Goal: Task Accomplishment & Management: Use online tool/utility

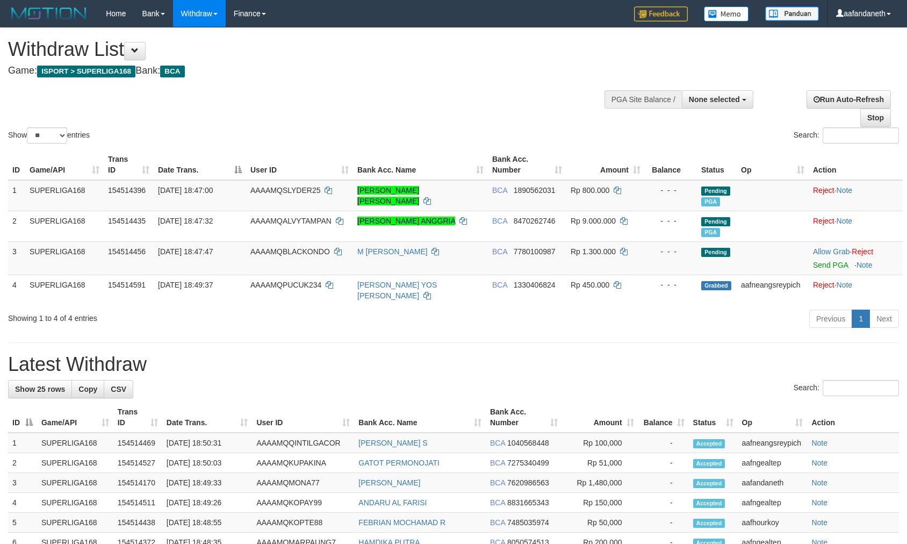
select select
select select "**"
click at [839, 267] on link "Send PGA" at bounding box center [830, 265] width 35 height 9
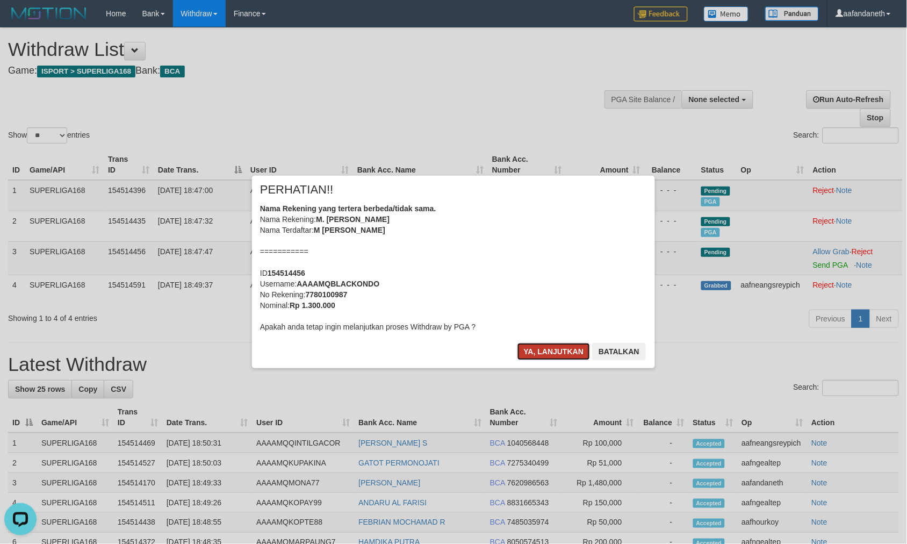
click at [560, 352] on button "Ya, lanjutkan" at bounding box center [553, 351] width 73 height 17
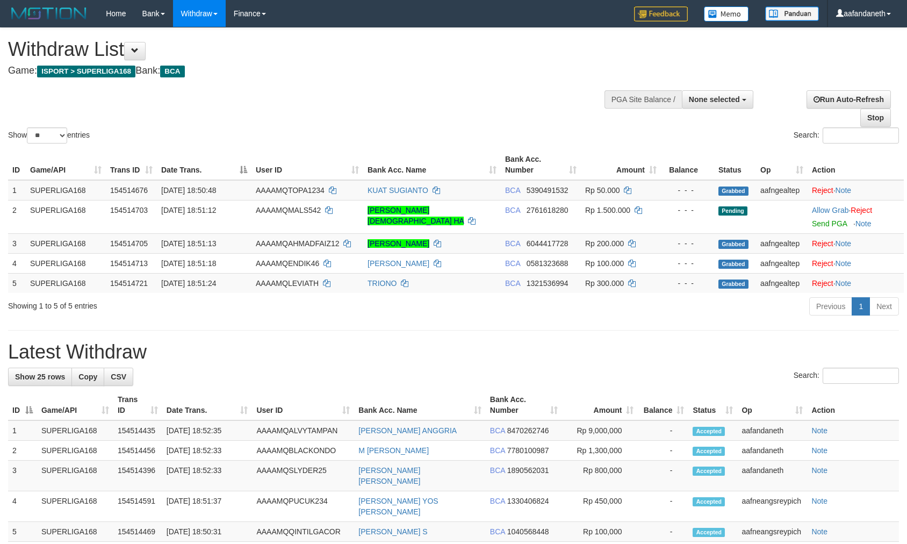
select select
select select "**"
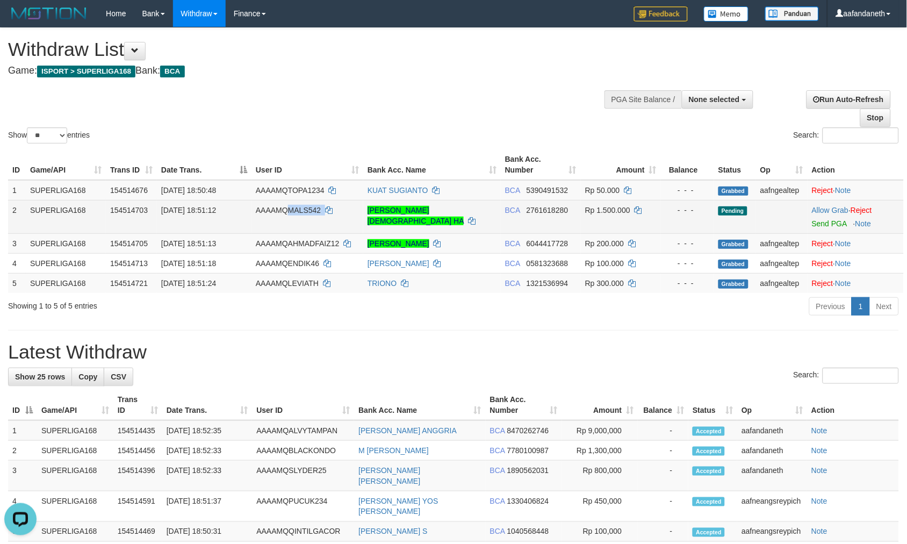
drag, startPoint x: 339, startPoint y: 208, endPoint x: 287, endPoint y: 206, distance: 52.2
click at [287, 206] on td "AAAAMQMALS542" at bounding box center [307, 216] width 112 height 33
copy td "MALS542"
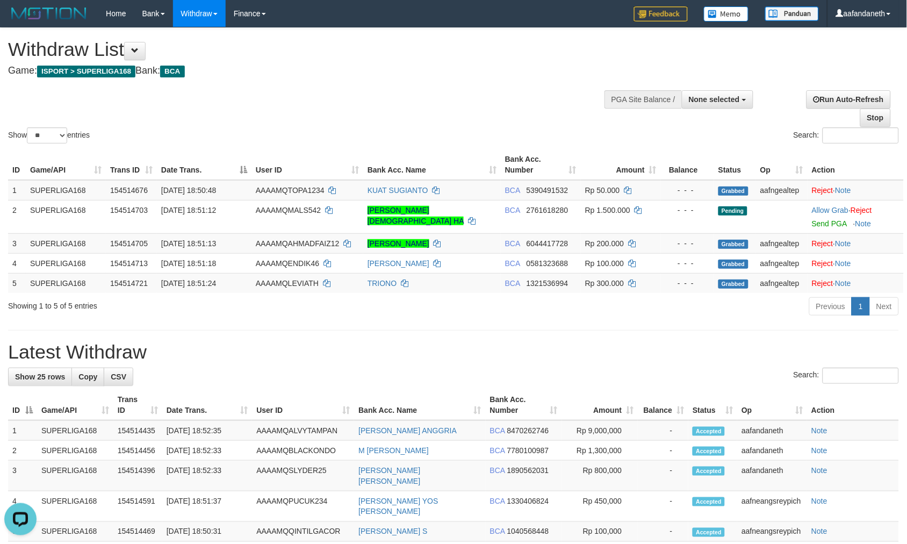
drag, startPoint x: 431, startPoint y: 122, endPoint x: 426, endPoint y: 126, distance: 6.6
click at [431, 121] on div "Show ** ** ** *** entries Search:" at bounding box center [453, 87] width 907 height 118
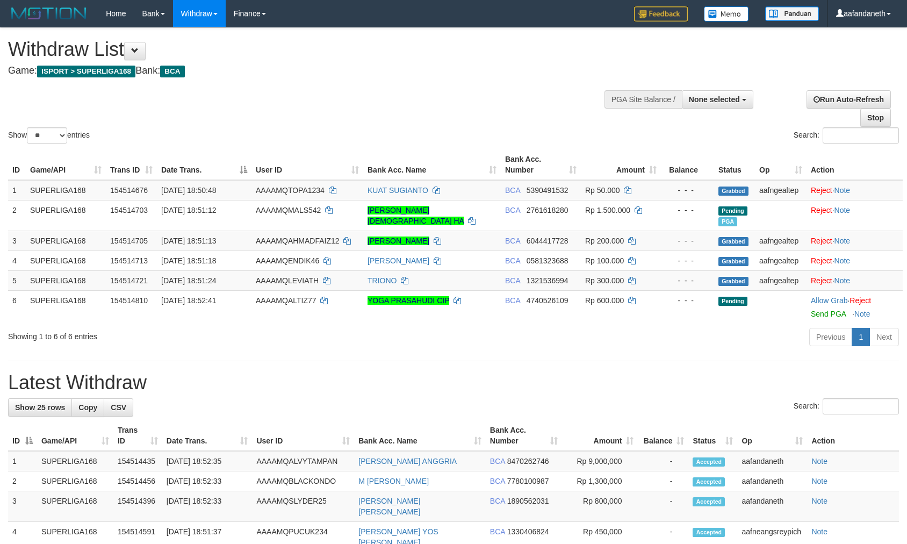
select select
select select "**"
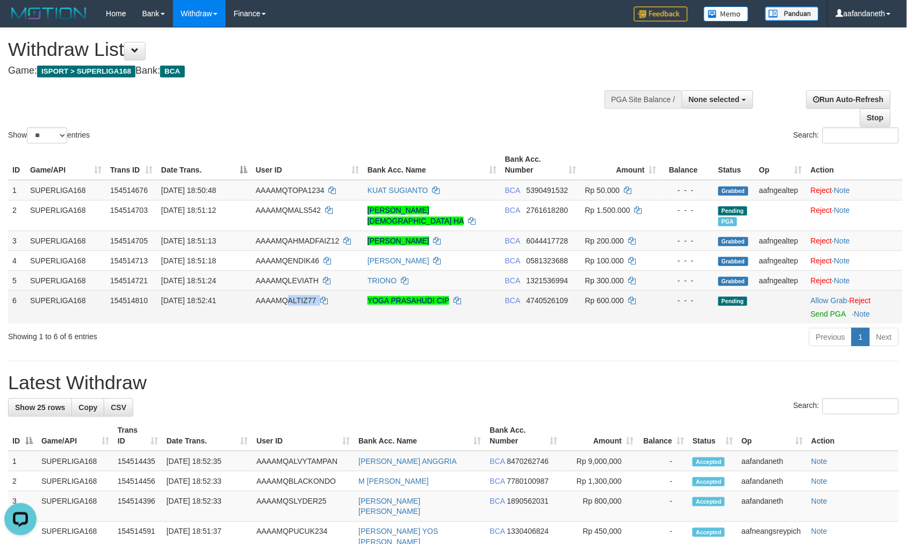
copy td "ALTIZ77"
drag, startPoint x: 349, startPoint y: 304, endPoint x: 288, endPoint y: 296, distance: 61.2
click at [288, 297] on td "AAAAMQALTIZ77" at bounding box center [307, 306] width 112 height 33
click at [826, 316] on link "Send PGA" at bounding box center [828, 313] width 35 height 9
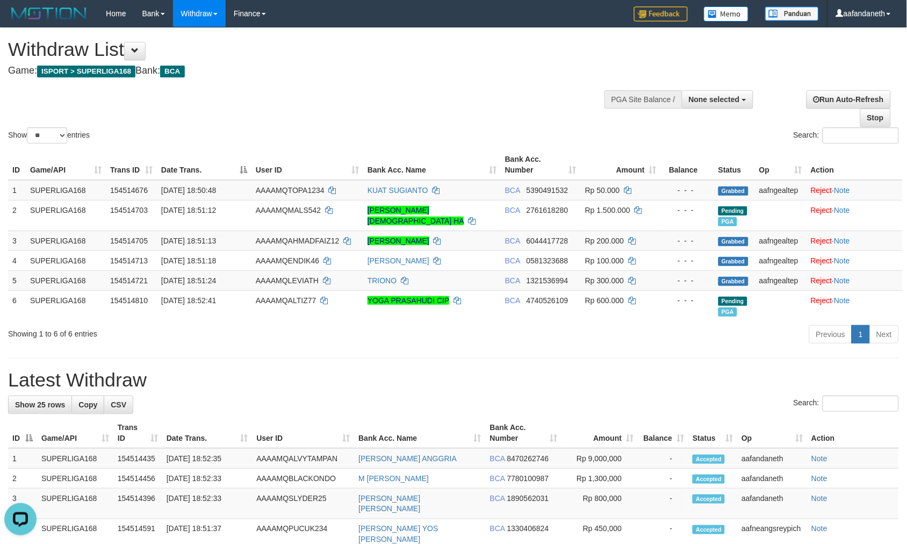
click at [487, 95] on div "Show ** ** ** *** entries Search:" at bounding box center [453, 87] width 907 height 118
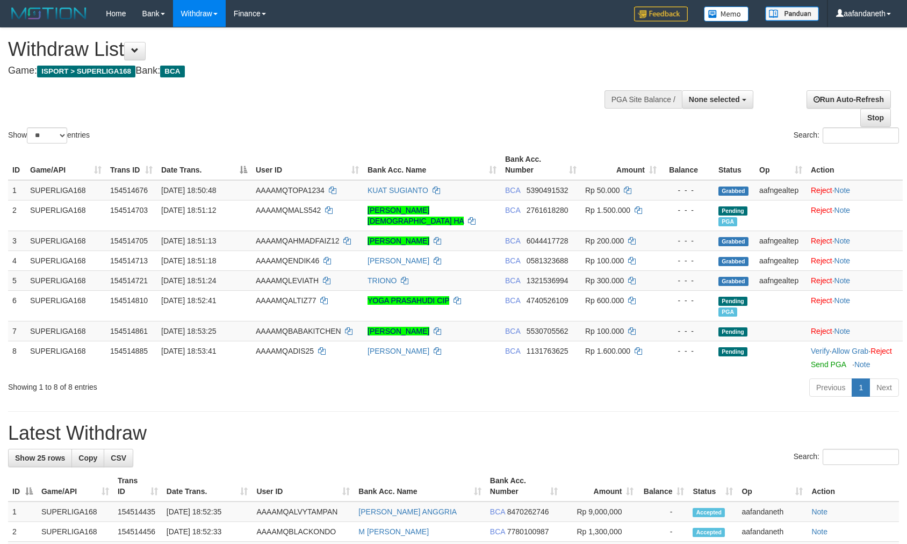
select select
select select "**"
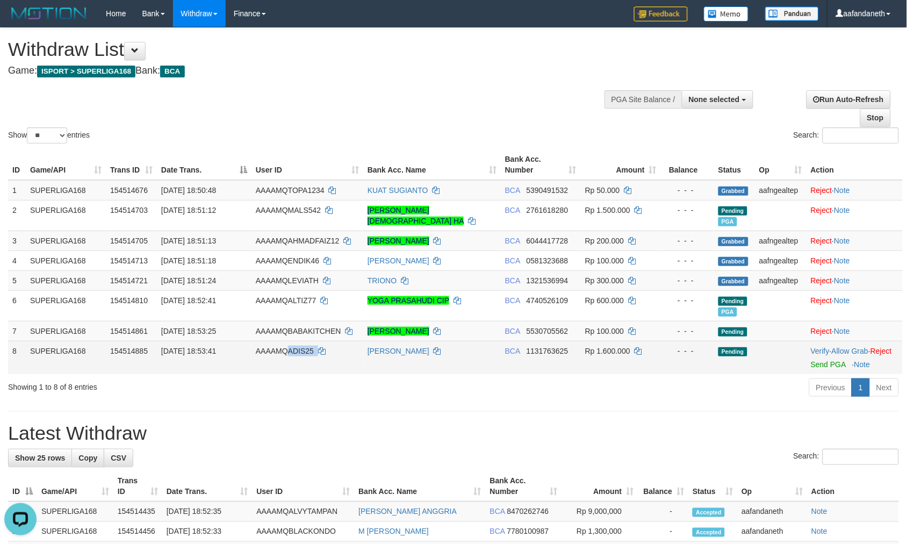
drag, startPoint x: 326, startPoint y: 350, endPoint x: 289, endPoint y: 348, distance: 37.1
click at [289, 348] on td "AAAAMQADIS25" at bounding box center [307, 357] width 112 height 33
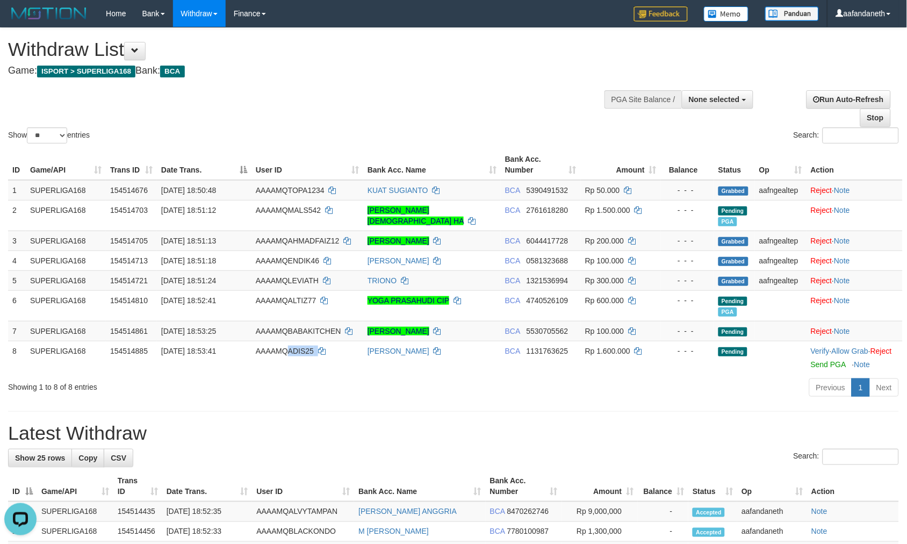
copy td "ADIS25"
drag, startPoint x: 818, startPoint y: 374, endPoint x: 522, endPoint y: 146, distance: 374.3
click at [818, 369] on link "Send PGA" at bounding box center [828, 364] width 35 height 9
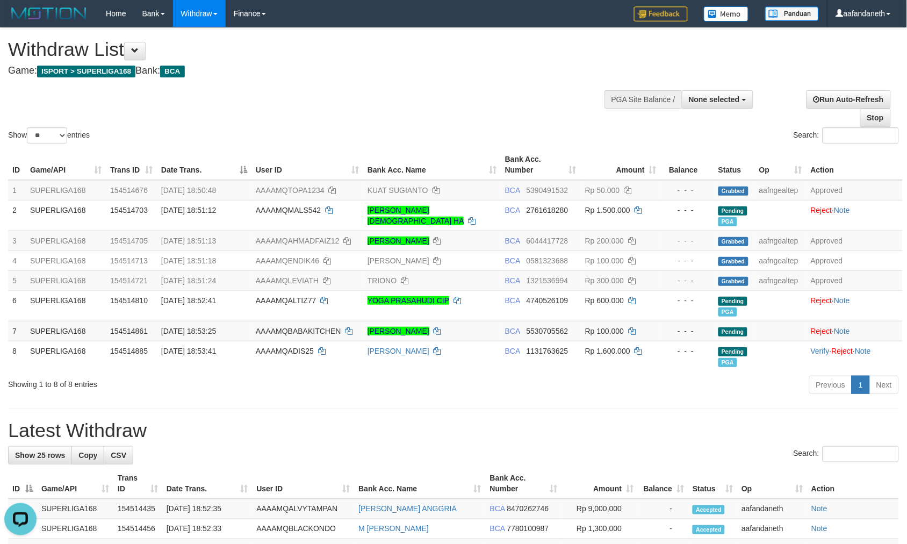
drag, startPoint x: 533, startPoint y: 131, endPoint x: 525, endPoint y: 129, distance: 8.2
click at [532, 131] on div "Search:" at bounding box center [679, 136] width 437 height 19
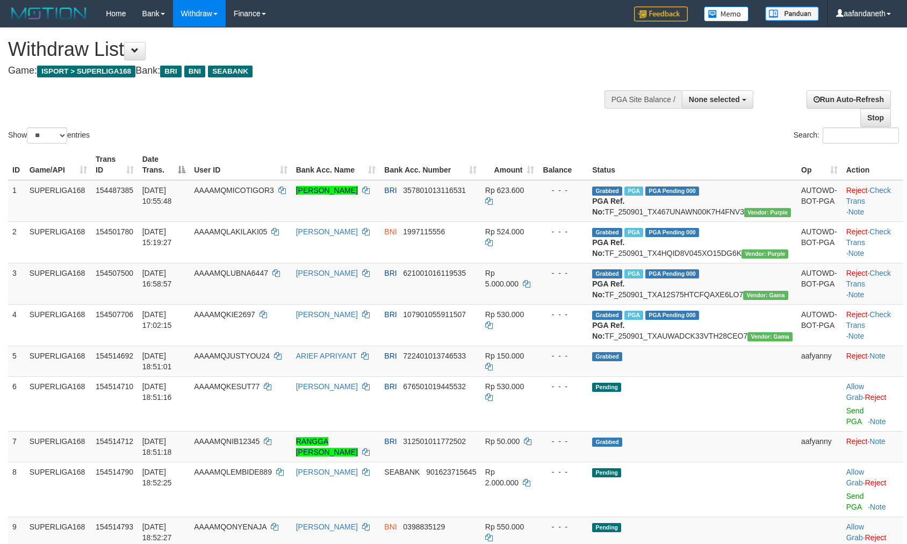
select select
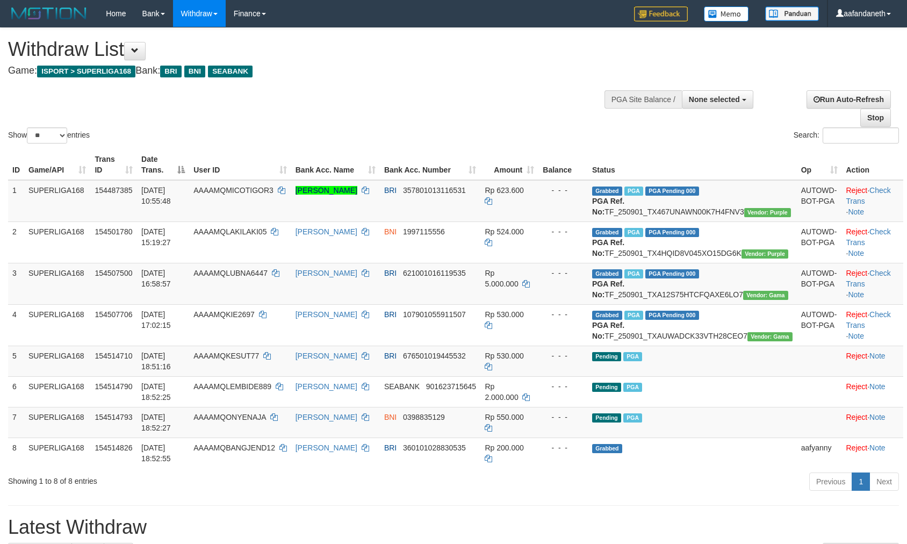
select select
select select "**"
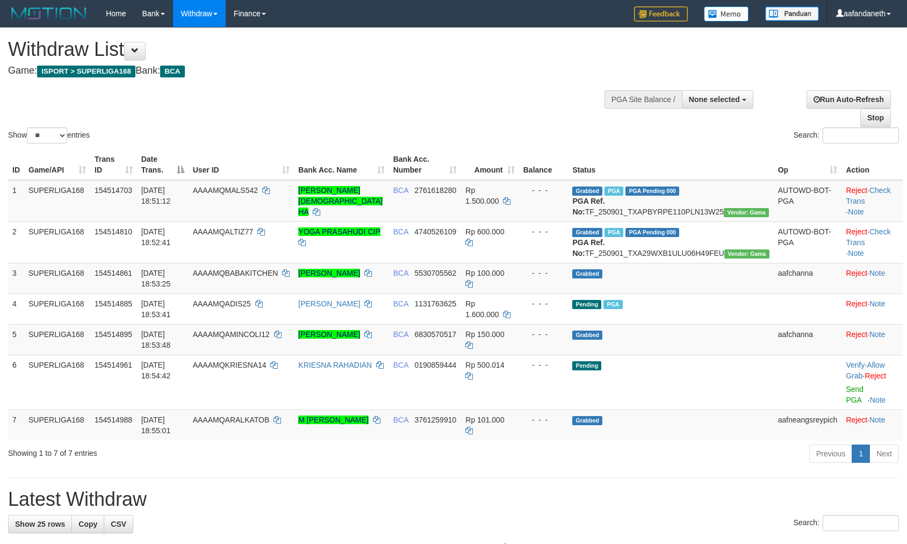
select select
select select "**"
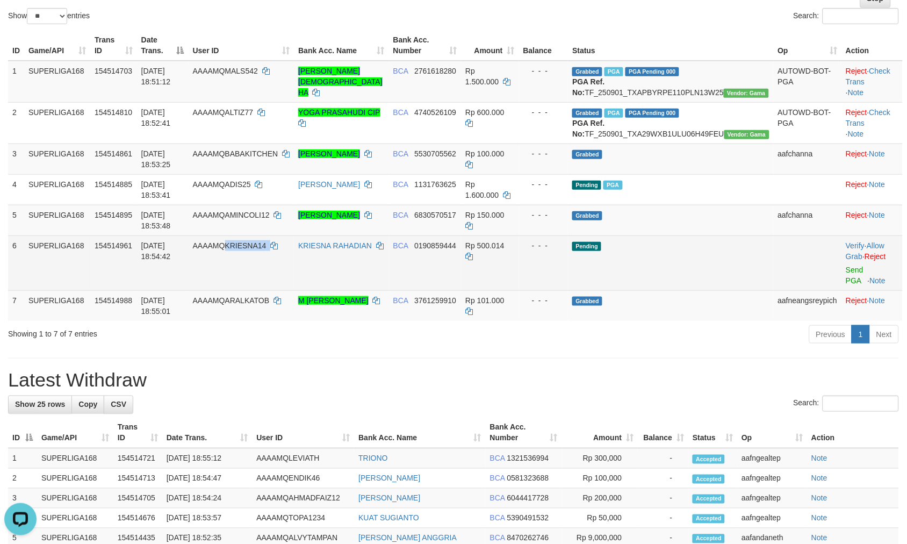
copy td "KRIESNA14"
drag, startPoint x: 304, startPoint y: 265, endPoint x: 251, endPoint y: 264, distance: 53.2
click at [251, 264] on td "AAAAMQKRIESNA14" at bounding box center [242, 262] width 106 height 55
click at [691, 278] on td "Pending" at bounding box center [670, 262] width 205 height 55
click at [846, 285] on link "Send PGA" at bounding box center [855, 274] width 18 height 19
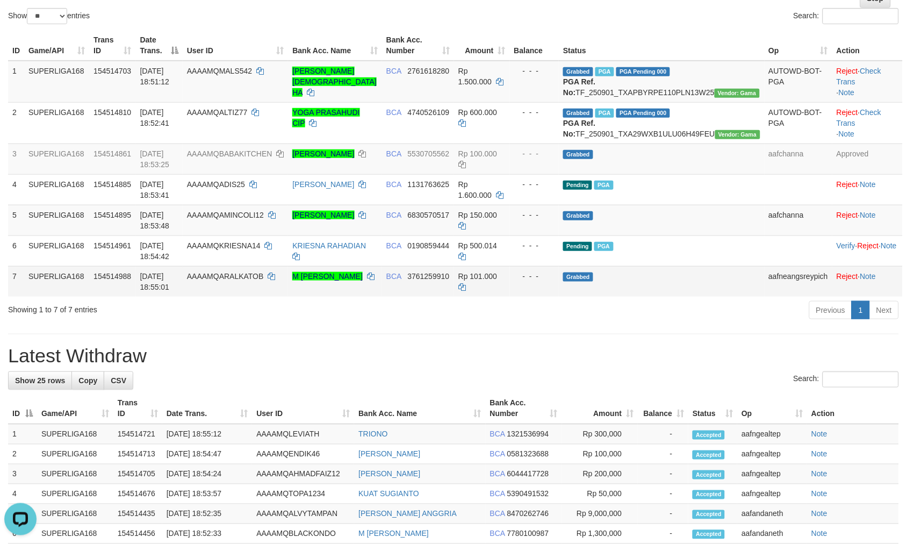
click at [684, 297] on td "Grabbed" at bounding box center [661, 281] width 205 height 31
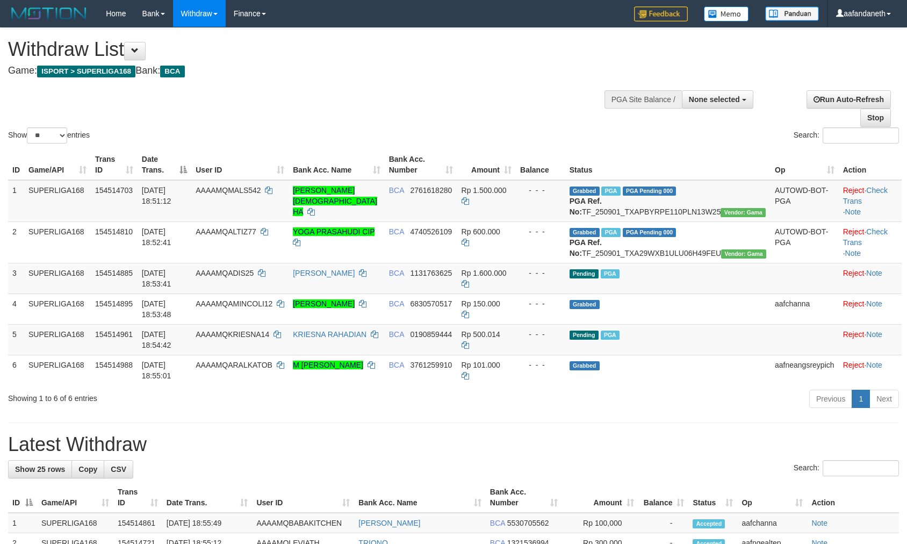
select select
select select "**"
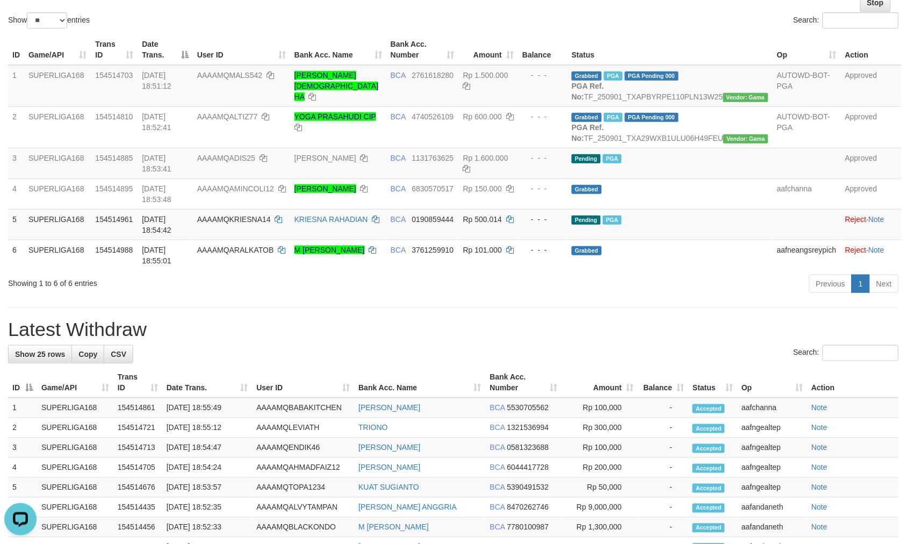
click at [439, 364] on div "Search:" at bounding box center [453, 354] width 891 height 19
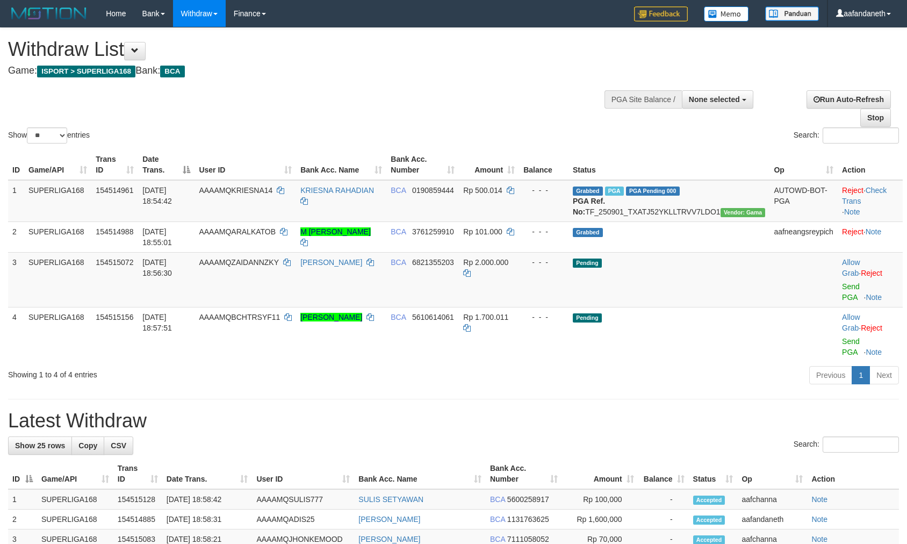
select select
select select "**"
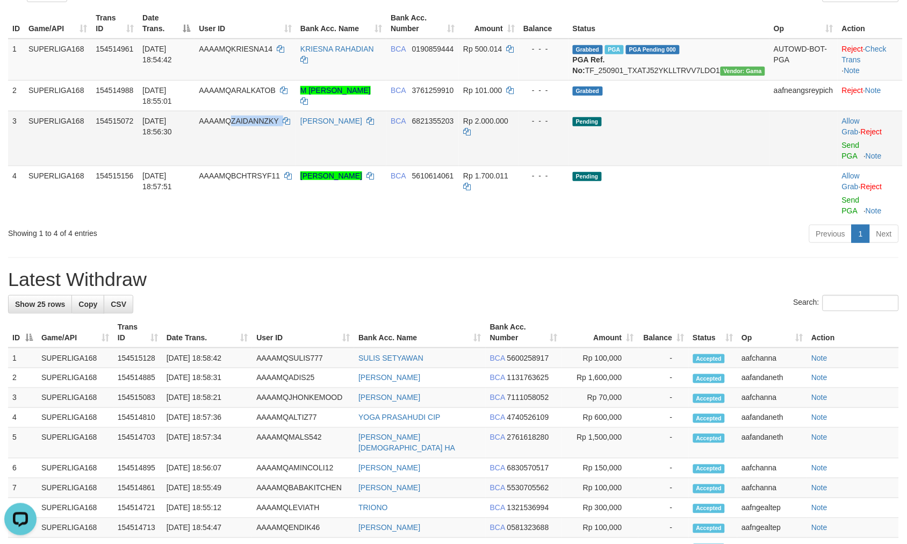
drag, startPoint x: 316, startPoint y: 132, endPoint x: 254, endPoint y: 121, distance: 63.2
click at [254, 121] on td "AAAAMQZAIDANNZKY" at bounding box center [245, 138] width 102 height 55
copy td "ZAIDANNZKY"
click at [546, 222] on div "**********" at bounding box center [453, 412] width 907 height 1051
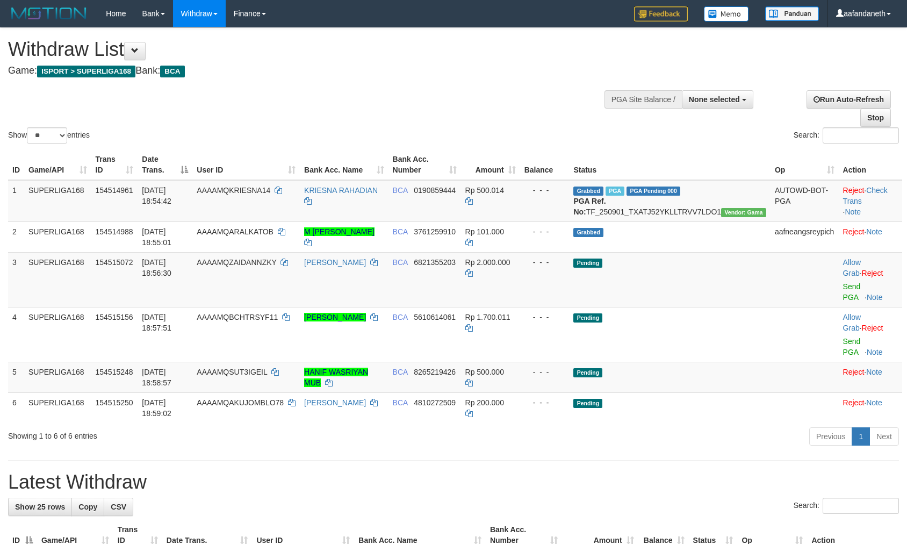
select select
select select "**"
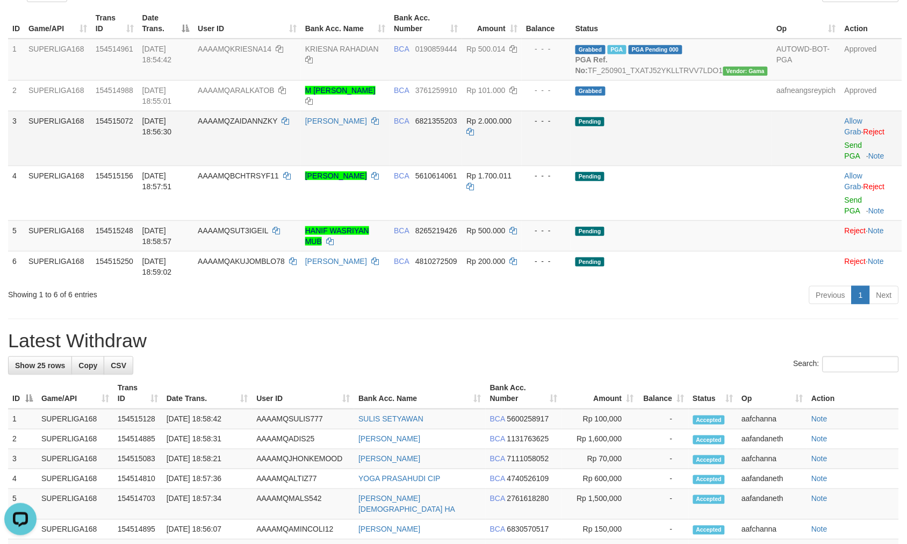
click at [462, 146] on td "BCA 6821355203" at bounding box center [426, 138] width 73 height 55
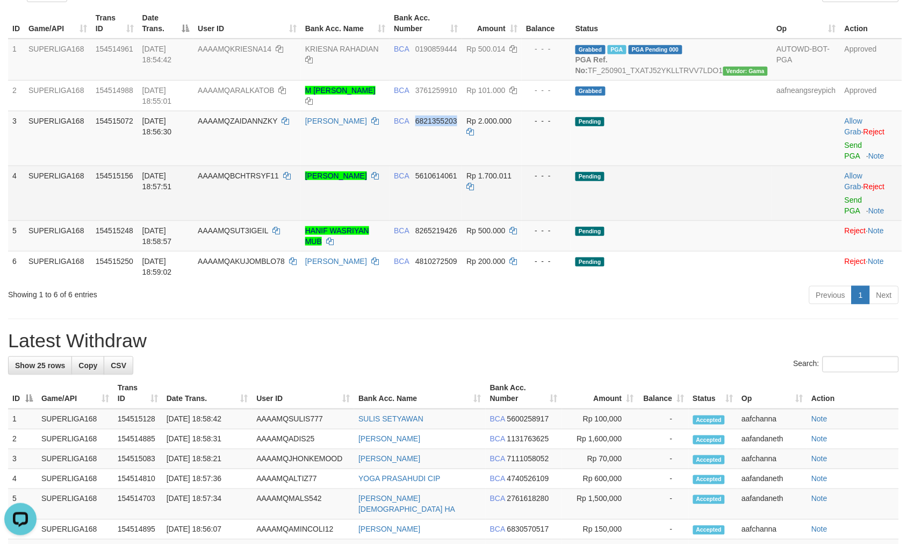
copy span "6821355203"
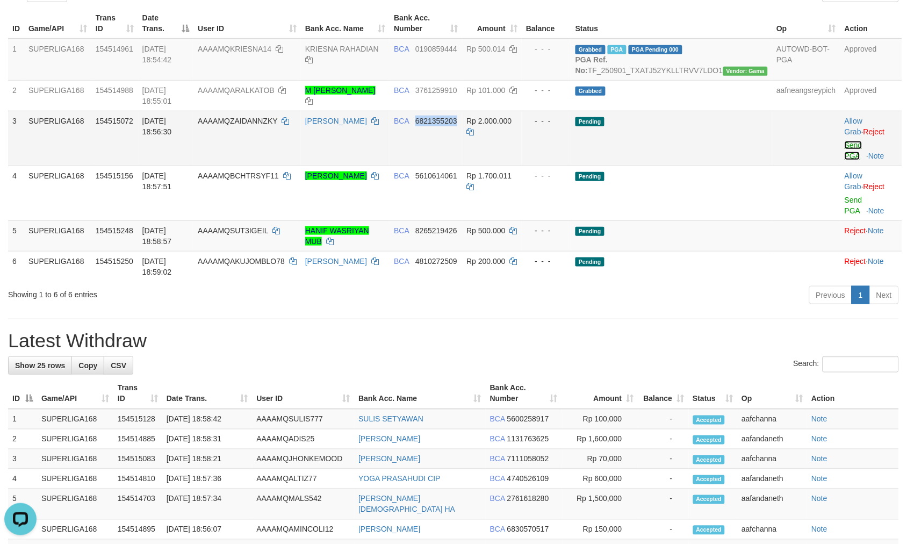
drag, startPoint x: 836, startPoint y: 152, endPoint x: 501, endPoint y: 149, distance: 335.2
click at [845, 152] on link "Send PGA" at bounding box center [854, 150] width 18 height 19
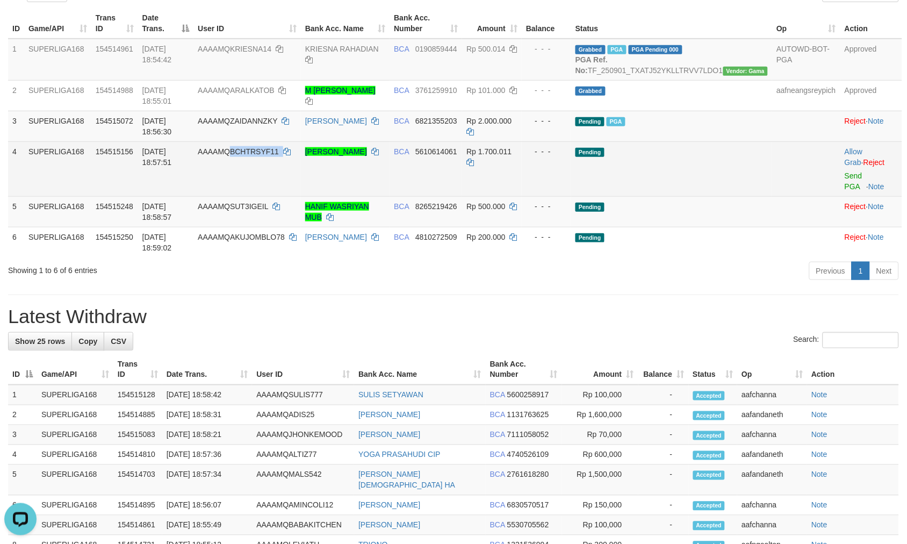
drag, startPoint x: 312, startPoint y: 163, endPoint x: 251, endPoint y: 158, distance: 60.9
click at [251, 158] on td "AAAAMQBCHTRSYF11" at bounding box center [246, 168] width 107 height 55
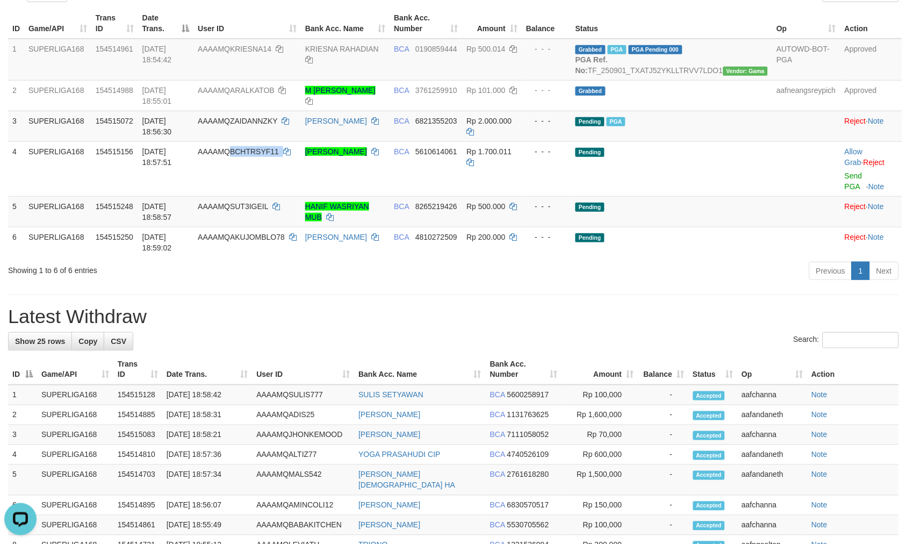
copy td "BCHTRSYF11"
click at [776, 208] on td at bounding box center [806, 211] width 68 height 31
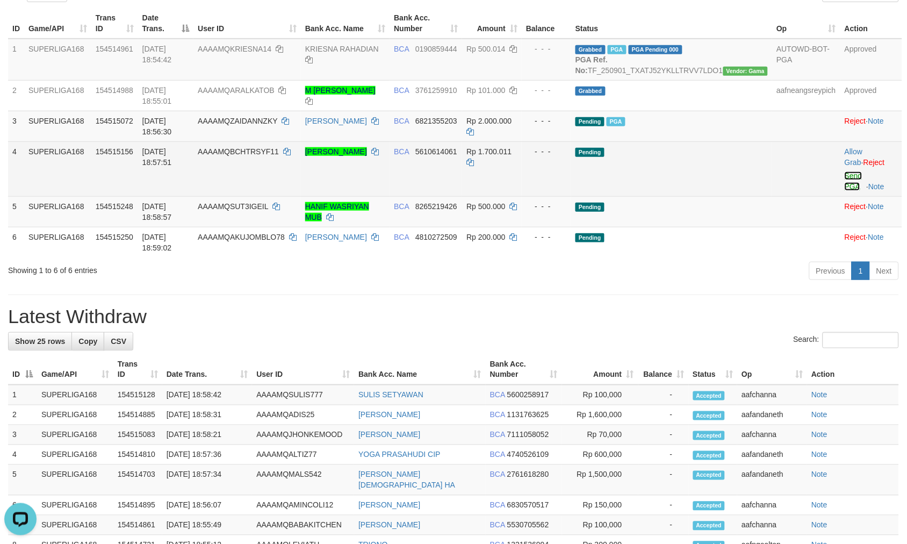
click at [846, 187] on link "Send PGA" at bounding box center [854, 180] width 18 height 19
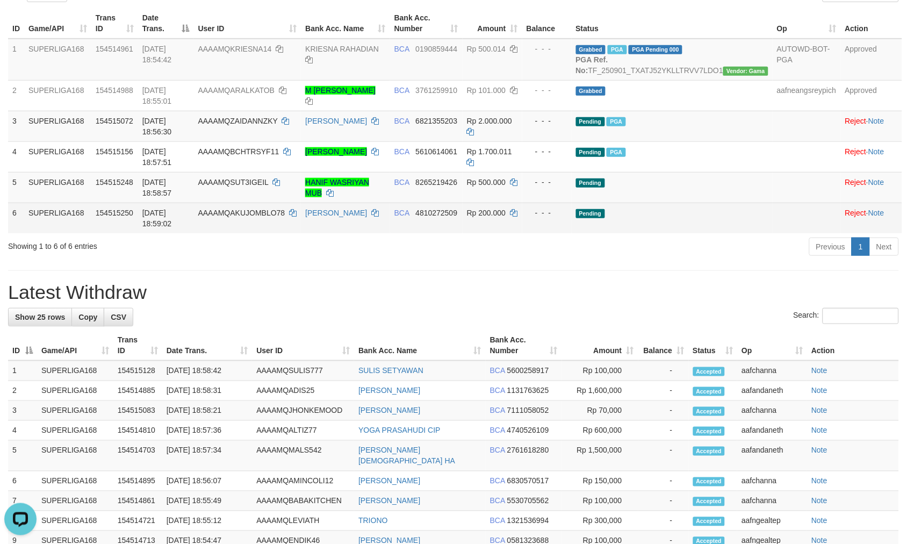
click at [511, 233] on td "Rp 200.000" at bounding box center [493, 218] width 60 height 31
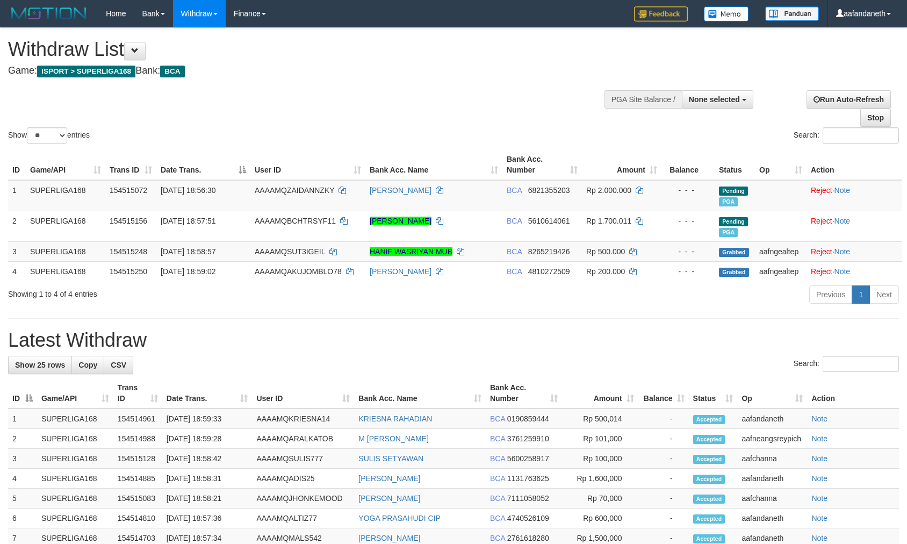
select select
select select "**"
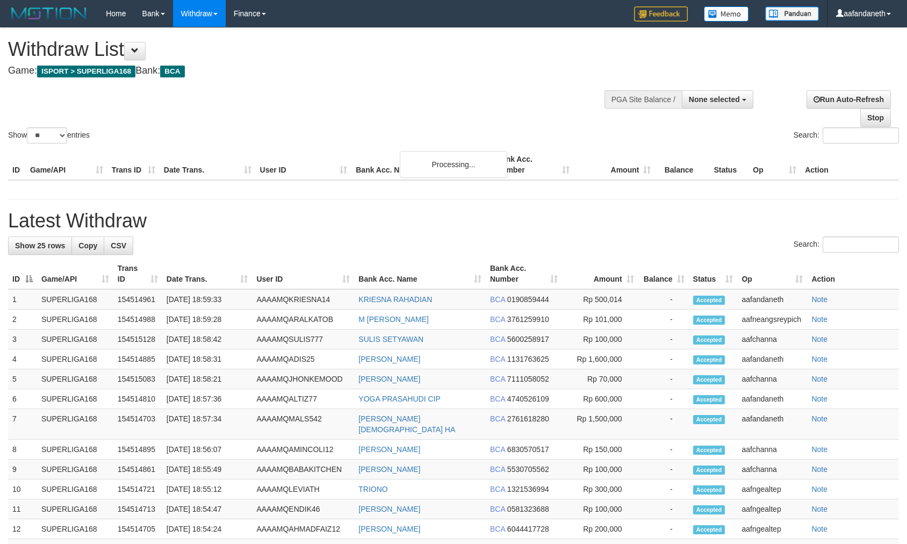
select select
select select "**"
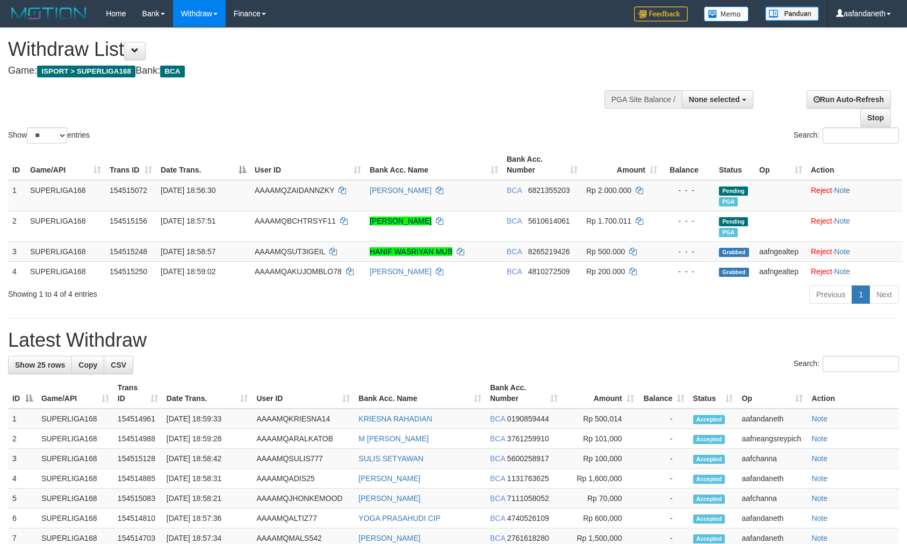
select select
select select "**"
select select
select select "**"
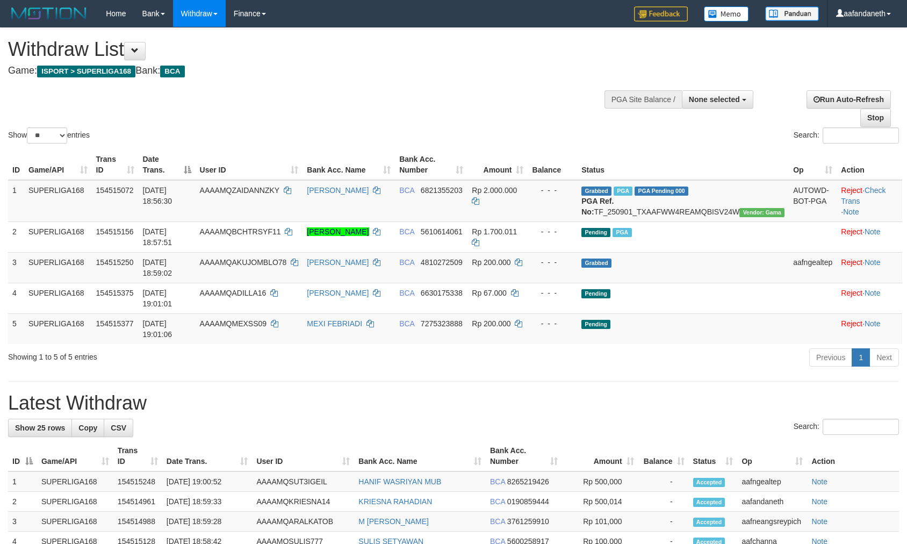
select select
select select "**"
click at [482, 143] on div "Search:" at bounding box center [679, 136] width 437 height 19
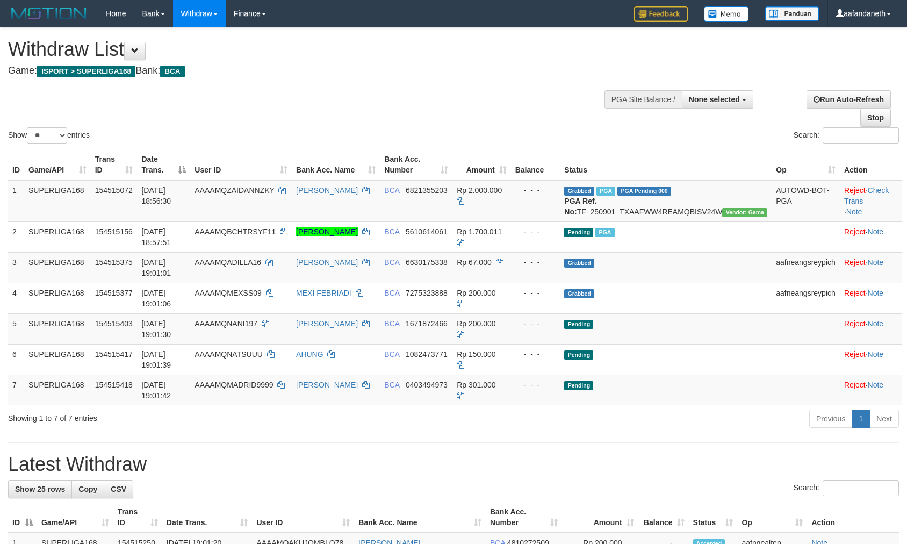
select select
select select "**"
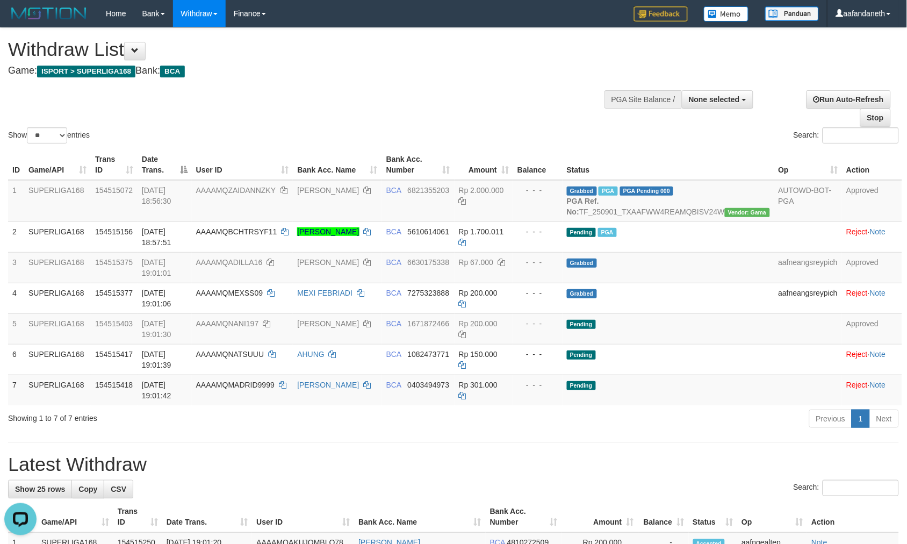
drag, startPoint x: 387, startPoint y: 85, endPoint x: 384, endPoint y: 91, distance: 7.2
click at [436, 129] on div "Show ** ** ** *** entries" at bounding box center [226, 136] width 437 height 19
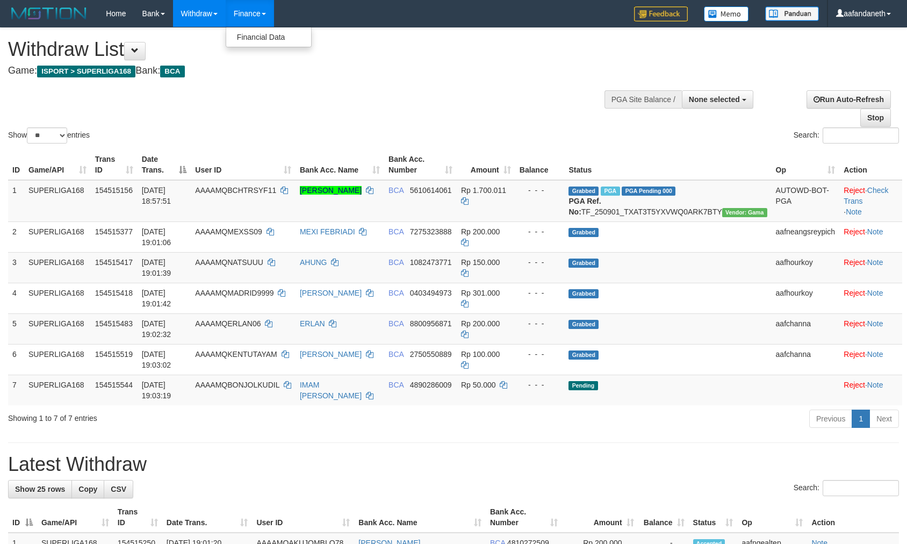
select select
select select "**"
drag, startPoint x: 0, startPoint y: 0, endPoint x: 441, endPoint y: 63, distance: 445.5
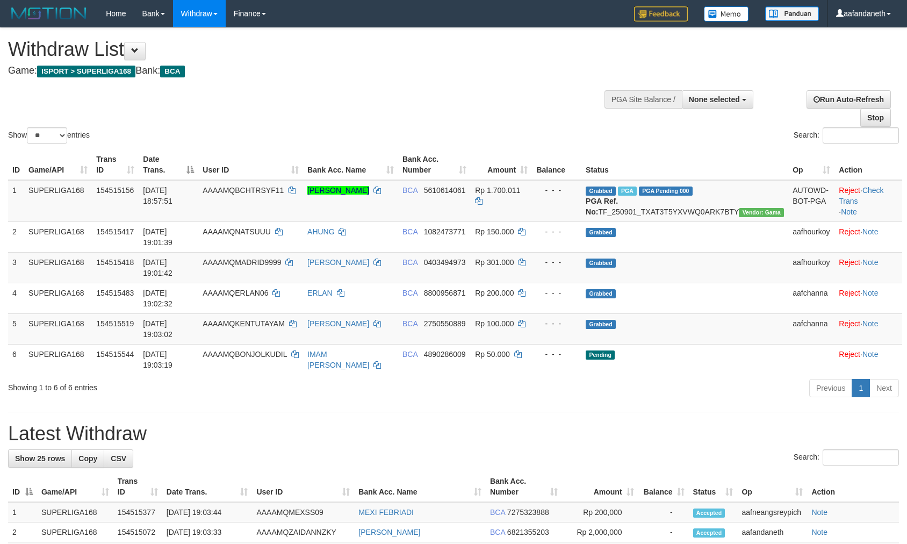
select select
select select "**"
drag, startPoint x: 538, startPoint y: 109, endPoint x: 533, endPoint y: 105, distance: 6.3
select select
select select "**"
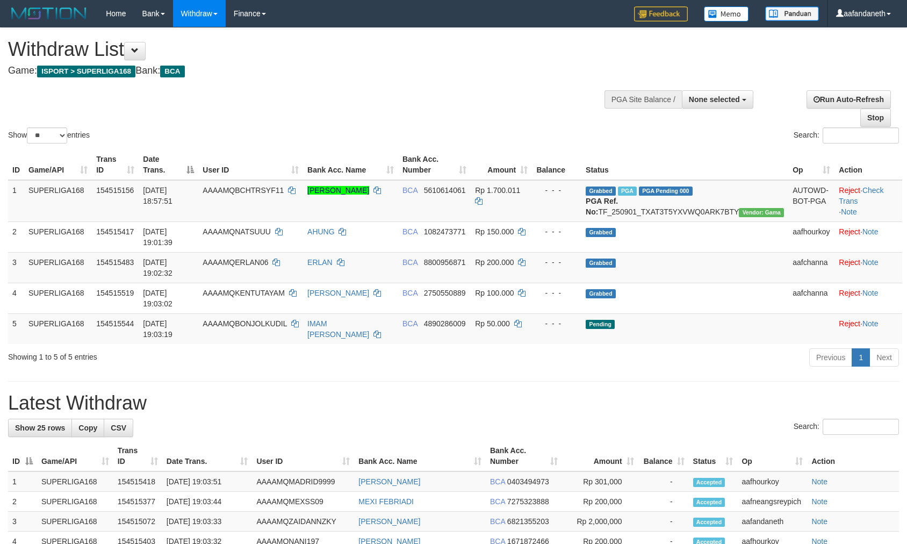
select select
select select "**"
select select
select select "**"
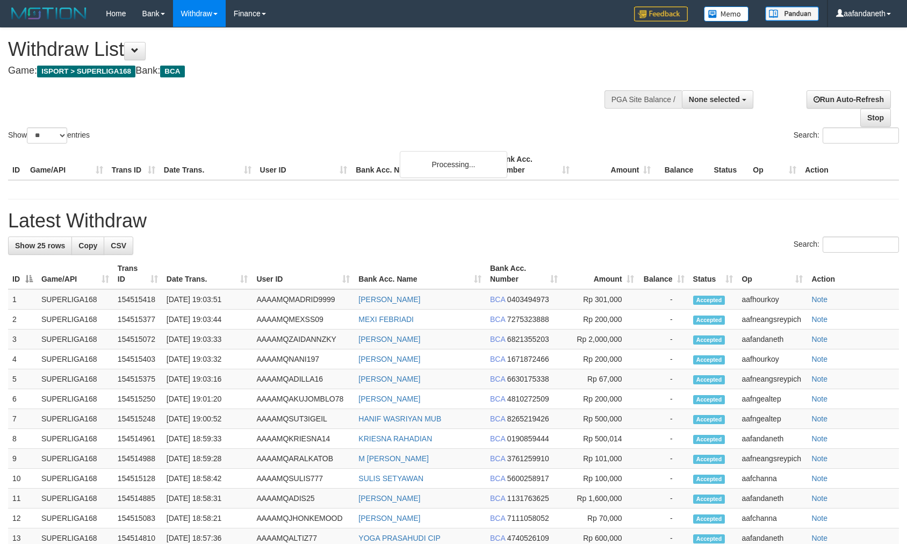
select select
select select "**"
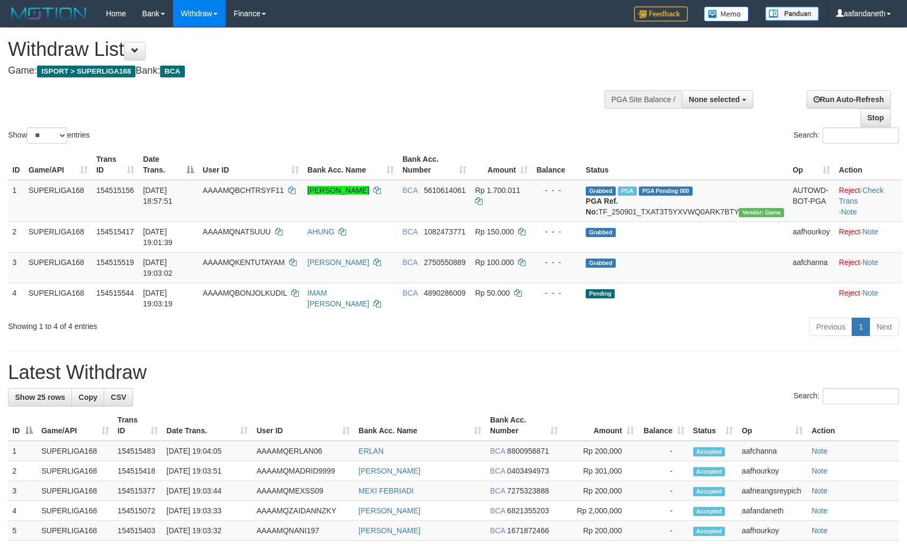
select select
select select "**"
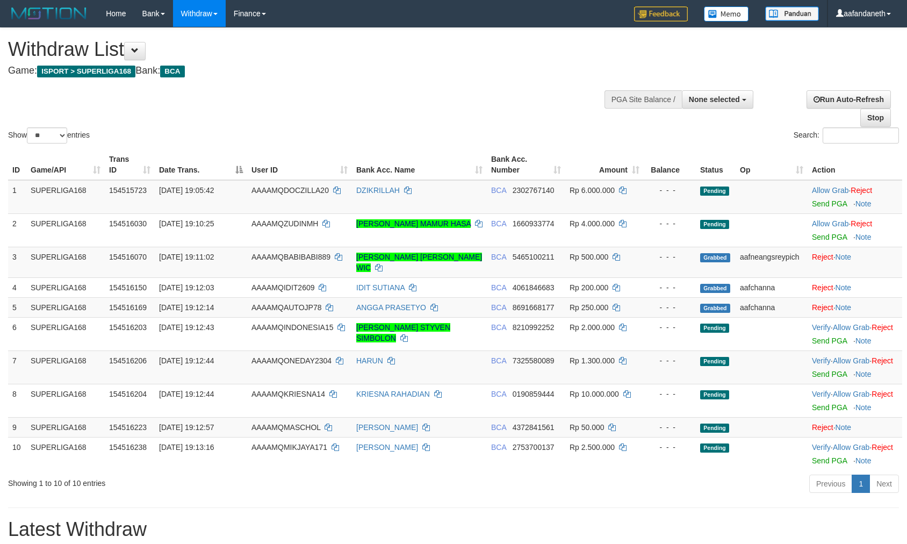
select select
select select "**"
copy td "DOCZILLA20"
drag, startPoint x: 345, startPoint y: 184, endPoint x: 282, endPoint y: 188, distance: 63.5
click at [282, 188] on td "AAAAMQDOCZILLA20" at bounding box center [299, 197] width 105 height 34
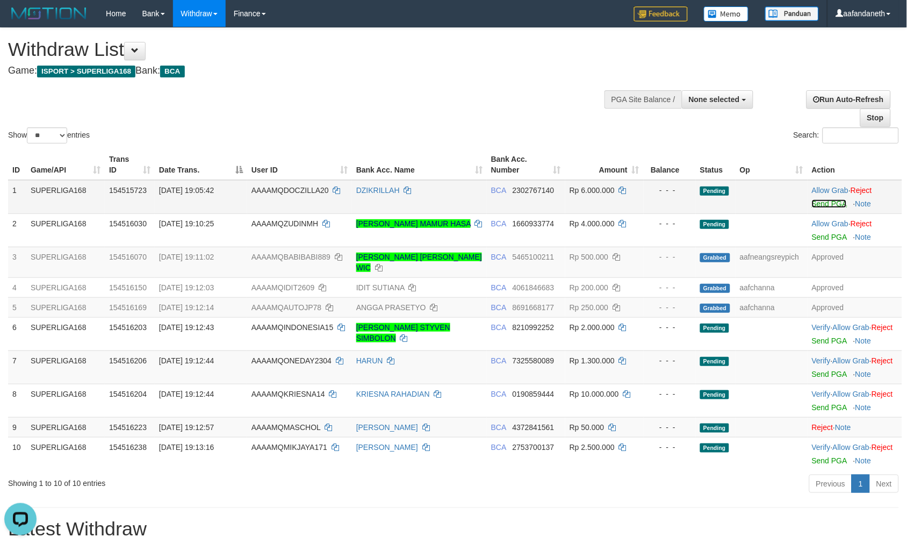
click at [816, 200] on link "Send PGA" at bounding box center [829, 203] width 35 height 9
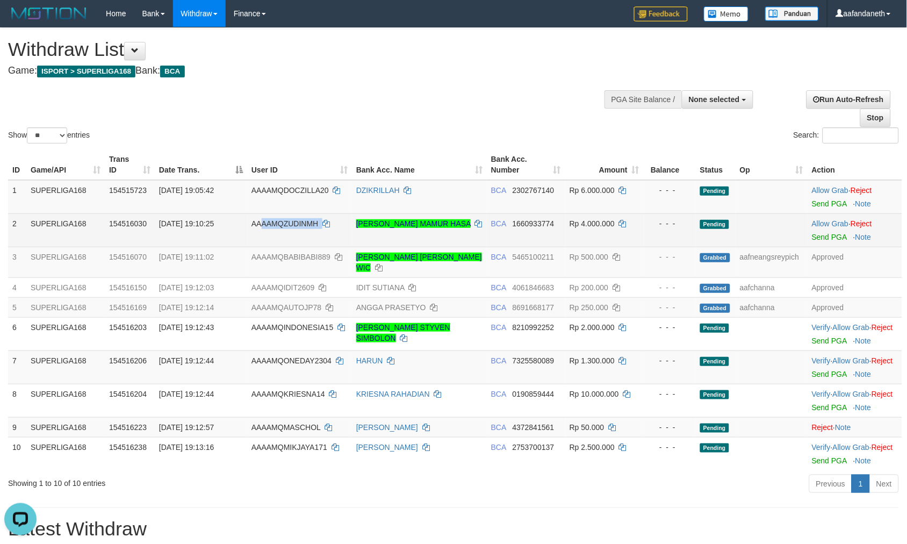
copy td "AAMQZUDINMH"
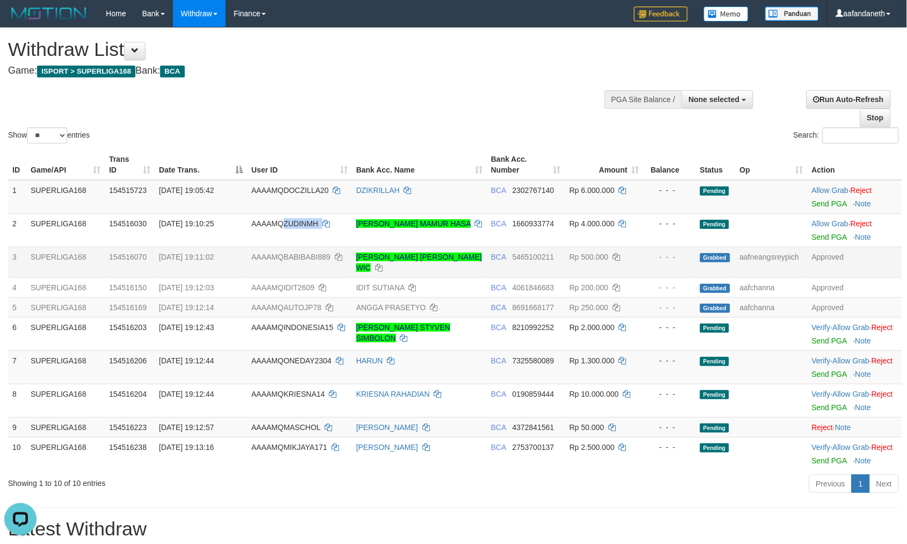
copy td "ZUDINMH"
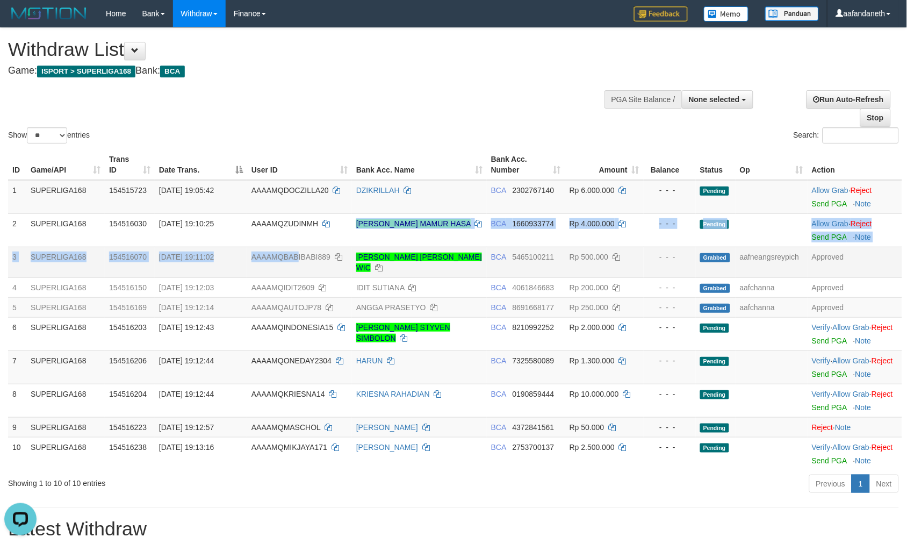
copy tbody "IZUDDIN MAMUR HASA BCA 1660933774 Rp 4.000.000 - - - Pending Allow Grab · Rejec…"
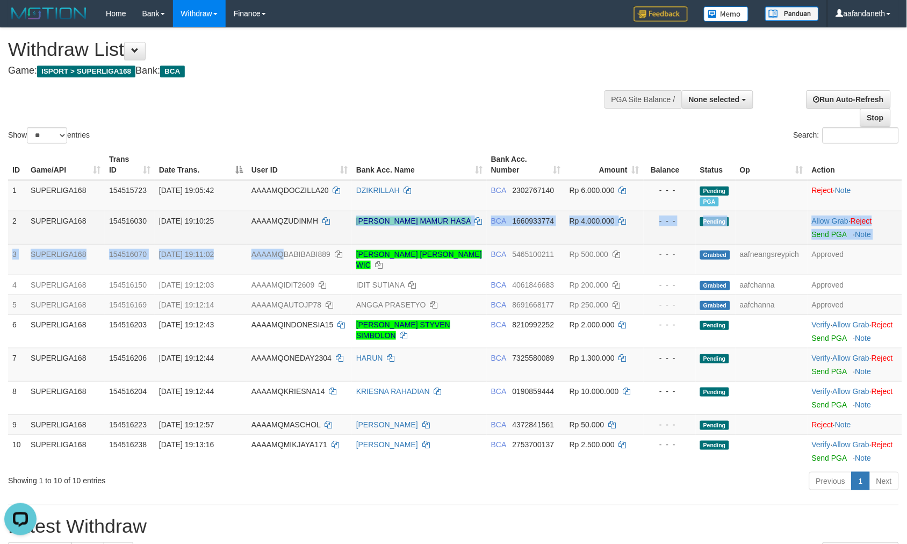
copy tbody "IZUDDIN MAMUR HASA BCA 1660933774 Rp 4.000.000 - - - Pending Allow Grab · Rejec…"
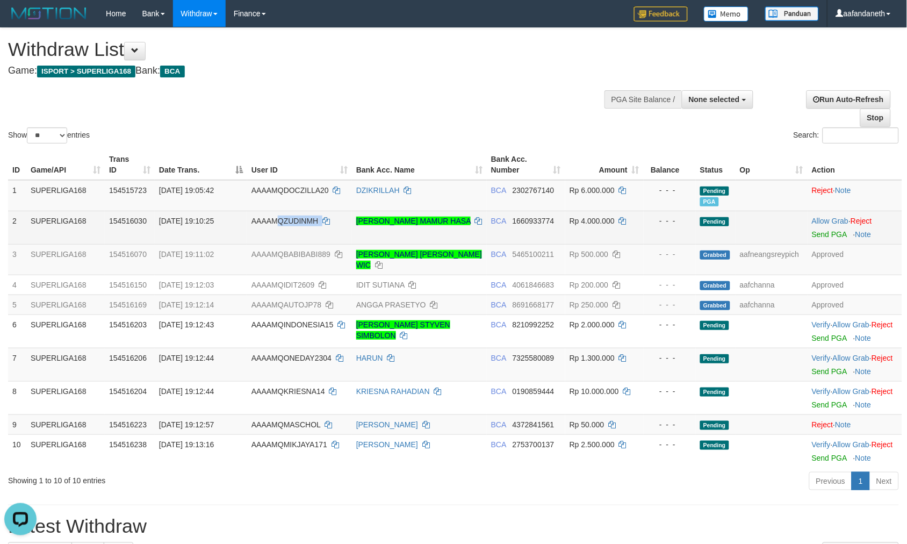
copy td "QZUDINMH"
copy td "UDINMH"
copy td "QZUDINMH"
drag, startPoint x: 341, startPoint y: 222, endPoint x: 280, endPoint y: 217, distance: 60.9
click at [280, 217] on td "AAAAMQZUDINMH" at bounding box center [299, 227] width 105 height 33
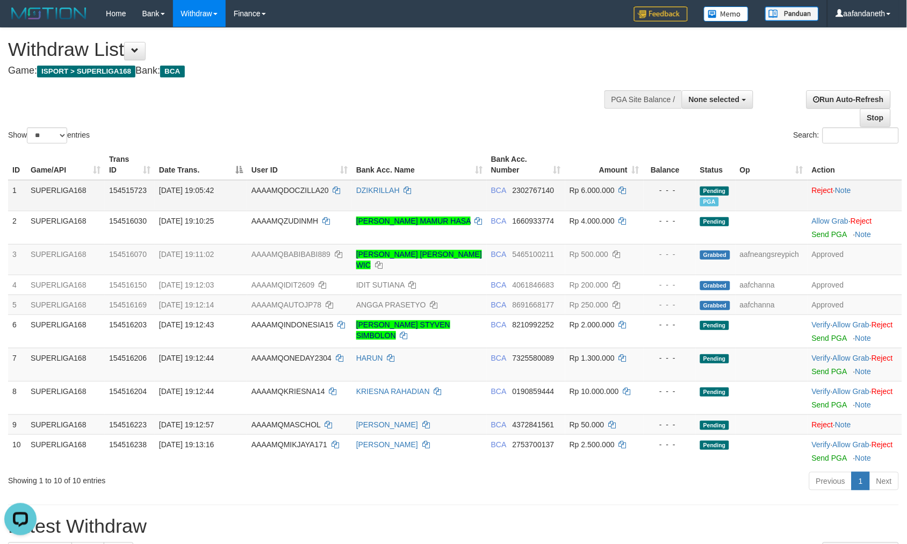
click at [285, 200] on td "AAAAMQDOCZILLA20" at bounding box center [299, 195] width 105 height 31
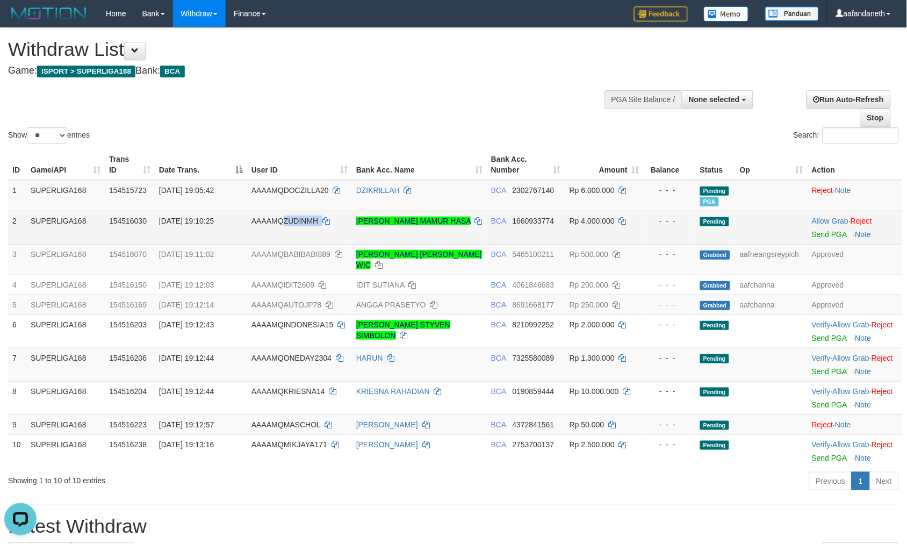
drag, startPoint x: 330, startPoint y: 222, endPoint x: 281, endPoint y: 219, distance: 49.0
click at [281, 219] on td "AAAAMQZUDINMH" at bounding box center [299, 227] width 105 height 33
copy td "ZUDINMH"
click at [832, 233] on link "Send PGA" at bounding box center [829, 234] width 35 height 9
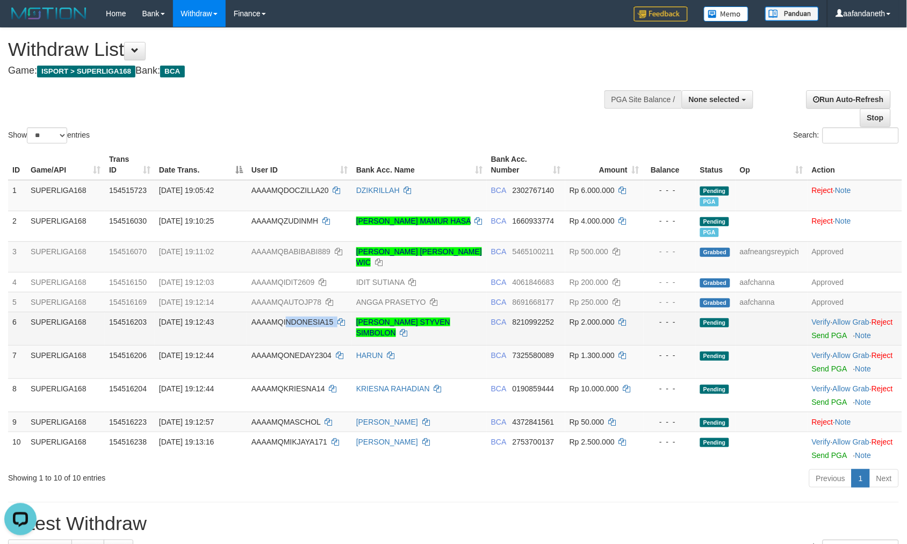
drag, startPoint x: 343, startPoint y: 308, endPoint x: 286, endPoint y: 306, distance: 56.5
click at [286, 312] on td "AAAAMQINDONESIA15" at bounding box center [299, 328] width 105 height 33
copy td "NDONESIA15"
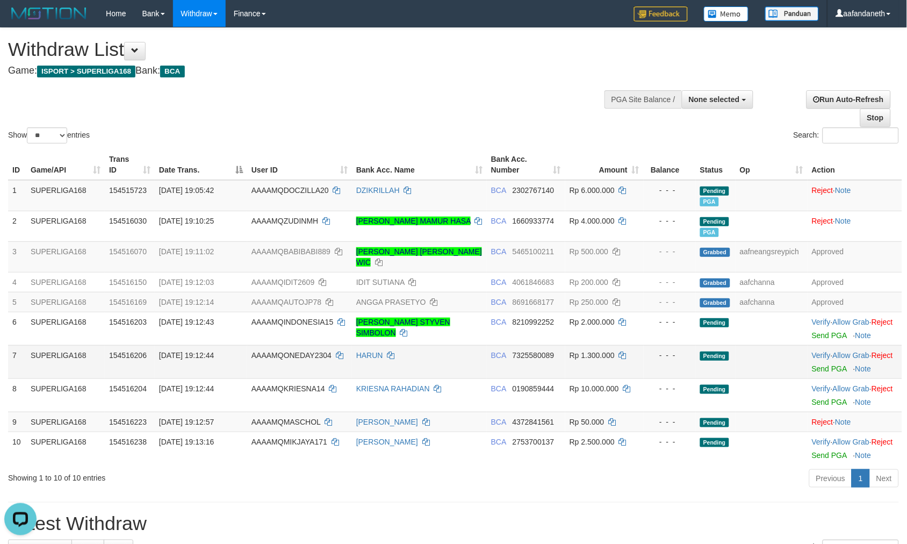
click at [414, 369] on td "HARUN" at bounding box center [419, 361] width 135 height 33
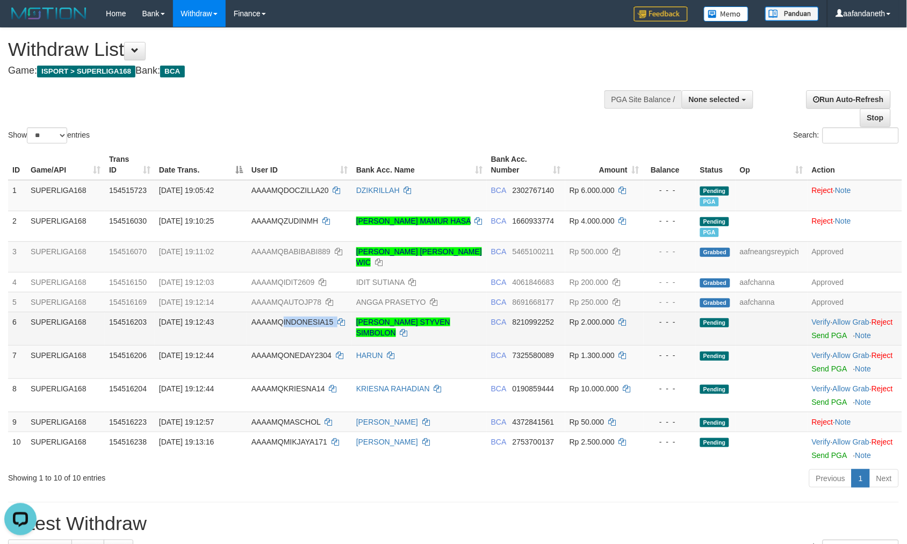
drag, startPoint x: 345, startPoint y: 311, endPoint x: 283, endPoint y: 317, distance: 62.7
click at [283, 317] on td "AAAAMQINDONESIA15" at bounding box center [299, 328] width 105 height 33
click at [519, 324] on td "BCA 8210992252" at bounding box center [526, 328] width 78 height 33
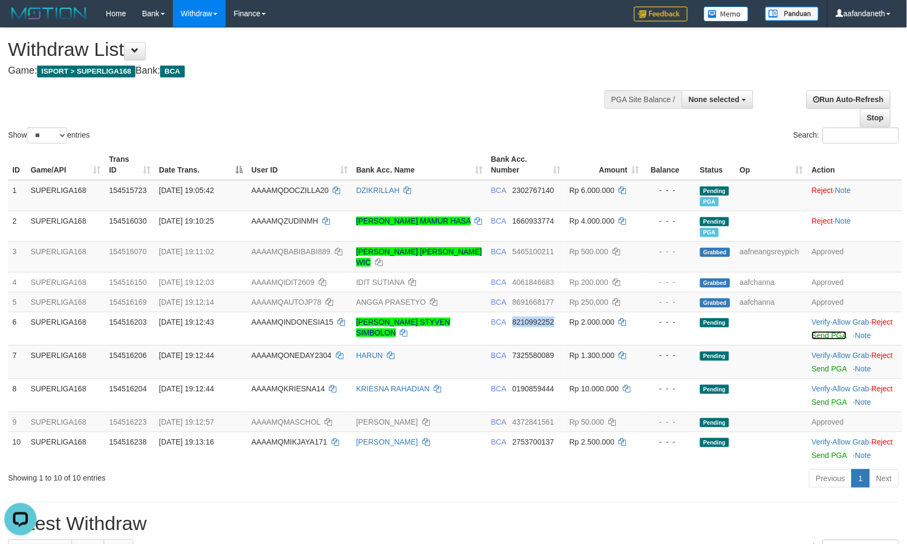
drag, startPoint x: 818, startPoint y: 336, endPoint x: 509, endPoint y: 135, distance: 369.3
click at [818, 336] on link "Send PGA" at bounding box center [829, 335] width 35 height 9
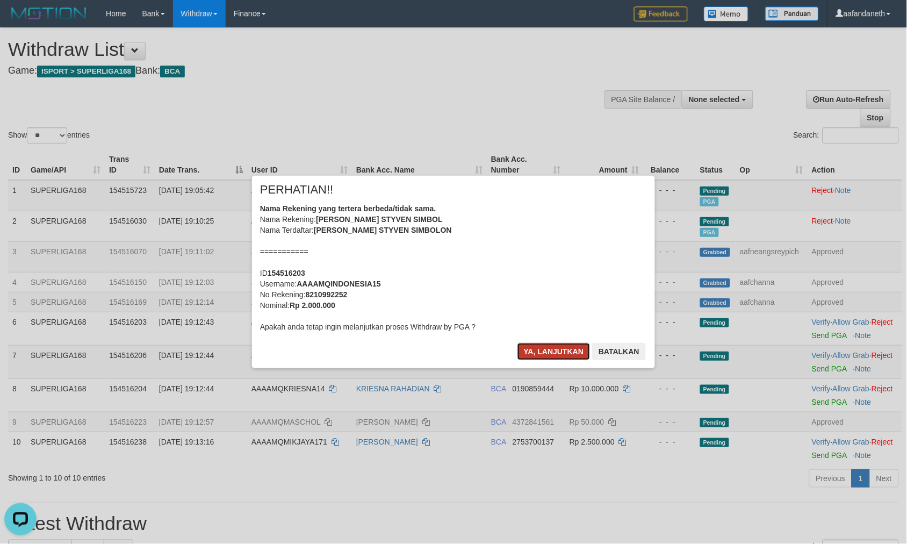
click at [537, 347] on button "Ya, lanjutkan" at bounding box center [553, 351] width 73 height 17
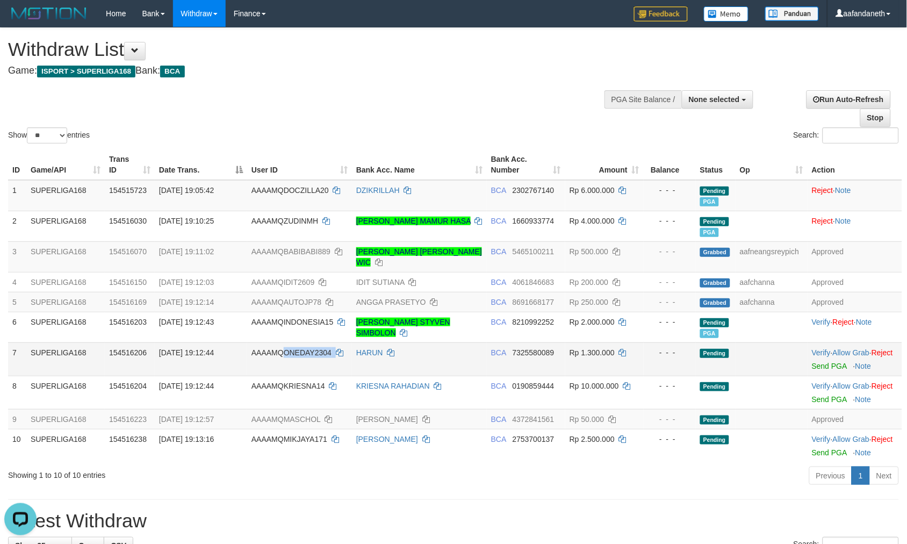
drag, startPoint x: 350, startPoint y: 340, endPoint x: 284, endPoint y: 342, distance: 66.1
click at [284, 342] on td "AAAAMQONEDAY2304" at bounding box center [299, 358] width 105 height 33
drag, startPoint x: 344, startPoint y: 450, endPoint x: 208, endPoint y: 486, distance: 140.6
click at [284, 459] on td "AAAAMQMIKJAYA171" at bounding box center [299, 445] width 105 height 33
click at [485, 83] on div "Show ** ** ** *** entries Search:" at bounding box center [453, 87] width 907 height 118
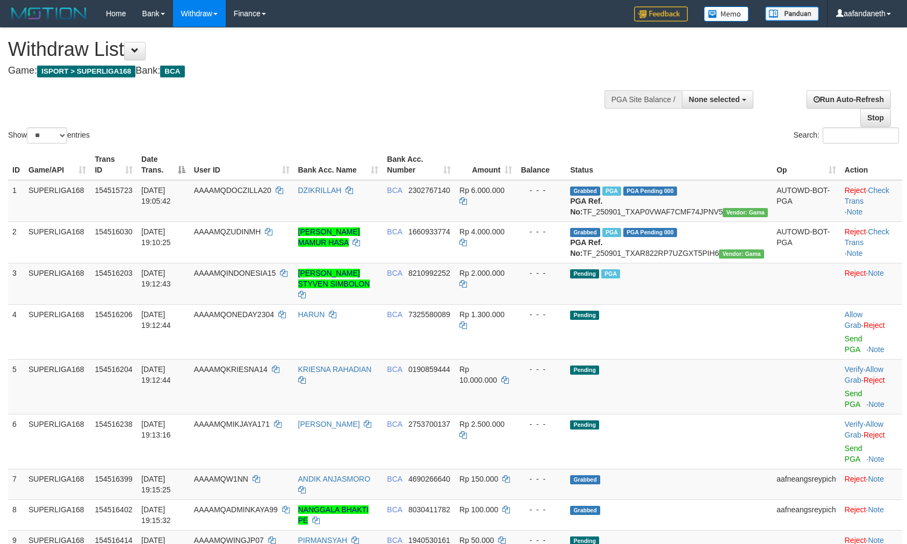
select select
select select "**"
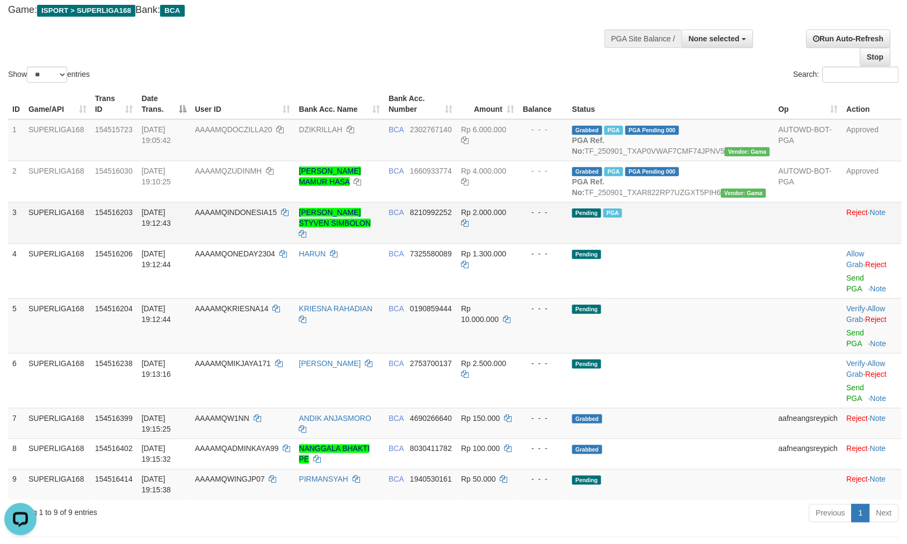
scroll to position [60, 0]
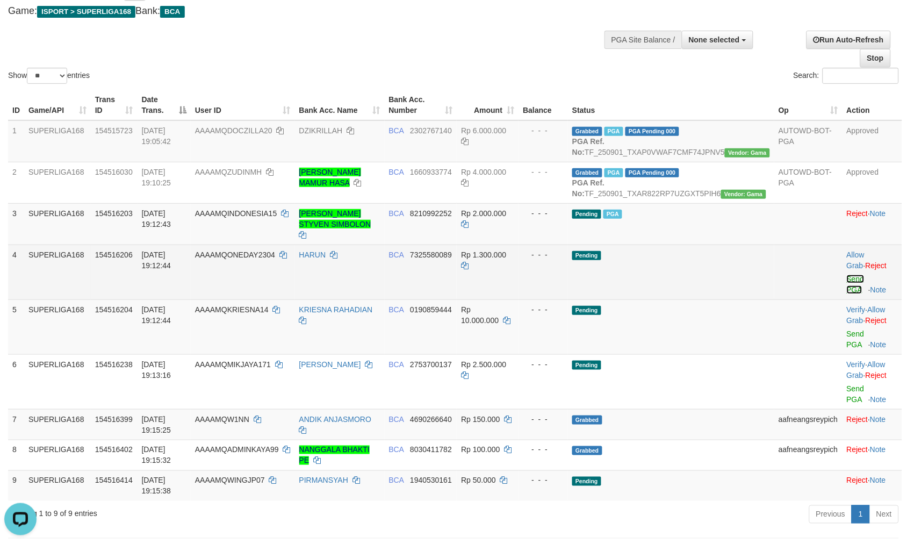
click at [847, 289] on link "Send PGA" at bounding box center [856, 284] width 18 height 19
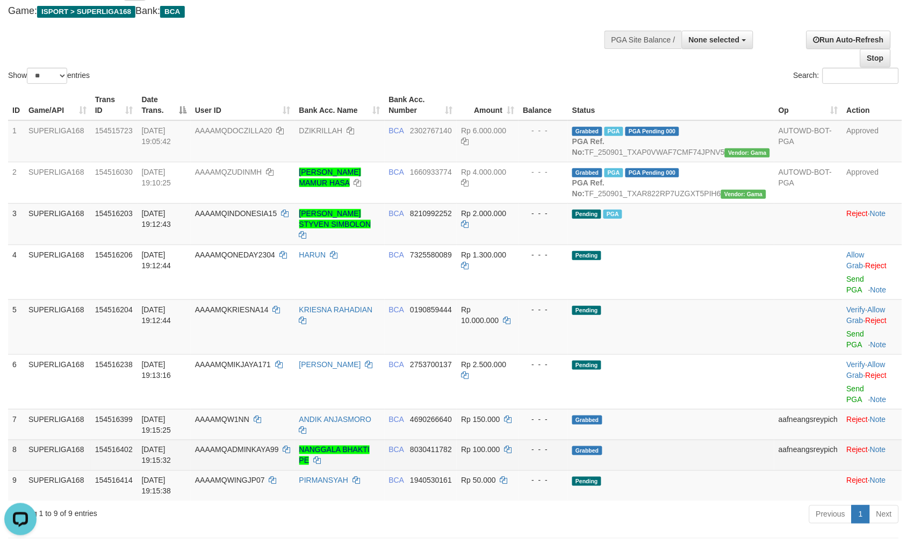
scroll to position [46, 0]
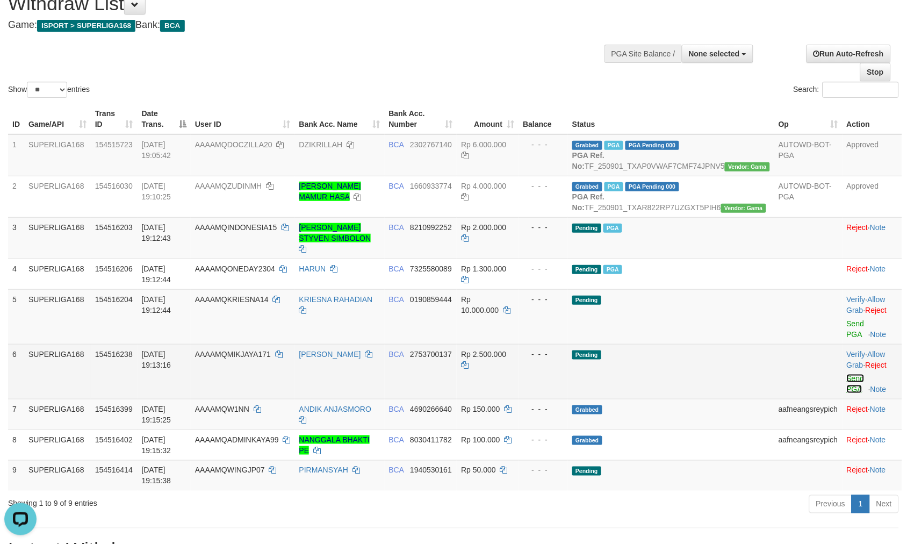
click at [847, 376] on link "Send PGA" at bounding box center [856, 383] width 18 height 19
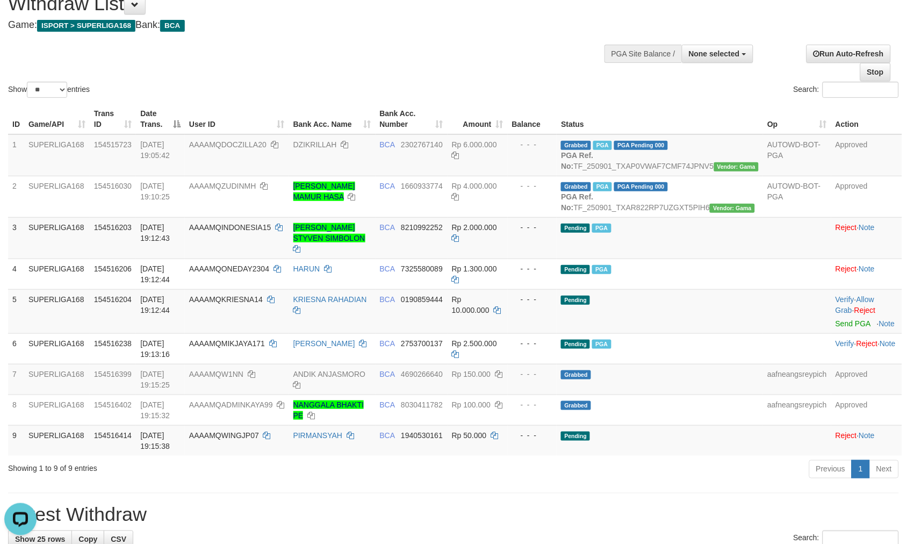
drag, startPoint x: 476, startPoint y: 76, endPoint x: 439, endPoint y: 95, distance: 41.1
click at [475, 76] on div "Show ** ** ** *** entries Search:" at bounding box center [453, 41] width 907 height 118
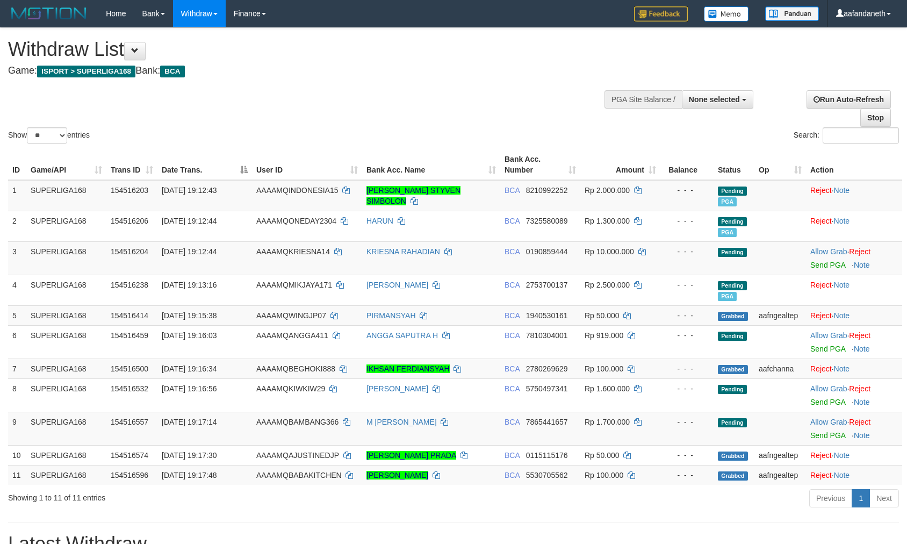
select select
select select "**"
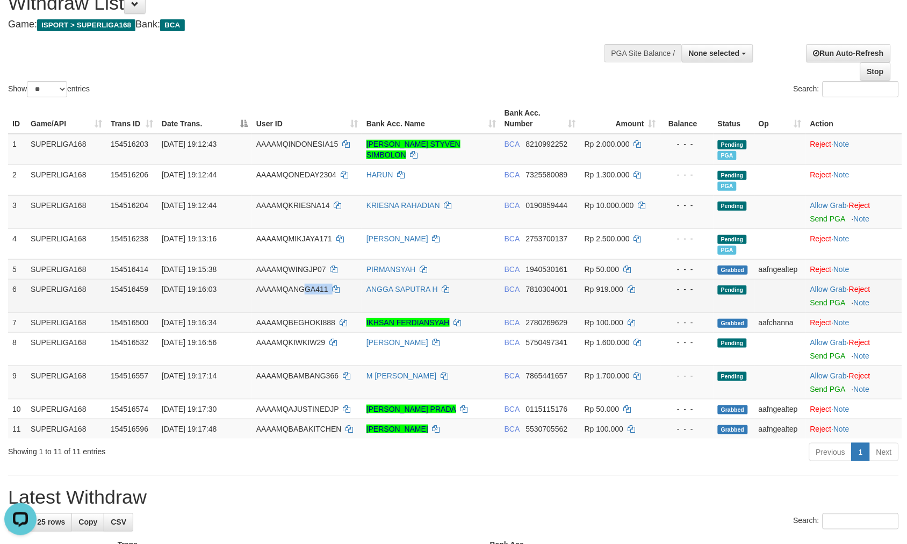
copy td "GA411"
copy td "NGGA411"
copy td "ANGGA411"
copy td "QANGGA411"
copy td "ANGGA411"
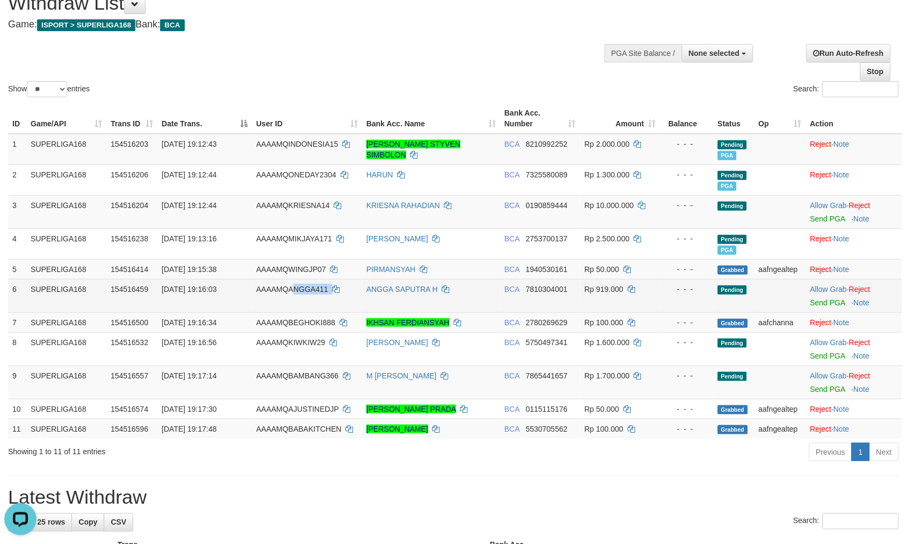
copy td "NGGA411"
copy td "ANGGA411"
drag, startPoint x: 355, startPoint y: 288, endPoint x: 289, endPoint y: 297, distance: 66.1
click at [289, 297] on td "AAAAMQANGGA411" at bounding box center [307, 295] width 110 height 33
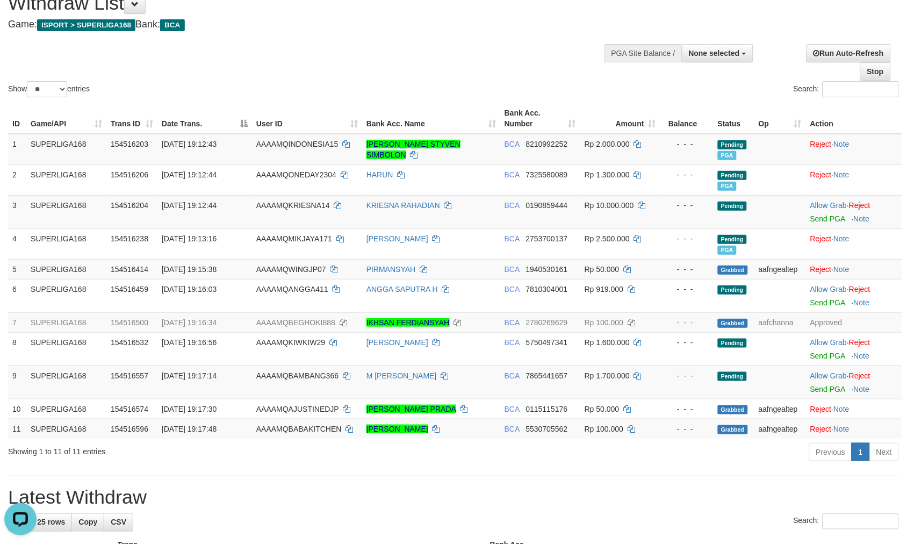
click at [389, 89] on div "Show ** ** ** *** entries" at bounding box center [226, 90] width 437 height 19
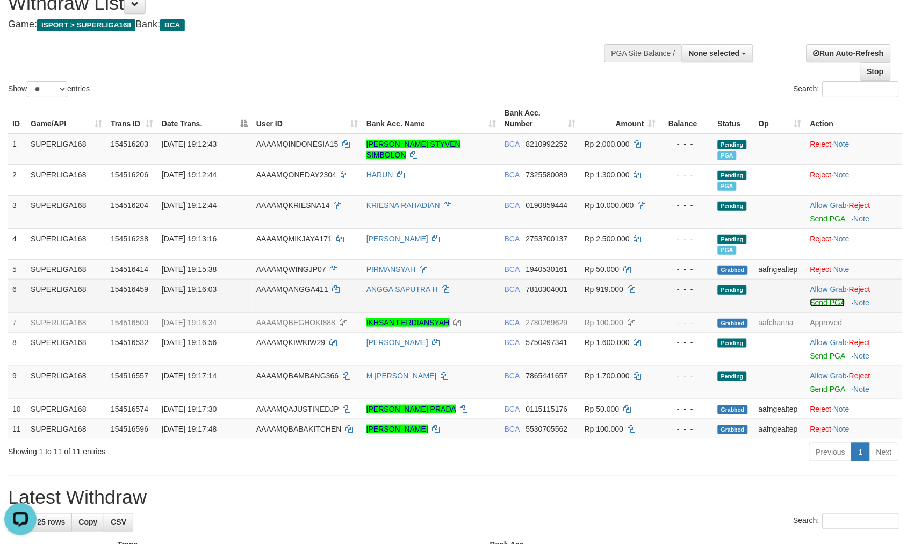
click at [826, 299] on link "Send PGA" at bounding box center [827, 302] width 35 height 9
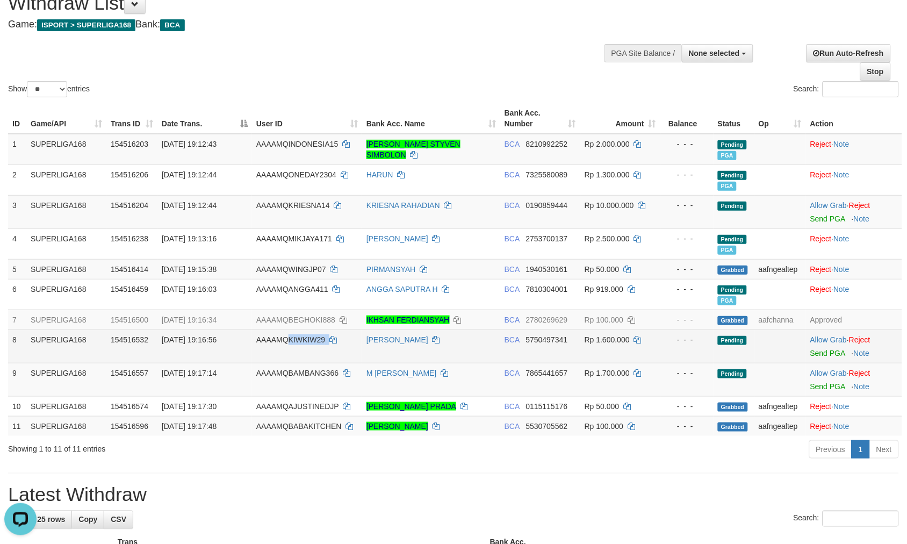
drag, startPoint x: 330, startPoint y: 344, endPoint x: 290, endPoint y: 351, distance: 40.9
click at [290, 351] on td "AAAAMQKIWKIW29" at bounding box center [307, 345] width 110 height 33
copy td "KIWKIW29"
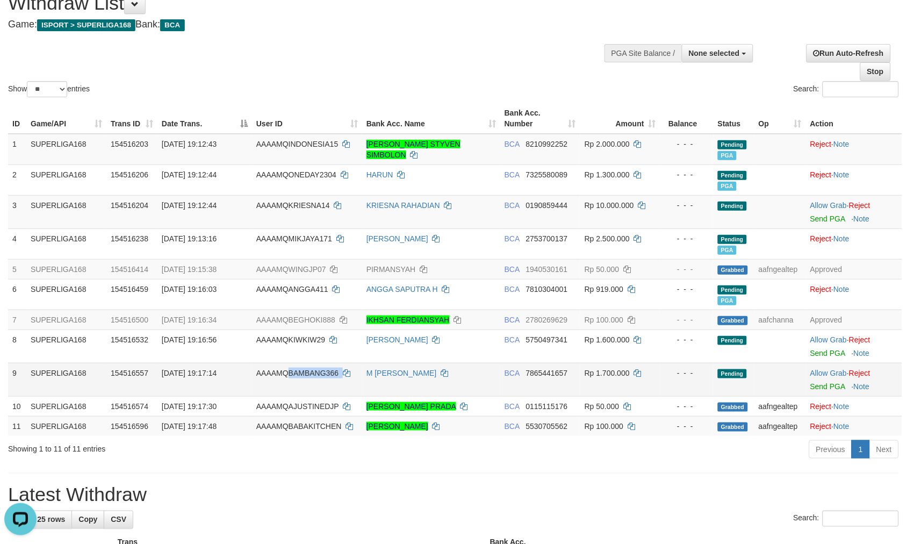
drag, startPoint x: 358, startPoint y: 369, endPoint x: 228, endPoint y: 394, distance: 131.9
click at [288, 371] on td "AAAAMQBAMBANG366" at bounding box center [307, 379] width 110 height 33
copy td "BAMBANG366"
click at [780, 366] on td at bounding box center [780, 379] width 52 height 33
click at [400, 81] on div "Show ** ** ** *** entries" at bounding box center [226, 90] width 437 height 19
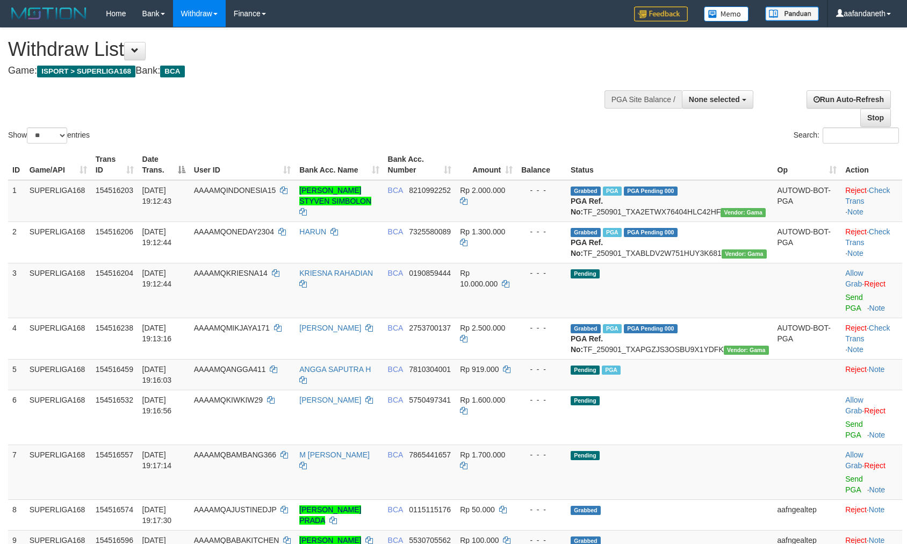
select select
select select "**"
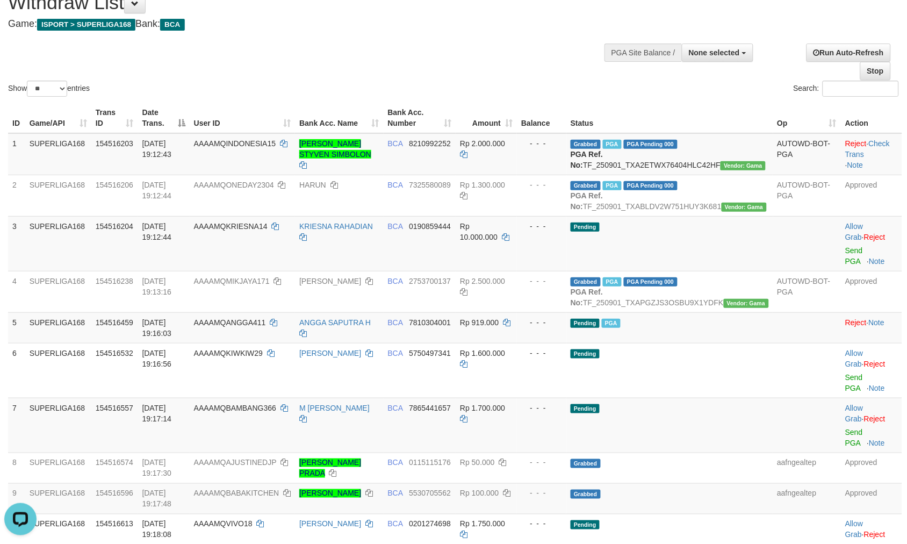
click at [360, 68] on div "Show ** ** ** *** entries Search:" at bounding box center [453, 40] width 907 height 118
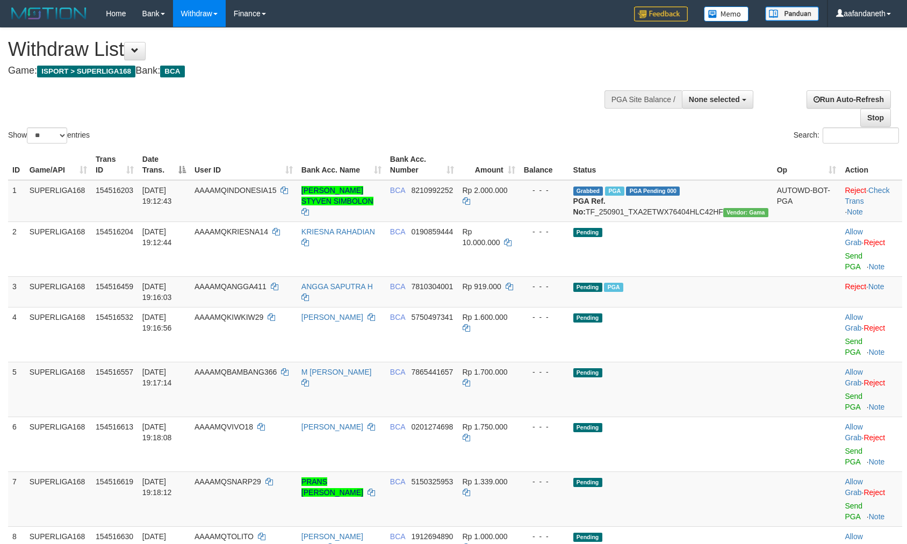
select select
select select "**"
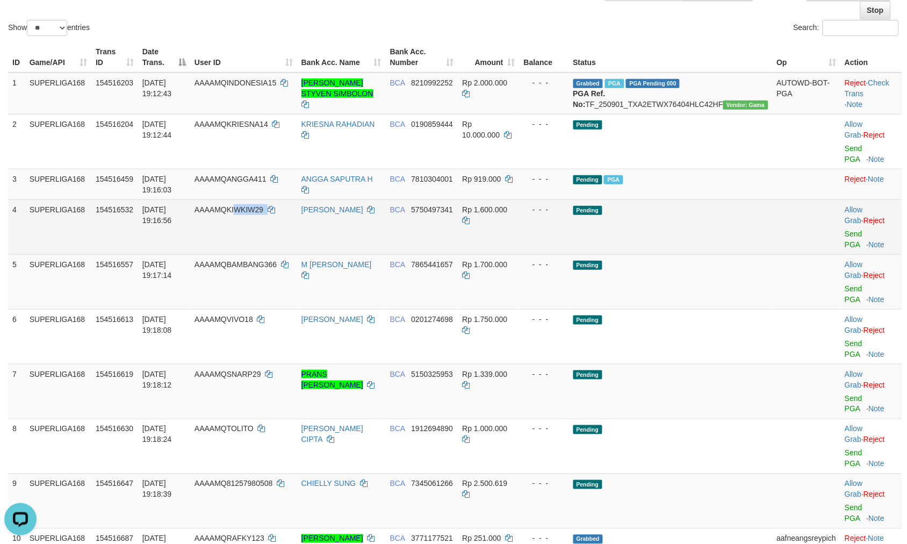
copy td "WKIW29"
copy td "IWKIW29"
copy td "KIWKIW29"
drag, startPoint x: 305, startPoint y: 206, endPoint x: 251, endPoint y: 224, distance: 56.6
click at [251, 224] on td "AAAAMQKIWKIW29" at bounding box center [243, 226] width 107 height 55
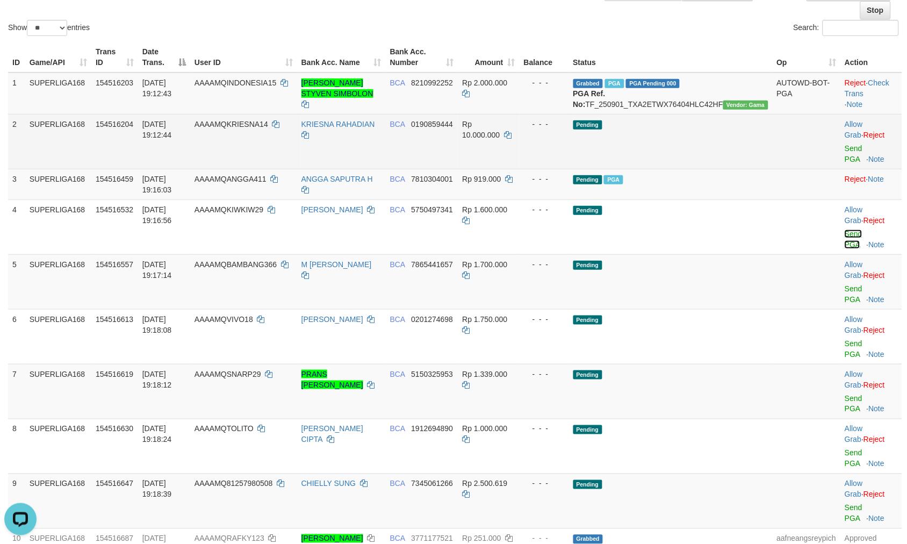
drag, startPoint x: 834, startPoint y: 229, endPoint x: 507, endPoint y: 149, distance: 337.5
click at [845, 229] on link "Send PGA" at bounding box center [854, 238] width 18 height 19
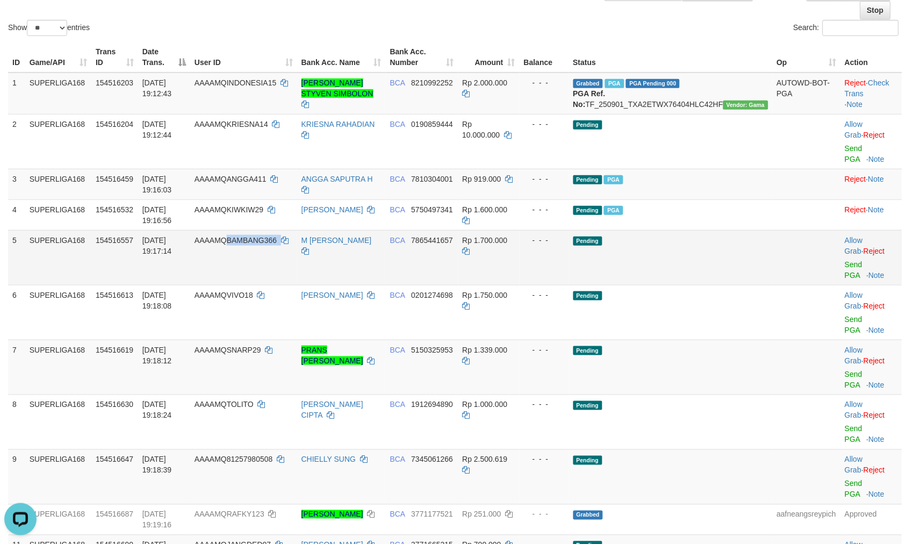
drag, startPoint x: 318, startPoint y: 235, endPoint x: 246, endPoint y: 249, distance: 72.7
click at [246, 249] on td "AAAAMQBAMBANG366" at bounding box center [243, 257] width 107 height 55
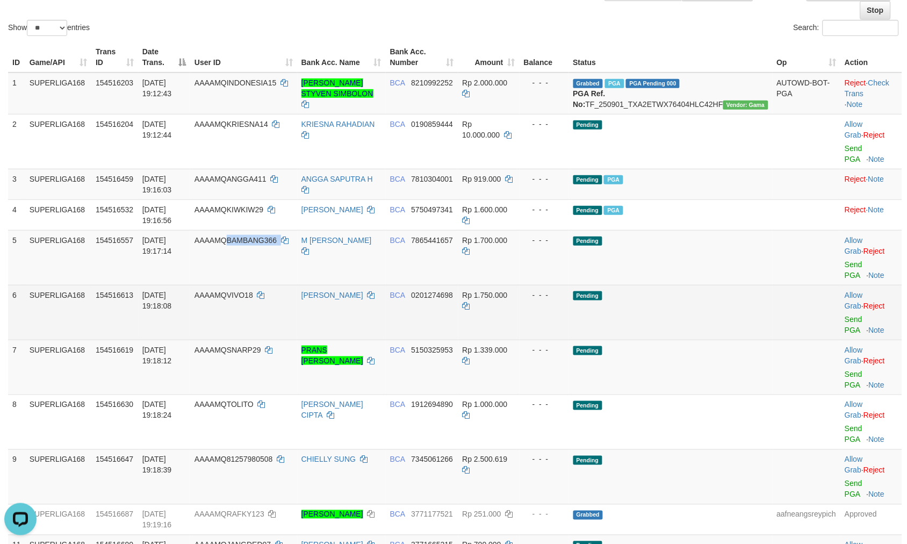
copy td "BAMBANG366"
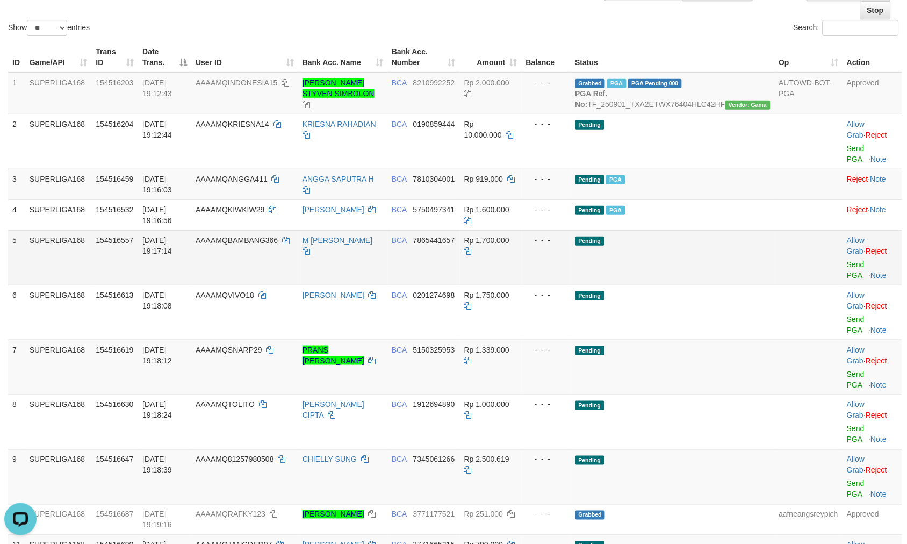
click at [754, 230] on td "Pending" at bounding box center [673, 257] width 204 height 55
click at [847, 264] on link "Send PGA" at bounding box center [856, 269] width 18 height 19
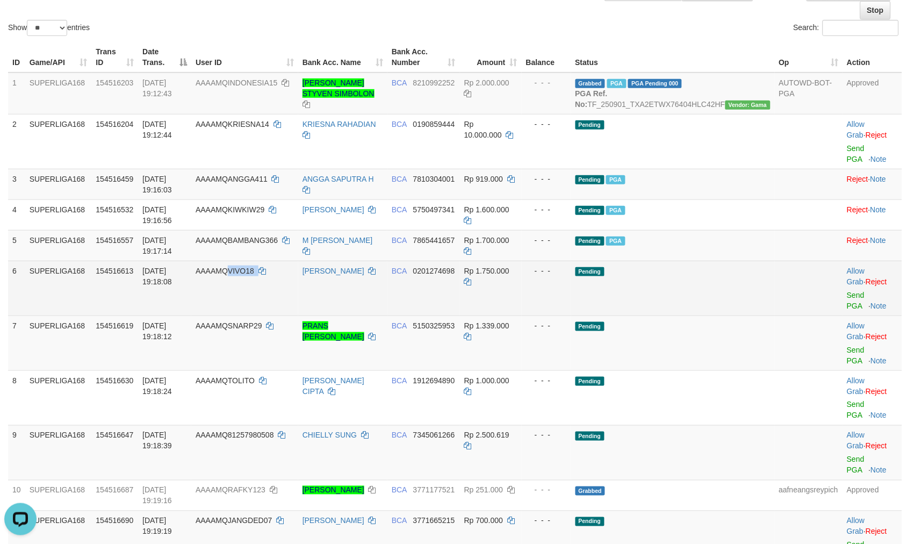
copy td "VIVO18"
drag, startPoint x: 280, startPoint y: 265, endPoint x: 251, endPoint y: 266, distance: 29.6
click at [251, 266] on td "AAAAMQVIVO18" at bounding box center [244, 288] width 107 height 55
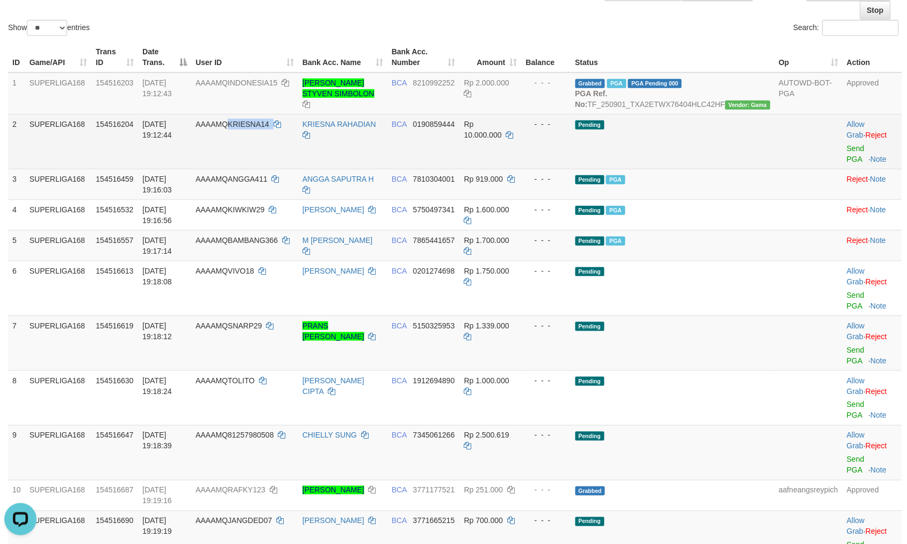
copy td "KRIESNA14"
copy td "QKRIESNA14"
copy td "KRIESNA14"
copy td "RIESNA14"
drag, startPoint x: 308, startPoint y: 139, endPoint x: 253, endPoint y: 149, distance: 56.8
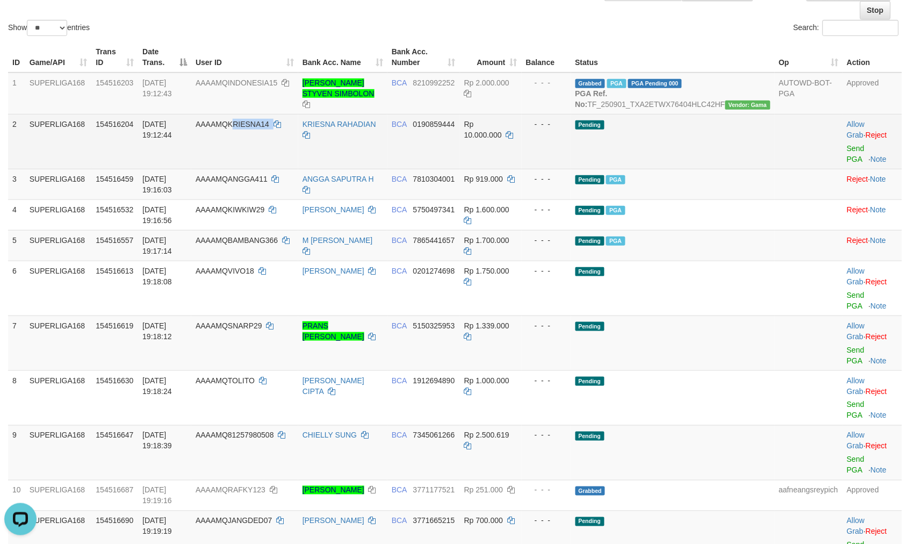
click at [253, 149] on td "AAAAMQKRIESNA14" at bounding box center [244, 141] width 107 height 55
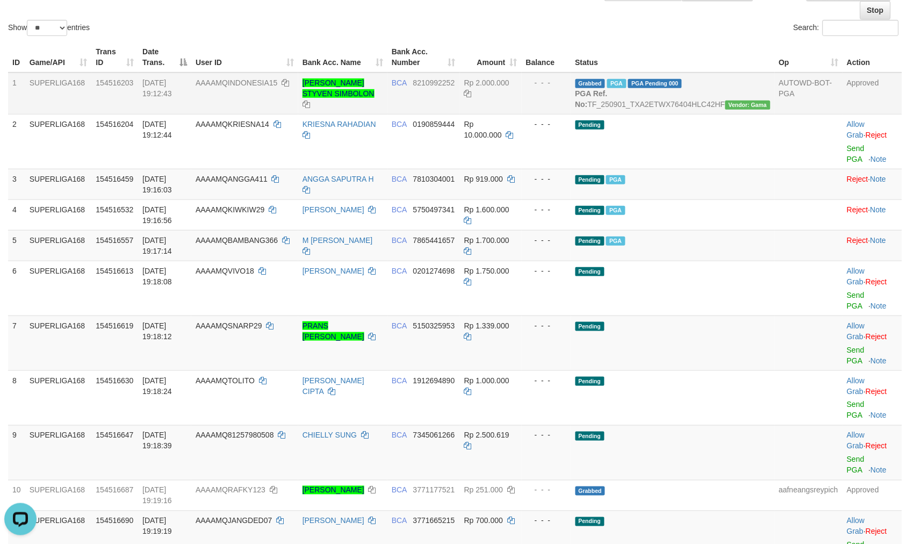
click at [298, 100] on td "AAAAMQINDONESIA15" at bounding box center [244, 94] width 107 height 42
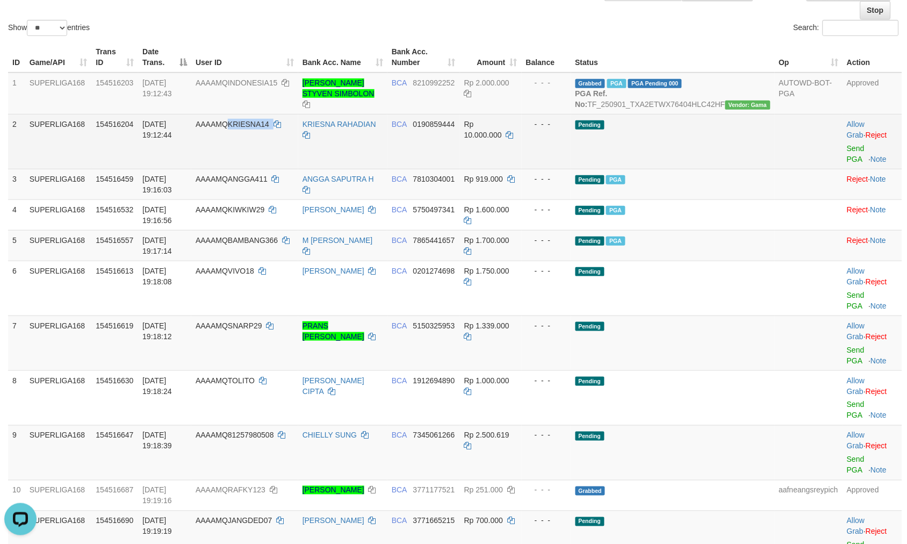
drag, startPoint x: 315, startPoint y: 138, endPoint x: 215, endPoint y: 165, distance: 103.1
click at [251, 145] on td "AAAAMQKRIESNA14" at bounding box center [244, 141] width 107 height 55
copy td "KRIESNA14"
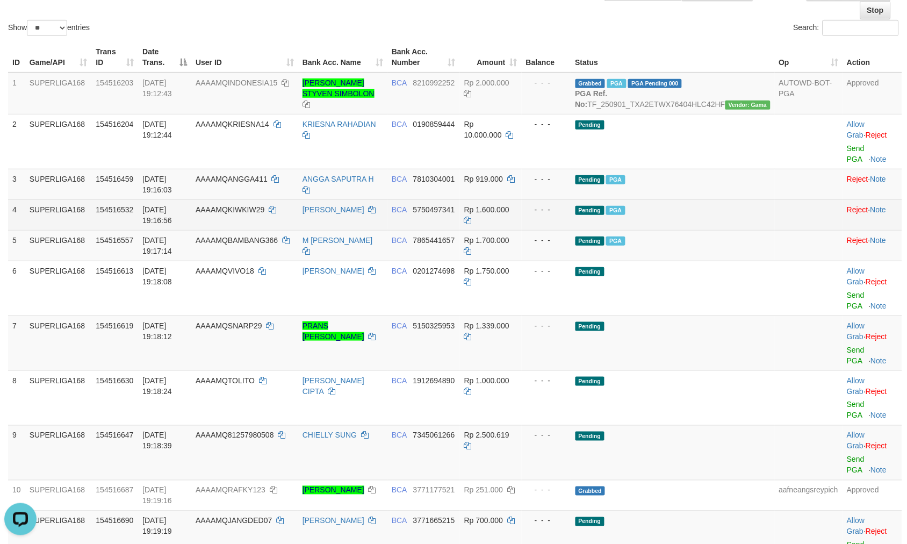
click at [775, 222] on td at bounding box center [809, 214] width 68 height 31
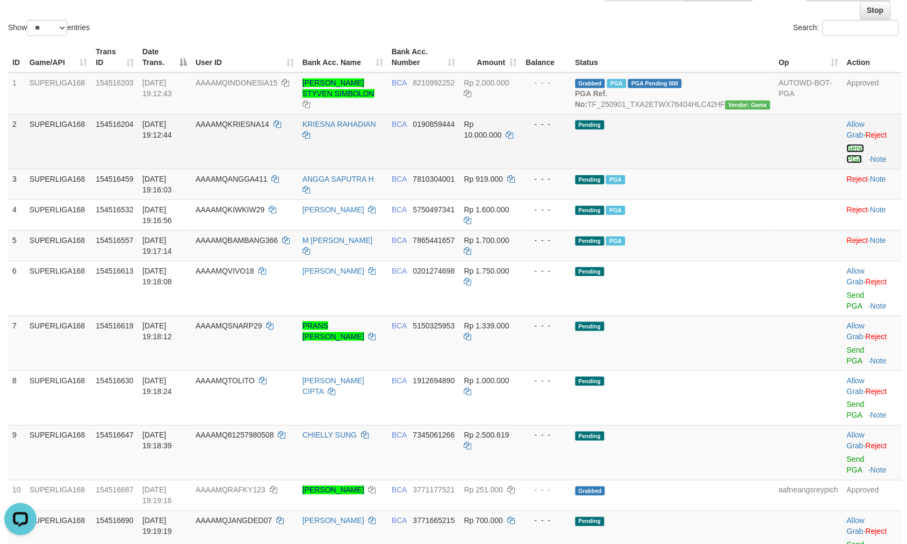
click at [847, 158] on link "Send PGA" at bounding box center [856, 153] width 18 height 19
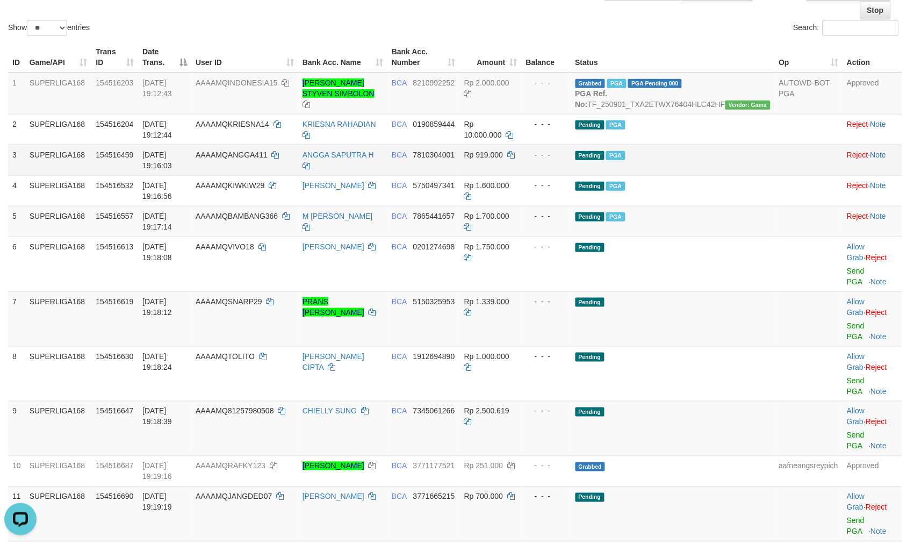
click at [775, 165] on td at bounding box center [809, 160] width 68 height 31
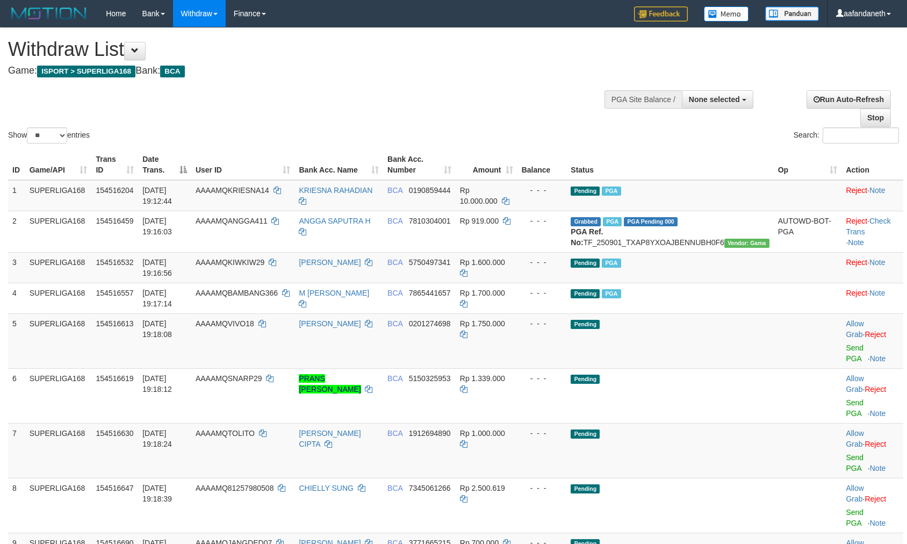
select select
select select "**"
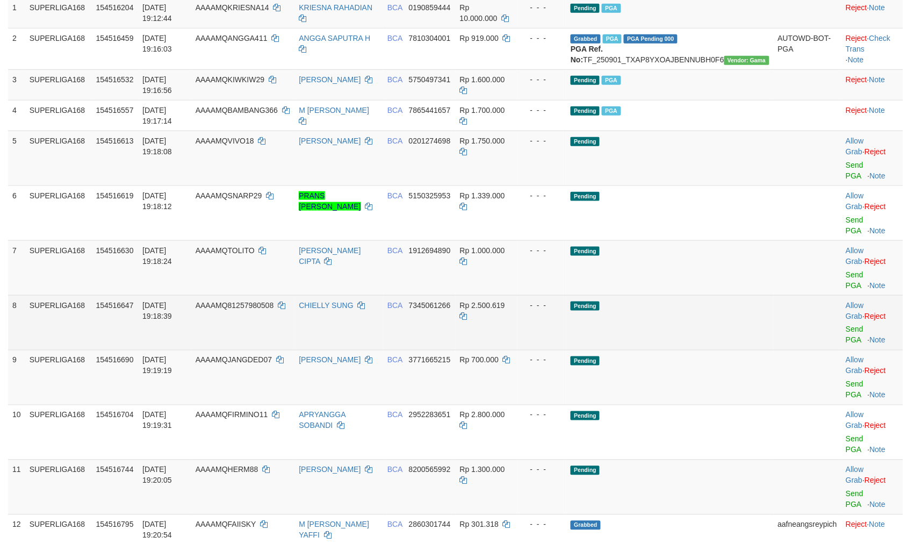
scroll to position [227, 0]
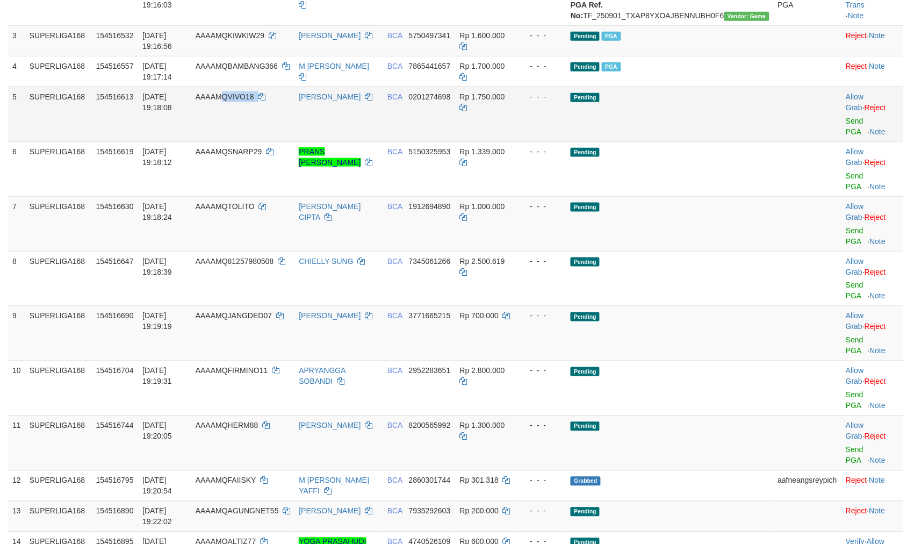
copy td "QVIVO18"
copy td "VIVO18"
copy td "IVO18"
drag, startPoint x: 280, startPoint y: 120, endPoint x: 254, endPoint y: 131, distance: 28.6
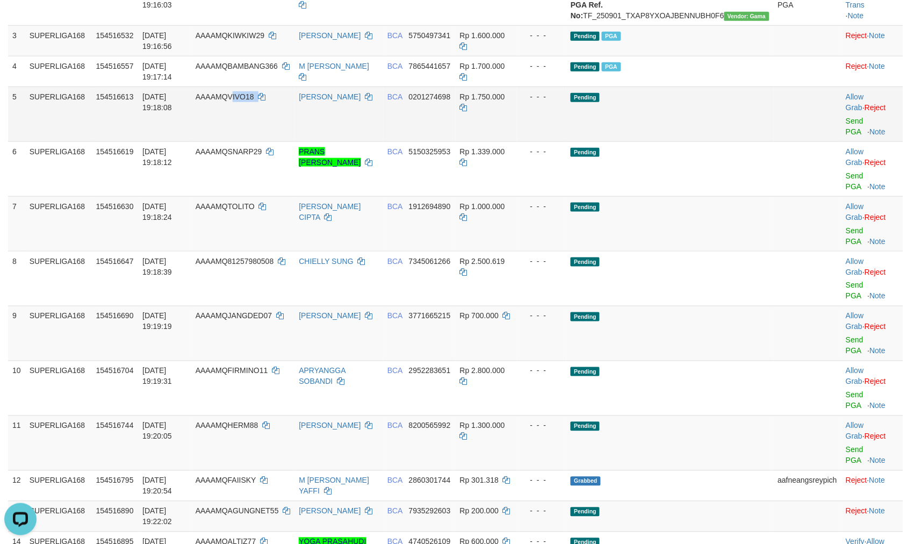
click at [254, 131] on td "AAAAMQVIVO18" at bounding box center [243, 113] width 104 height 55
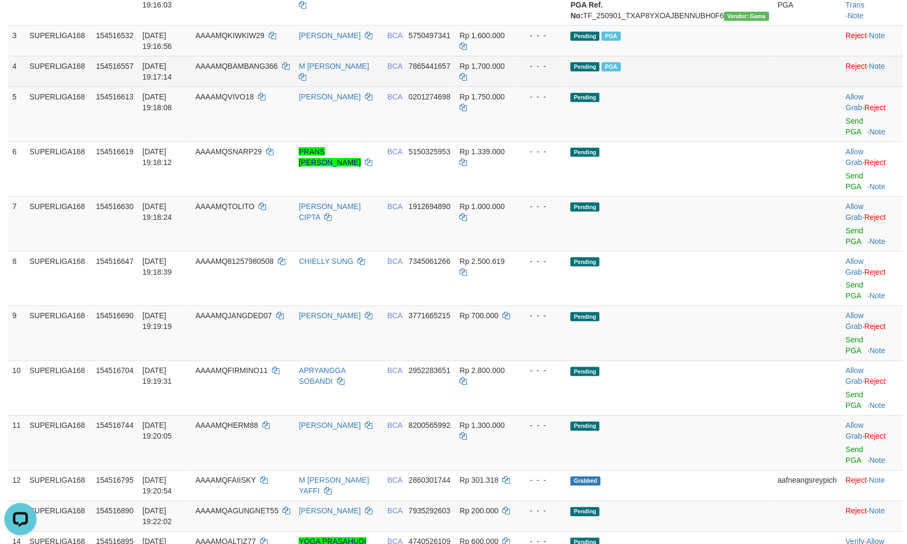
click at [280, 81] on td "AAAAMQBAMBANG366" at bounding box center [243, 71] width 104 height 31
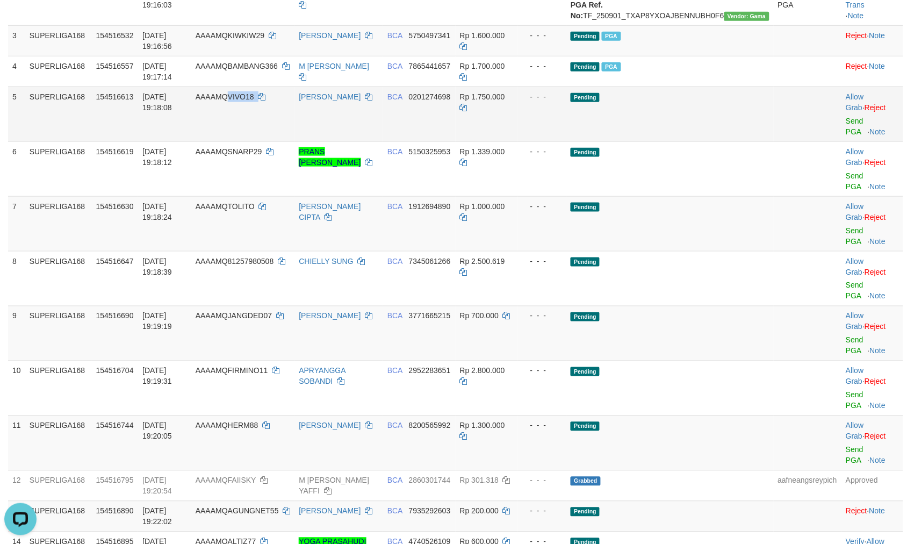
drag, startPoint x: 302, startPoint y: 104, endPoint x: 253, endPoint y: 112, distance: 49.5
click at [253, 112] on td "AAAAMQVIVO18" at bounding box center [243, 113] width 104 height 55
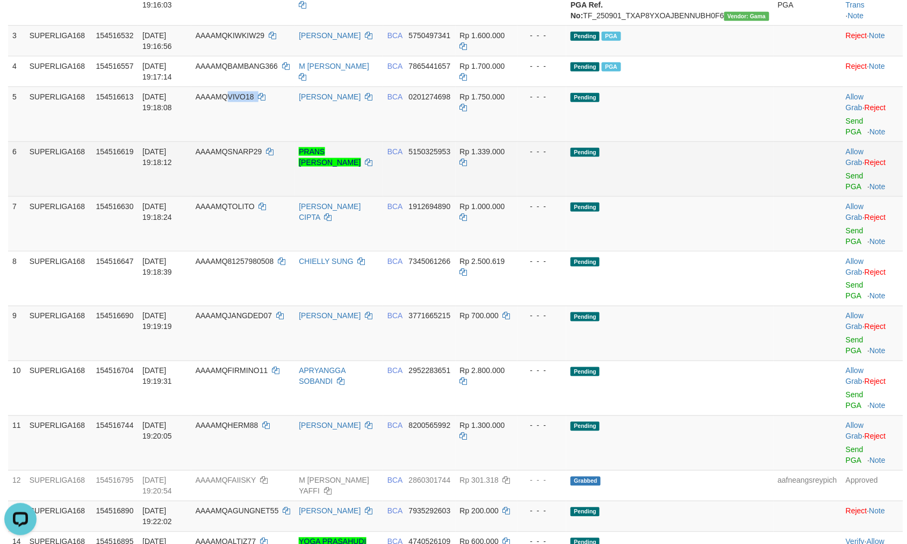
copy td "VIVO18"
copy td "RP29"
copy td "SNARP29"
drag, startPoint x: 303, startPoint y: 152, endPoint x: 253, endPoint y: 161, distance: 51.4
click at [253, 161] on td "AAAAMQSNARP29" at bounding box center [243, 168] width 104 height 55
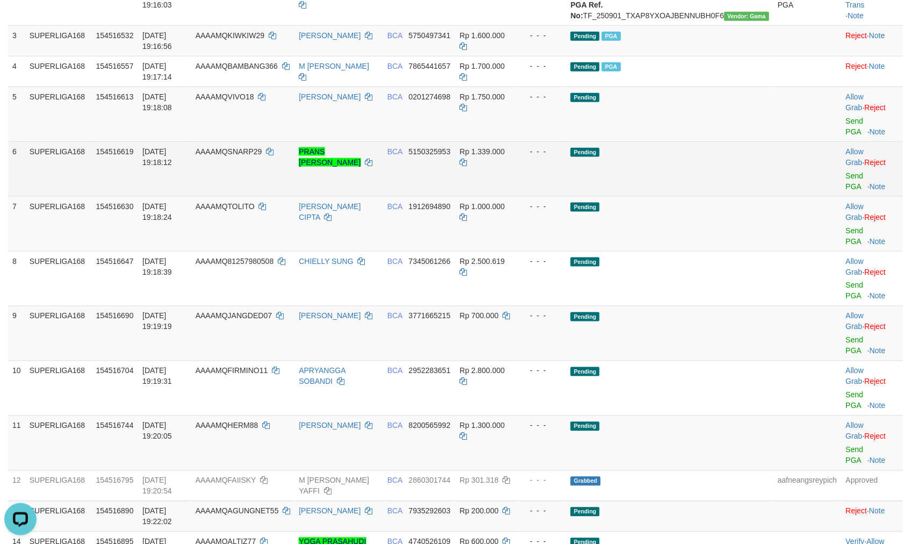
click at [679, 181] on td "Pending" at bounding box center [669, 168] width 207 height 55
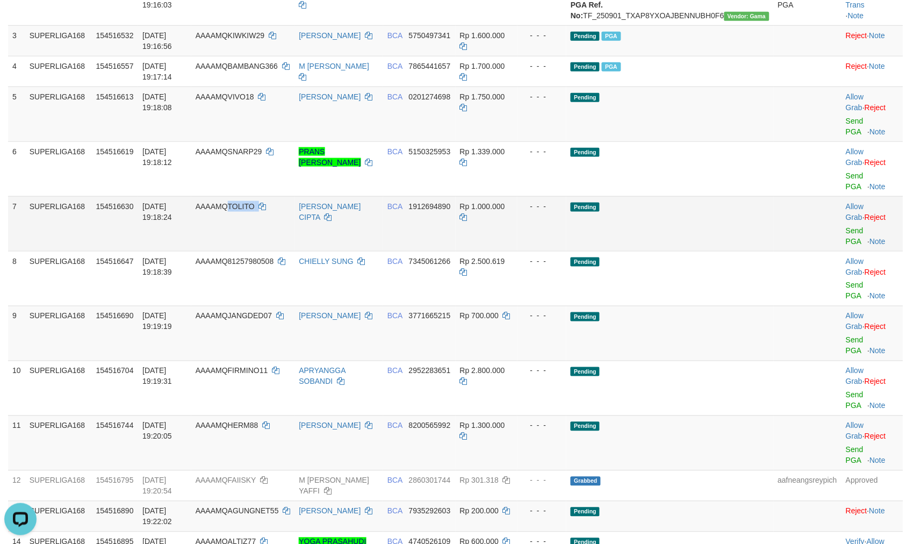
drag, startPoint x: 299, startPoint y: 189, endPoint x: 249, endPoint y: 200, distance: 50.7
click at [249, 200] on td "AAAAMQTOLITO" at bounding box center [243, 223] width 104 height 55
copy td "TOLITO"
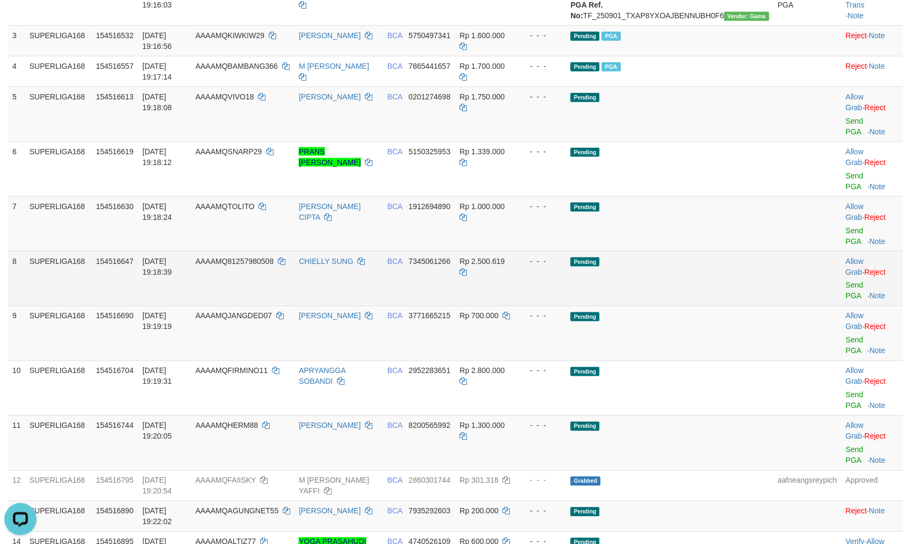
click at [739, 251] on td "Pending" at bounding box center [669, 278] width 207 height 55
copy td "980508"
copy td "7980508"
copy td "1257980508"
drag, startPoint x: 311, startPoint y: 240, endPoint x: 250, endPoint y: 246, distance: 60.5
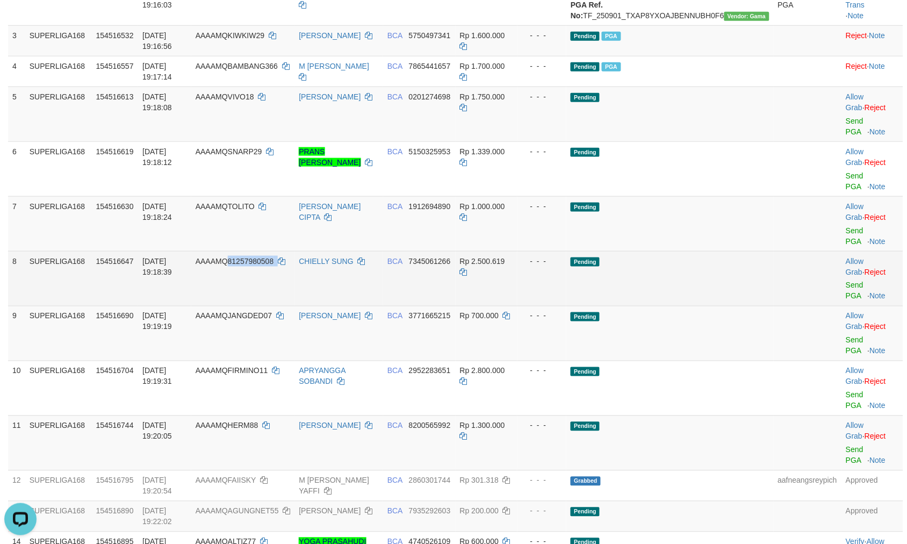
click at [250, 251] on td "AAAAMQ81257980508" at bounding box center [243, 278] width 104 height 55
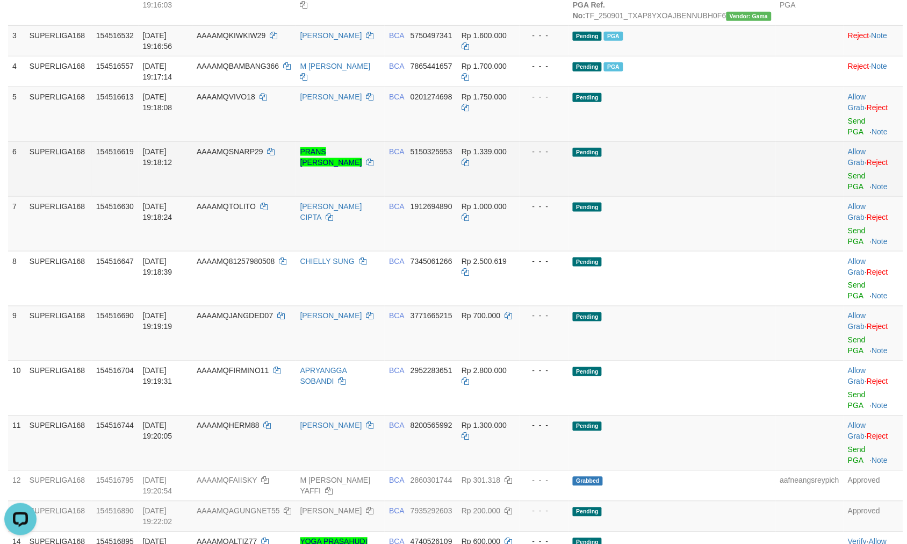
click at [776, 178] on td at bounding box center [810, 168] width 68 height 55
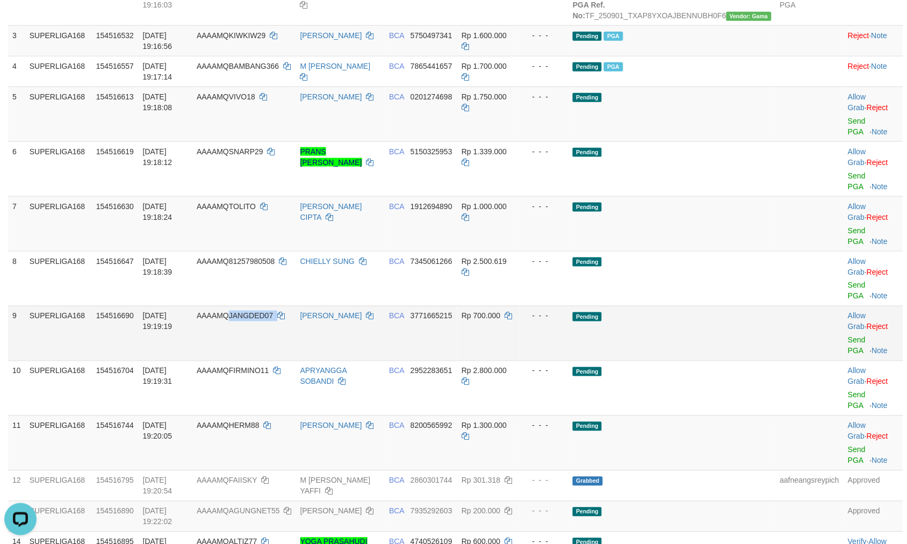
drag, startPoint x: 312, startPoint y: 291, endPoint x: 251, endPoint y: 303, distance: 61.8
click at [251, 306] on td "AAAAMQJANGDED07" at bounding box center [244, 333] width 104 height 55
click at [733, 208] on td "Pending" at bounding box center [671, 223] width 207 height 55
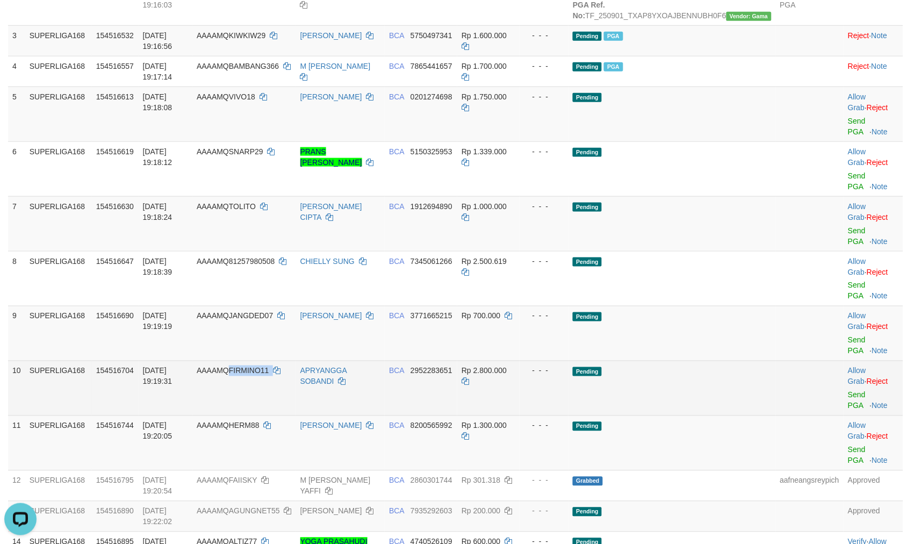
drag, startPoint x: 312, startPoint y: 331, endPoint x: 253, endPoint y: 340, distance: 60.2
click at [253, 360] on td "AAAAMQFIRMINO11" at bounding box center [244, 387] width 104 height 55
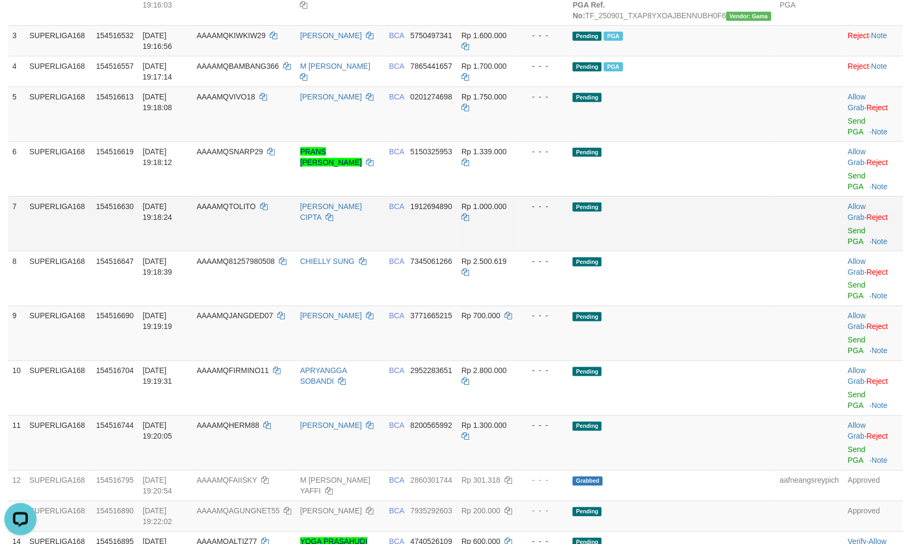
click at [718, 202] on td "Pending" at bounding box center [671, 223] width 207 height 55
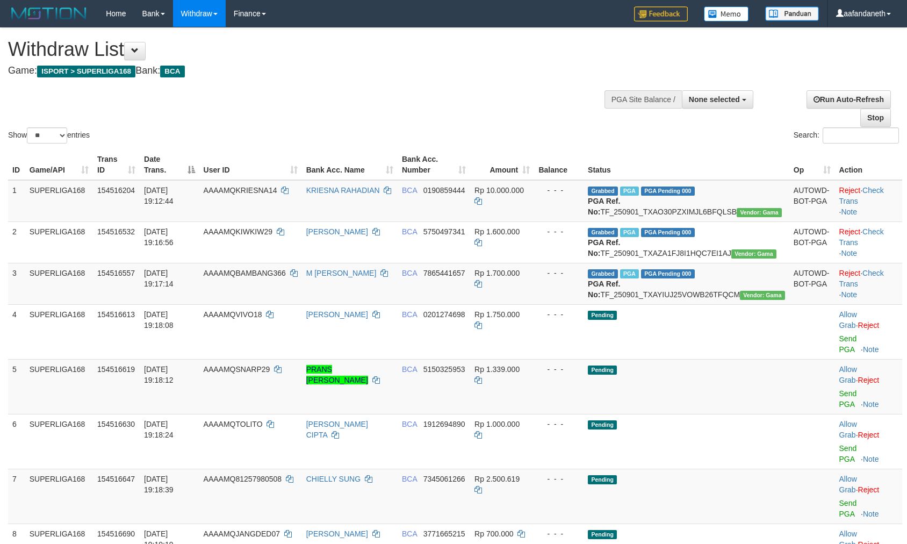
select select
select select "**"
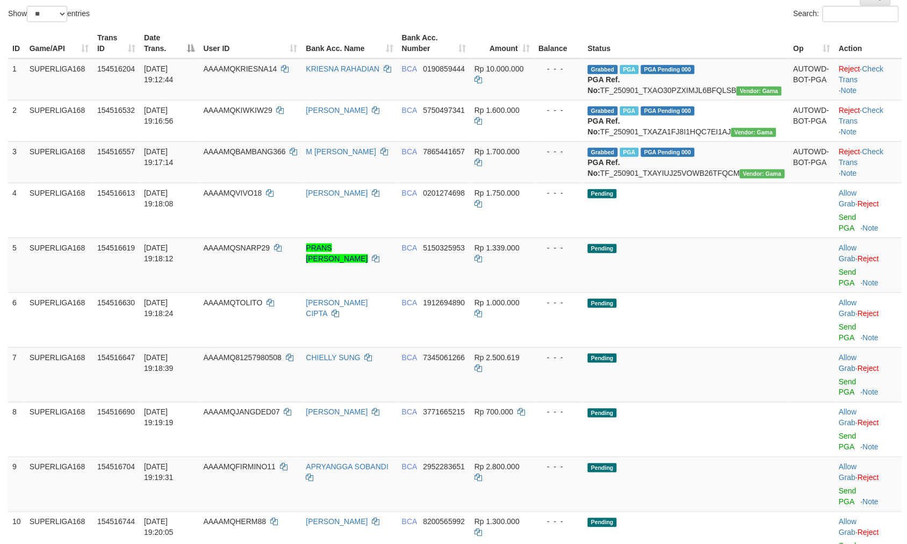
scroll to position [28, 0]
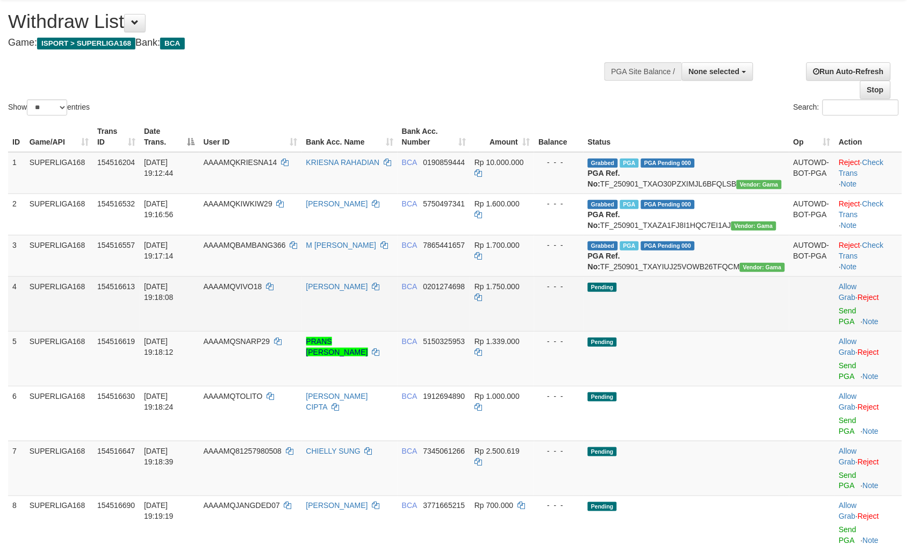
click at [742, 331] on td "Pending" at bounding box center [686, 303] width 206 height 55
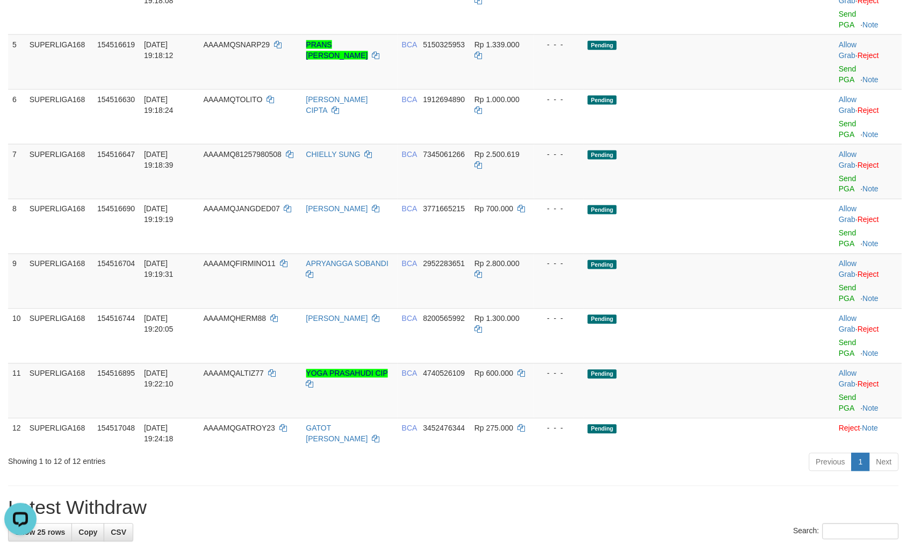
scroll to position [386, 0]
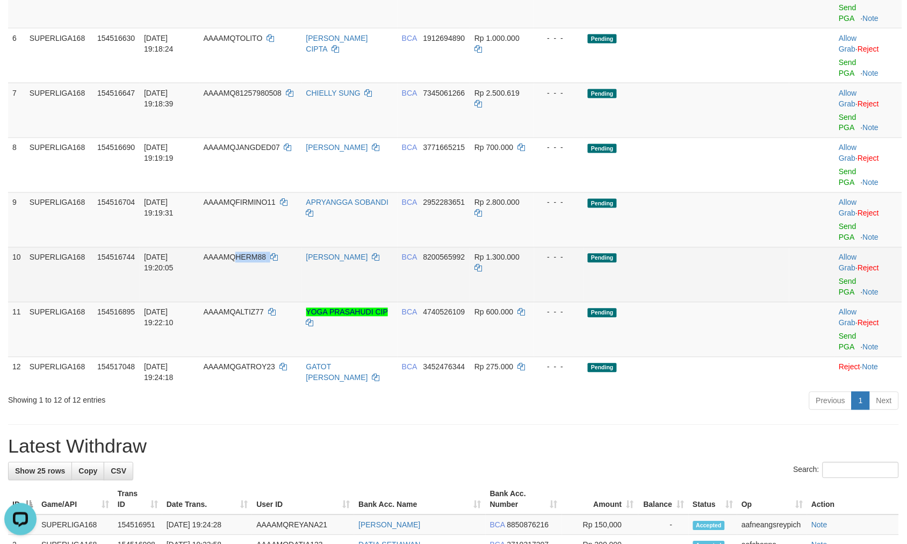
drag, startPoint x: 312, startPoint y: 162, endPoint x: 257, endPoint y: 171, distance: 56.0
click at [257, 247] on td "AAAAMQHERM88" at bounding box center [250, 274] width 103 height 55
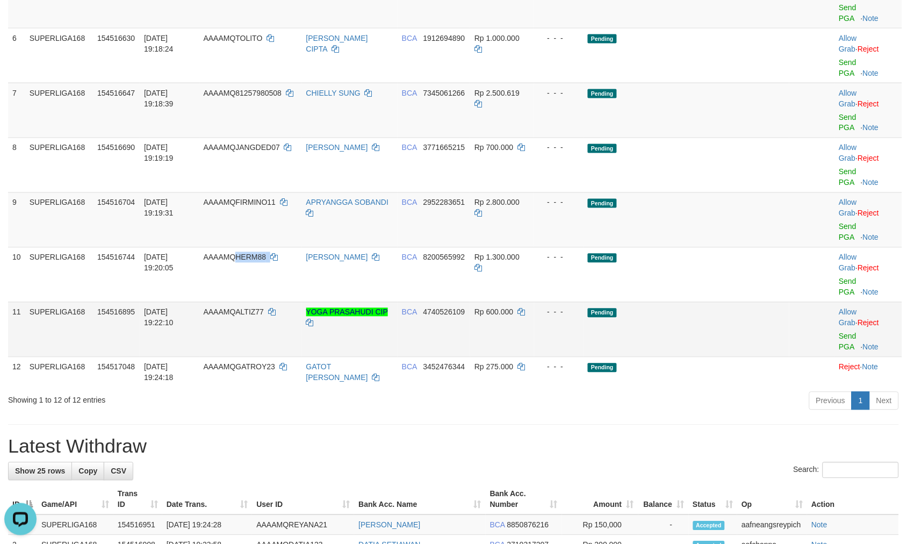
copy td "HERM88"
copy td "TIZ77"
copy td "LTIZ77"
copy td "ALTIZ77"
drag, startPoint x: 308, startPoint y: 188, endPoint x: 255, endPoint y: 197, distance: 54.0
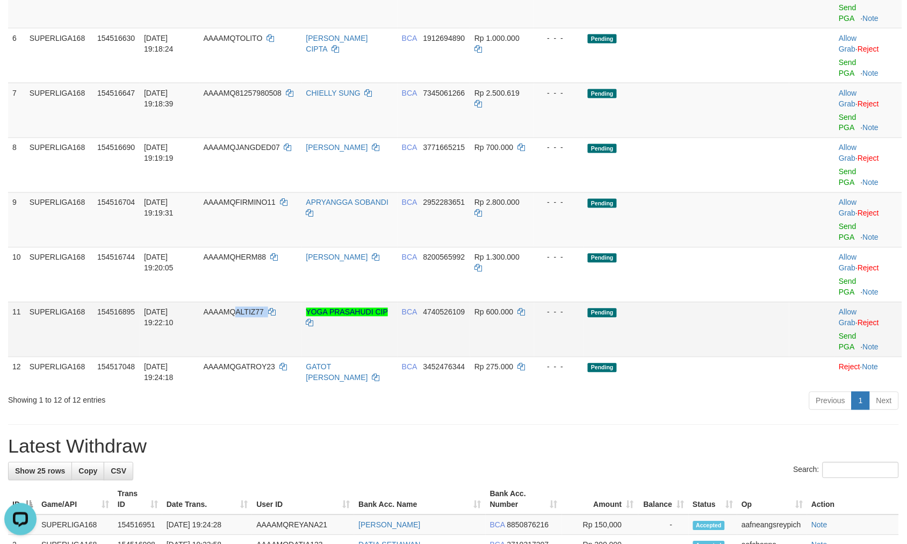
click at [255, 302] on td "AAAAMQALTIZ77" at bounding box center [250, 329] width 103 height 55
click at [653, 292] on div "**********" at bounding box center [453, 368] width 907 height 1452
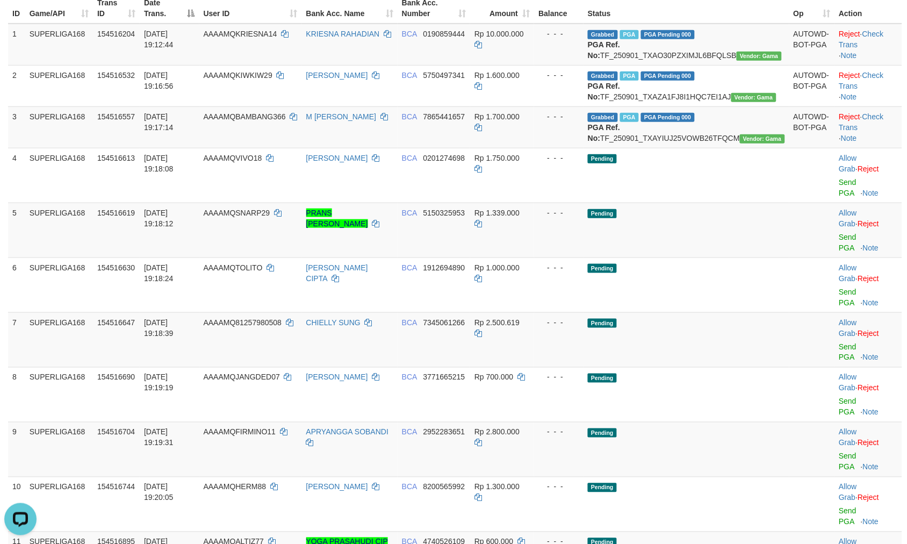
scroll to position [147, 0]
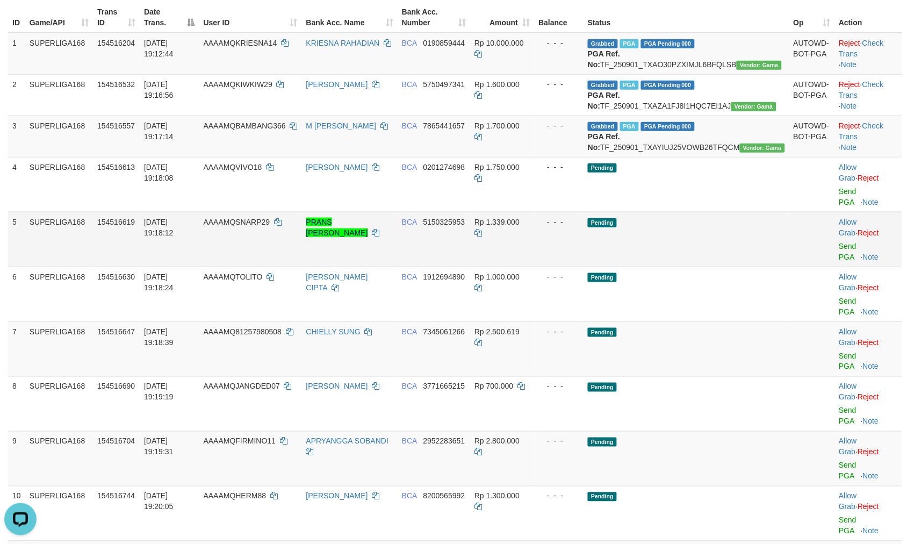
click at [748, 249] on td "Pending" at bounding box center [686, 239] width 206 height 55
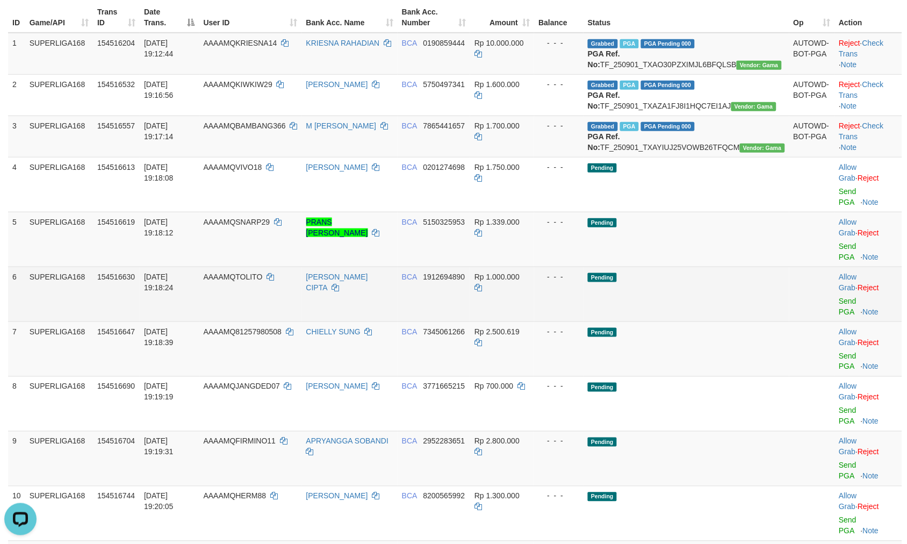
click at [739, 266] on td "Pending" at bounding box center [686, 293] width 206 height 55
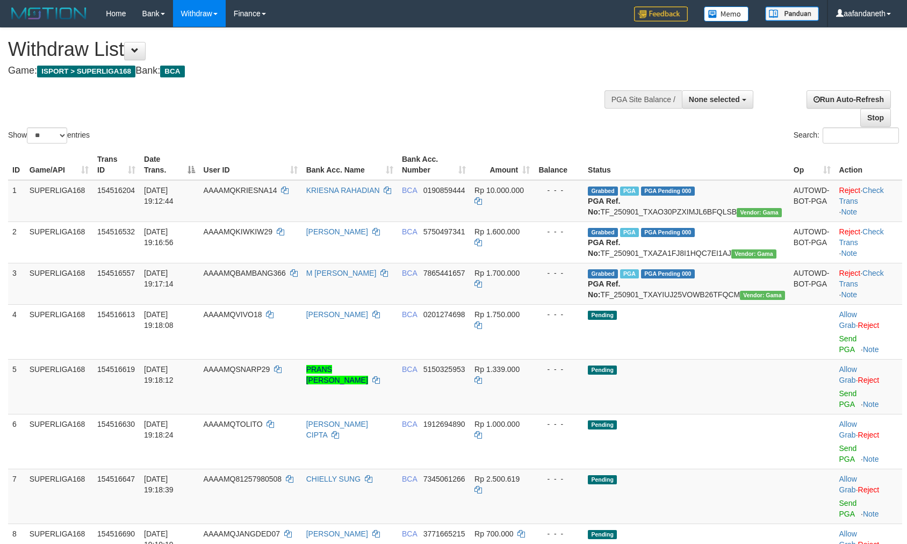
select select
select select "**"
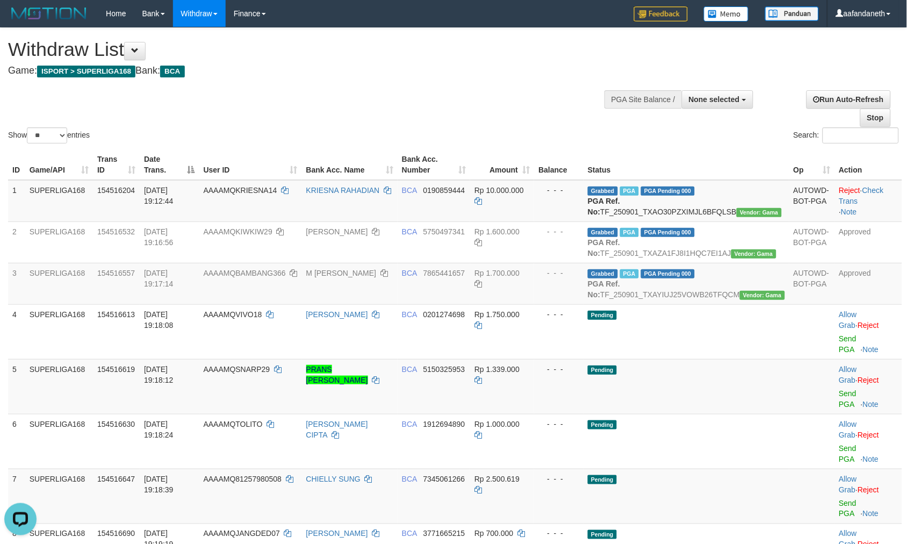
click at [492, 99] on div "Show ** ** ** *** entries Search:" at bounding box center [453, 87] width 907 height 118
click at [732, 394] on td "Pending" at bounding box center [686, 386] width 206 height 55
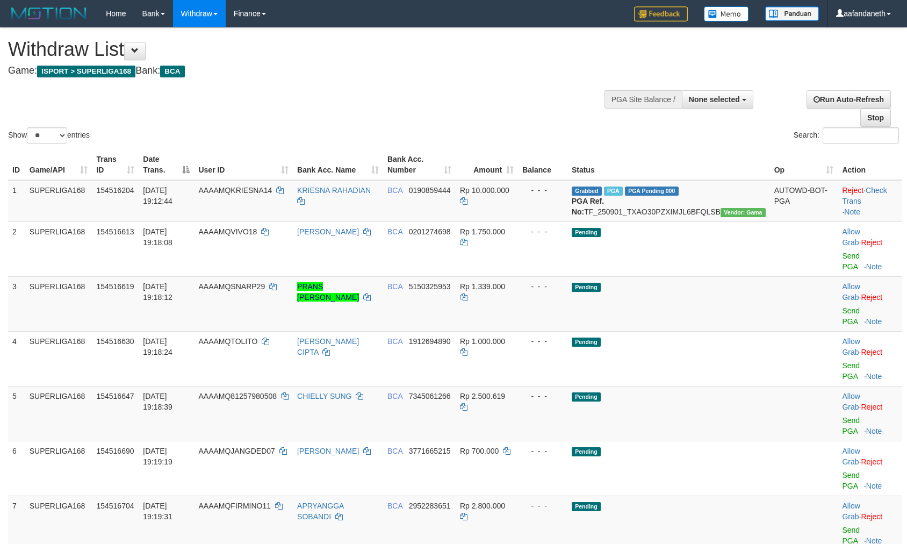
select select
select select "**"
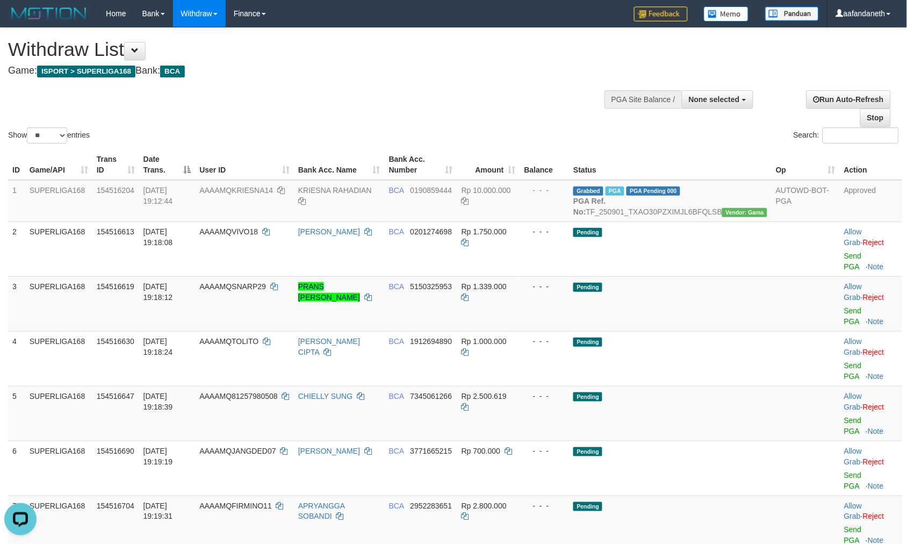
click at [493, 86] on div "Show ** ** ** *** entries Search:" at bounding box center [453, 87] width 907 height 118
click at [785, 310] on td at bounding box center [805, 303] width 68 height 55
click at [415, 129] on div "Show ** ** ** *** entries" at bounding box center [226, 136] width 437 height 19
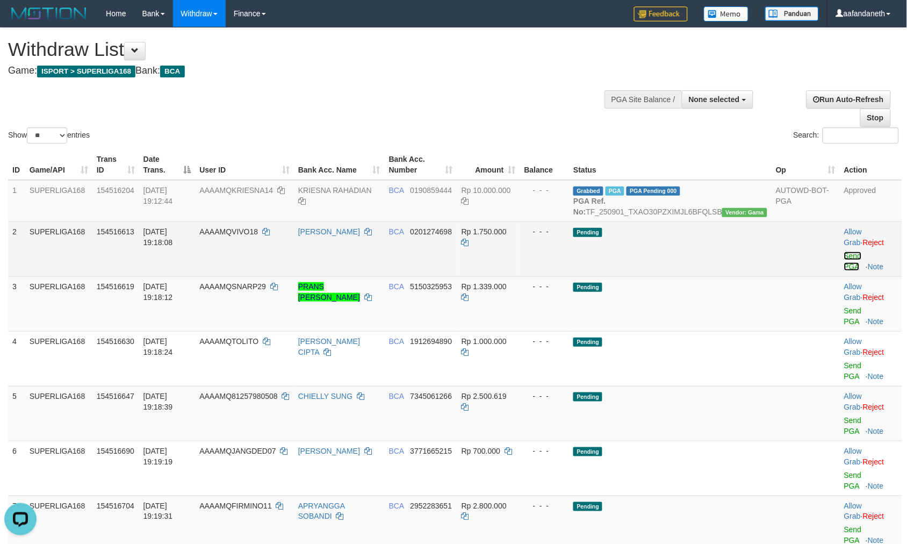
click at [844, 265] on link "Send PGA" at bounding box center [853, 260] width 18 height 19
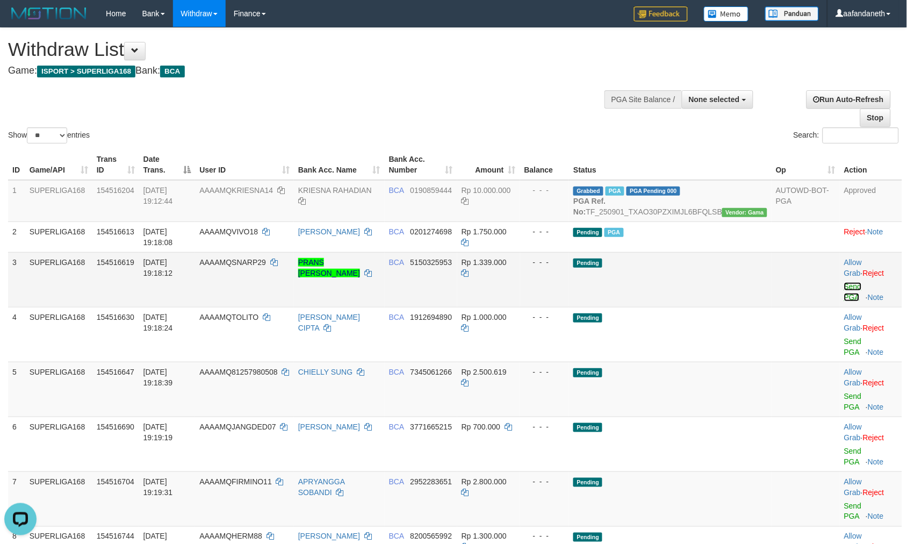
click at [844, 298] on link "Send PGA" at bounding box center [853, 291] width 18 height 19
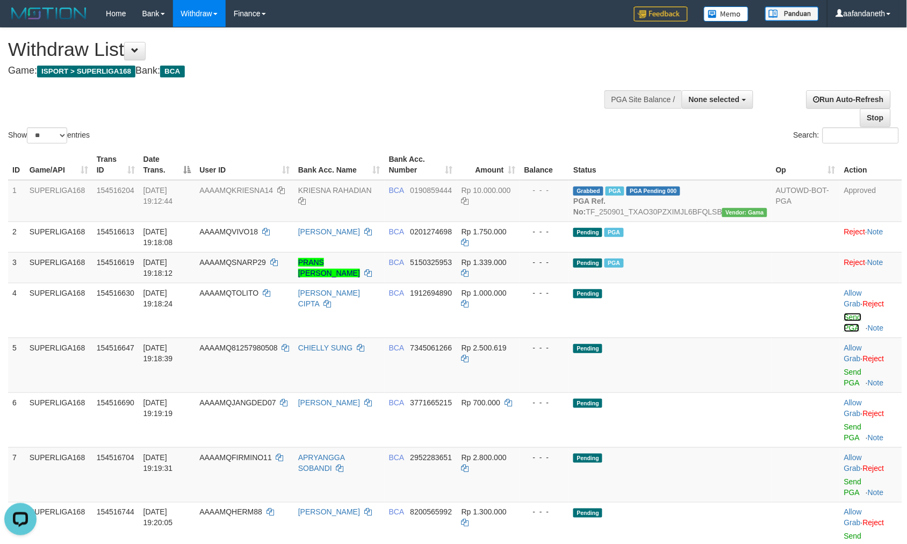
drag, startPoint x: 847, startPoint y: 325, endPoint x: 507, endPoint y: 140, distance: 386.6
click at [846, 325] on link "Send PGA" at bounding box center [853, 322] width 18 height 19
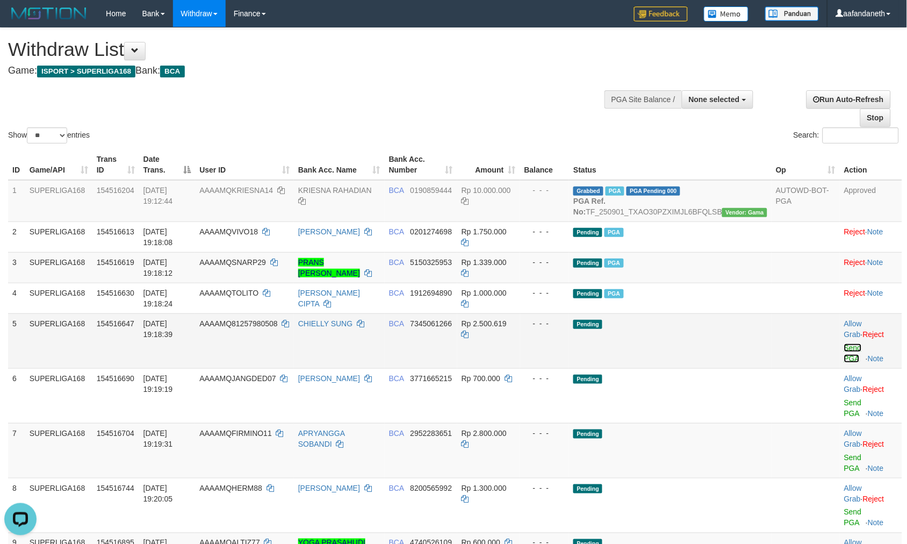
click at [844, 358] on link "Send PGA" at bounding box center [853, 352] width 18 height 19
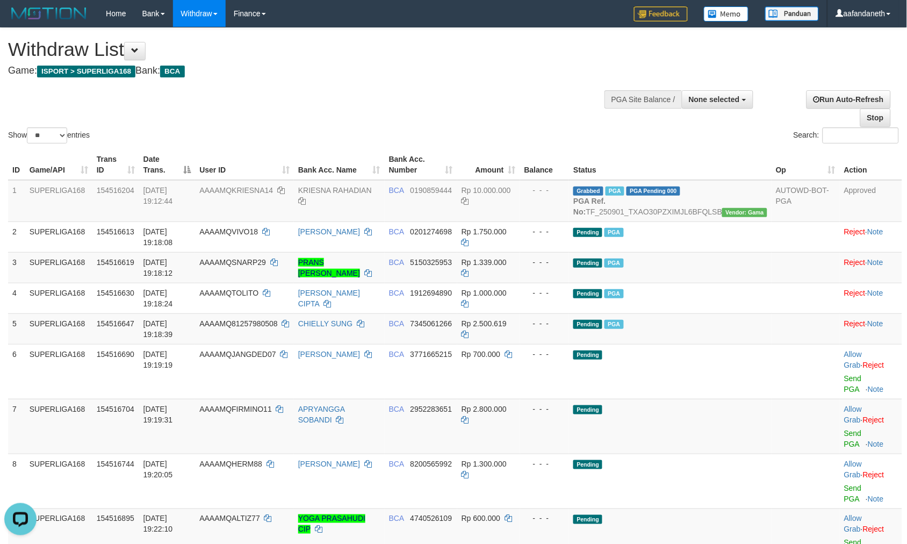
click at [467, 91] on div "Show ** ** ** *** entries Search:" at bounding box center [453, 87] width 907 height 118
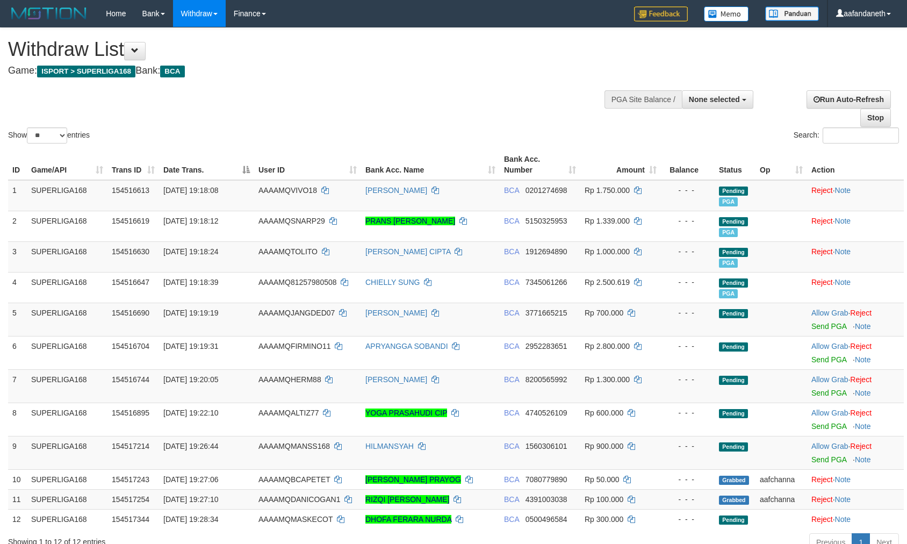
select select
select select "**"
click at [455, 92] on div "Show ** ** ** *** entries Search:" at bounding box center [453, 87] width 907 height 118
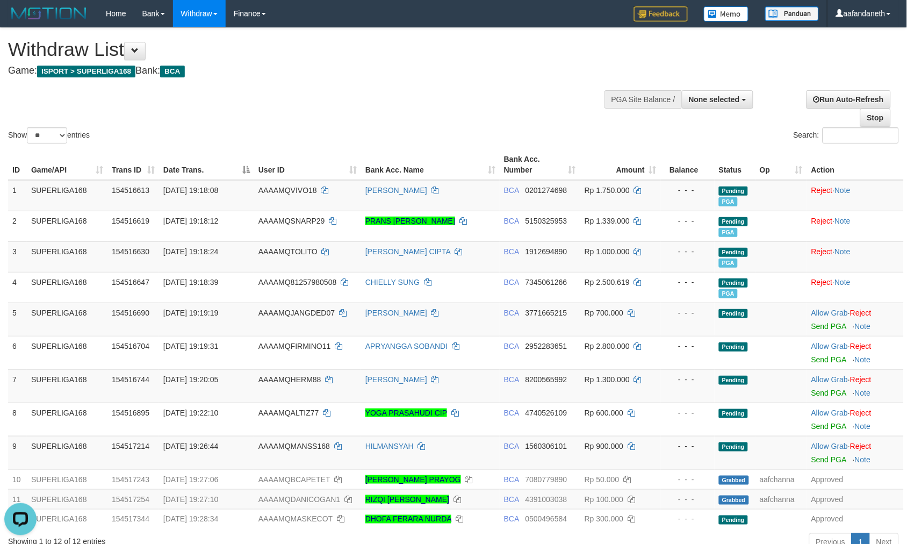
click at [516, 84] on div "Show ** ** ** *** entries Search:" at bounding box center [453, 87] width 907 height 118
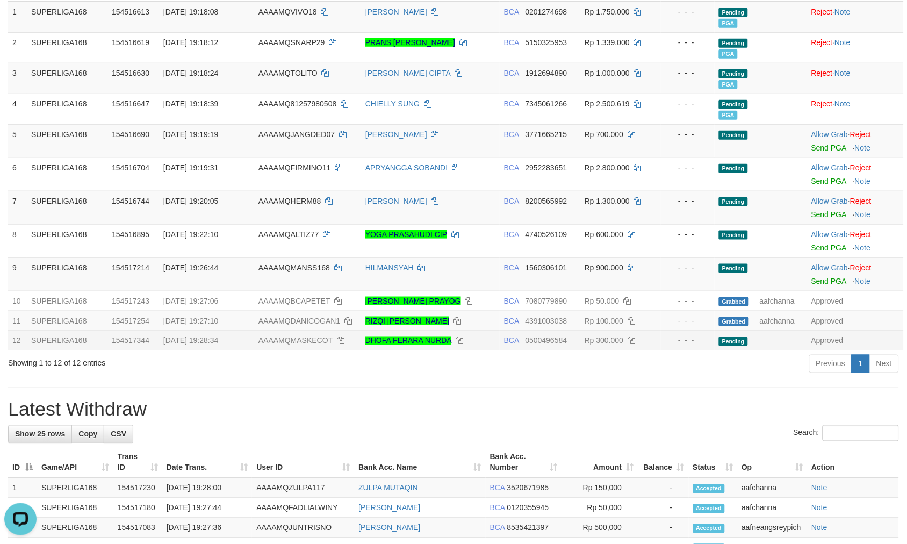
scroll to position [179, 0]
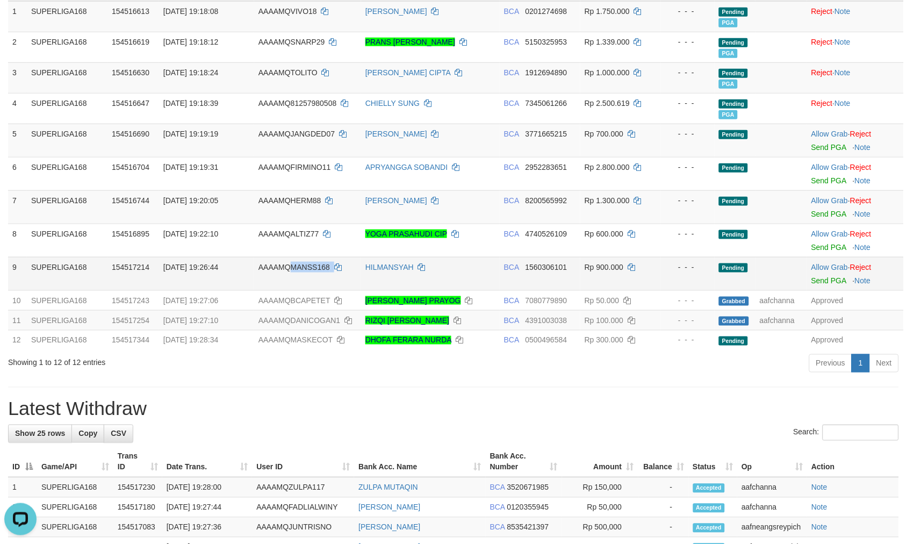
copy td "MANSS168"
drag, startPoint x: 351, startPoint y: 270, endPoint x: 291, endPoint y: 266, distance: 60.3
click at [291, 266] on td "AAAAMQMANSS168" at bounding box center [307, 273] width 107 height 33
click at [156, 412] on h1 "Latest Withdraw" at bounding box center [453, 408] width 891 height 21
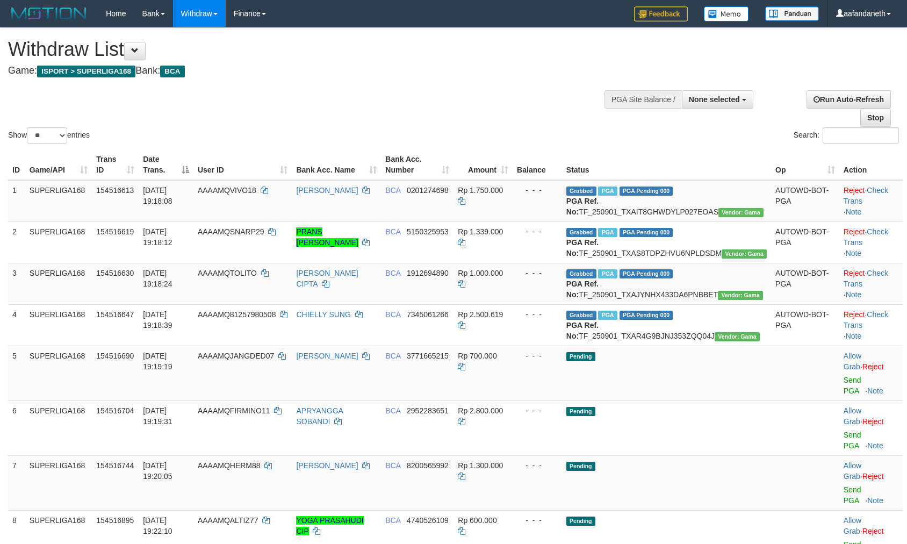
select select
select select "**"
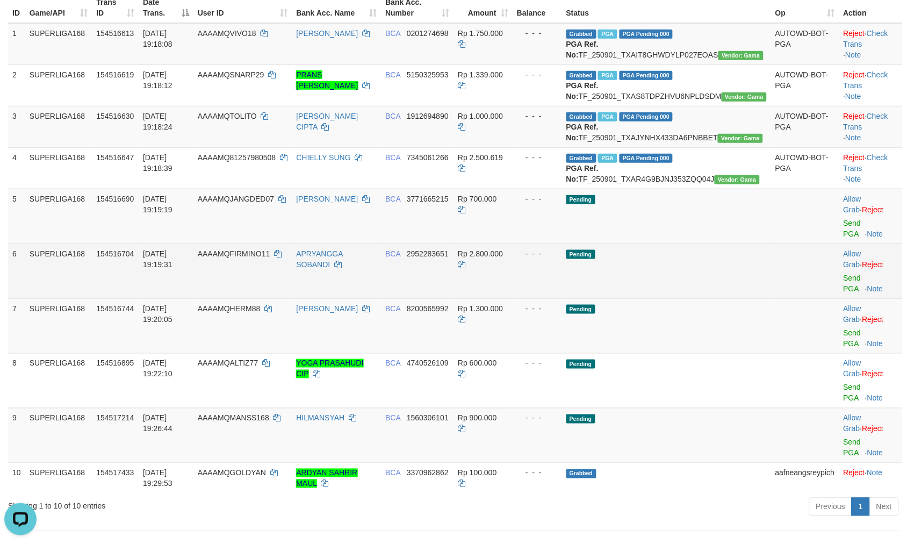
drag, startPoint x: 715, startPoint y: 269, endPoint x: 712, endPoint y: 277, distance: 8.7
click at [715, 243] on td "Pending" at bounding box center [666, 216] width 209 height 55
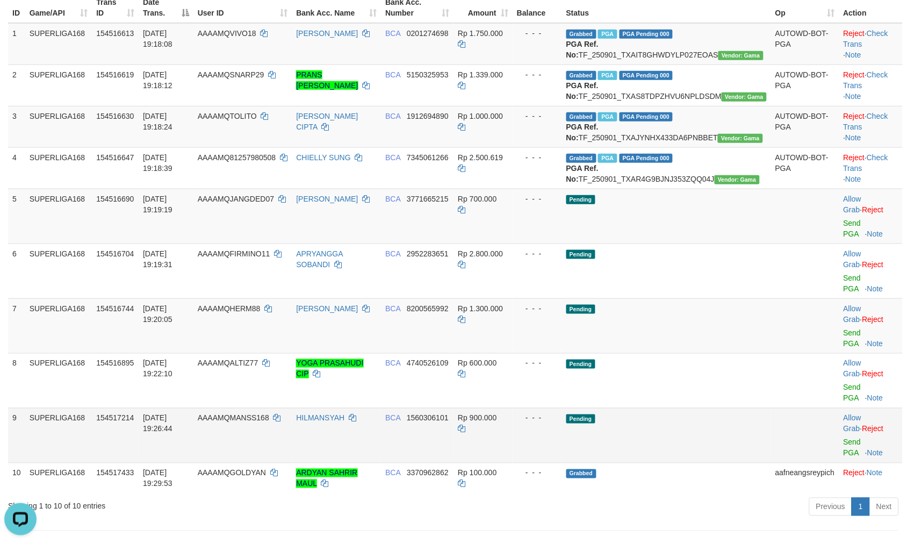
click at [453, 428] on td "BCA 1560306101" at bounding box center [417, 435] width 73 height 55
copy span "1560306101"
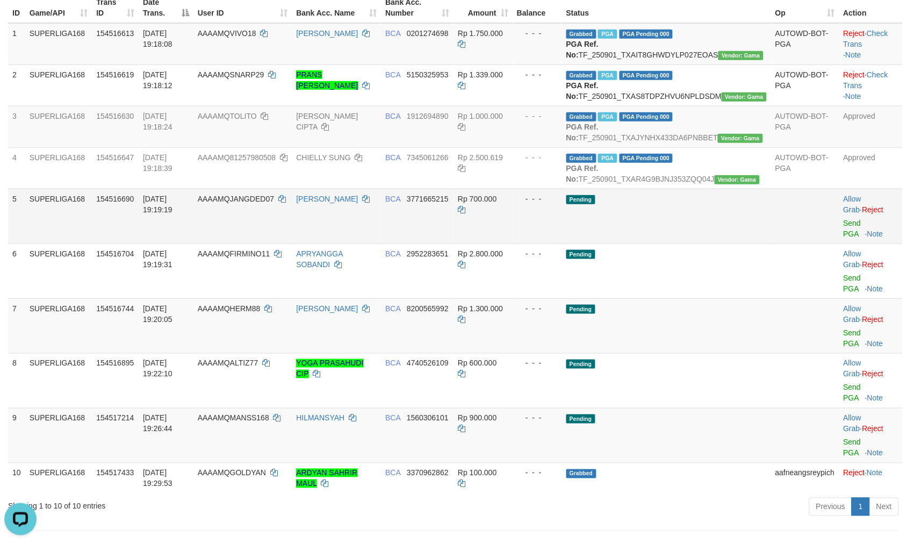
click at [840, 243] on td "Allow Grab · Reject Send PGA · Note" at bounding box center [870, 216] width 63 height 55
click at [843, 238] on link "Send PGA" at bounding box center [852, 228] width 18 height 19
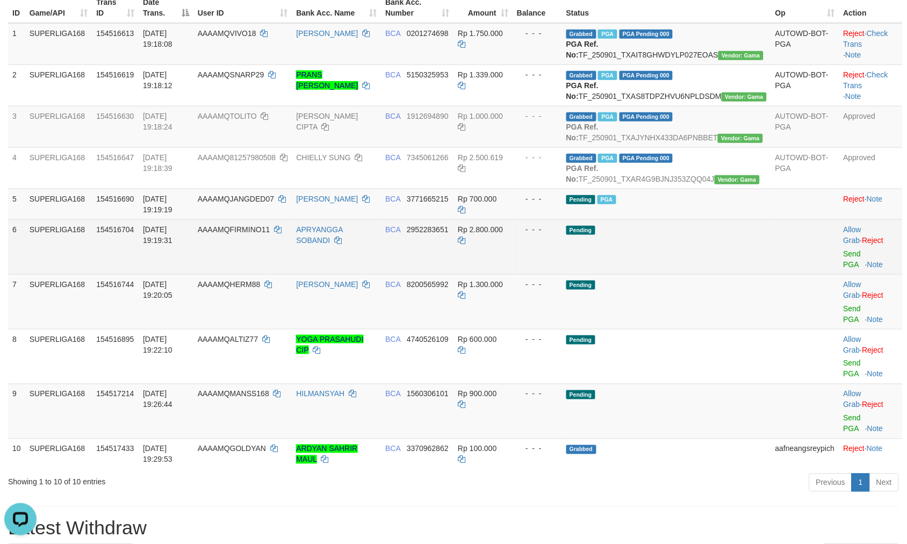
scroll to position [143, 0]
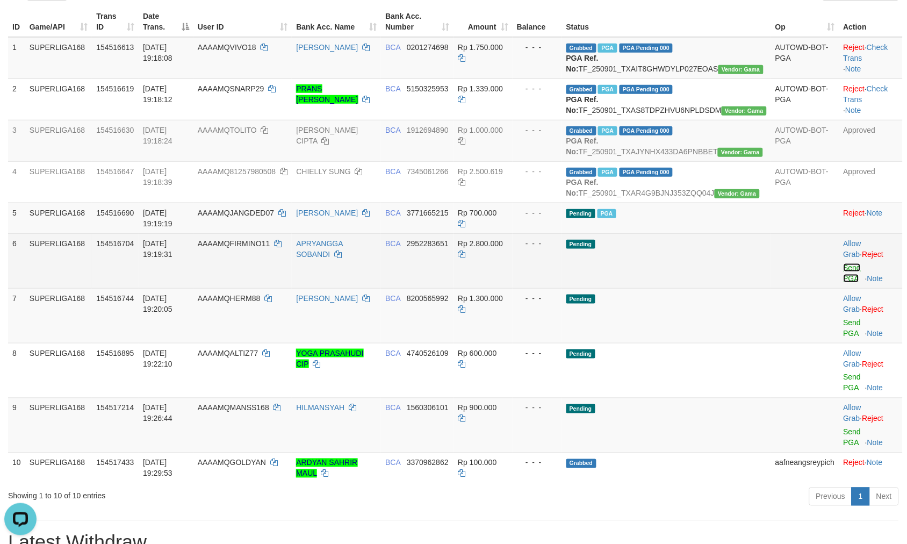
click at [844, 283] on link "Send PGA" at bounding box center [852, 272] width 18 height 19
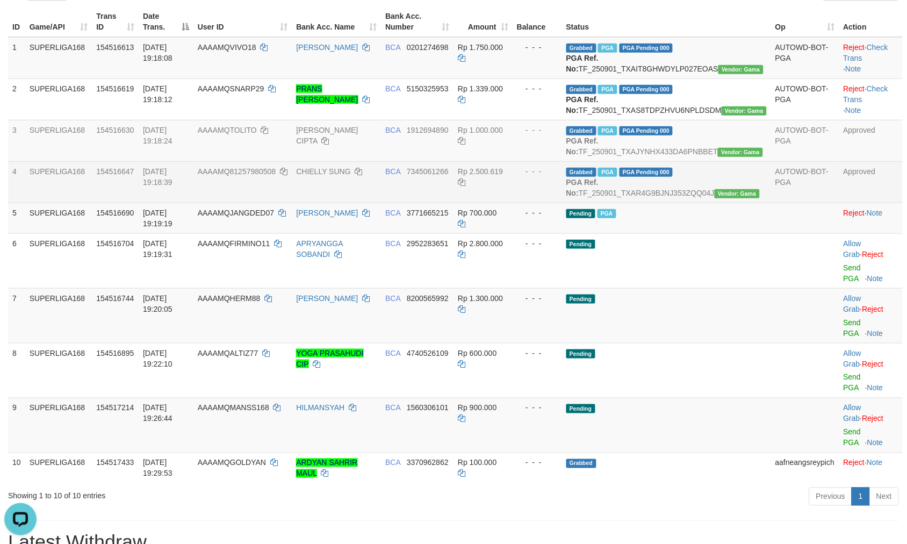
scroll to position [130, 0]
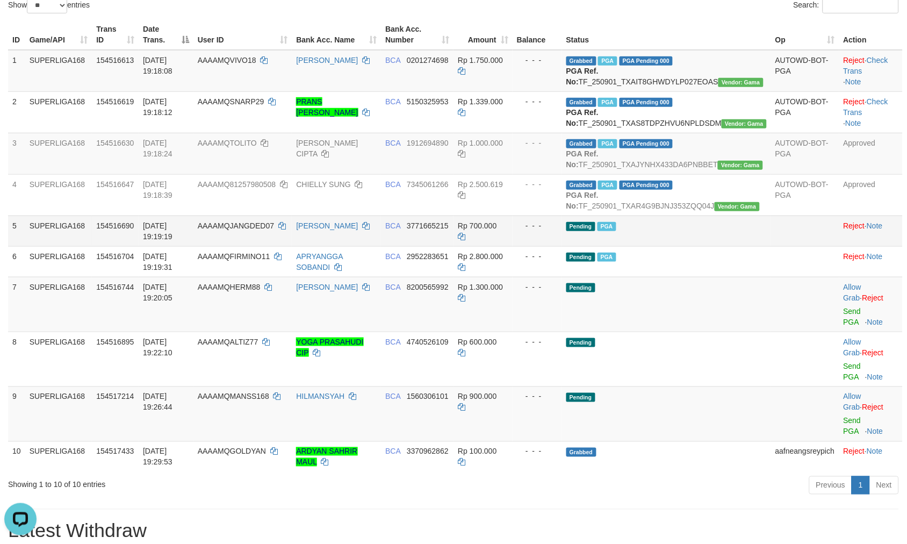
drag, startPoint x: 761, startPoint y: 283, endPoint x: 545, endPoint y: 321, distance: 219.8
click at [771, 246] on td at bounding box center [805, 230] width 68 height 31
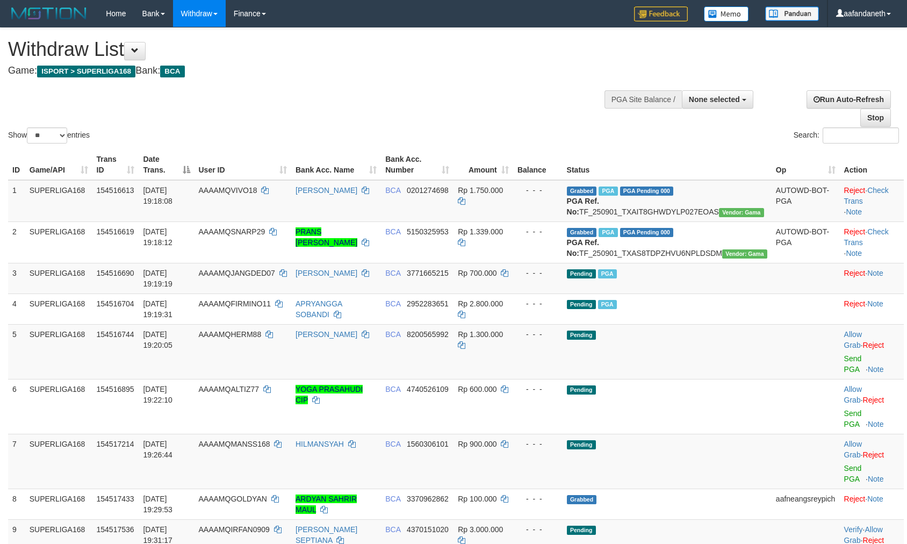
select select
select select "**"
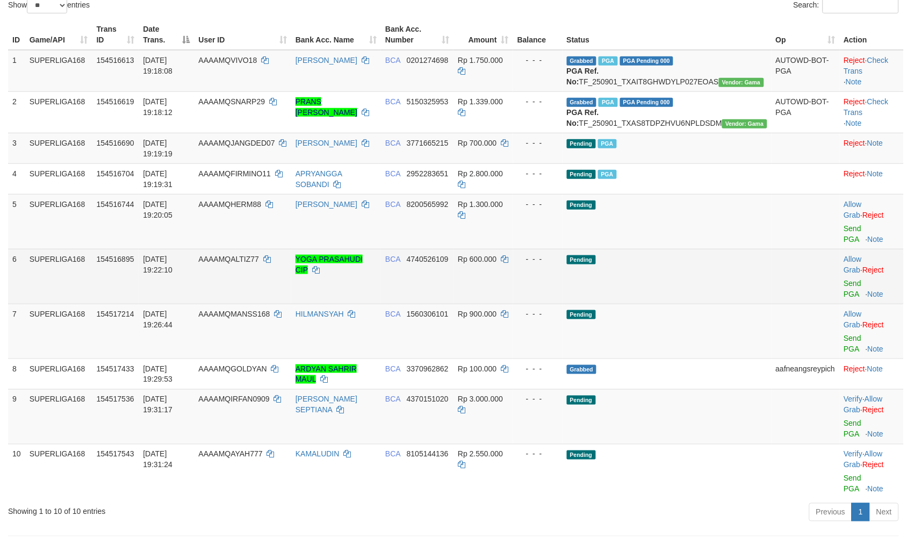
click at [712, 300] on td "Pending" at bounding box center [666, 276] width 209 height 55
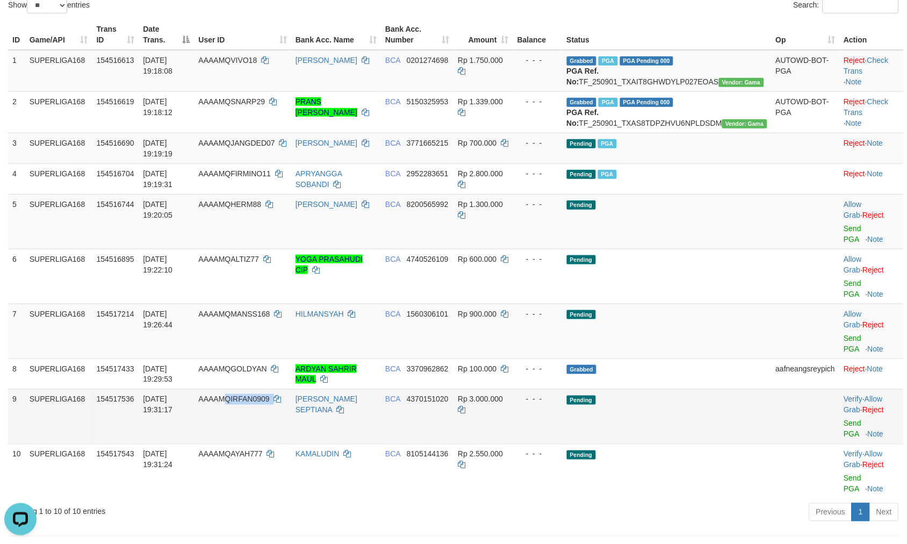
copy td "QIRFAN0909"
copy td "IRFAN0909"
drag, startPoint x: 303, startPoint y: 393, endPoint x: 251, endPoint y: 390, distance: 51.7
click at [251, 390] on td "AAAAMQIRFAN0909" at bounding box center [242, 416] width 97 height 55
click at [697, 242] on td "Pending" at bounding box center [666, 221] width 209 height 55
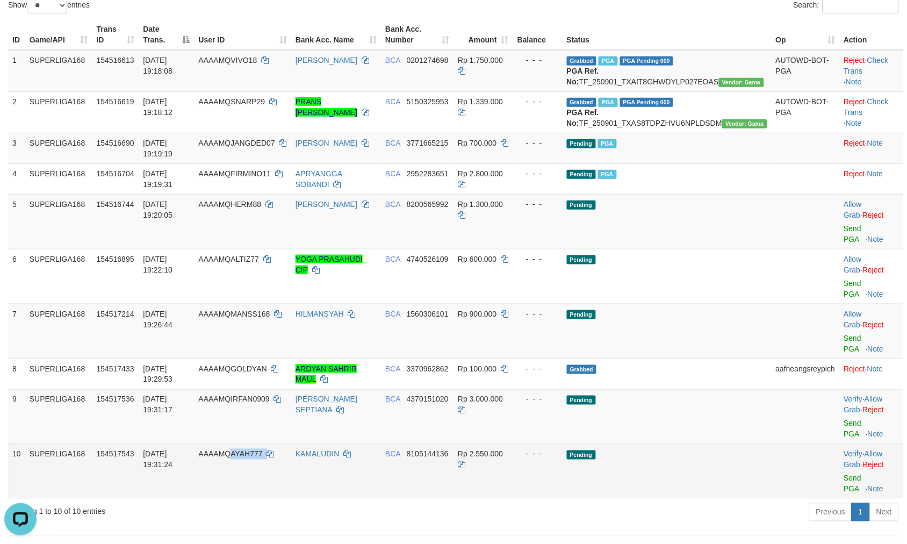
copy td "AYAH777"
drag, startPoint x: 262, startPoint y: 434, endPoint x: 253, endPoint y: 435, distance: 9.2
click at [253, 444] on td "AAAAMQAYAH777" at bounding box center [242, 471] width 97 height 55
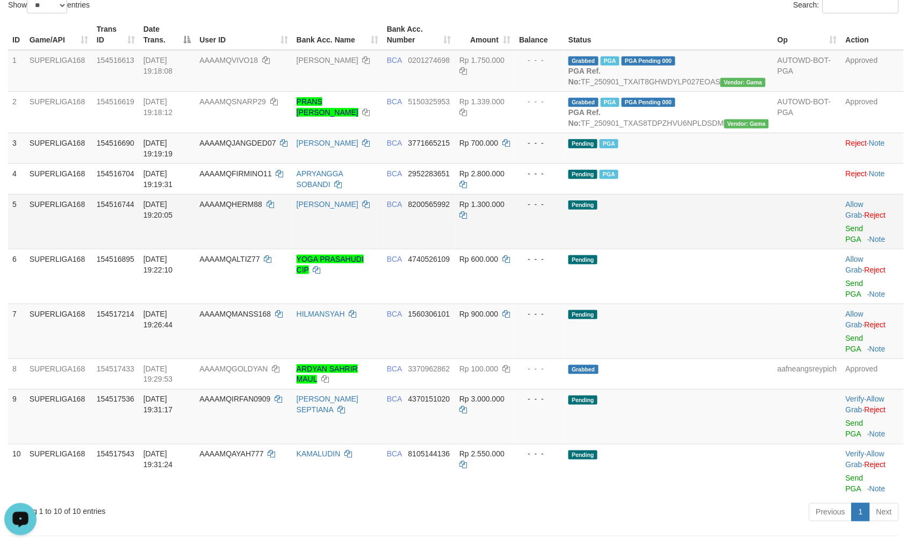
click at [704, 249] on td "Pending" at bounding box center [668, 221] width 209 height 55
click at [846, 243] on link "Send PGA" at bounding box center [855, 233] width 18 height 19
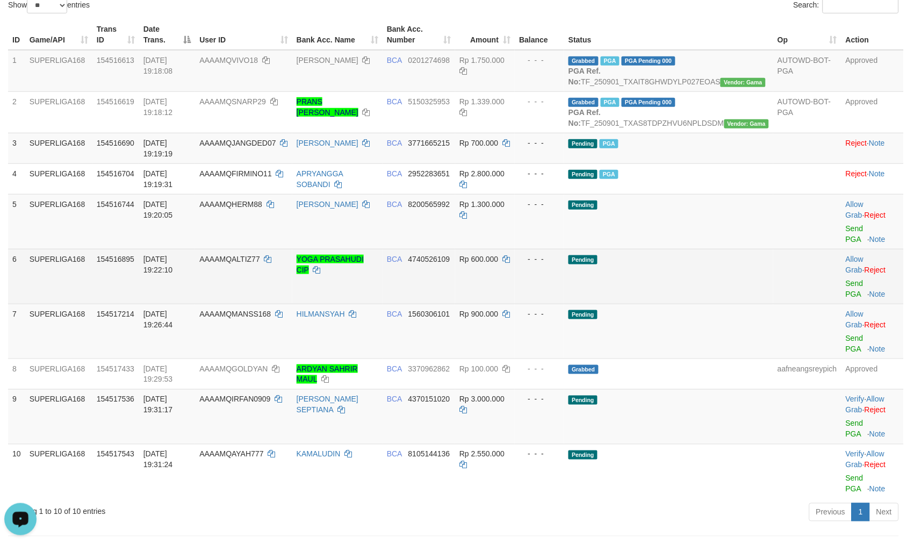
scroll to position [117, 0]
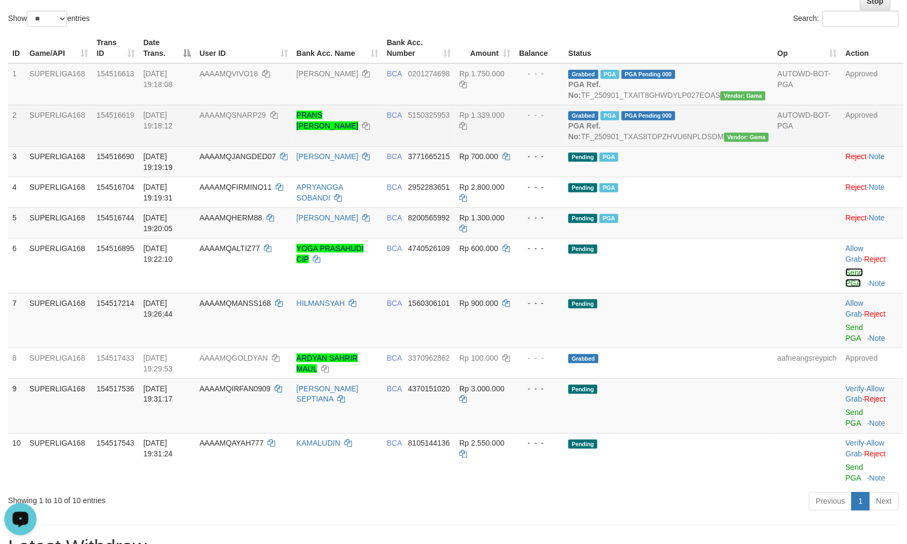
click at [846, 287] on link "Send PGA" at bounding box center [855, 277] width 18 height 19
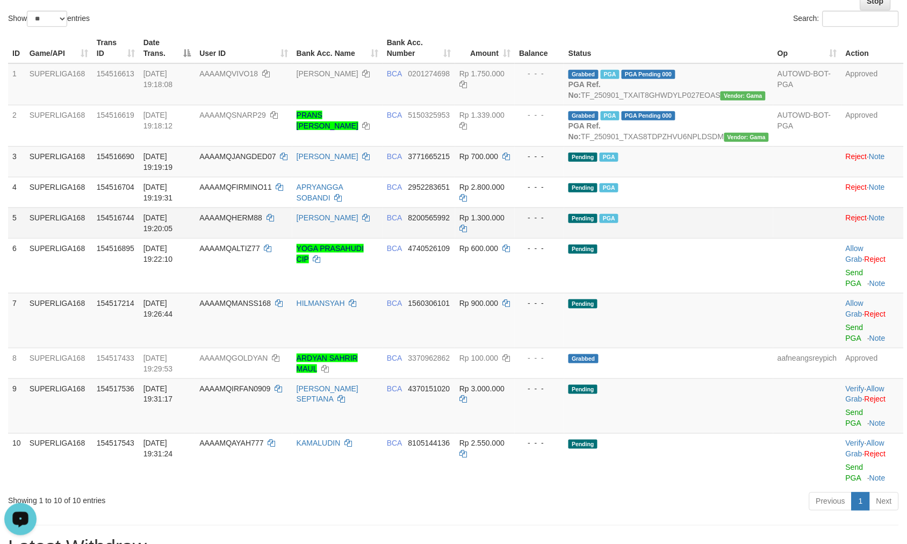
scroll to position [103, 0]
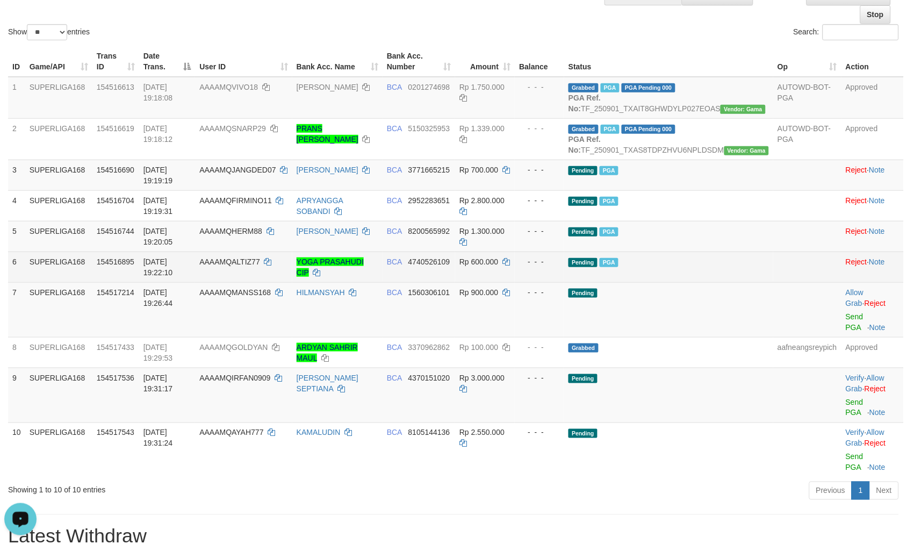
drag, startPoint x: 684, startPoint y: 261, endPoint x: 655, endPoint y: 292, distance: 42.2
click at [684, 251] on td "Pending PGA" at bounding box center [668, 236] width 209 height 31
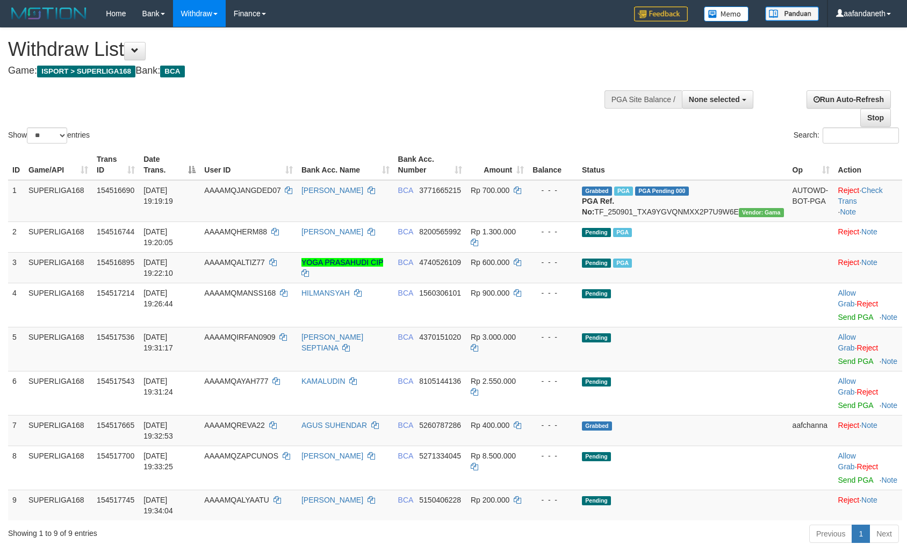
select select
select select "**"
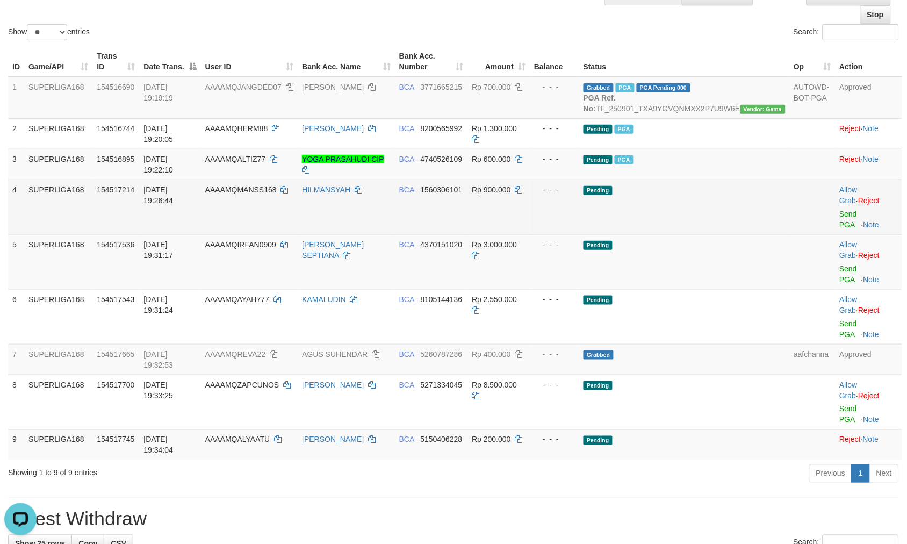
click at [760, 192] on td "Pending" at bounding box center [684, 206] width 211 height 55
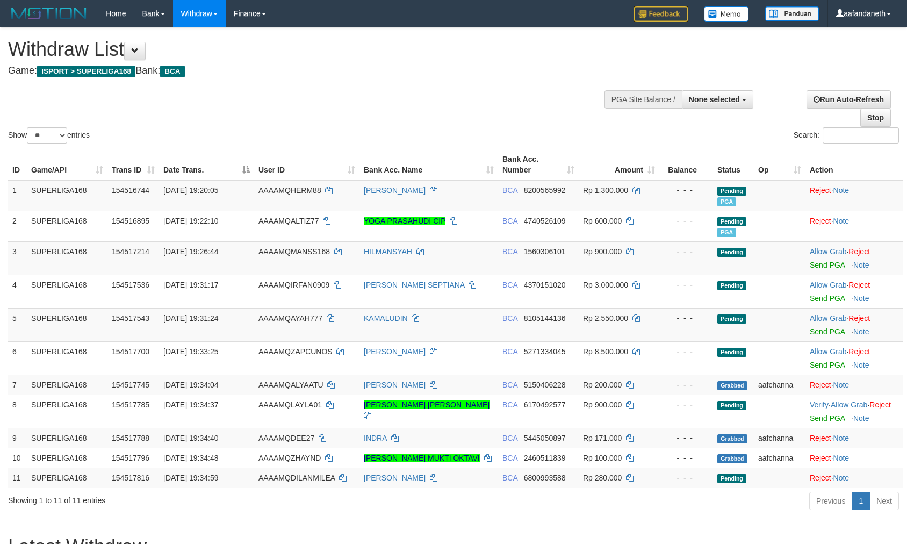
select select
select select "**"
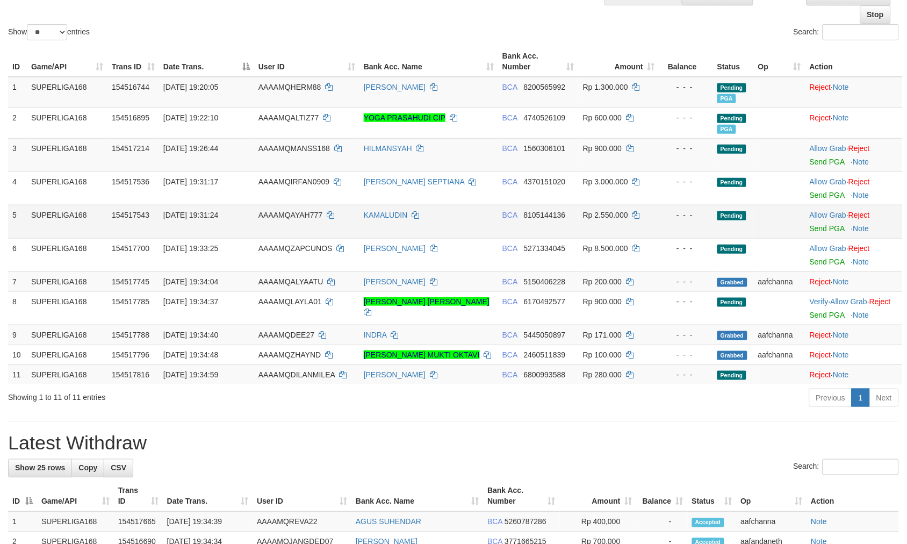
click at [763, 231] on td at bounding box center [780, 221] width 52 height 33
click at [817, 162] on link "Send PGA" at bounding box center [827, 161] width 35 height 9
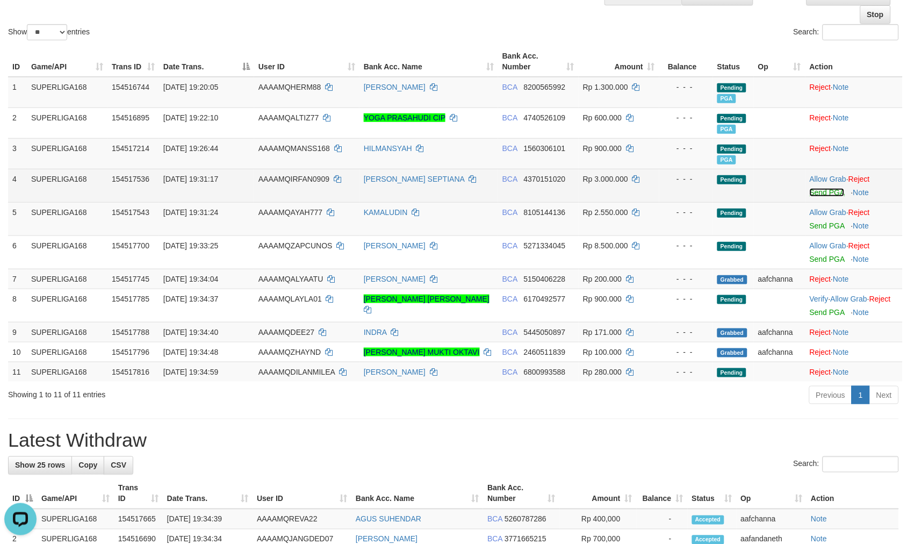
click at [820, 193] on link "Send PGA" at bounding box center [827, 192] width 35 height 9
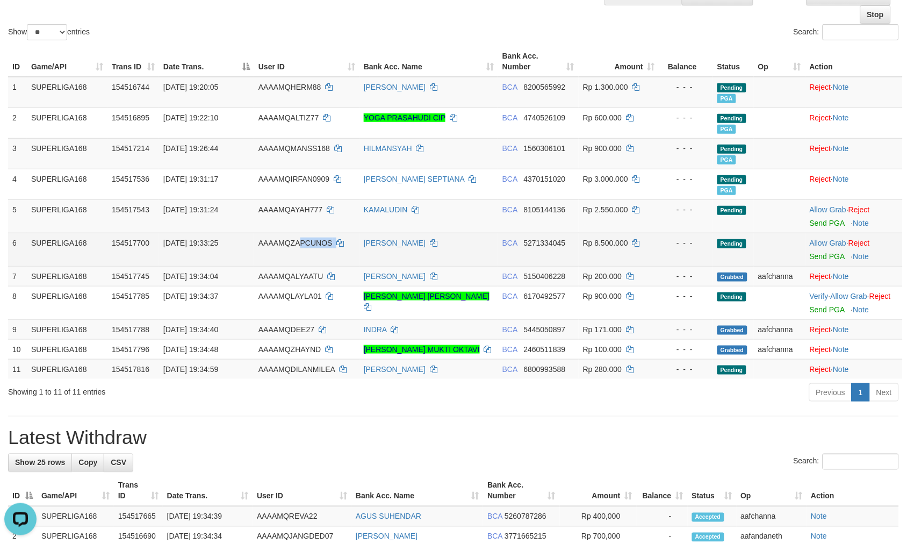
copy td "PCUNOS"
copy td "ZAPCUNOS"
drag, startPoint x: 351, startPoint y: 248, endPoint x: 290, endPoint y: 255, distance: 61.1
click at [290, 255] on td "AAAAMQZAPCUNOS" at bounding box center [306, 249] width 105 height 33
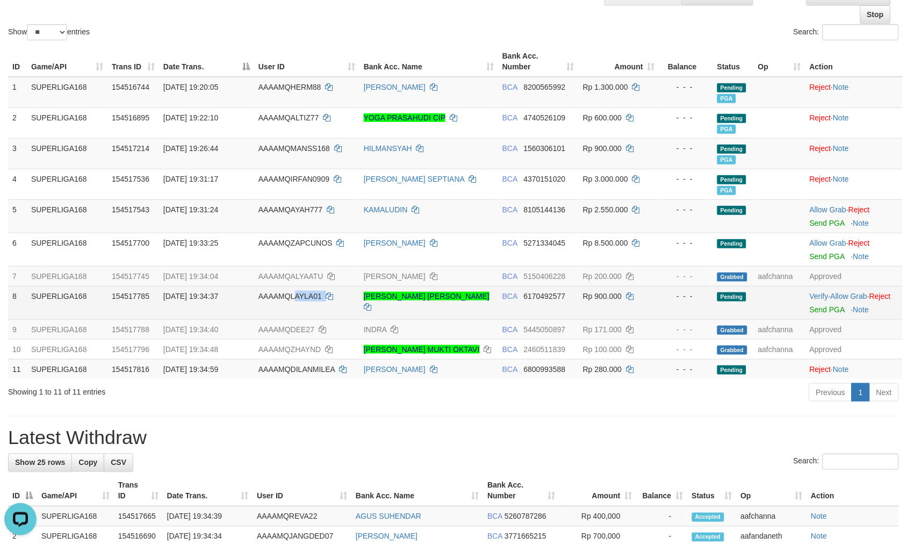
copy td "AYLA01"
copy td "LAYLA01"
drag, startPoint x: 341, startPoint y: 299, endPoint x: 292, endPoint y: 314, distance: 51.0
click at [292, 314] on td "AAAAMQLAYLA01" at bounding box center [306, 302] width 105 height 33
click at [544, 318] on td "BCA 6170492577" at bounding box center [538, 302] width 81 height 33
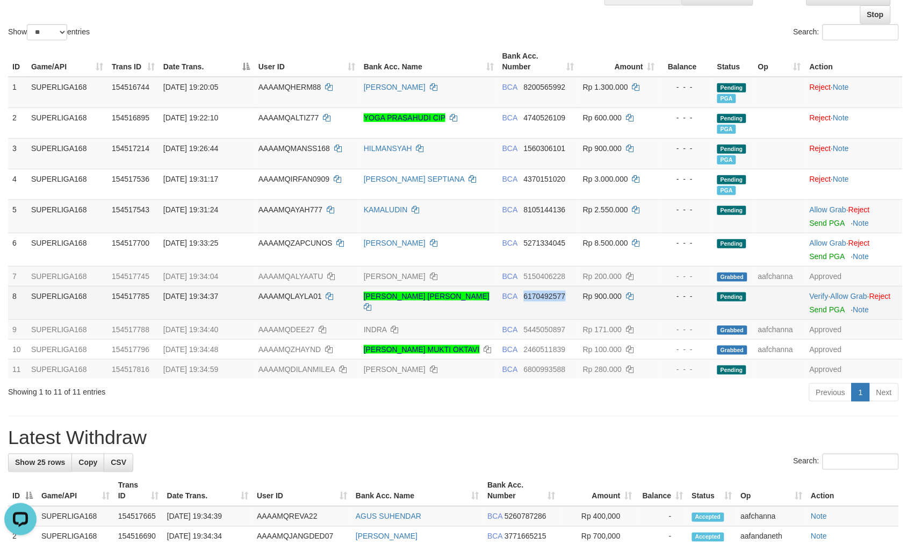
click at [545, 318] on td "BCA 6170492577" at bounding box center [538, 302] width 81 height 33
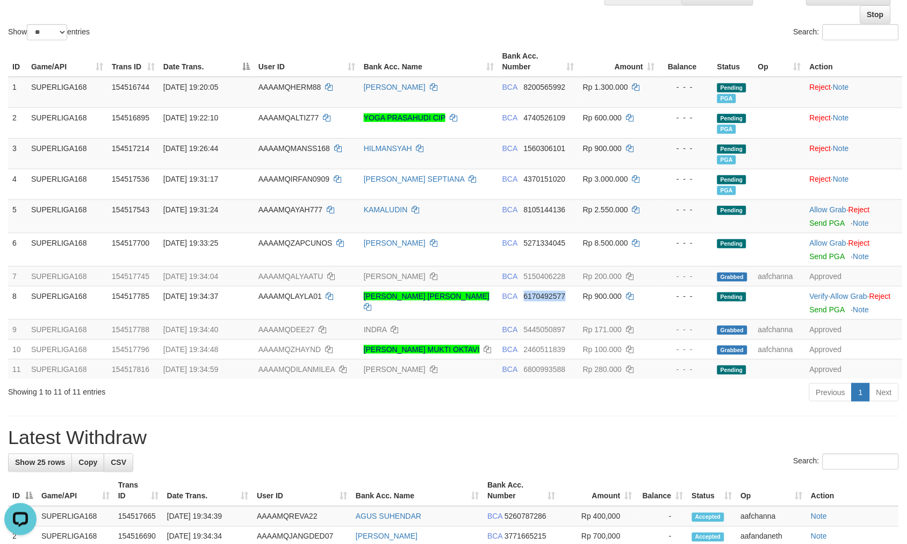
copy span "6170492577"
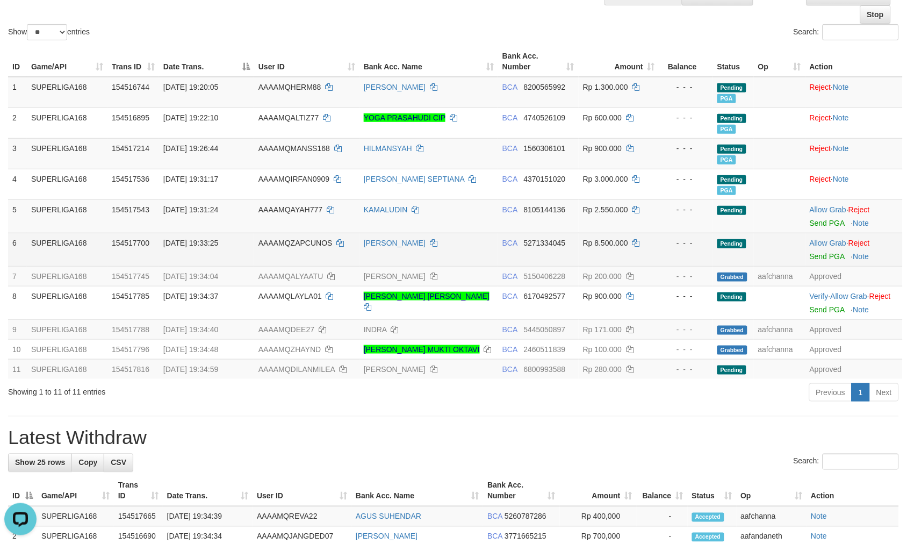
click at [768, 235] on td at bounding box center [780, 249] width 52 height 33
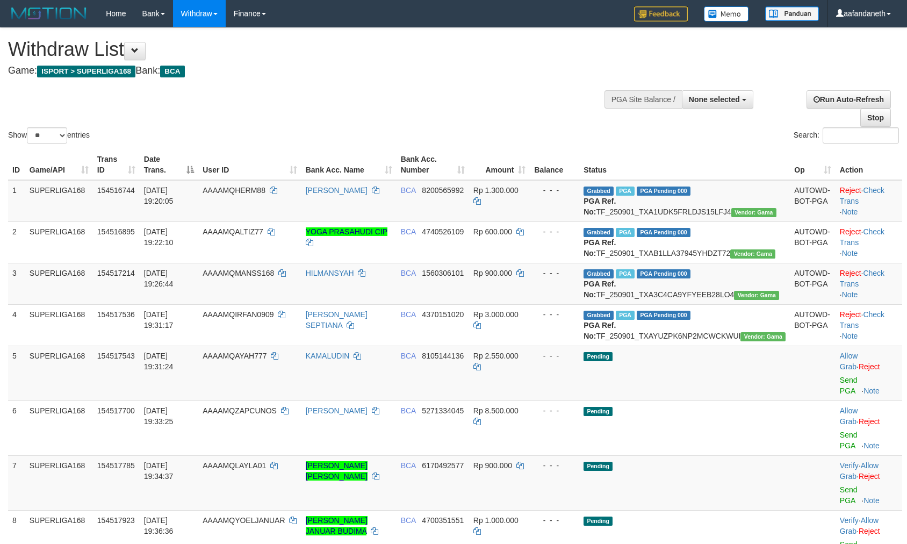
select select
select select "**"
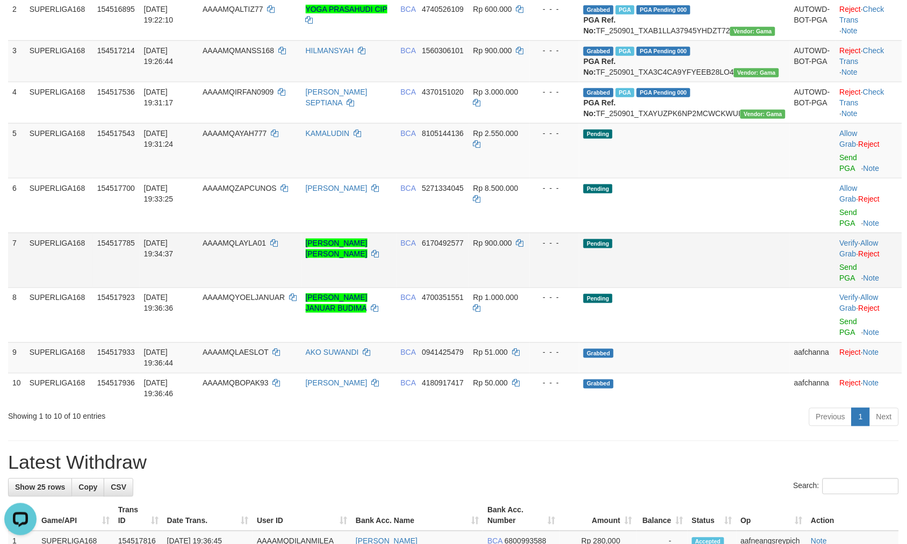
click at [738, 270] on td "Pending" at bounding box center [684, 260] width 211 height 55
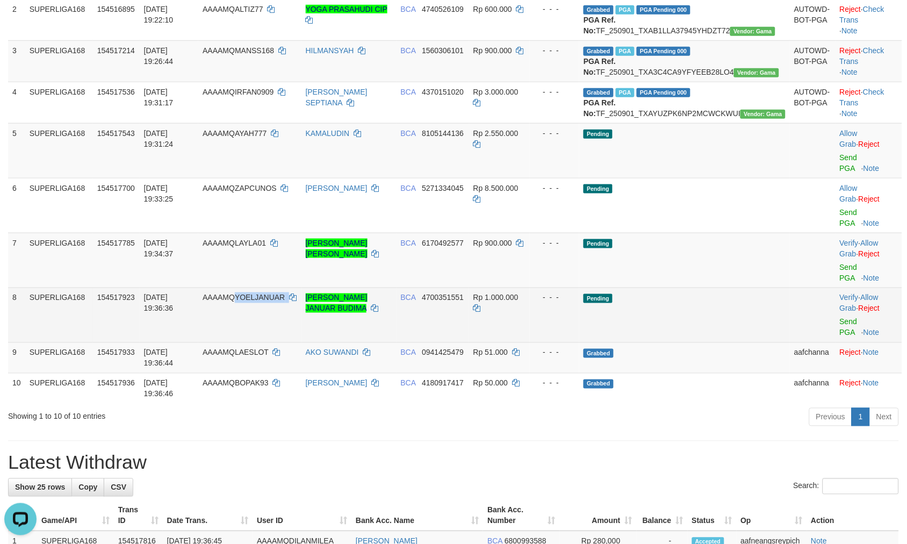
drag, startPoint x: 302, startPoint y: 287, endPoint x: 256, endPoint y: 294, distance: 46.7
click at [256, 294] on tr "8 SUPERLIGA168 154517923 [DATE] 19:36:36 AAAAMQYOELJANUAR [PERSON_NAME] JANUAR …" at bounding box center [455, 314] width 894 height 55
copy td "YOELJANUAR"
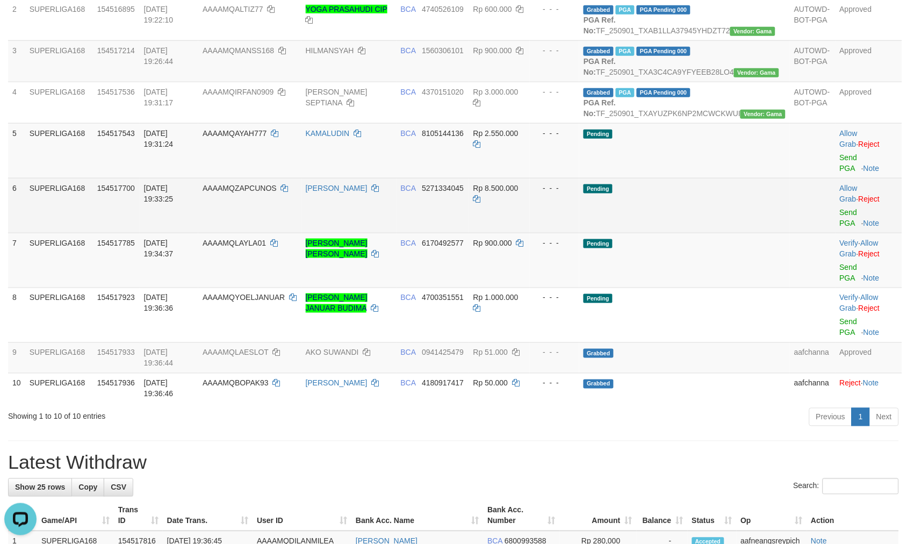
click at [756, 229] on td "Pending" at bounding box center [684, 205] width 211 height 55
click at [753, 222] on td "Pending" at bounding box center [684, 205] width 211 height 55
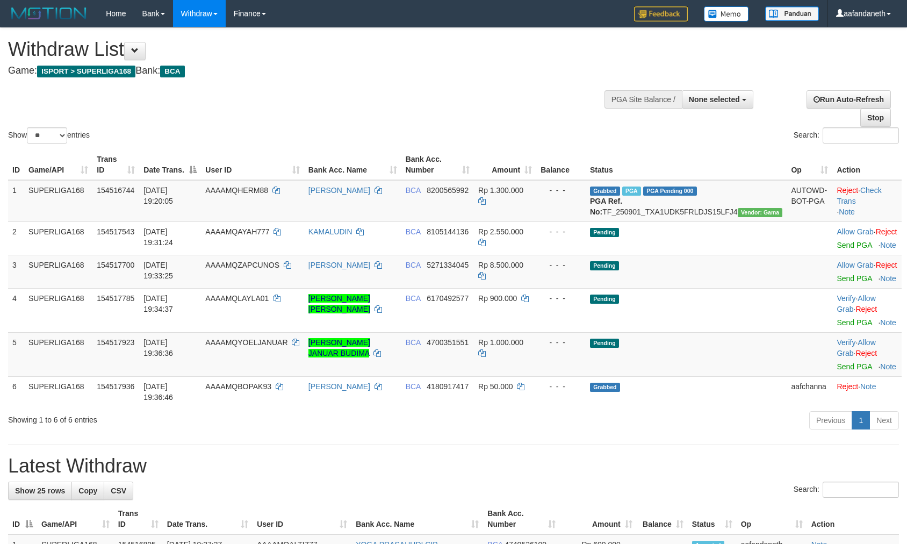
select select
select select "**"
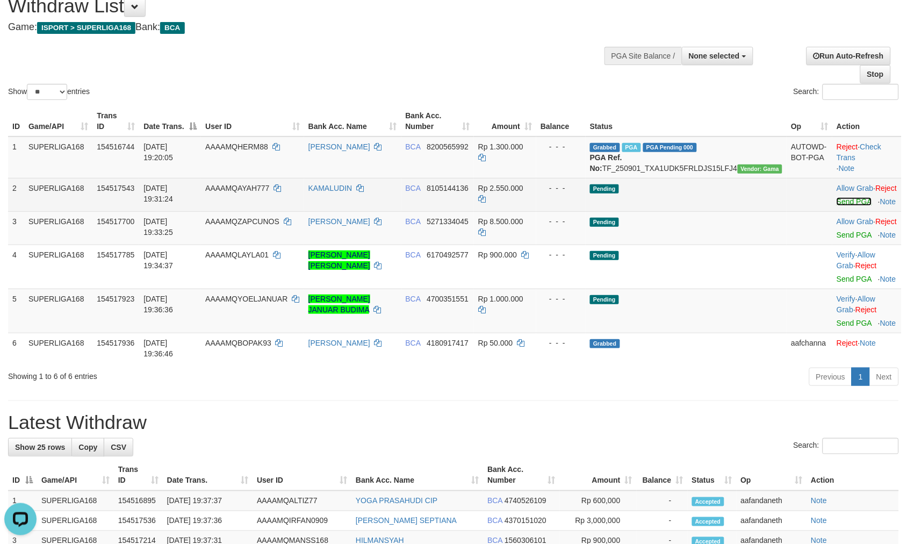
click at [836, 206] on link "Send PGA" at bounding box center [853, 201] width 35 height 9
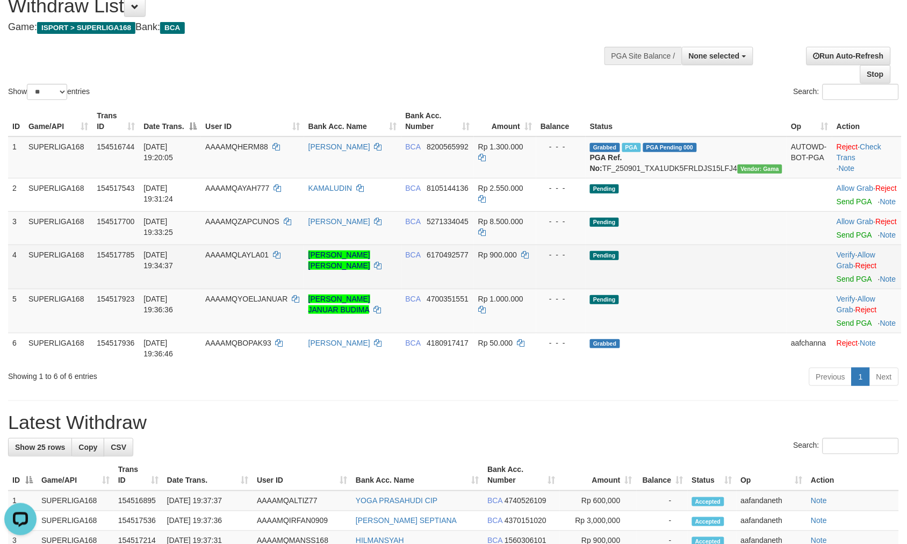
scroll to position [30, 0]
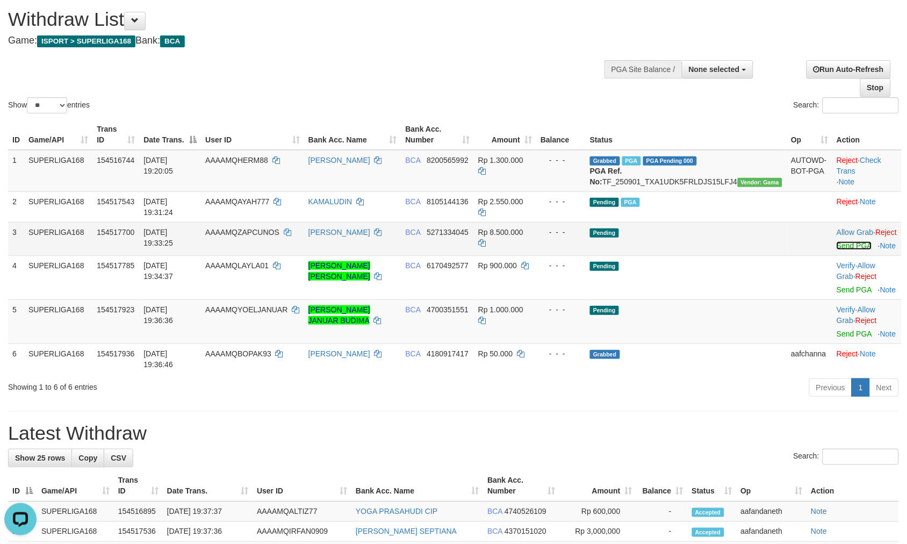
click at [836, 244] on link "Send PGA" at bounding box center [853, 245] width 35 height 9
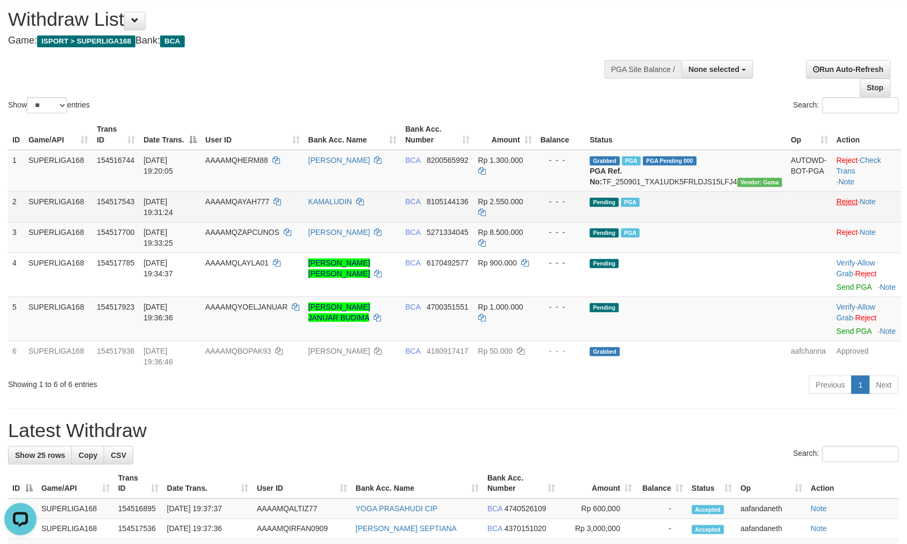
scroll to position [17, 0]
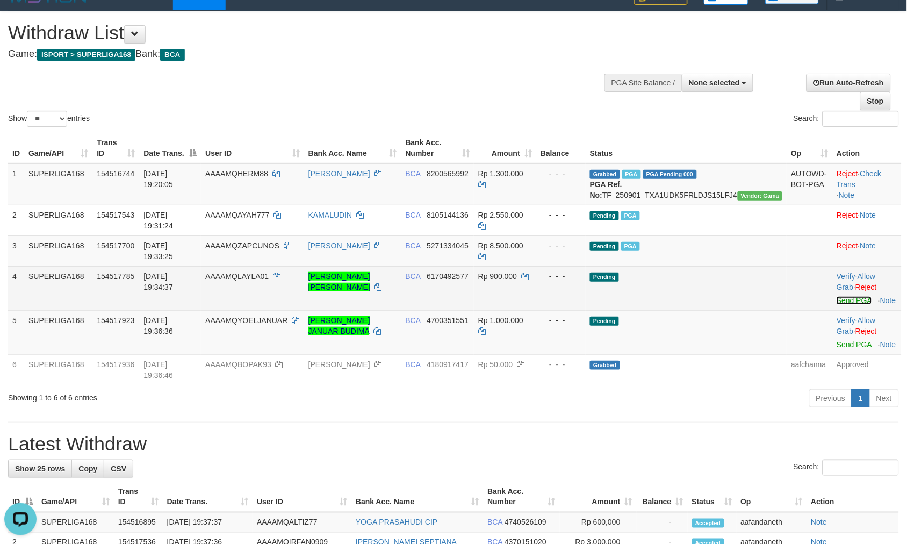
click at [836, 296] on link "Send PGA" at bounding box center [853, 300] width 35 height 9
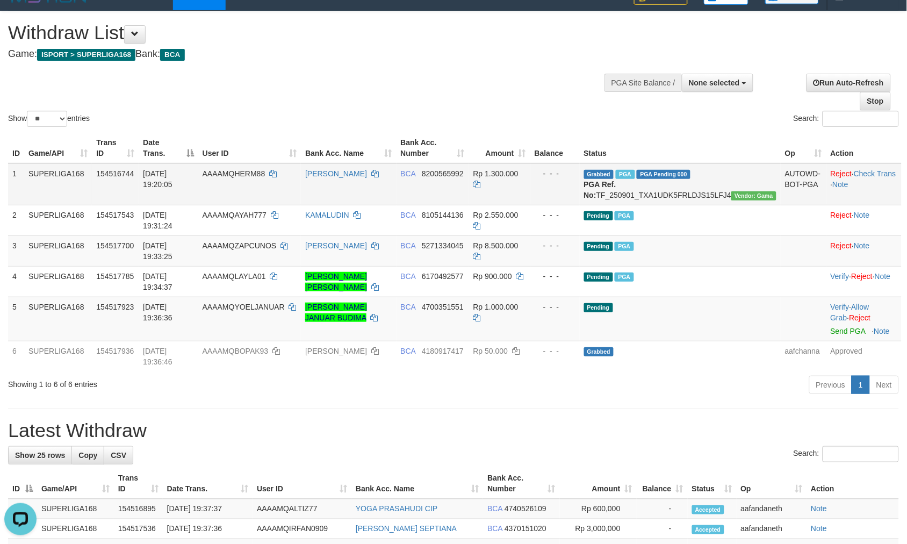
scroll to position [25, 0]
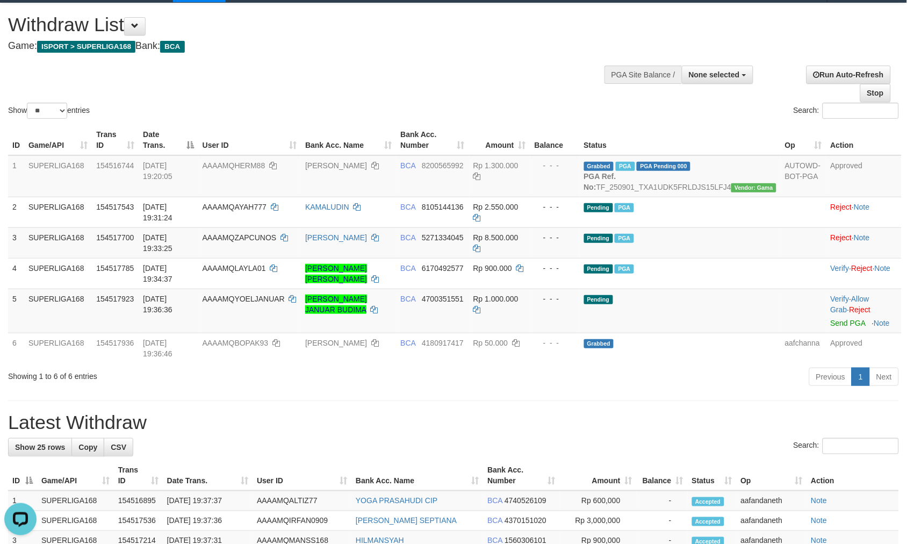
click at [534, 88] on div "Show ** ** ** *** entries Search:" at bounding box center [453, 62] width 907 height 118
click at [839, 327] on link "Send PGA" at bounding box center [848, 323] width 35 height 9
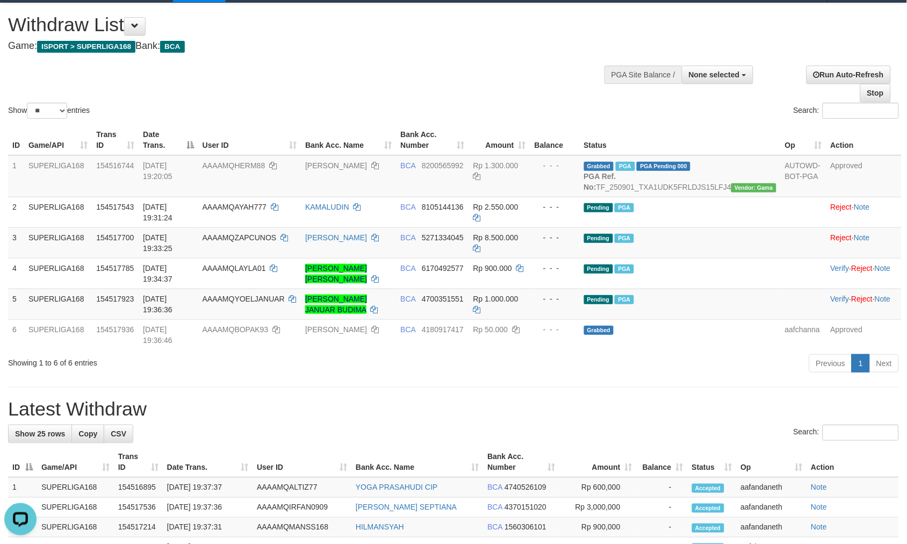
click at [520, 82] on div "Show ** ** ** *** entries Search:" at bounding box center [453, 62] width 907 height 118
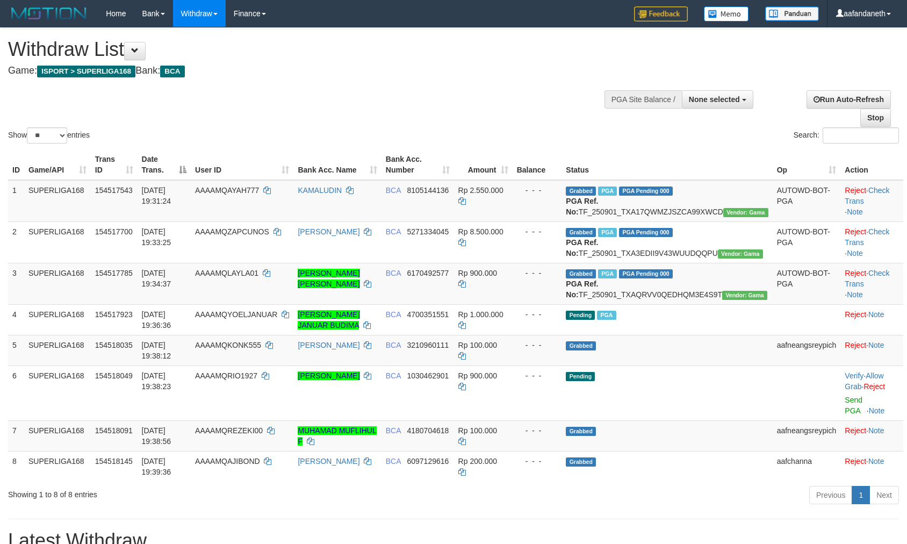
select select
select select "**"
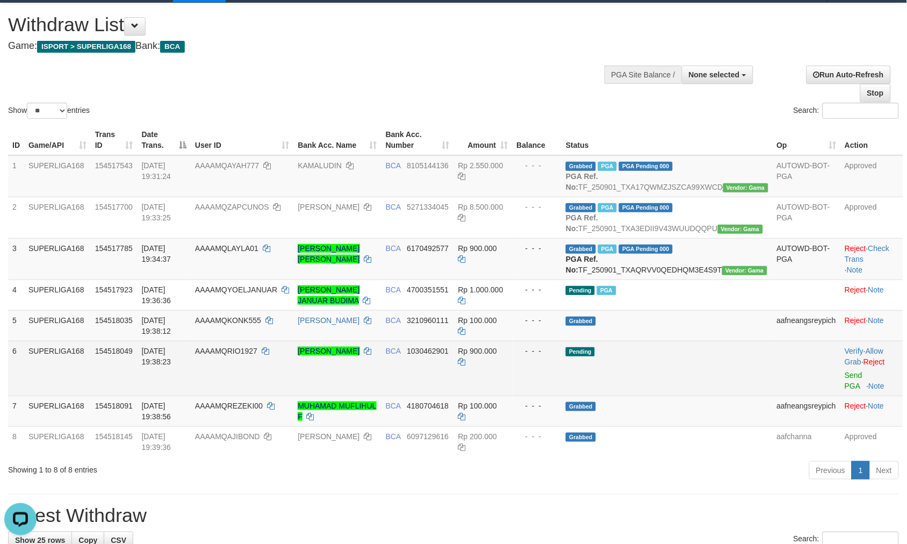
click at [726, 384] on td "Pending" at bounding box center [666, 368] width 211 height 55
drag, startPoint x: 297, startPoint y: 385, endPoint x: 251, endPoint y: 384, distance: 46.2
click at [251, 384] on td "AAAAMQRIO1927" at bounding box center [242, 368] width 103 height 55
copy td "RIO1927"
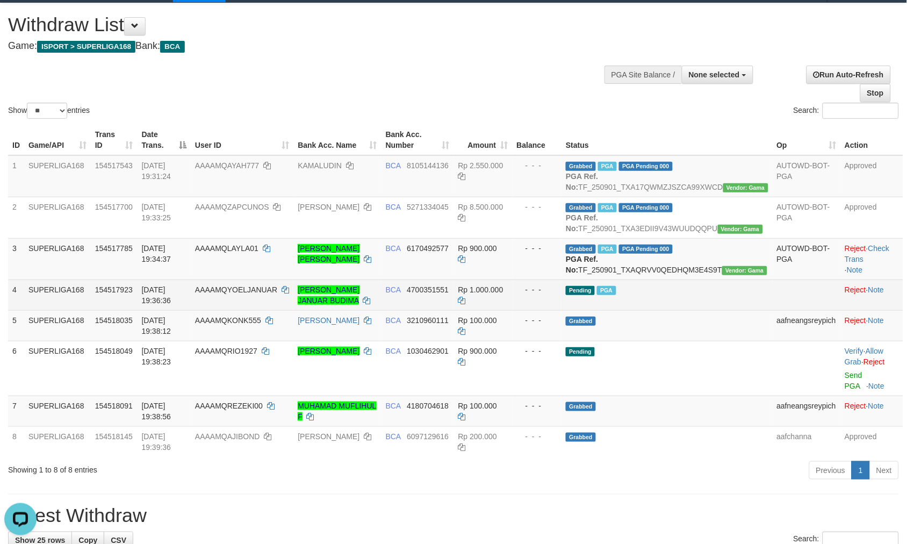
click at [689, 310] on td "Pending PGA" at bounding box center [666, 294] width 211 height 31
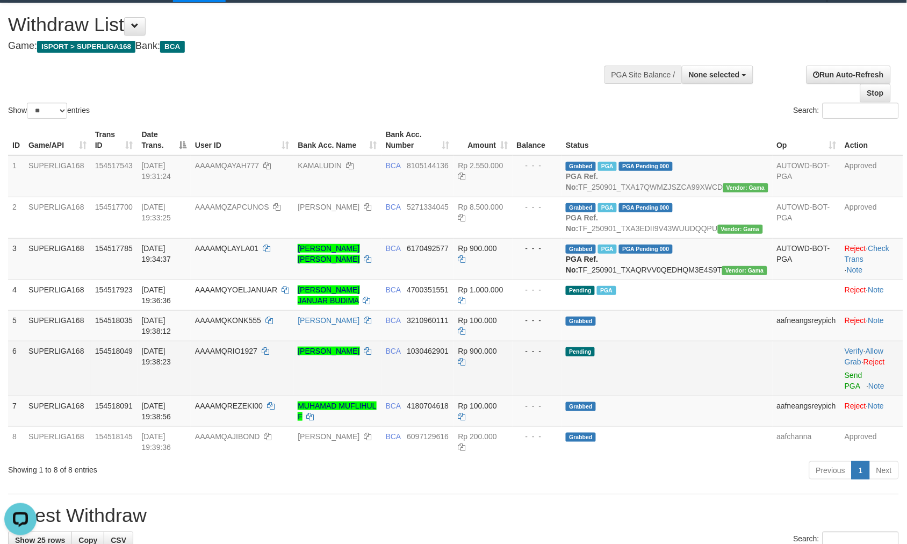
click at [452, 395] on td "BCA 1030462901" at bounding box center [417, 368] width 73 height 55
click at [454, 395] on td "BCA 1030462901" at bounding box center [417, 368] width 73 height 55
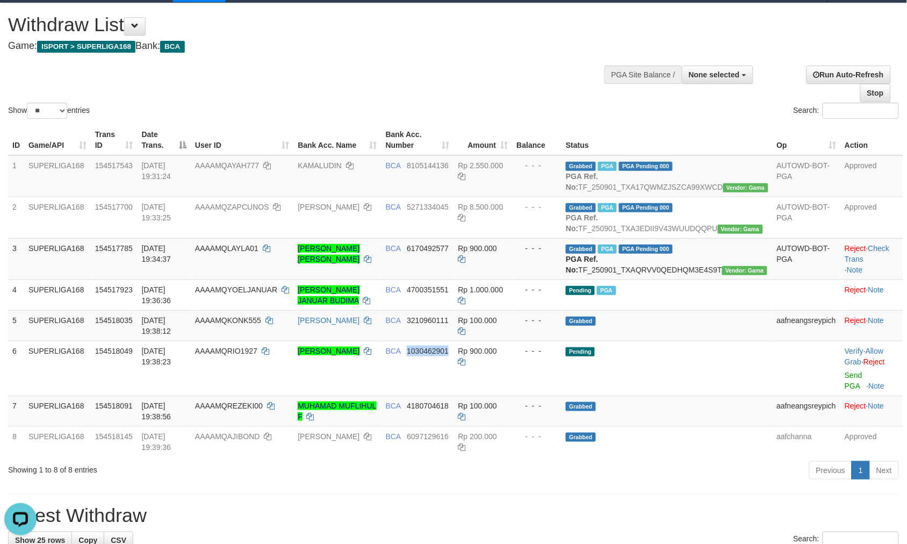
copy span "1030462901"
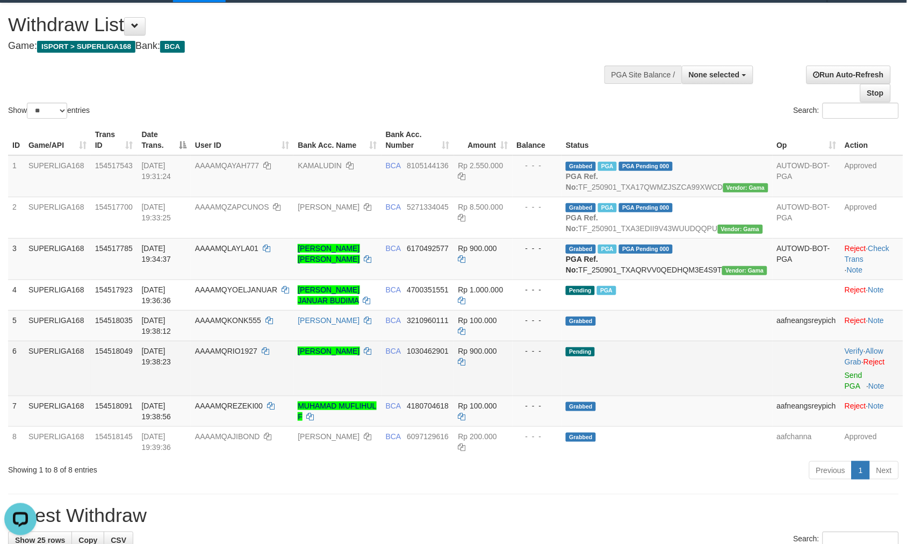
click at [840, 395] on td "Verify · Allow Grab · Reject Send PGA · Note" at bounding box center [871, 368] width 63 height 55
click at [845, 390] on link "Send PGA" at bounding box center [854, 380] width 18 height 19
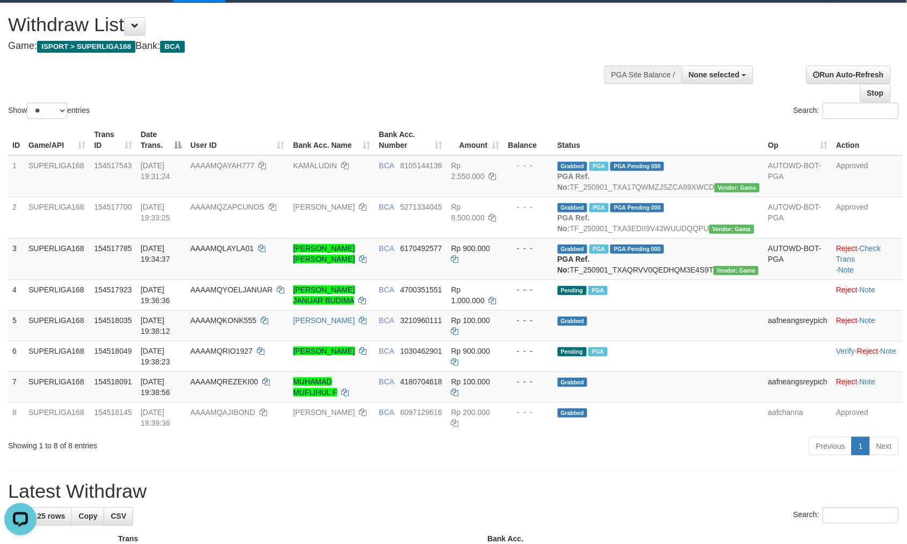
click at [344, 94] on div "Show ** ** ** *** entries Search:" at bounding box center [453, 62] width 907 height 118
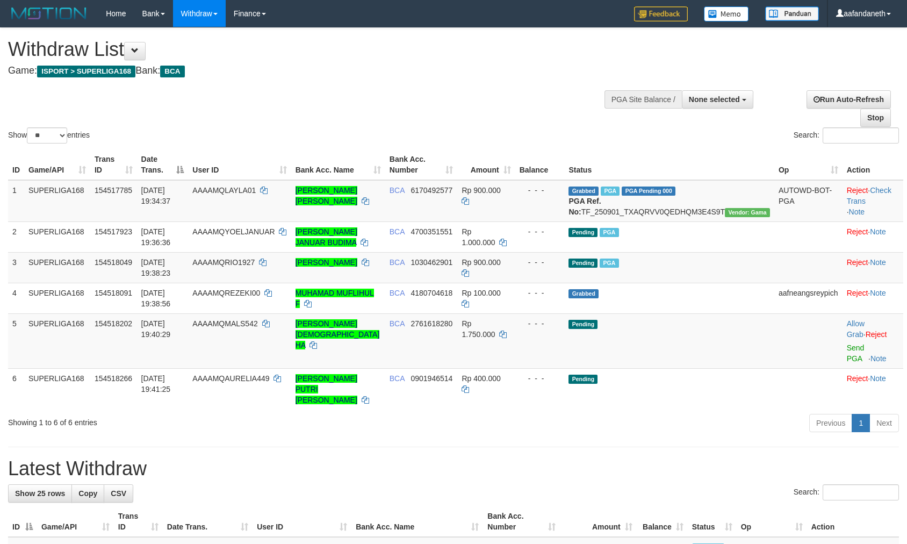
select select
select select "**"
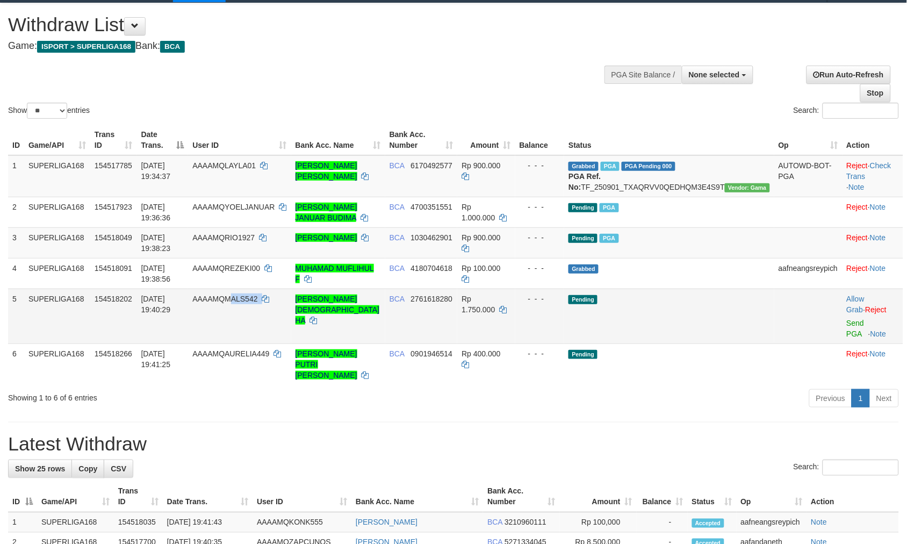
copy td "ALS542"
copy td "MALS542"
drag, startPoint x: 299, startPoint y: 314, endPoint x: 251, endPoint y: 311, distance: 47.9
click at [251, 311] on td "AAAAMQMALS542" at bounding box center [239, 315] width 103 height 55
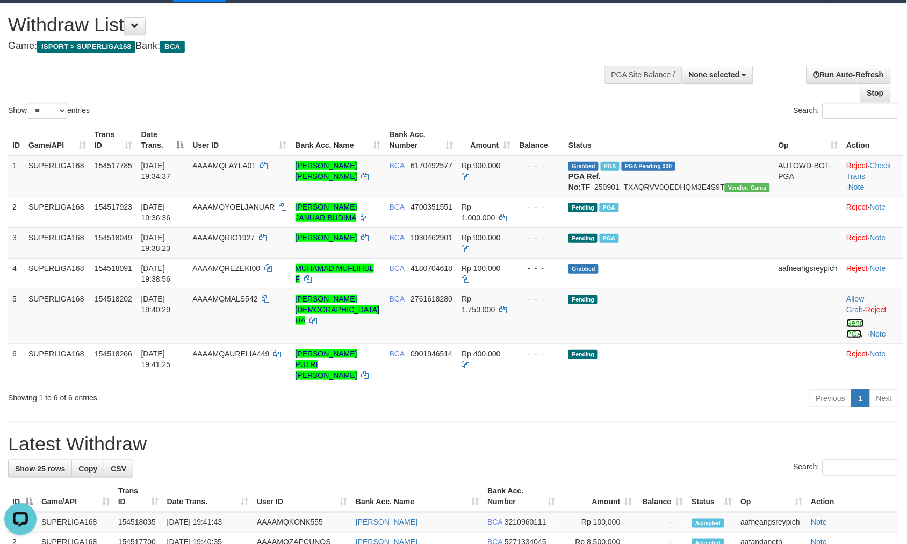
drag, startPoint x: 841, startPoint y: 336, endPoint x: 506, endPoint y: 146, distance: 385.4
click at [847, 336] on link "Send PGA" at bounding box center [856, 328] width 18 height 19
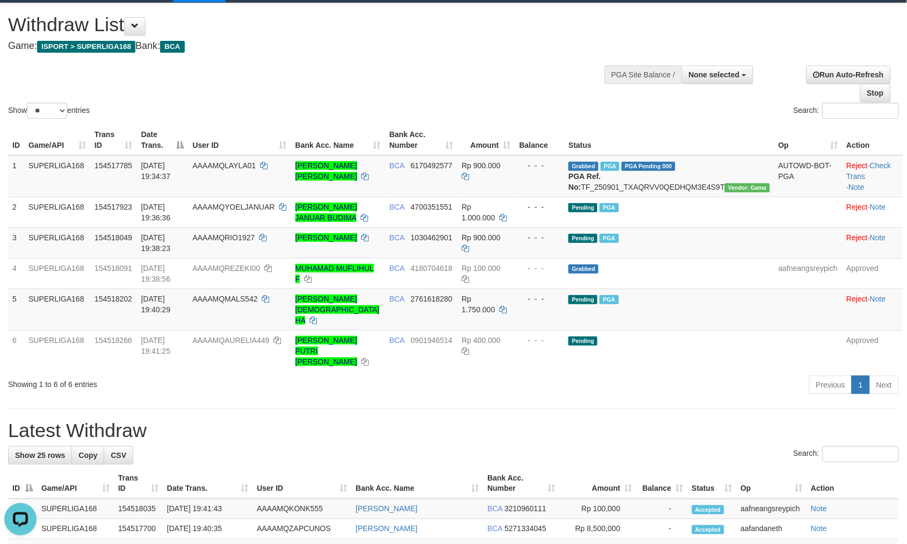
click at [357, 78] on div "Show ** ** ** *** entries Search:" at bounding box center [453, 62] width 907 height 118
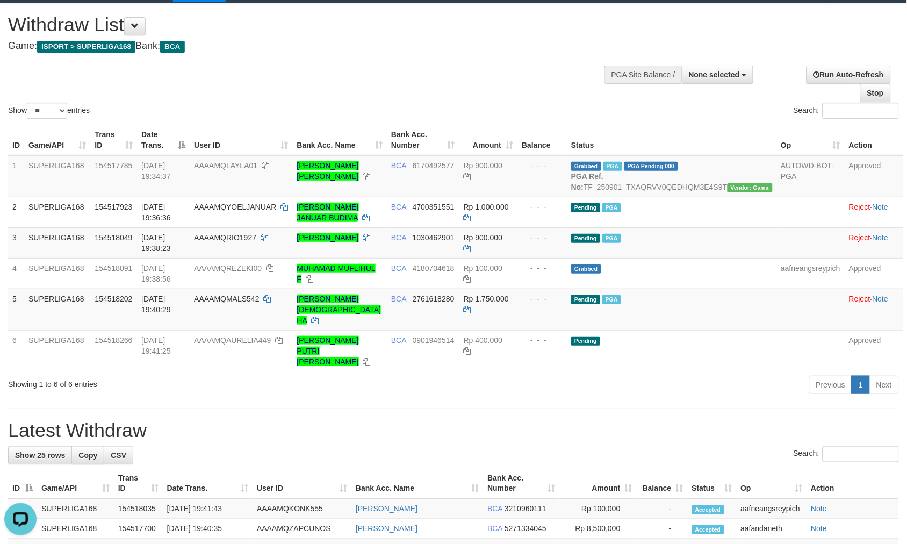
click at [422, 85] on div "Show ** ** ** *** entries Search:" at bounding box center [453, 62] width 907 height 118
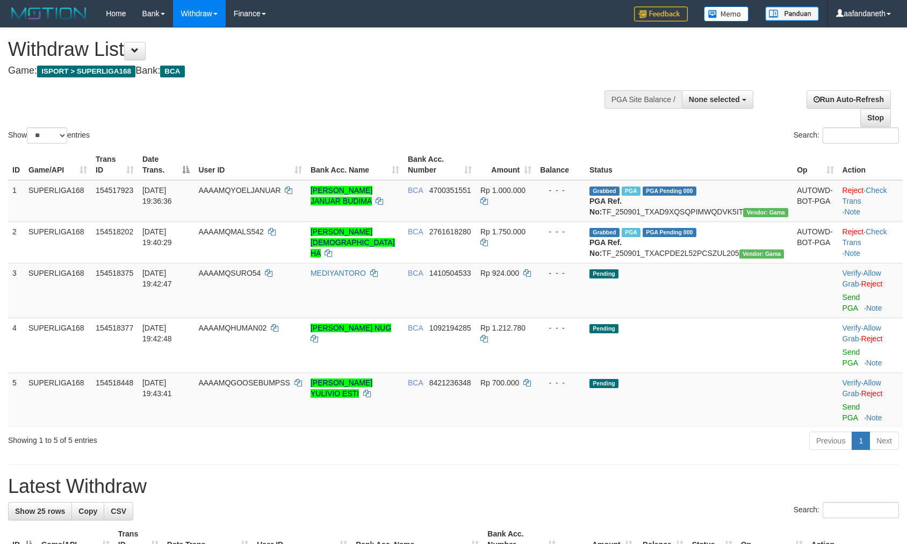
select select
select select "**"
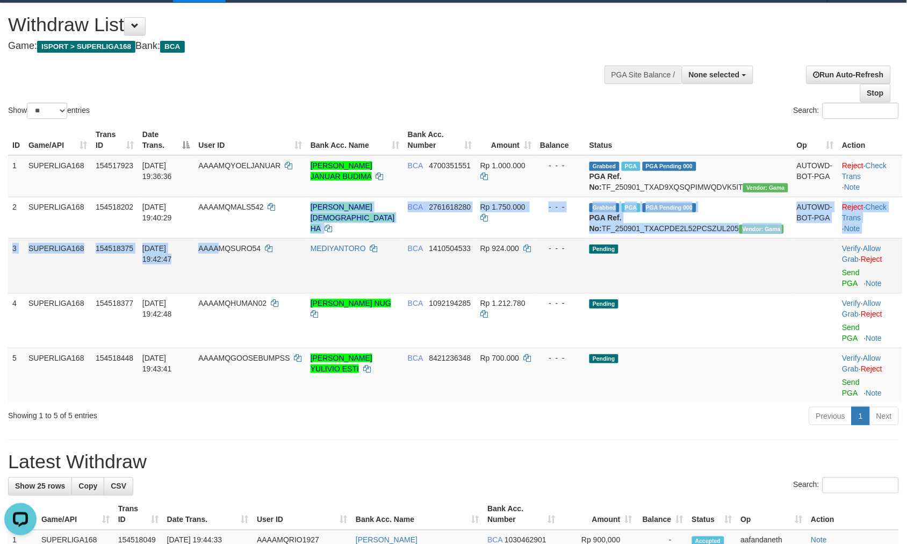
drag, startPoint x: 280, startPoint y: 262, endPoint x: 246, endPoint y: 275, distance: 37.0
click at [244, 275] on tbody "1 SUPERLIGA168 154517923 [DATE] 19:36:36 AAAAMQYOELJANUAR [PERSON_NAME] JANUAR …" at bounding box center [455, 278] width 895 height 247
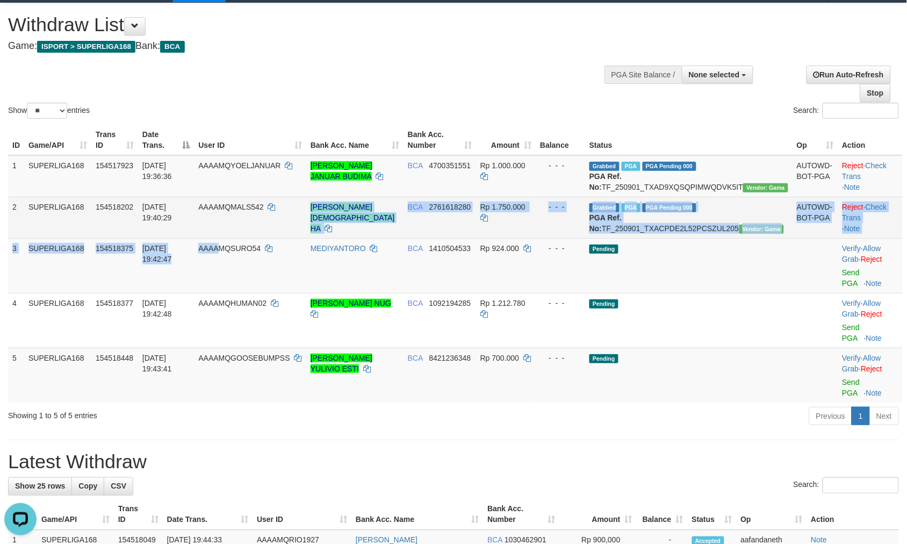
click at [329, 238] on tr "2 SUPERLIGA168 154518202 [DATE] 19:40:29 AAAAMQMALS542 AKMAL TAUFIIQUL HA BCA 2…" at bounding box center [455, 217] width 895 height 41
click at [306, 233] on td "AAAAMQMALS542" at bounding box center [250, 217] width 112 height 41
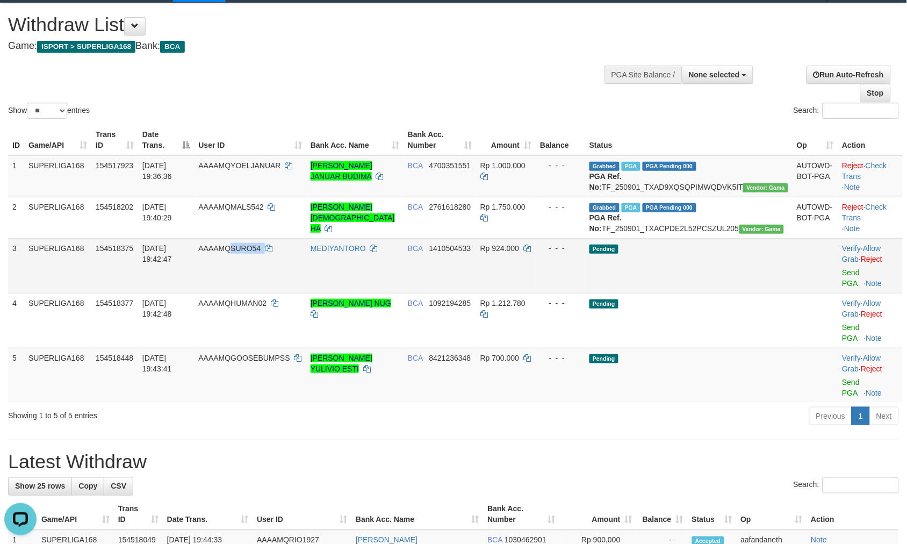
drag, startPoint x: 294, startPoint y: 269, endPoint x: 255, endPoint y: 268, distance: 39.3
click at [255, 268] on td "AAAAMQSURO54" at bounding box center [250, 265] width 112 height 55
copy td "SURO54"
click at [299, 410] on div "Showing 1 to 5 of 5 entries Previous 1 Next" at bounding box center [453, 417] width 907 height 23
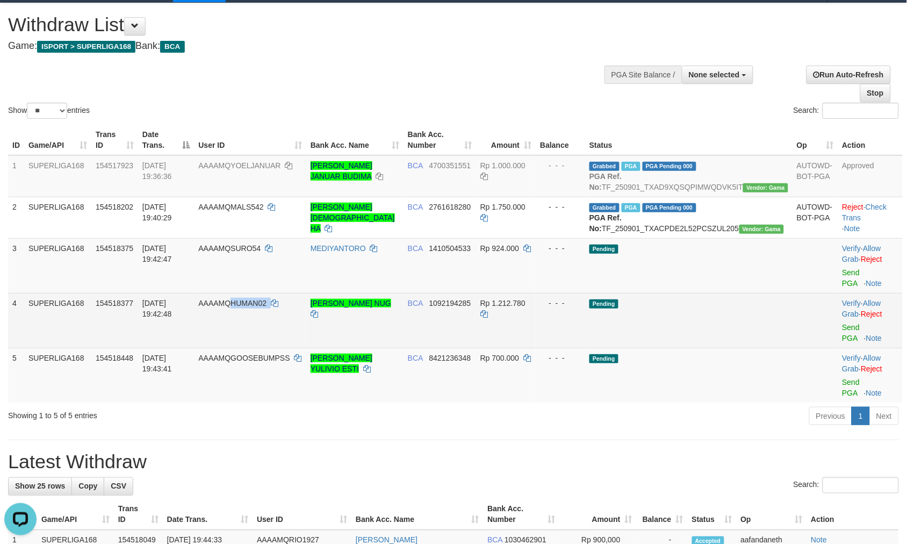
copy td "HUMAN02"
drag, startPoint x: 291, startPoint y: 317, endPoint x: 257, endPoint y: 320, distance: 34.0
click at [257, 320] on td "AAAAMQHUMAN02" at bounding box center [250, 320] width 112 height 55
click at [734, 322] on td "Pending" at bounding box center [688, 320] width 207 height 55
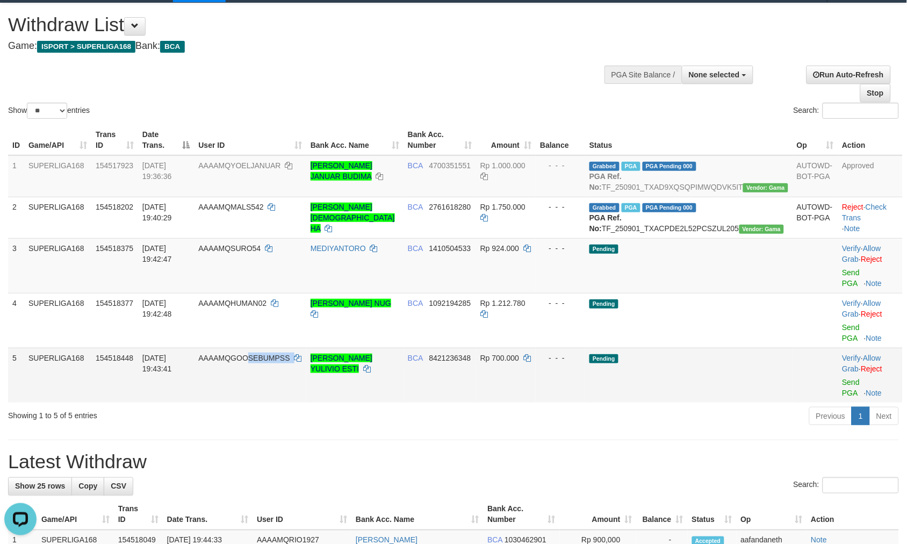
copy td "SEBUMPSS"
copy td "GOOSEBUMPSS"
drag, startPoint x: 313, startPoint y: 353, endPoint x: 255, endPoint y: 365, distance: 59.3
click at [255, 365] on tr "5 SUPERLIGA168 154518448 01/09/2025 19:43:41 AAAAMQGOOSEBUMPSS BELVA YULIVIO ES…" at bounding box center [455, 375] width 895 height 55
drag, startPoint x: 331, startPoint y: 356, endPoint x: 256, endPoint y: 371, distance: 76.6
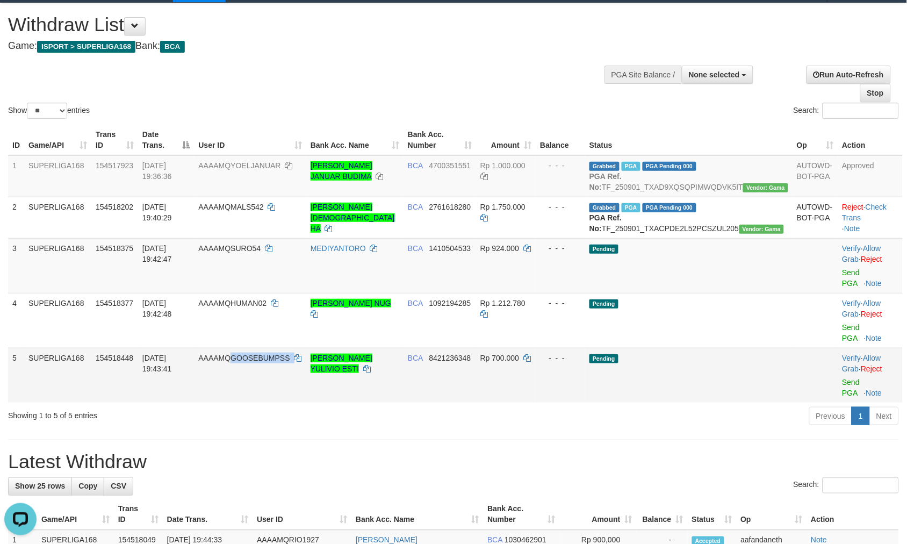
click at [256, 370] on tr "5 SUPERLIGA168 154518448 01/09/2025 19:43:41 AAAAMQGOOSEBUMPSS BELVA YULIVIO ES…" at bounding box center [455, 375] width 895 height 55
copy td "GOOSEBUMPSS"
click at [842, 267] on div at bounding box center [870, 265] width 56 height 3
click at [838, 287] on td "Verify · Allow Grab · Reject Send PGA · Note" at bounding box center [870, 265] width 64 height 55
click at [842, 287] on link "Send PGA" at bounding box center [851, 277] width 18 height 19
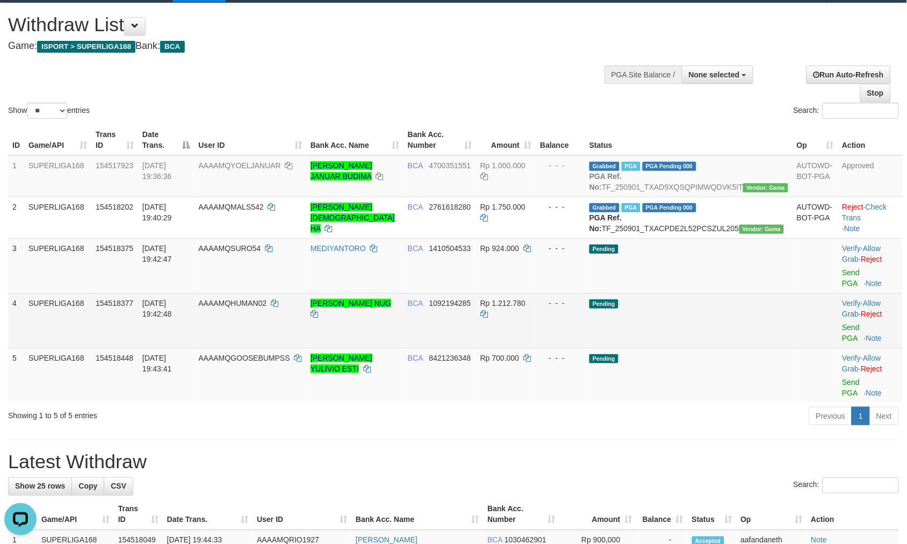
scroll to position [12, 0]
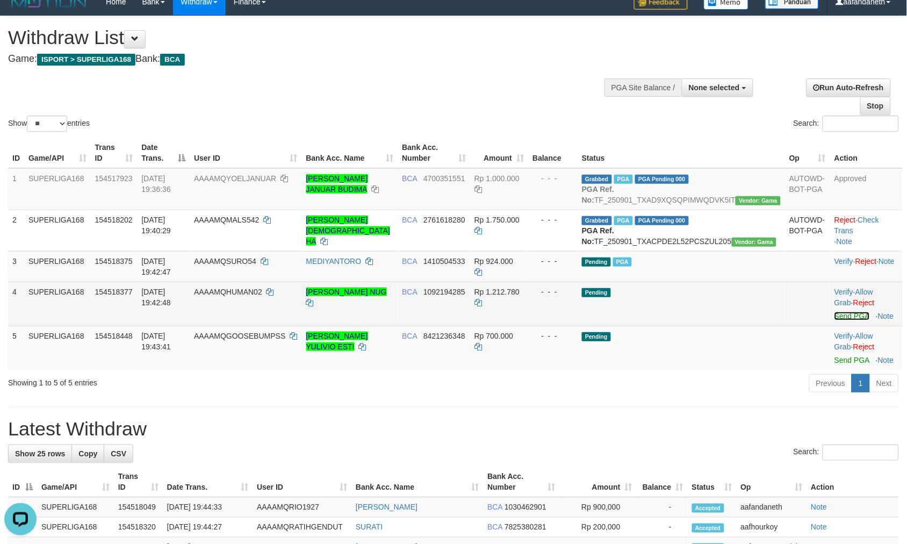
click at [841, 320] on link "Send PGA" at bounding box center [851, 316] width 35 height 9
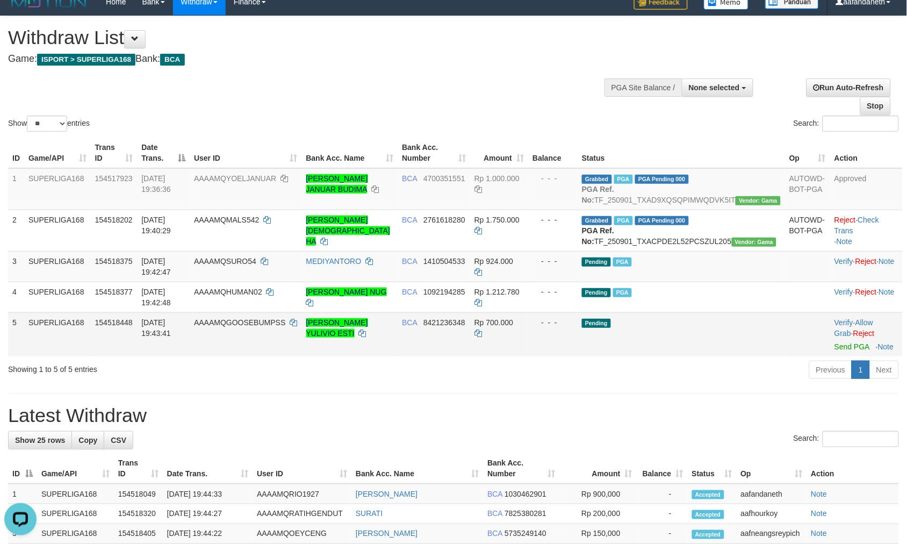
scroll to position [0, 0]
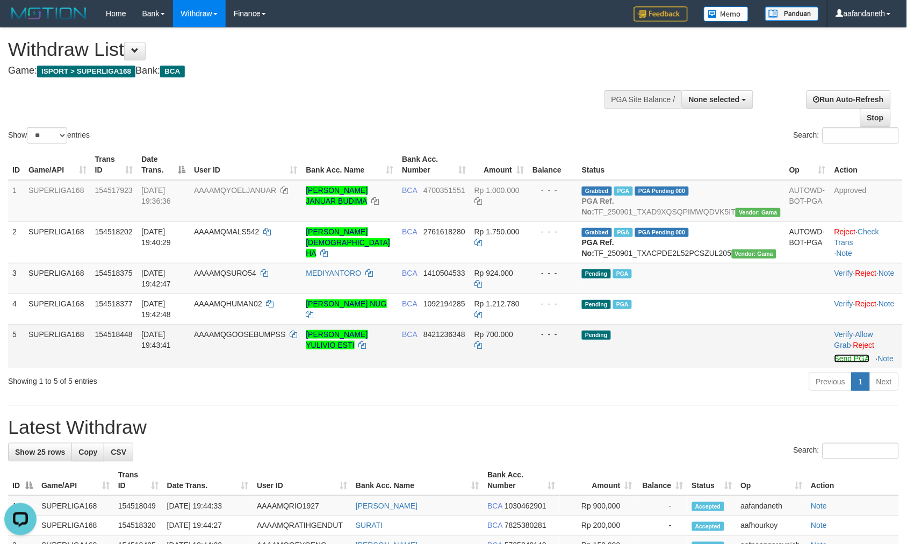
click at [847, 363] on link "Send PGA" at bounding box center [851, 358] width 35 height 9
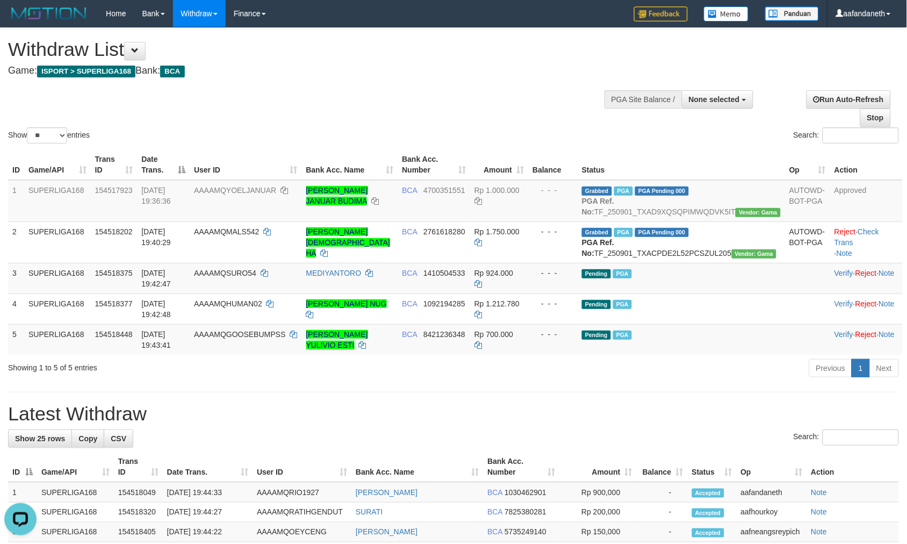
click at [457, 115] on div "Show ** ** ** *** entries Search:" at bounding box center [453, 87] width 907 height 118
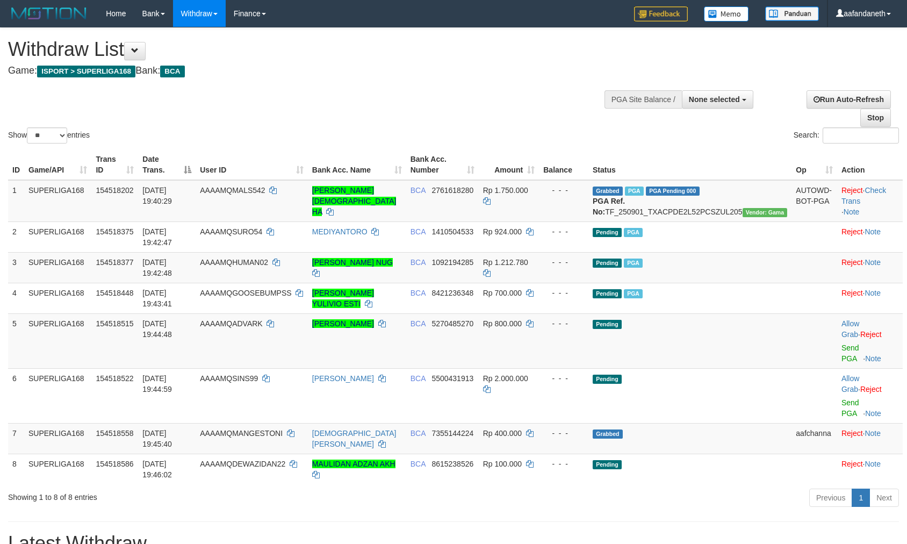
select select
select select "**"
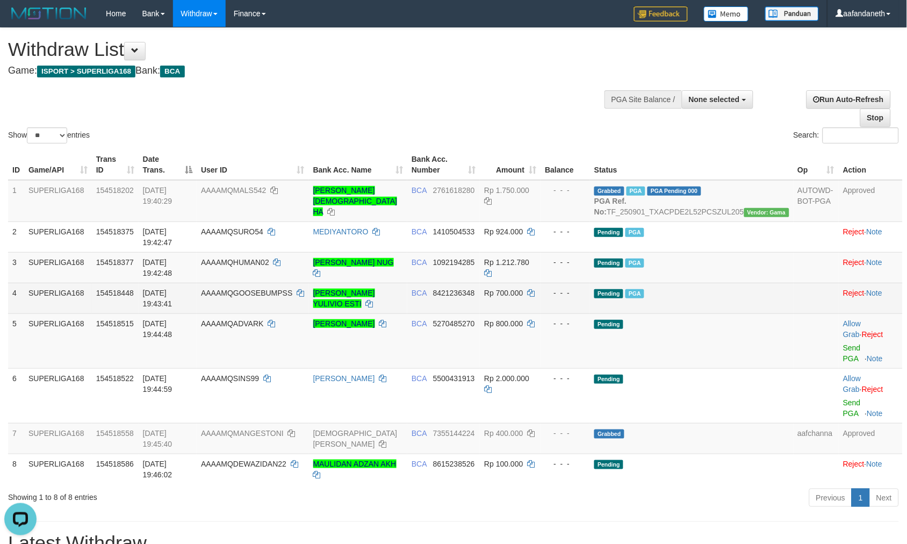
click at [742, 313] on td "Pending PGA" at bounding box center [691, 298] width 203 height 31
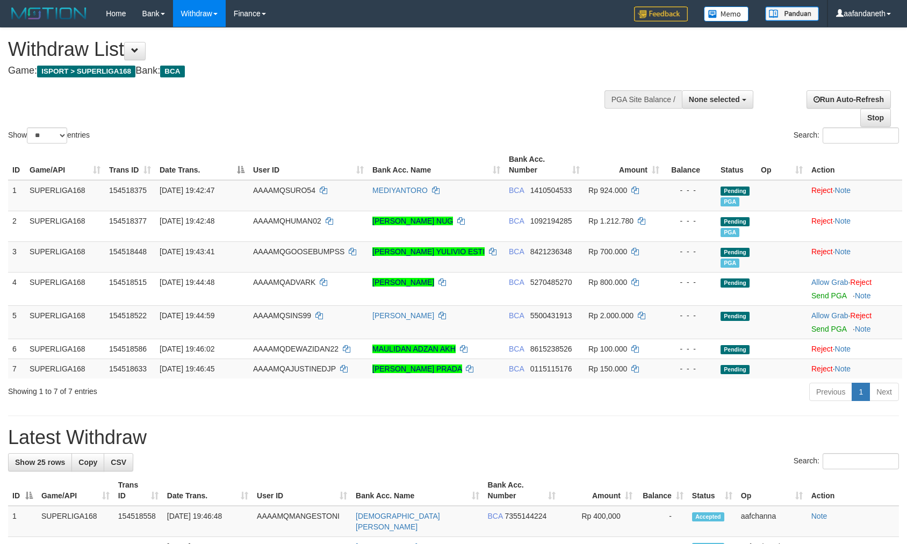
select select
select select "**"
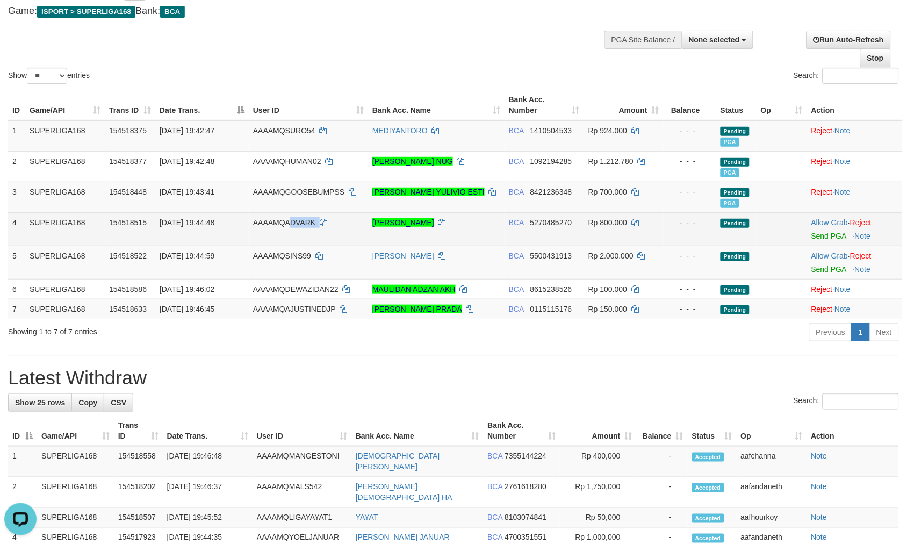
copy td "DVARK"
copy td "ADVARK"
drag, startPoint x: 309, startPoint y: 227, endPoint x: 286, endPoint y: 229, distance: 22.7
click at [286, 229] on td "AAAAMQADVARK" at bounding box center [308, 228] width 119 height 33
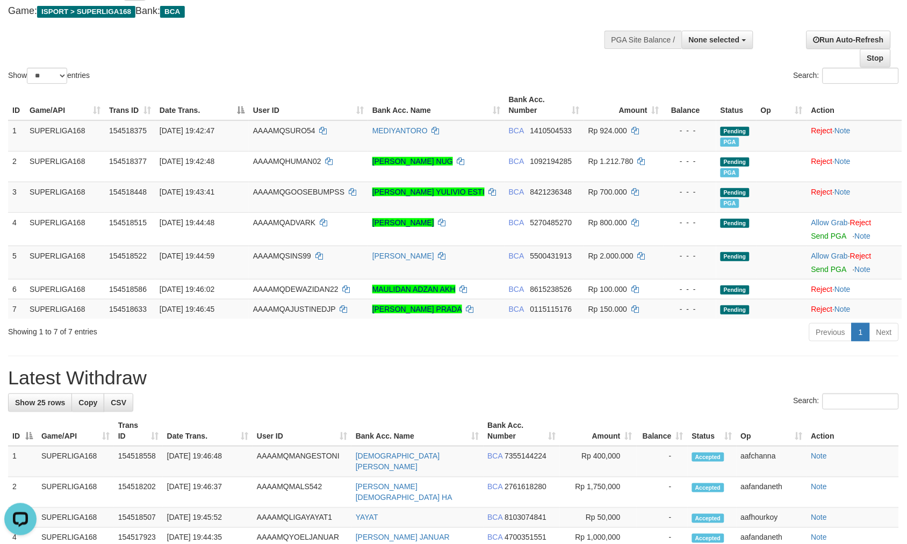
click at [423, 375] on h1 "Latest Withdraw" at bounding box center [453, 377] width 891 height 21
copy td "INS99"
copy td "SINS99"
drag, startPoint x: 345, startPoint y: 261, endPoint x: 286, endPoint y: 268, distance: 59.4
click at [286, 268] on td "AAAAMQSINS99" at bounding box center [308, 262] width 119 height 33
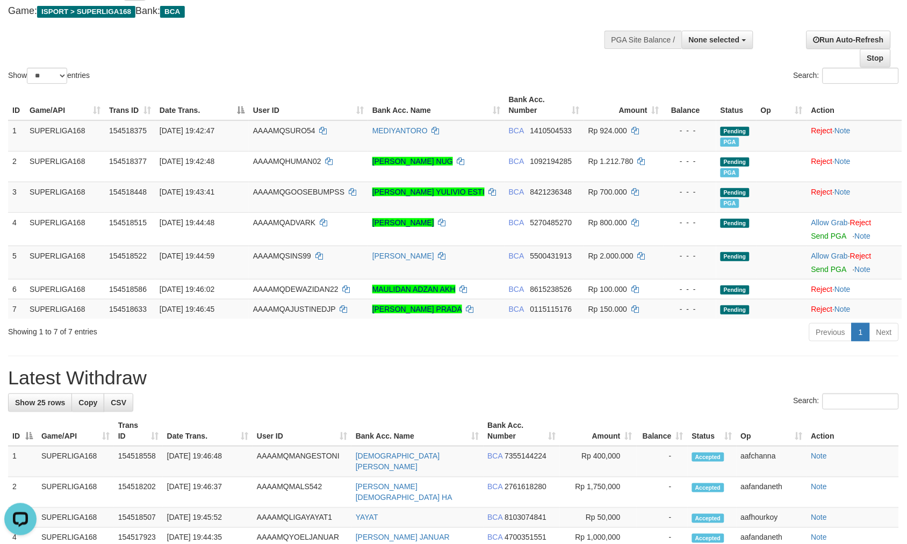
click at [347, 351] on div "**********" at bounding box center [453, 513] width 907 height 1090
click at [426, 356] on div "**********" at bounding box center [453, 513] width 907 height 1090
click at [620, 357] on div "**********" at bounding box center [453, 513] width 907 height 1090
click at [496, 416] on th "Bank Acc. Number" at bounding box center [522, 430] width 77 height 31
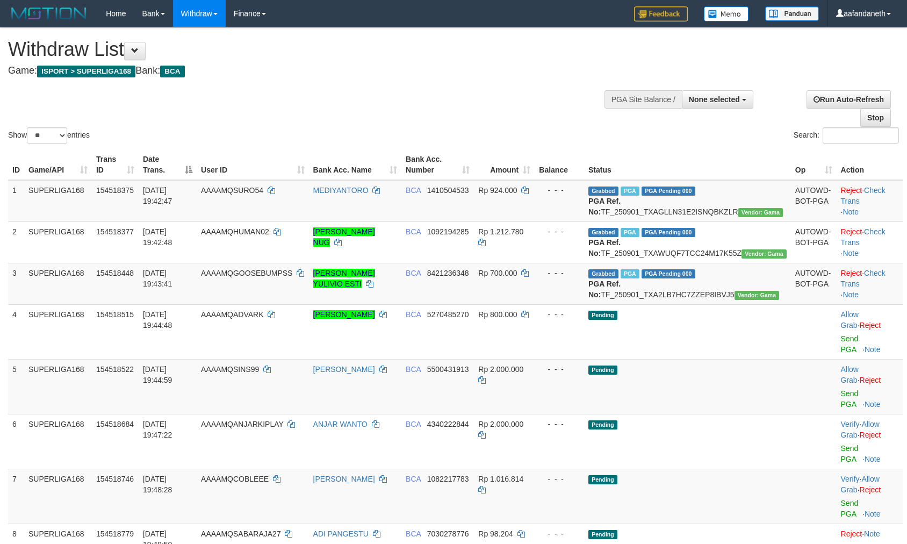
select select
select select "**"
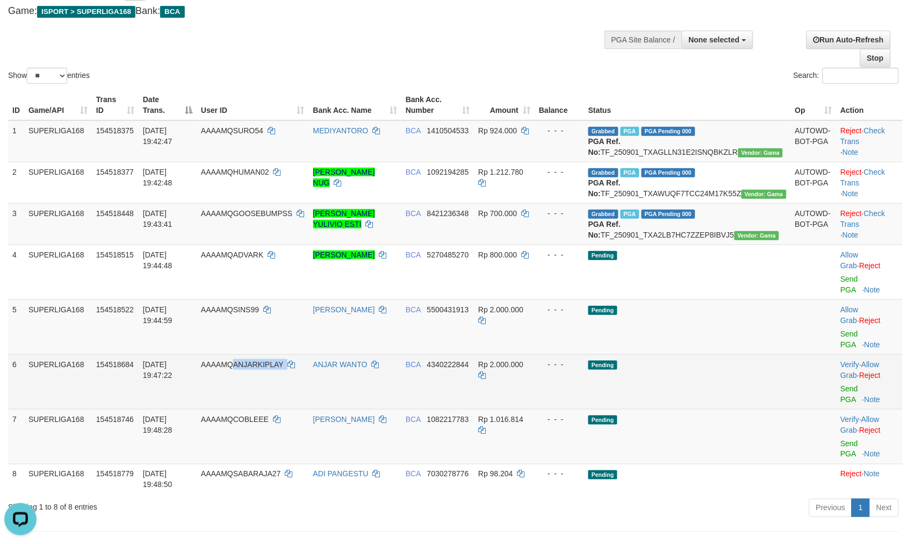
drag, startPoint x: 320, startPoint y: 355, endPoint x: 254, endPoint y: 354, distance: 65.6
click at [254, 354] on td "AAAAMQANJARKIPLAY" at bounding box center [253, 381] width 112 height 55
copy td "ANJARKIPLAY"
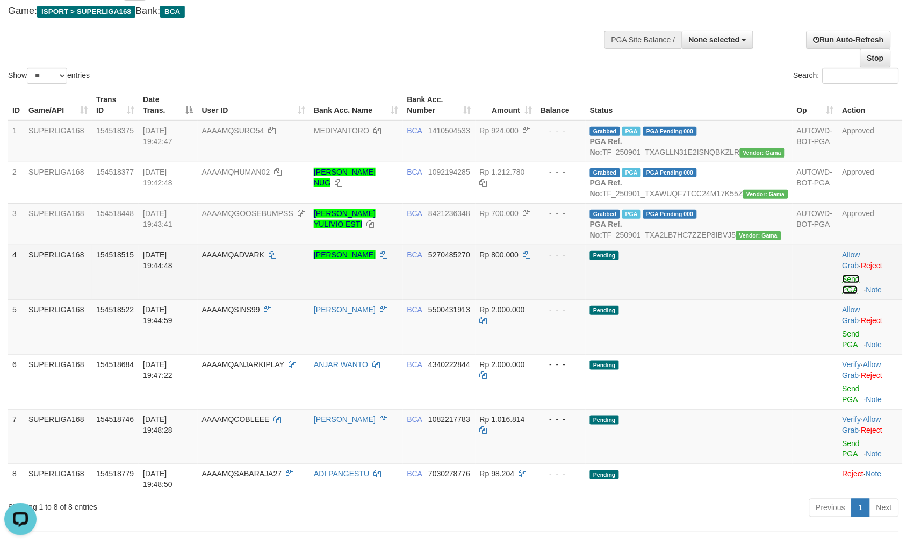
click at [842, 294] on link "Send PGA" at bounding box center [851, 284] width 18 height 19
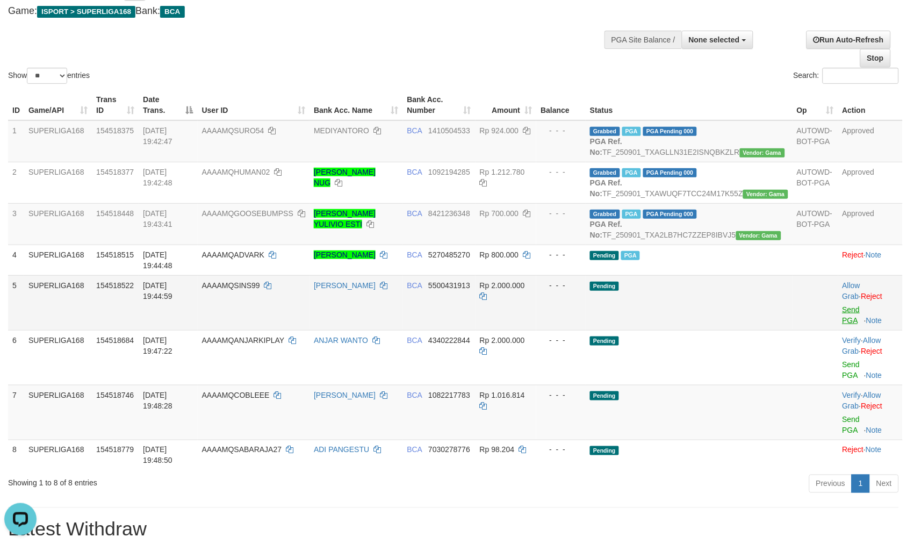
scroll to position [56, 0]
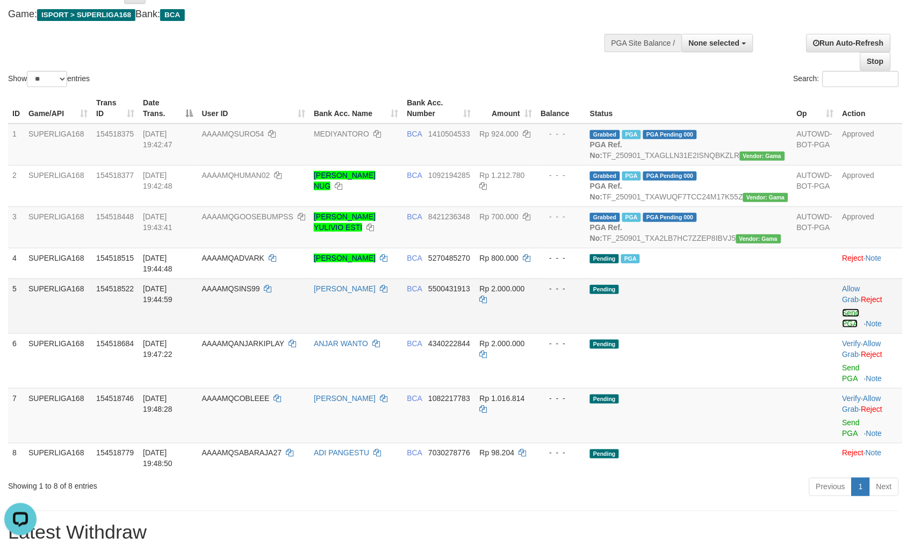
click at [842, 328] on link "Send PGA" at bounding box center [851, 317] width 18 height 19
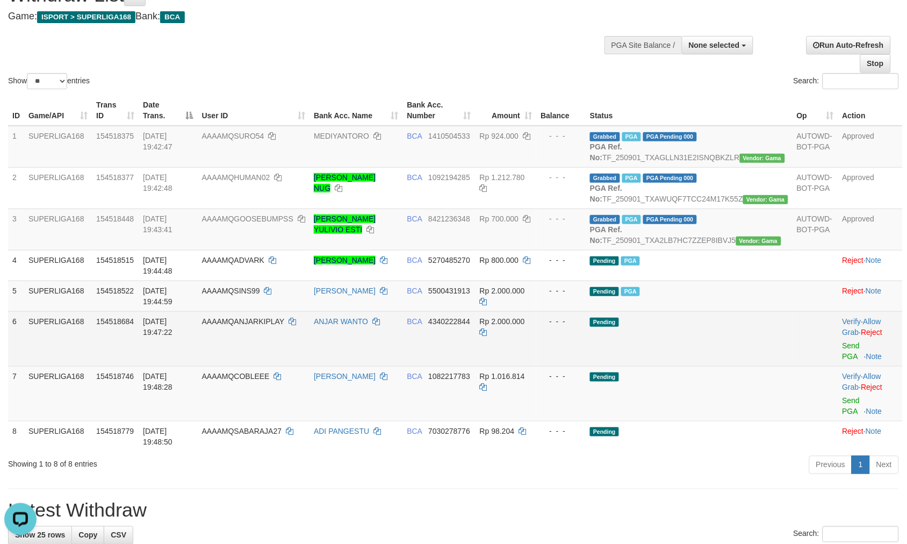
click at [475, 364] on td "BCA 4340222844" at bounding box center [439, 338] width 73 height 55
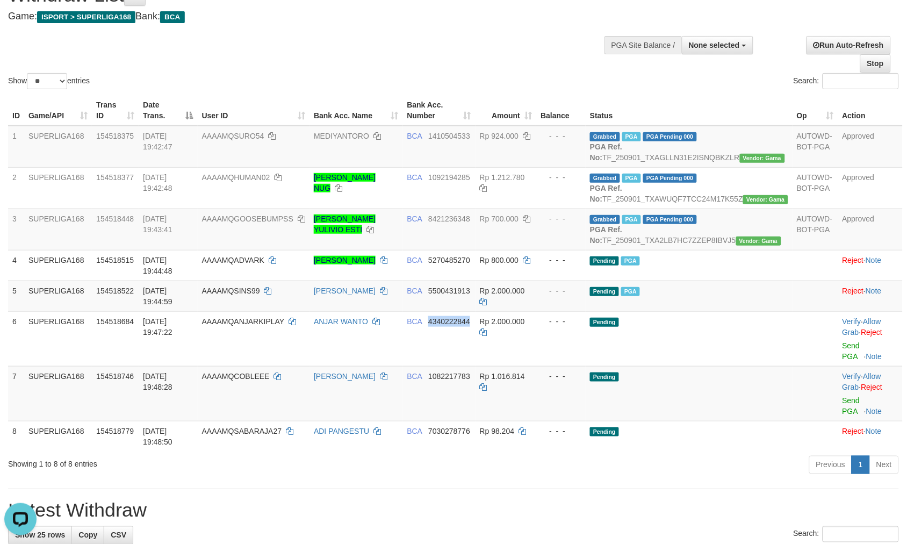
copy span "4340222844"
click at [792, 311] on td at bounding box center [815, 295] width 46 height 31
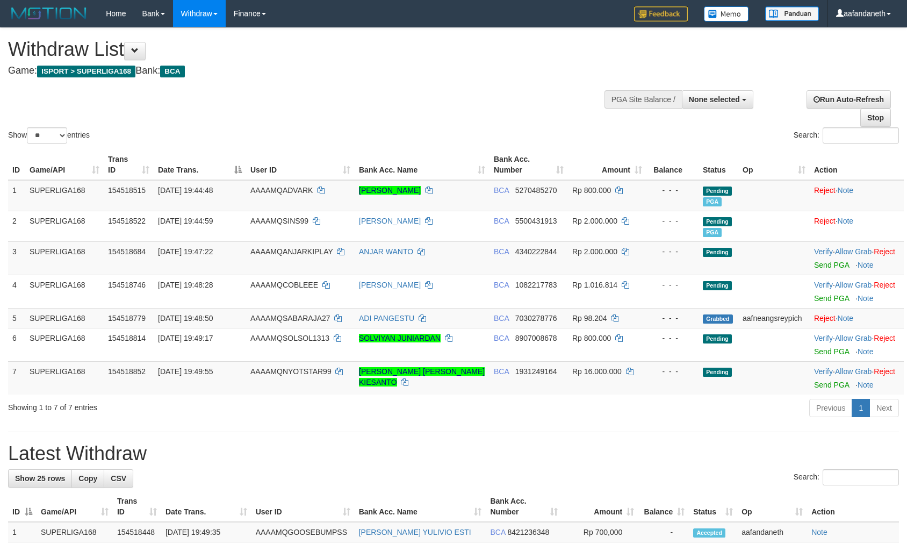
select select
select select "**"
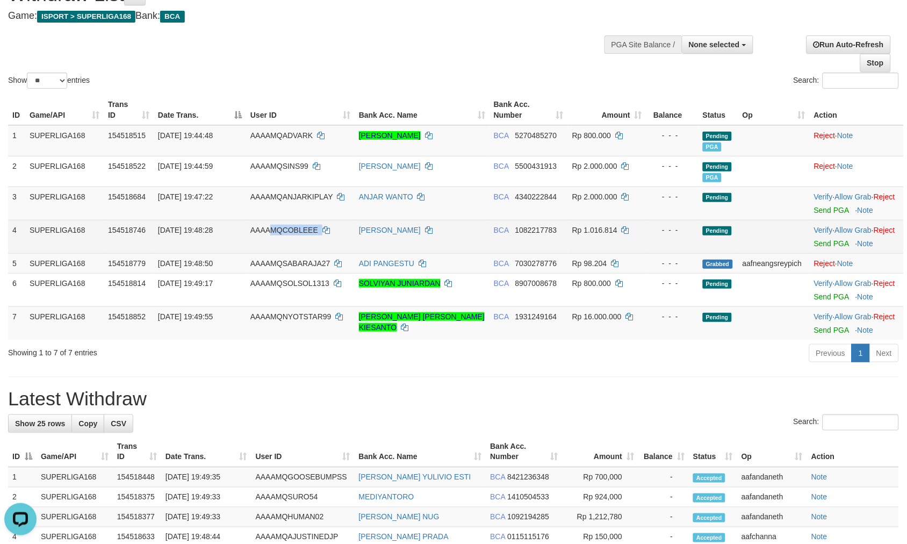
copy td "MQCOBLEEE"
copy td "QCOBLEEE"
copy td "COBLEEE"
drag, startPoint x: 335, startPoint y: 250, endPoint x: 280, endPoint y: 244, distance: 55.1
click at [280, 244] on td "AAAAMQCOBLEEE" at bounding box center [300, 236] width 109 height 33
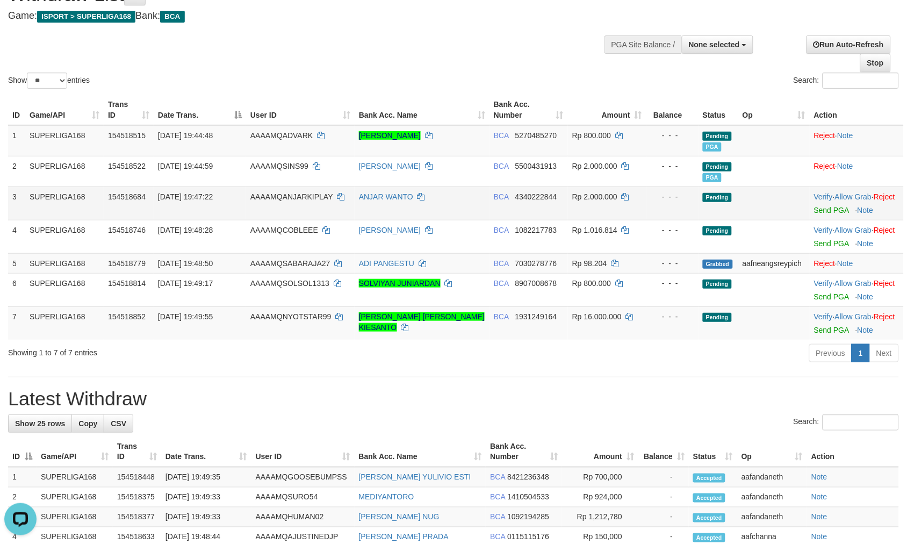
click at [774, 220] on td at bounding box center [773, 202] width 71 height 33
drag, startPoint x: 826, startPoint y: 219, endPoint x: 512, endPoint y: 143, distance: 323.3
click at [826, 214] on link "Send PGA" at bounding box center [831, 210] width 35 height 9
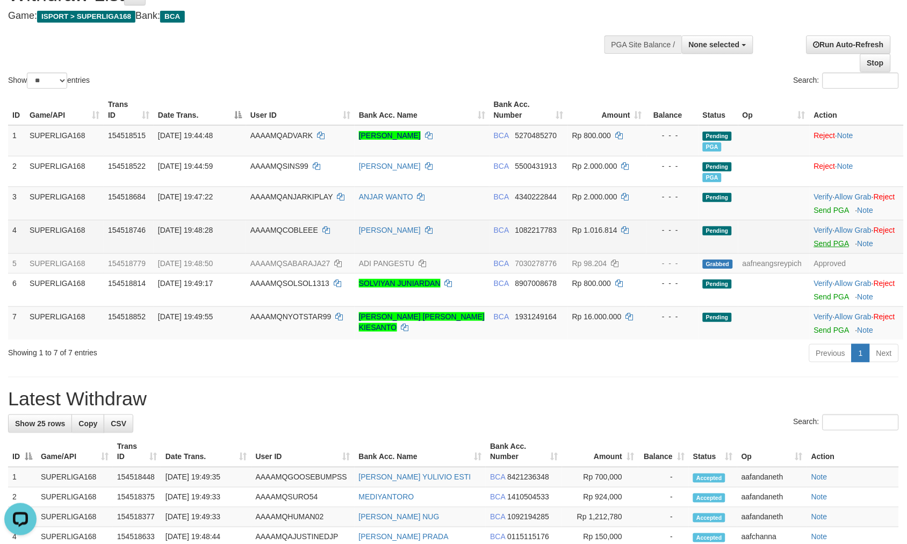
scroll to position [41, 0]
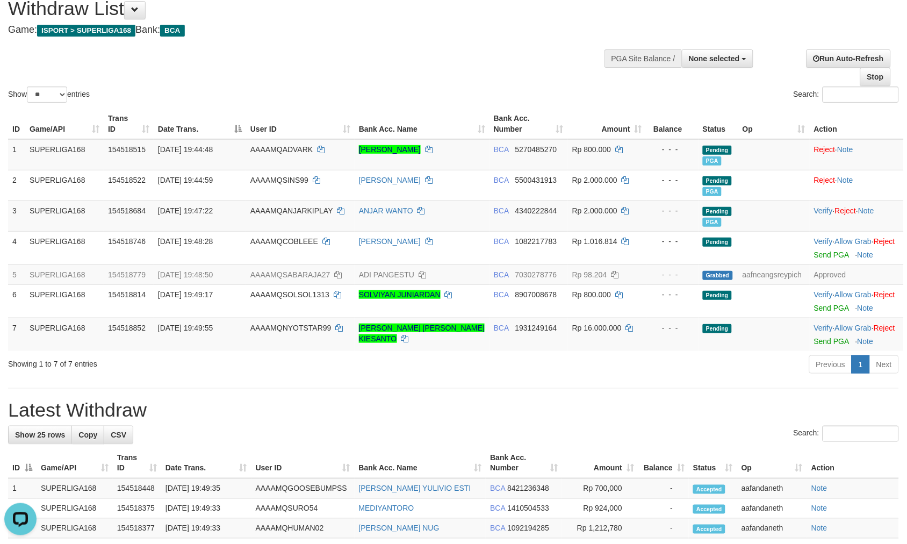
click at [321, 52] on div "Show ** ** ** *** entries Search:" at bounding box center [453, 46] width 907 height 118
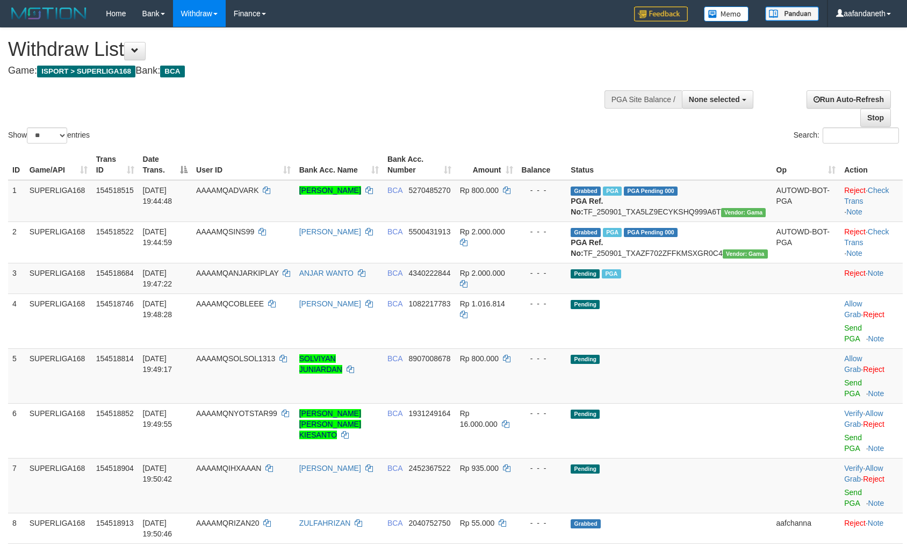
select select
select select "**"
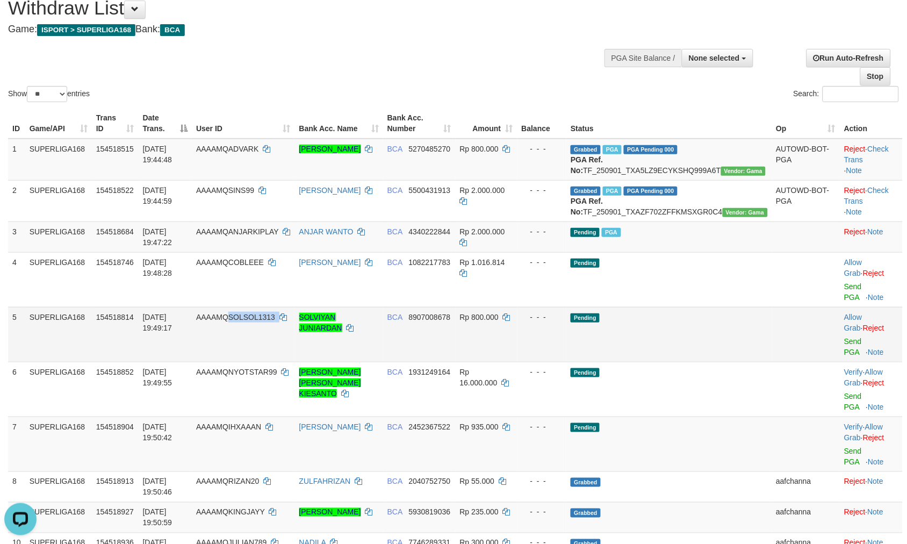
drag, startPoint x: 312, startPoint y: 325, endPoint x: 251, endPoint y: 333, distance: 61.2
click at [251, 333] on td "AAAAMQSOLSOL1313" at bounding box center [243, 334] width 103 height 55
copy td "SOLSOL1313"
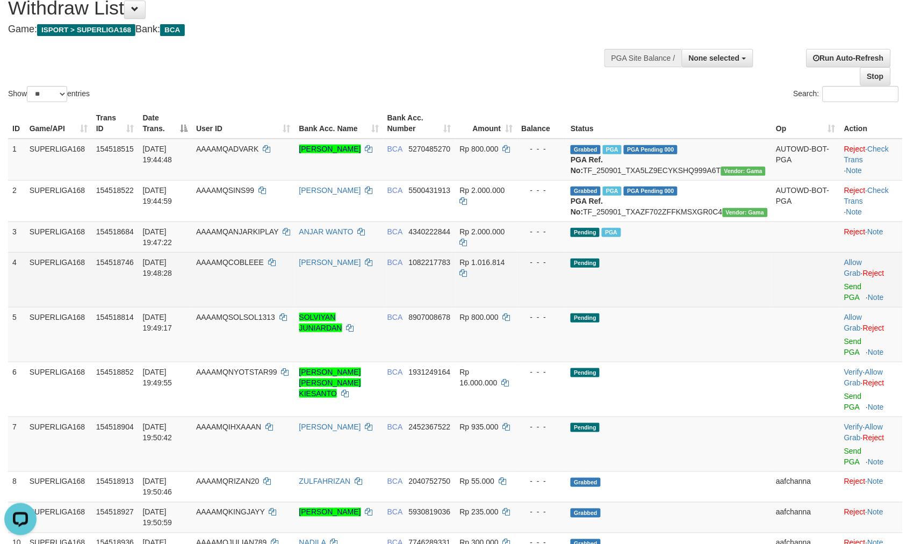
click at [702, 292] on td "Pending" at bounding box center [668, 279] width 205 height 55
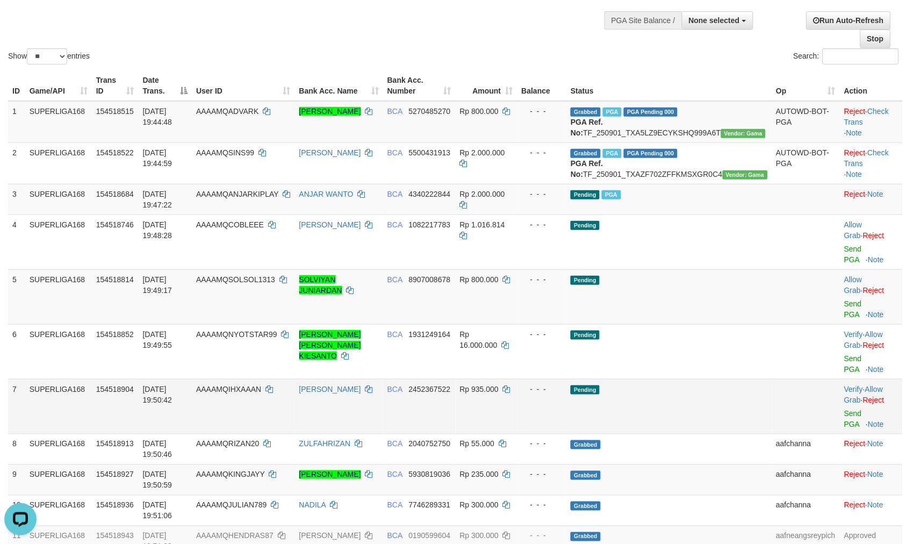
scroll to position [161, 0]
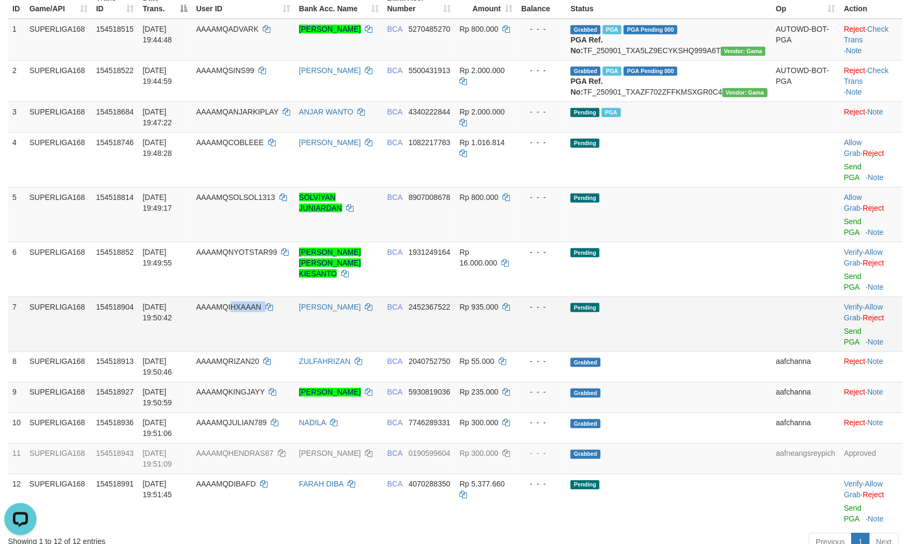
copy td "HXAAAN"
copy td "IHXAAAN"
drag, startPoint x: 309, startPoint y: 293, endPoint x: 250, endPoint y: 305, distance: 59.7
click at [250, 305] on td "AAAAMQIHXAAAN" at bounding box center [243, 324] width 103 height 55
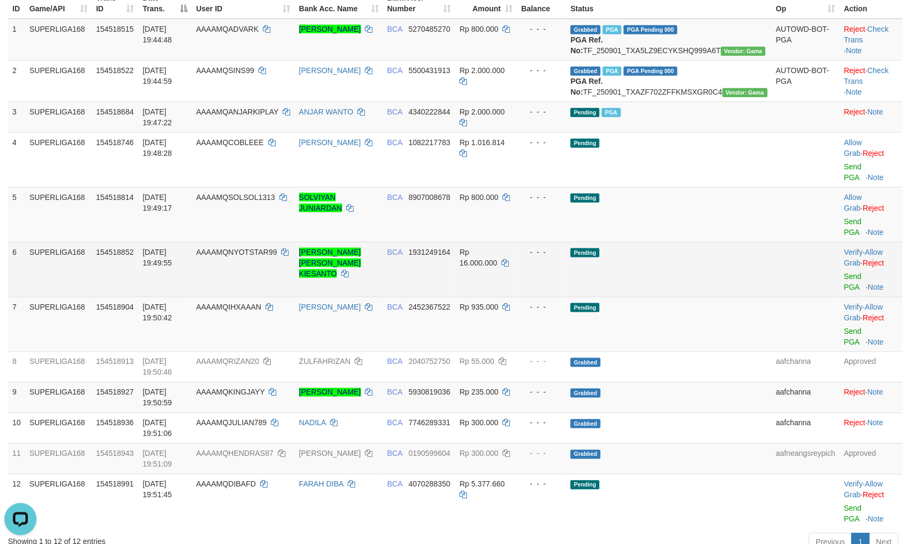
click at [702, 257] on td "Pending" at bounding box center [668, 269] width 205 height 55
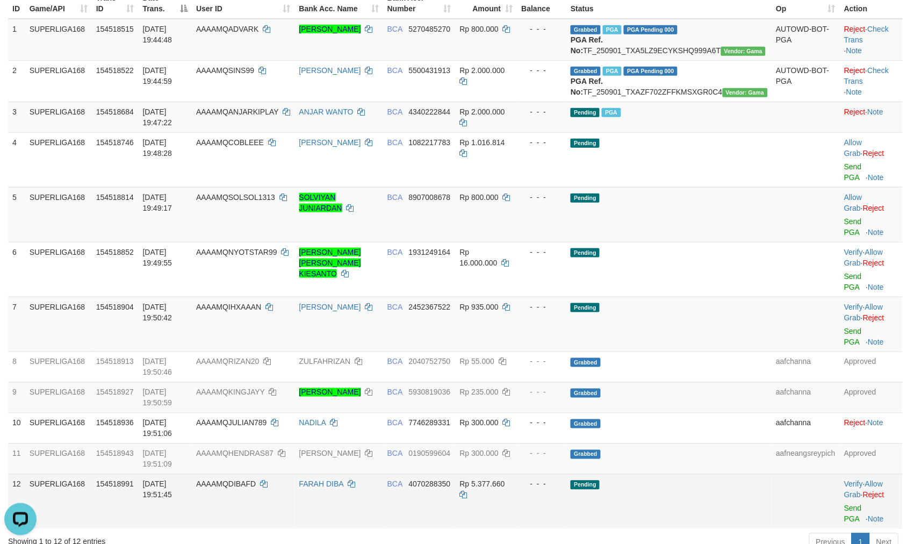
click at [328, 480] on td "FARAH DIBA" at bounding box center [339, 501] width 88 height 55
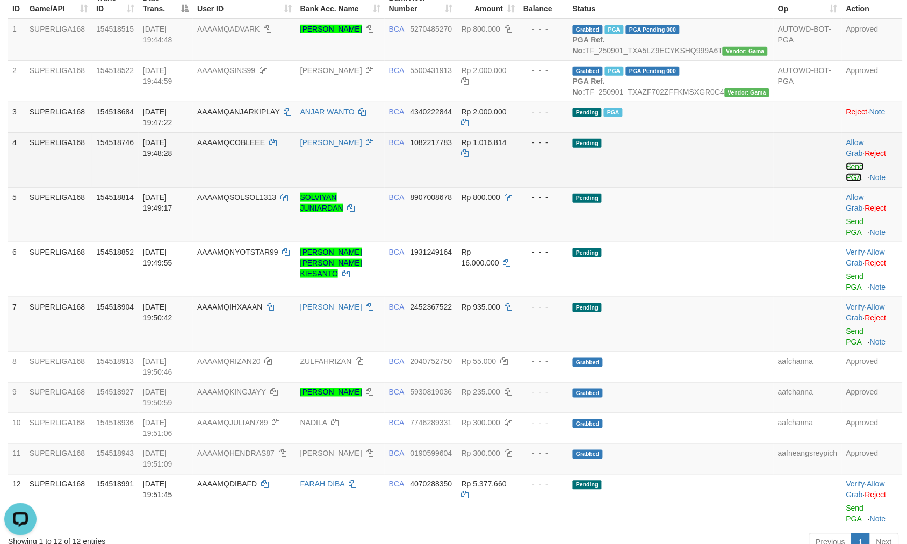
click at [846, 182] on link "Send PGA" at bounding box center [855, 171] width 18 height 19
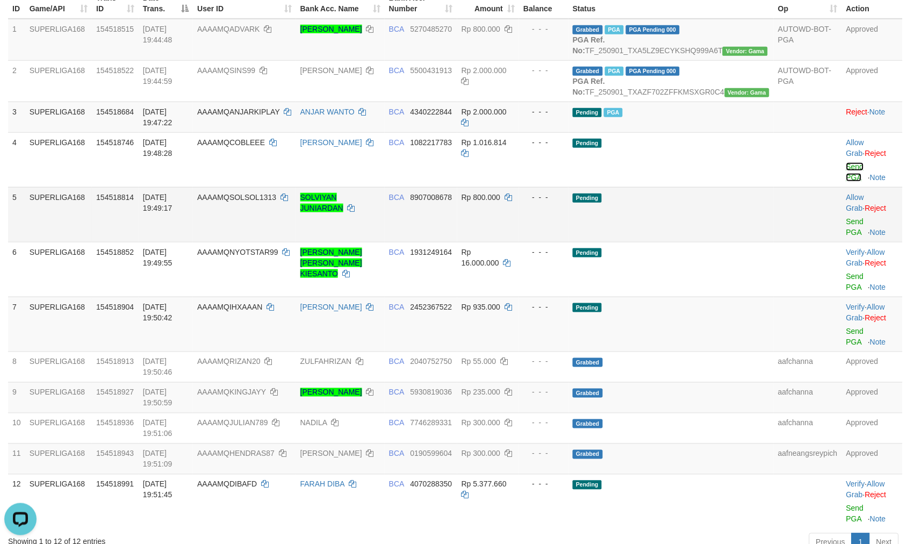
scroll to position [147, 0]
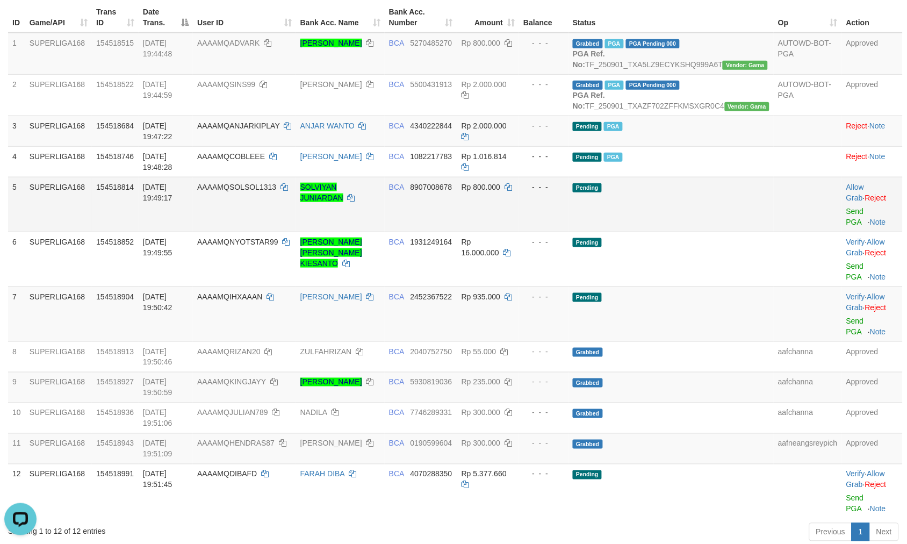
click at [842, 226] on td "Allow Grab · Reject Send PGA · Note" at bounding box center [872, 204] width 61 height 55
drag, startPoint x: 830, startPoint y: 232, endPoint x: 518, endPoint y: 143, distance: 324.1
click at [846, 226] on link "Send PGA" at bounding box center [855, 216] width 18 height 19
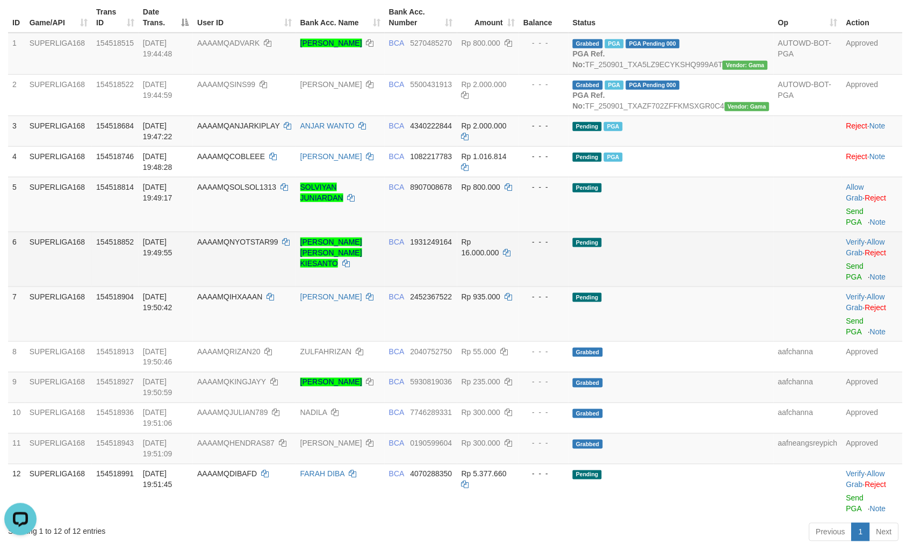
scroll to position [134, 0]
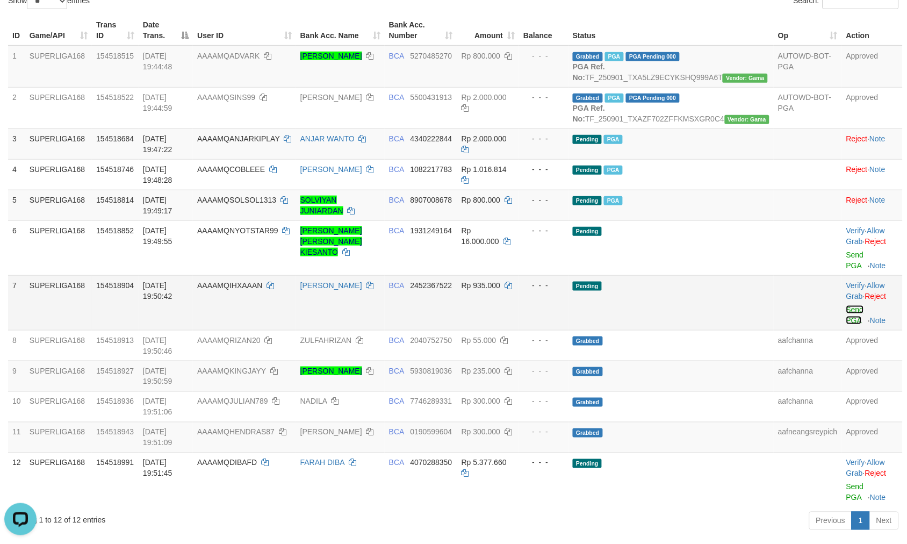
click at [846, 317] on link "Send PGA" at bounding box center [855, 314] width 18 height 19
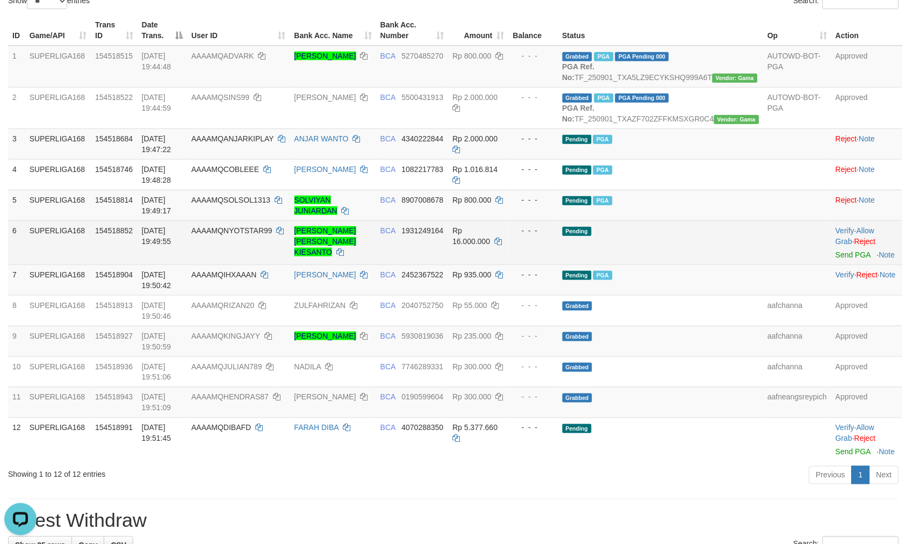
click at [727, 241] on td "Pending" at bounding box center [660, 242] width 205 height 44
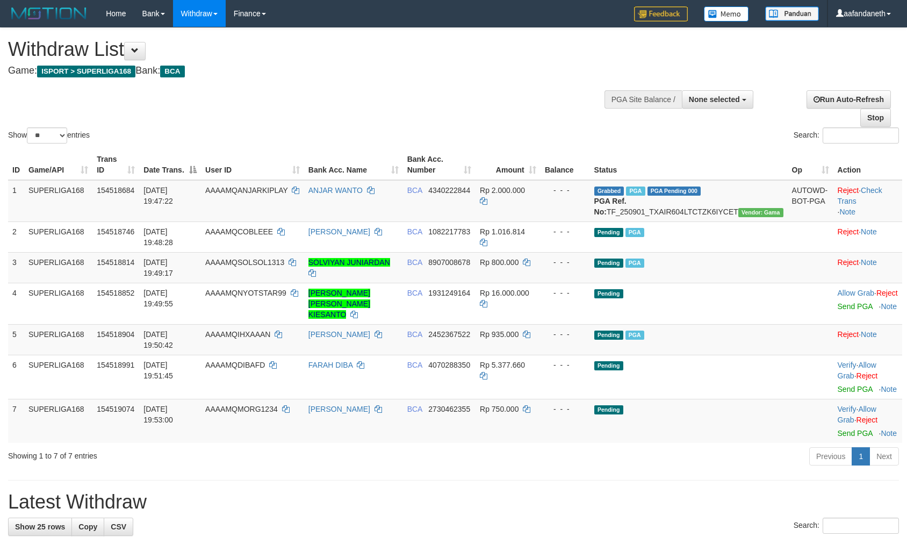
select select
select select "**"
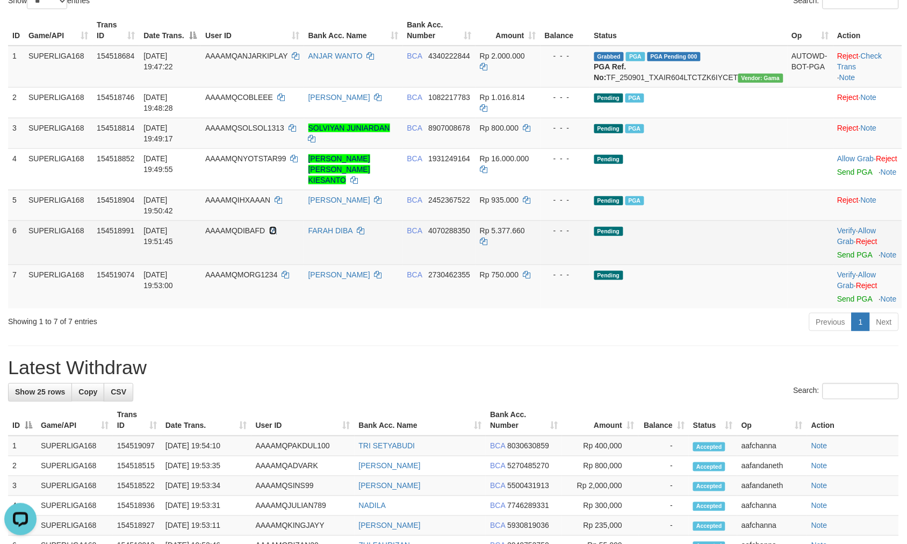
click at [277, 227] on icon at bounding box center [273, 231] width 8 height 8
drag, startPoint x: 309, startPoint y: 201, endPoint x: 258, endPoint y: 200, distance: 50.5
click at [258, 220] on td "AAAAMQDIBAFD" at bounding box center [252, 242] width 103 height 44
copy td "DIBAFD"
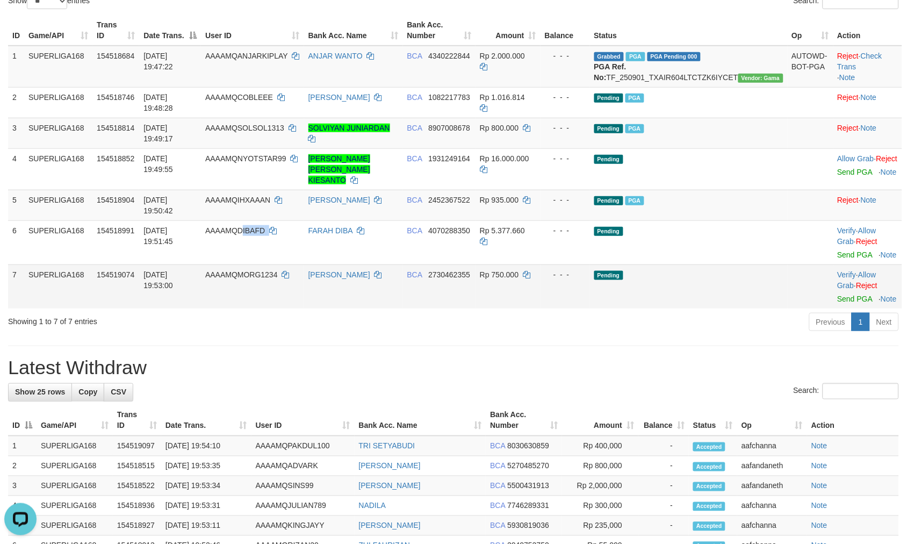
drag, startPoint x: 314, startPoint y: 233, endPoint x: 277, endPoint y: 266, distance: 49.8
click at [270, 260] on tbody "1 SUPERLIGA168 154518684 01/09/2025 19:47:22 AAAAMQANJARKIPLAY ANJAR WANTO BCA …" at bounding box center [455, 177] width 894 height 263
click at [304, 312] on div "Showing 1 to 7 of 7 entries" at bounding box center [189, 319] width 362 height 15
drag, startPoint x: 298, startPoint y: 255, endPoint x: 259, endPoint y: 257, distance: 38.2
click at [259, 264] on td "AAAAMQMORG1234" at bounding box center [252, 286] width 103 height 44
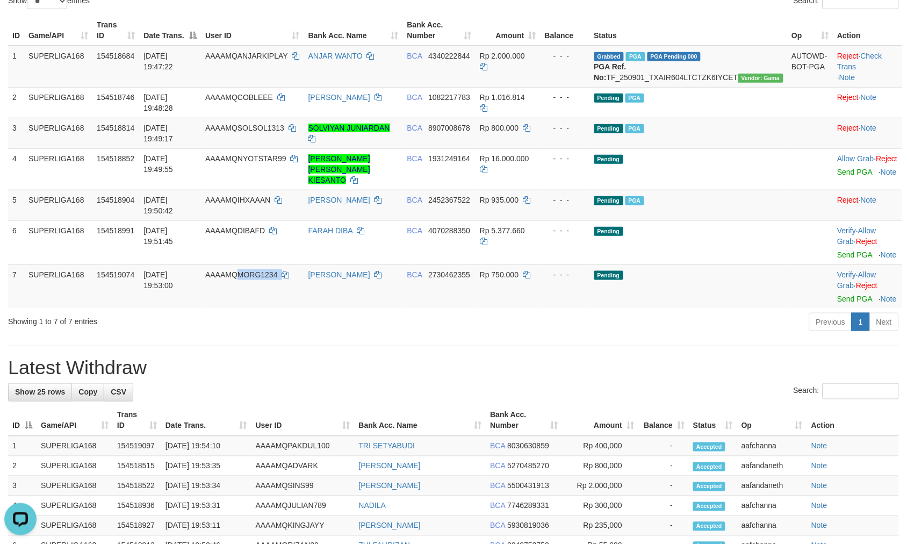
copy td "MORG1234"
click at [486, 357] on h1 "Latest Withdraw" at bounding box center [453, 367] width 891 height 21
click at [712, 269] on td "Pending" at bounding box center [689, 286] width 198 height 44
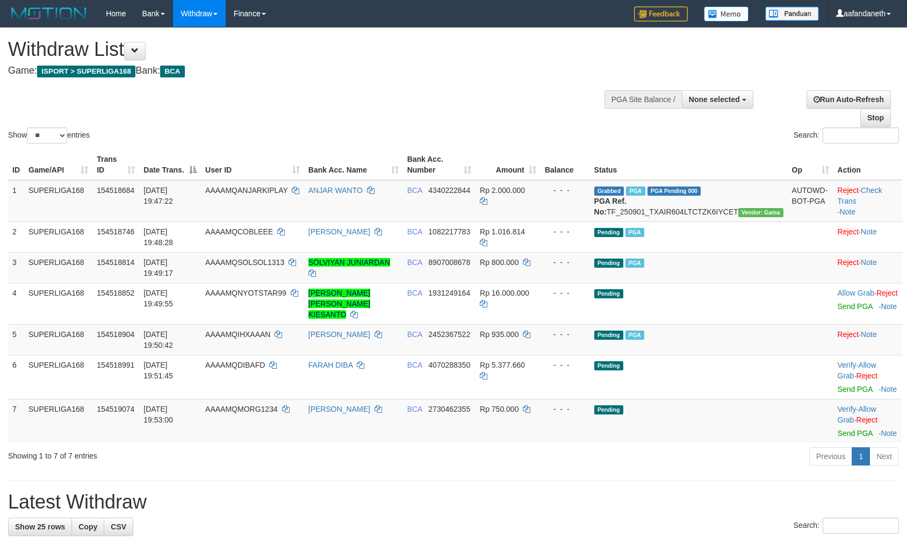
select select
select select "**"
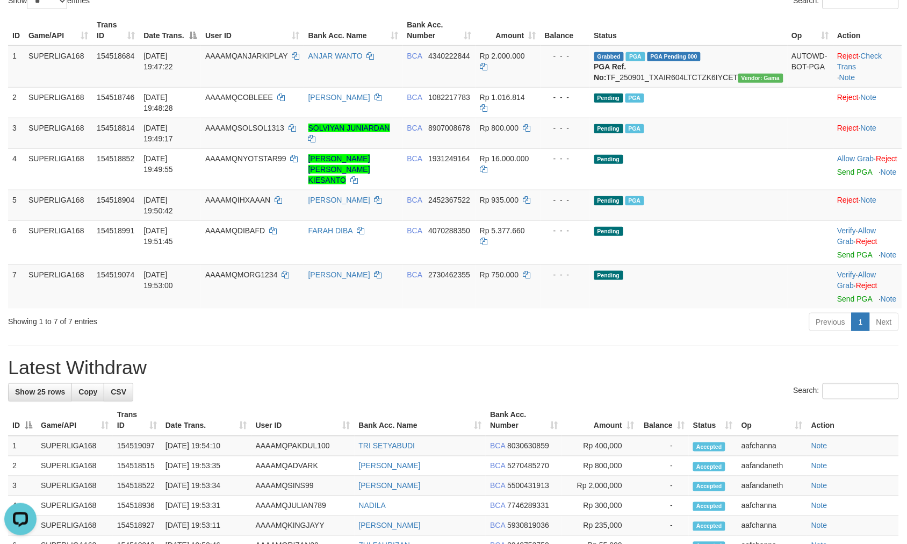
click at [573, 405] on th "Amount" at bounding box center [600, 420] width 76 height 31
click at [637, 383] on div "Search:" at bounding box center [453, 392] width 891 height 19
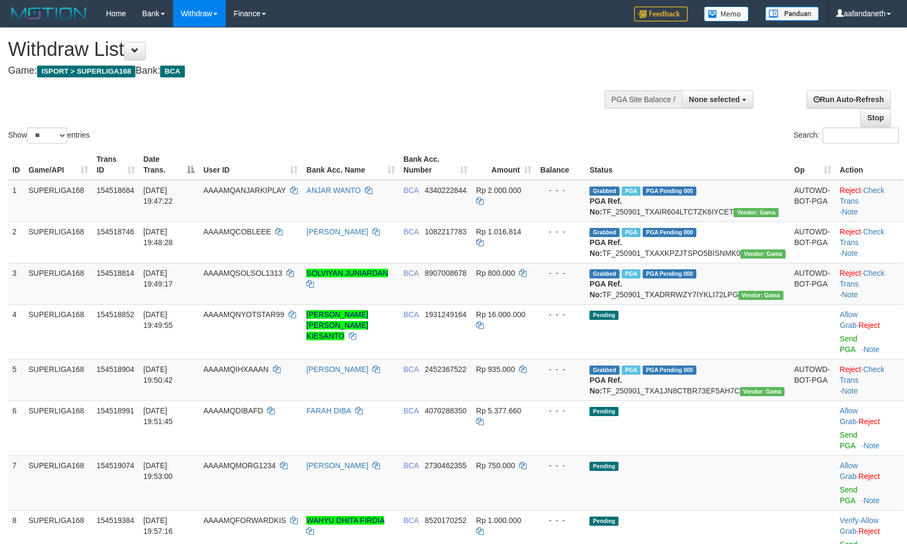
select select
select select "**"
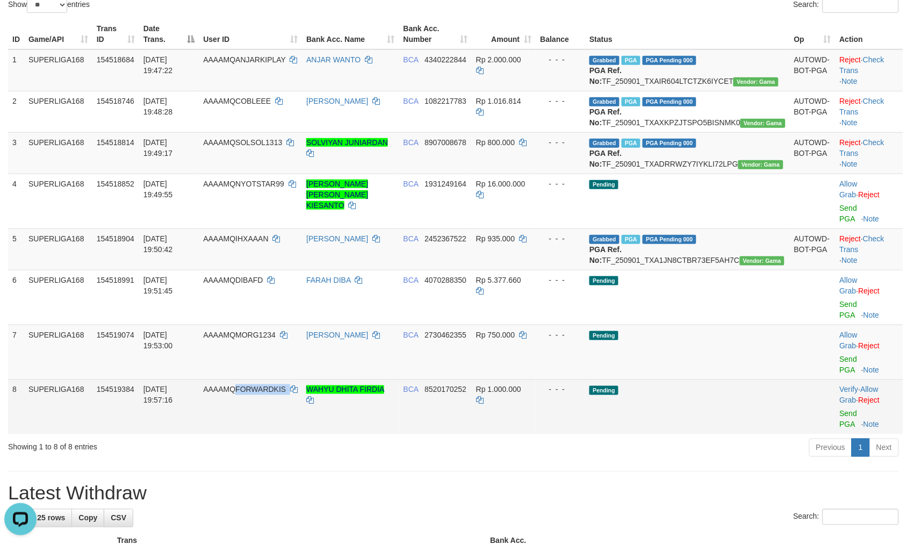
drag, startPoint x: 320, startPoint y: 365, endPoint x: 257, endPoint y: 360, distance: 63.6
click at [257, 379] on td "AAAAMQFORWARDKIS" at bounding box center [250, 406] width 103 height 55
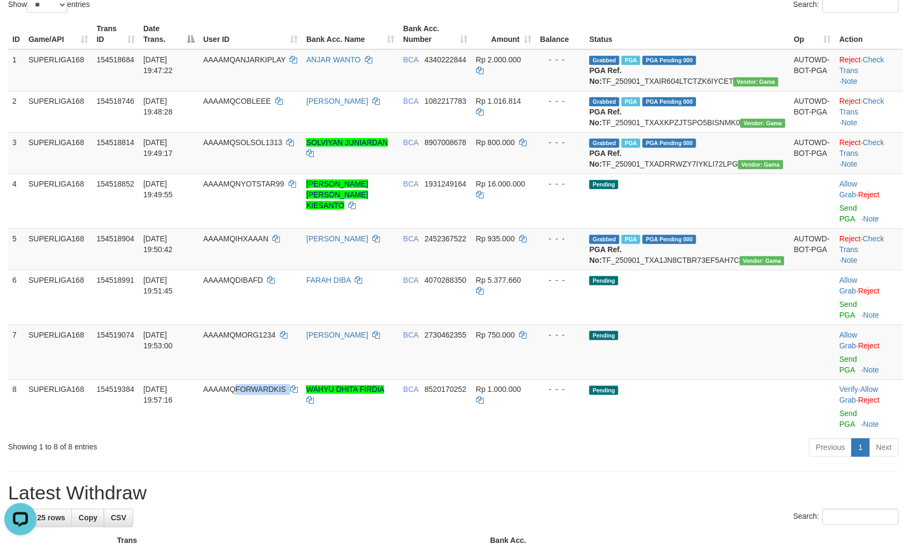
copy td "FORWARDKIS"
click at [282, 437] on div "Showing 1 to 8 of 8 entries Previous 1 Next" at bounding box center [453, 448] width 907 height 23
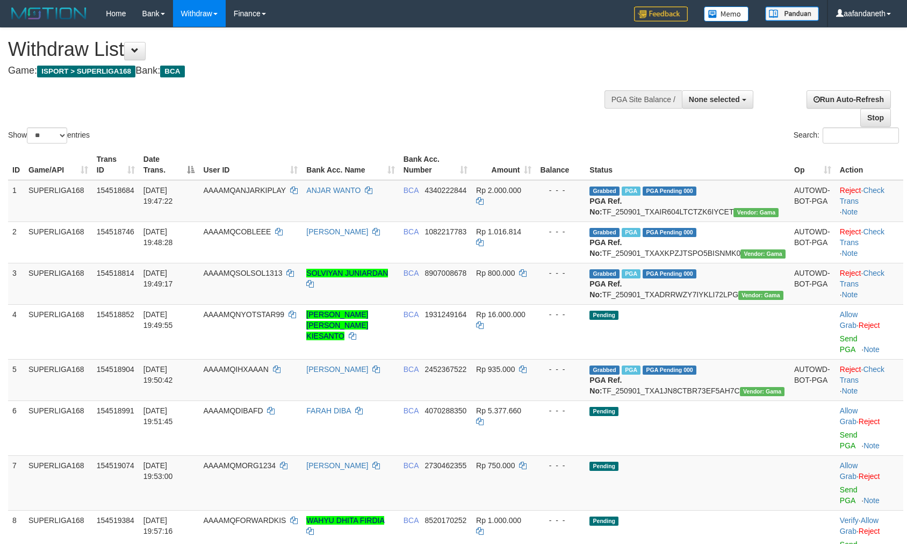
select select
select select "**"
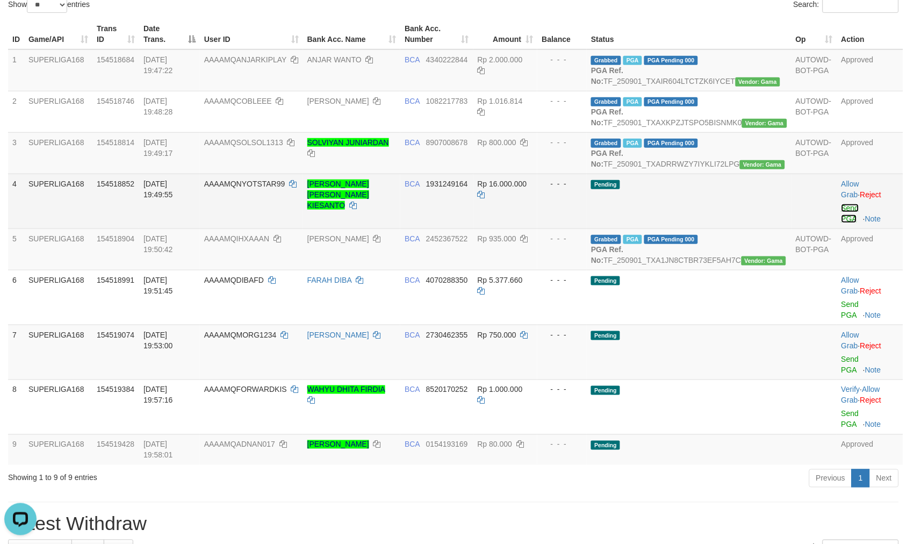
click at [847, 223] on link "Send PGA" at bounding box center [850, 213] width 18 height 19
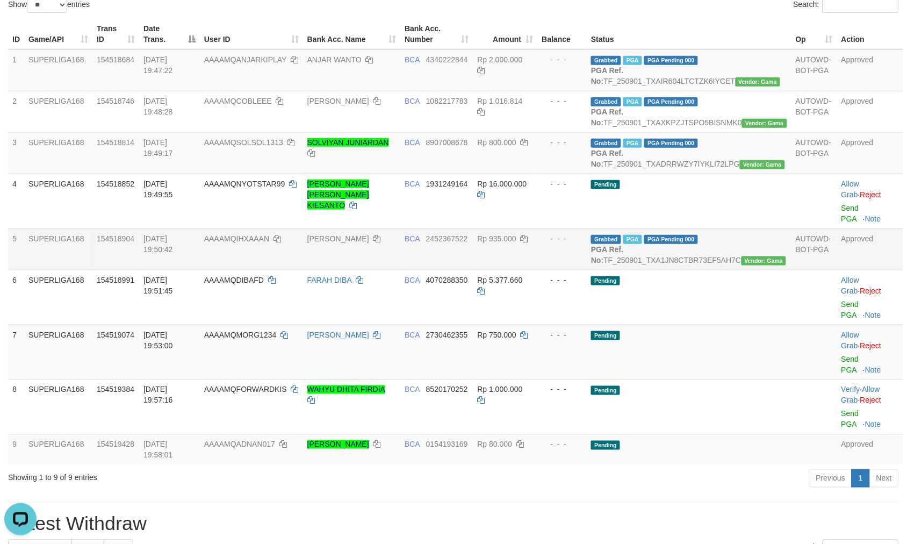
scroll to position [127, 0]
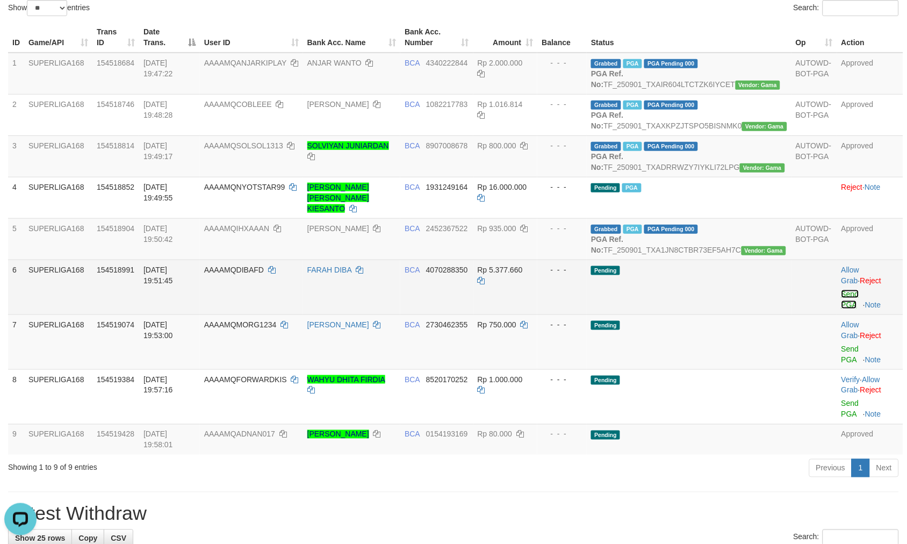
click at [842, 309] on link "Send PGA" at bounding box center [850, 299] width 18 height 19
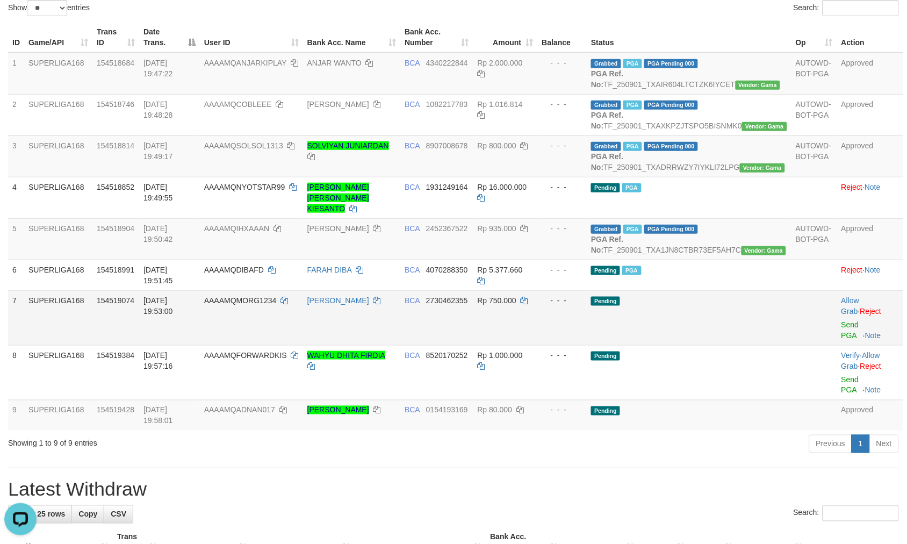
scroll to position [125, 0]
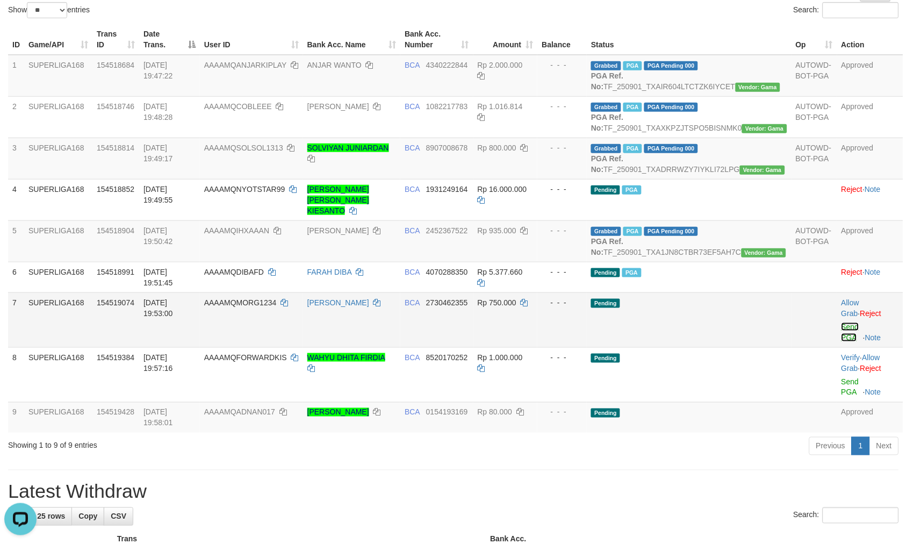
click at [846, 342] on link "Send PGA" at bounding box center [850, 331] width 18 height 19
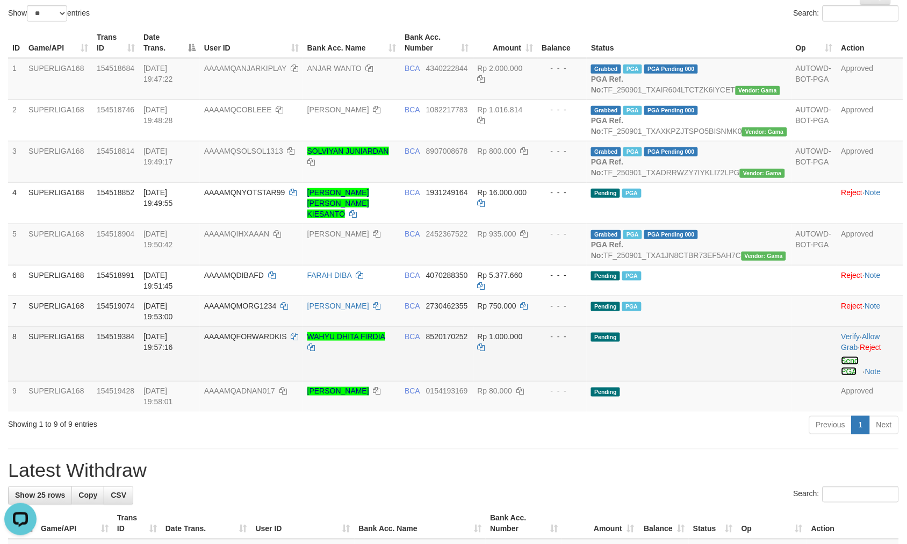
click at [841, 376] on link "Send PGA" at bounding box center [850, 365] width 18 height 19
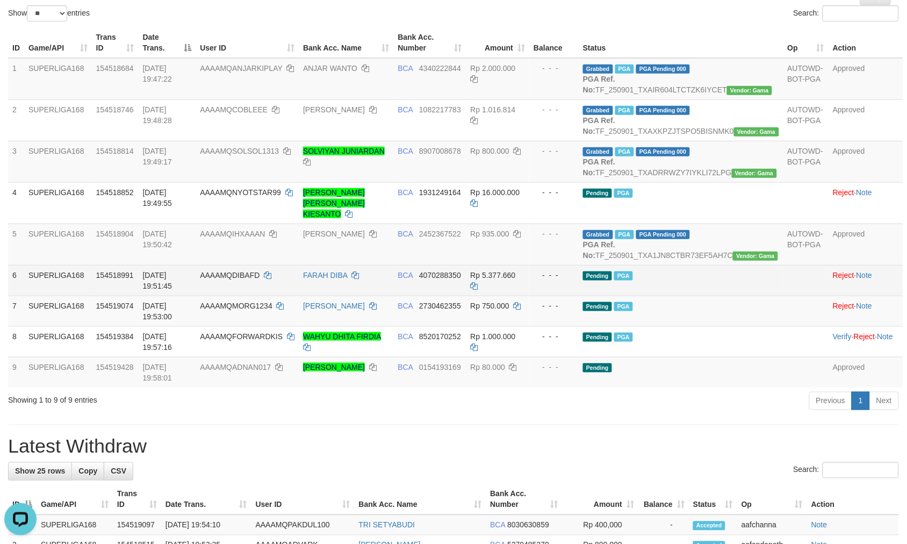
click at [730, 295] on td "Pending PGA" at bounding box center [681, 280] width 205 height 31
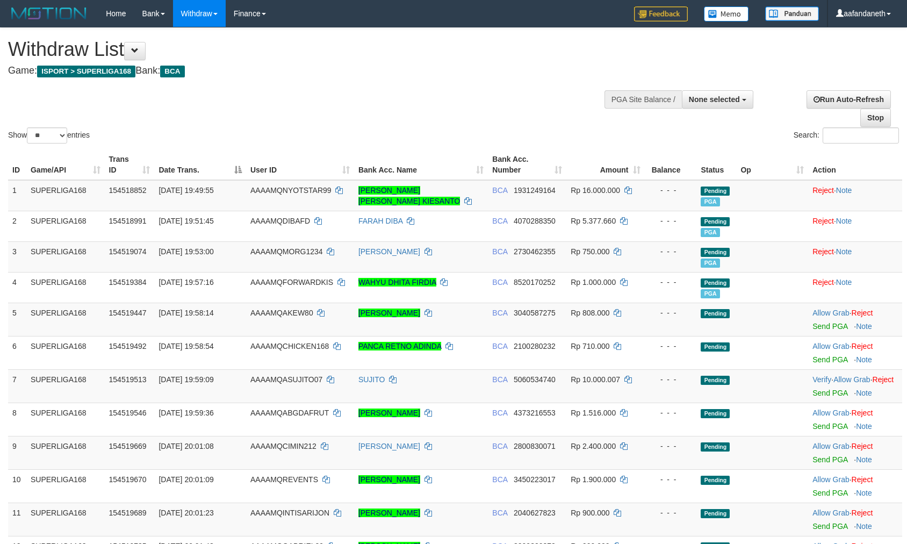
select select
select select "**"
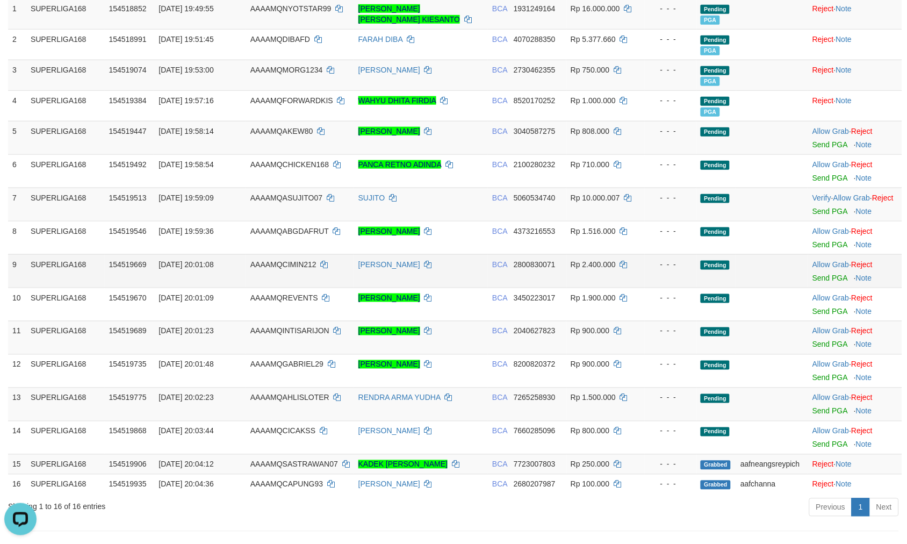
scroll to position [122, 0]
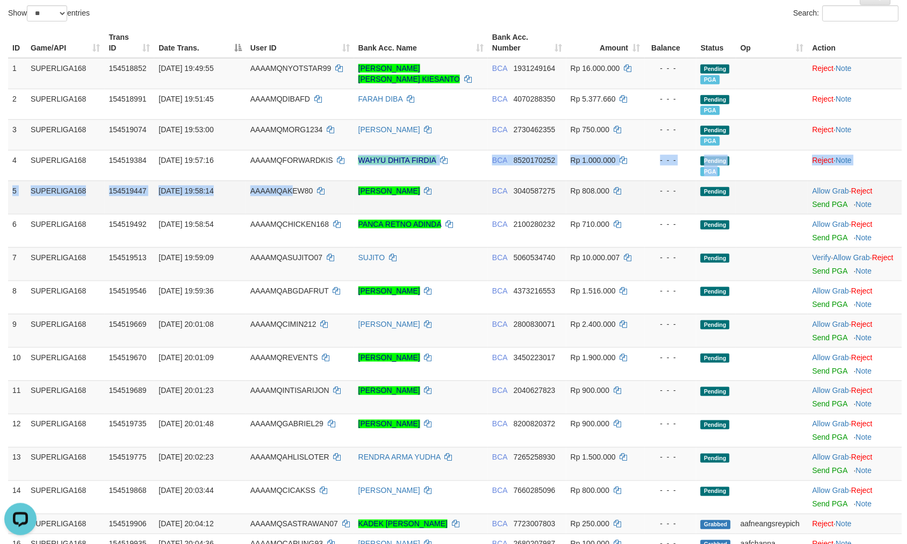
drag, startPoint x: 330, startPoint y: 179, endPoint x: 290, endPoint y: 181, distance: 39.8
click at [290, 181] on tbody "1 SUPERLIGA168 154518852 01/09/2025 19:49:55 AAAAMQNYOTSTAR99 ALAN DINO KIESANT…" at bounding box center [455, 305] width 894 height 495
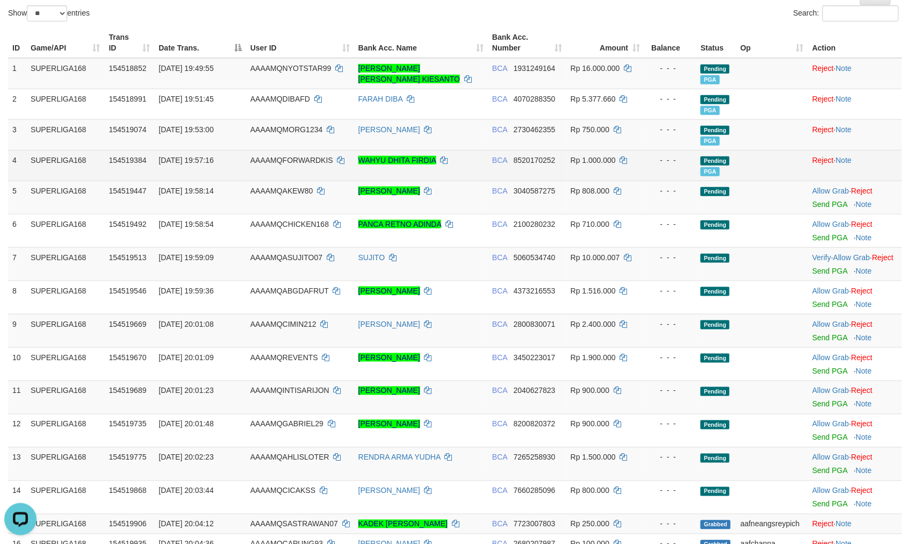
click at [292, 174] on td "AAAAMQFORWARDKIS" at bounding box center [300, 165] width 108 height 31
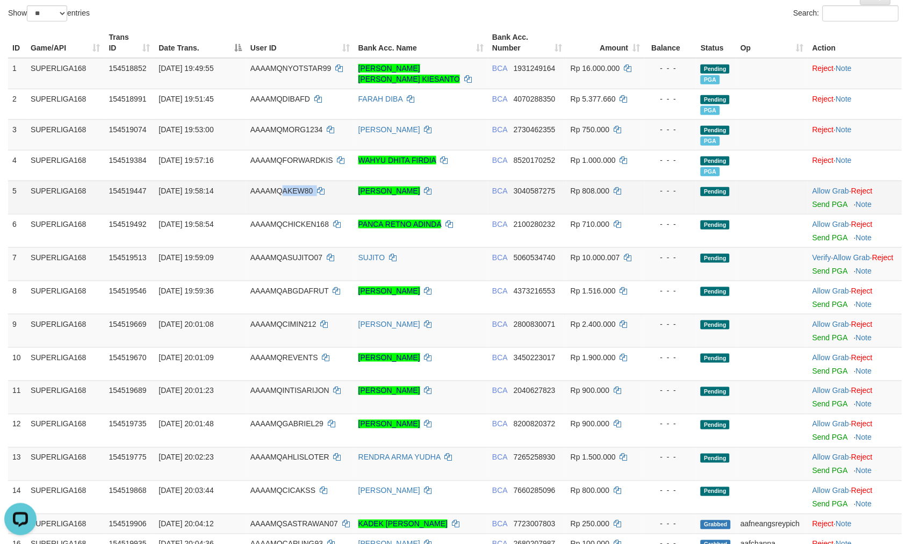
drag, startPoint x: 330, startPoint y: 196, endPoint x: 283, endPoint y: 189, distance: 48.3
click at [283, 189] on td "AAAAMQAKEW80" at bounding box center [300, 197] width 108 height 33
copy td "AKEW80"
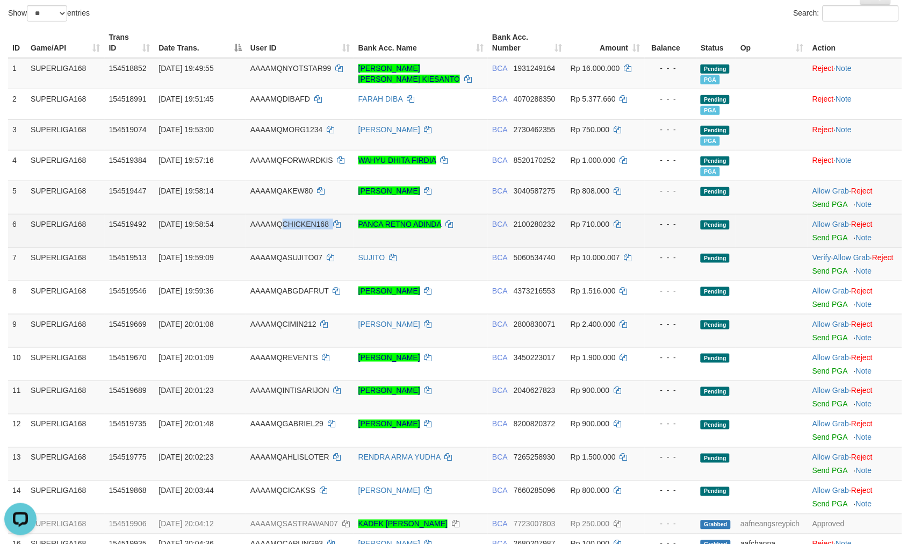
drag, startPoint x: 352, startPoint y: 229, endPoint x: 283, endPoint y: 225, distance: 70.0
click at [283, 225] on td "AAAAMQCHICKEN168" at bounding box center [300, 230] width 108 height 33
copy td "HICKEN168"
copy td "CHICKEN168"
drag, startPoint x: 345, startPoint y: 219, endPoint x: 283, endPoint y: 221, distance: 61.8
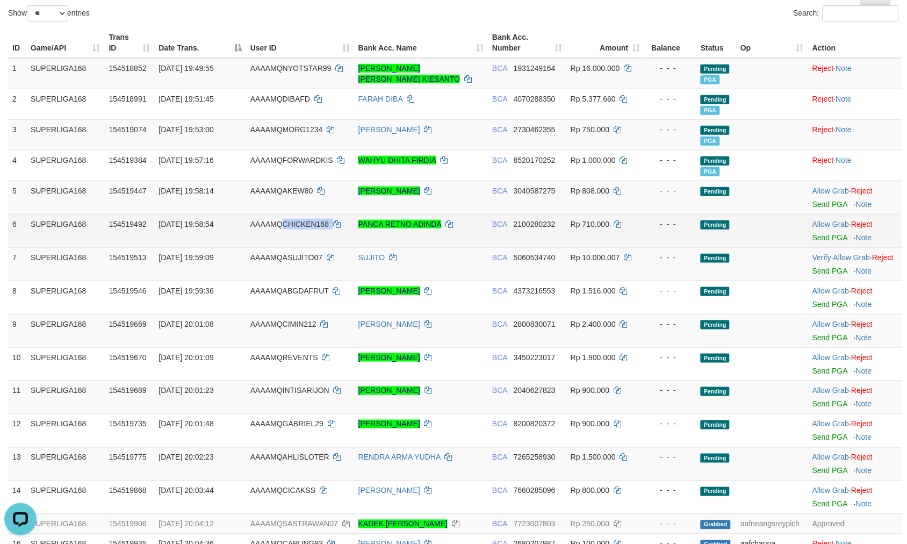
click at [283, 221] on td "AAAAMQCHICKEN168" at bounding box center [300, 230] width 108 height 33
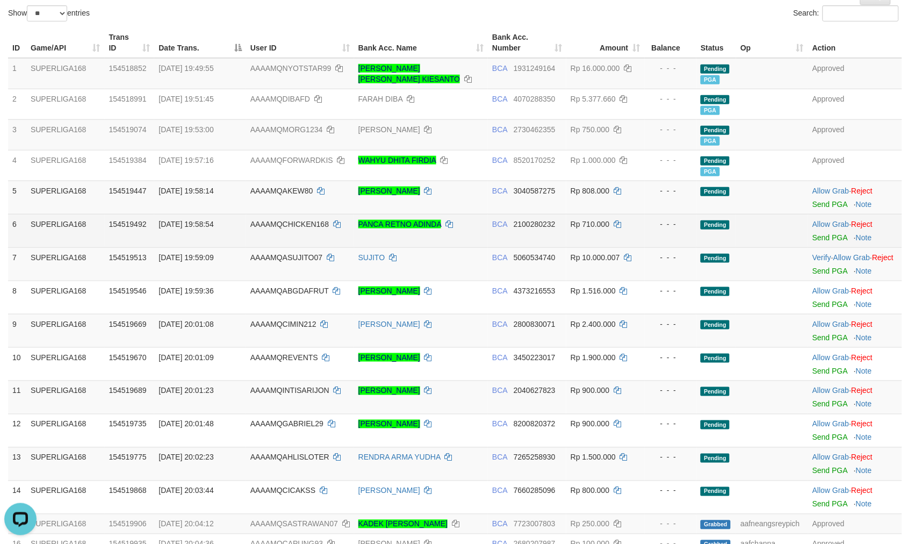
click at [751, 246] on td at bounding box center [772, 230] width 72 height 33
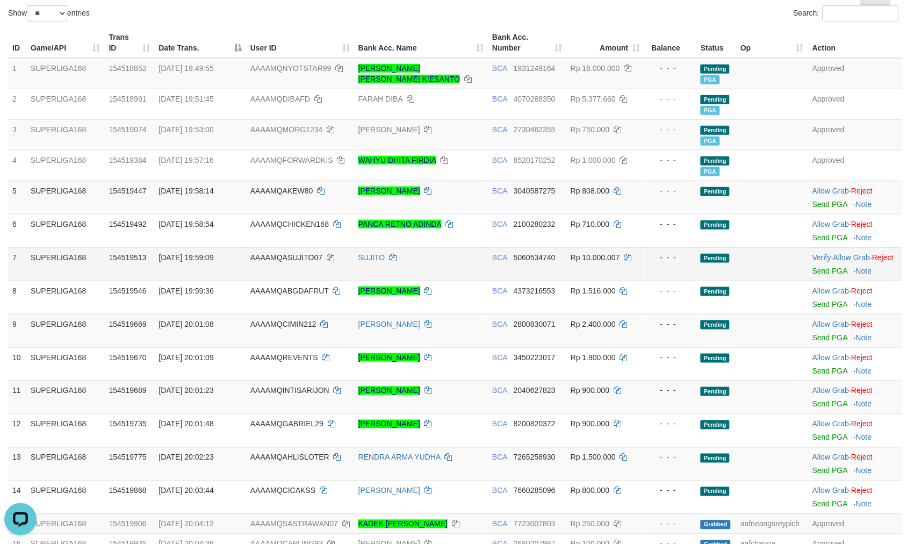
click at [754, 265] on td at bounding box center [772, 263] width 72 height 33
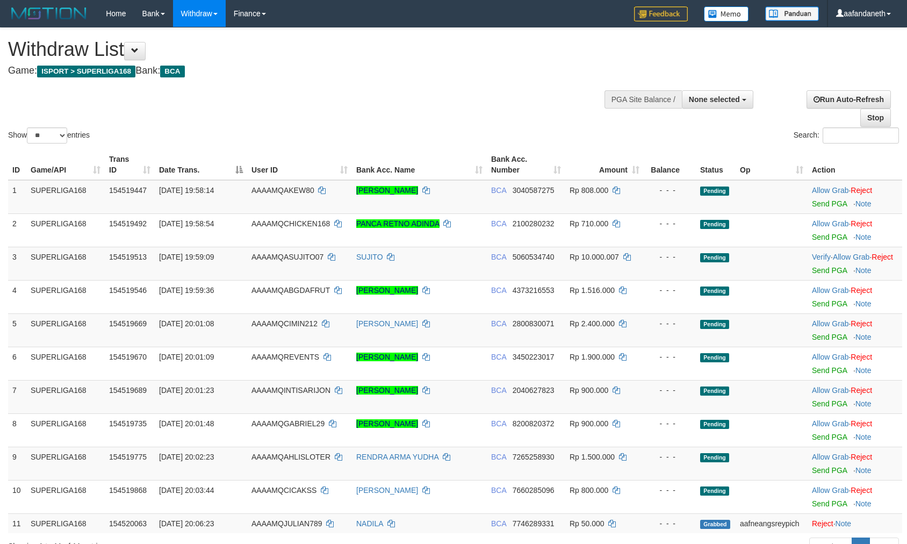
select select
select select "**"
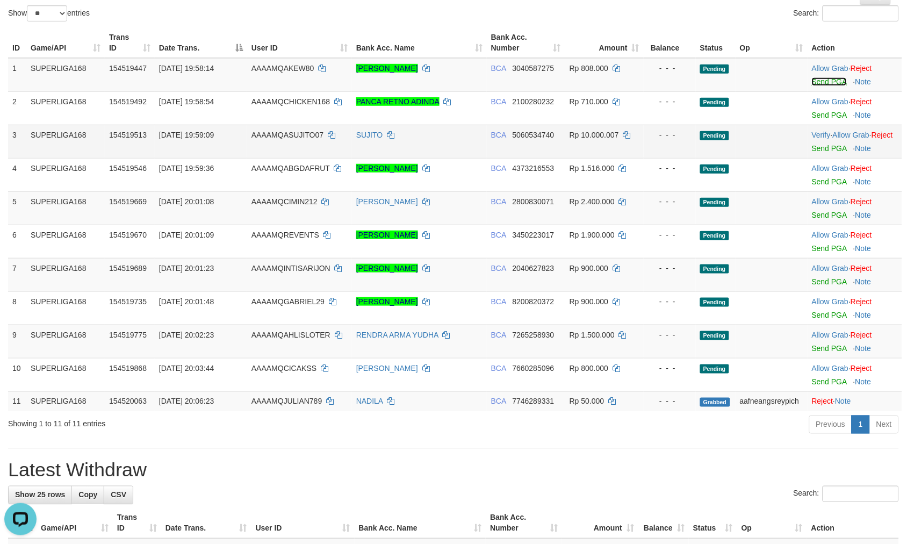
drag, startPoint x: 825, startPoint y: 83, endPoint x: 511, endPoint y: 141, distance: 319.2
click at [825, 83] on link "Send PGA" at bounding box center [829, 81] width 35 height 9
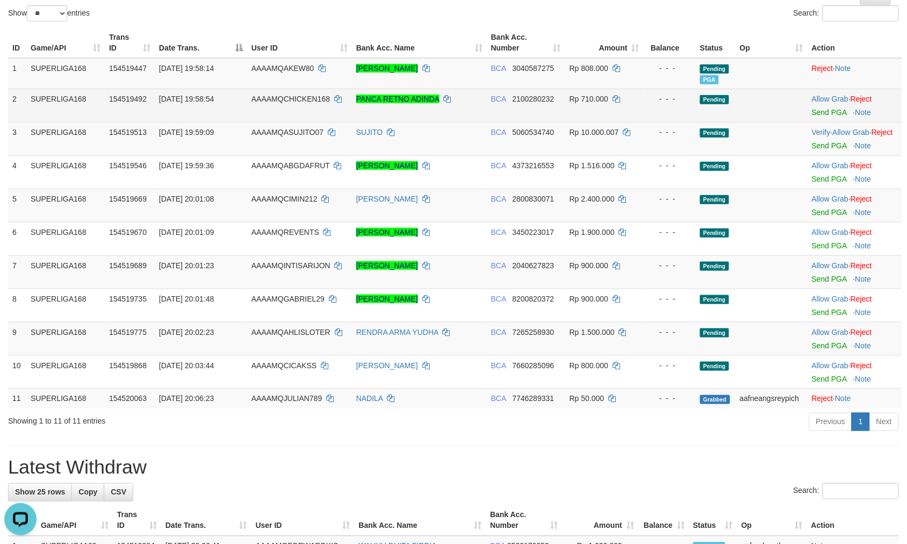
scroll to position [120, 0]
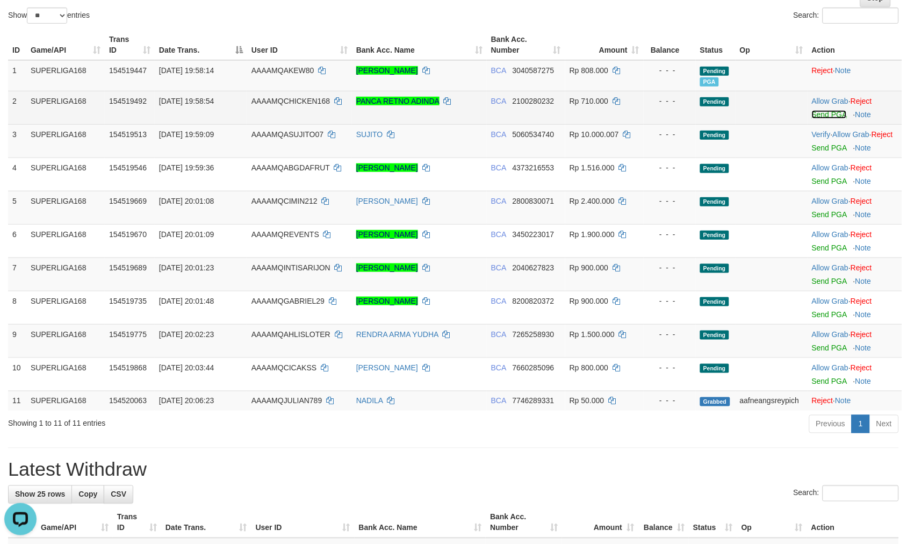
click at [839, 116] on link "Send PGA" at bounding box center [829, 114] width 35 height 9
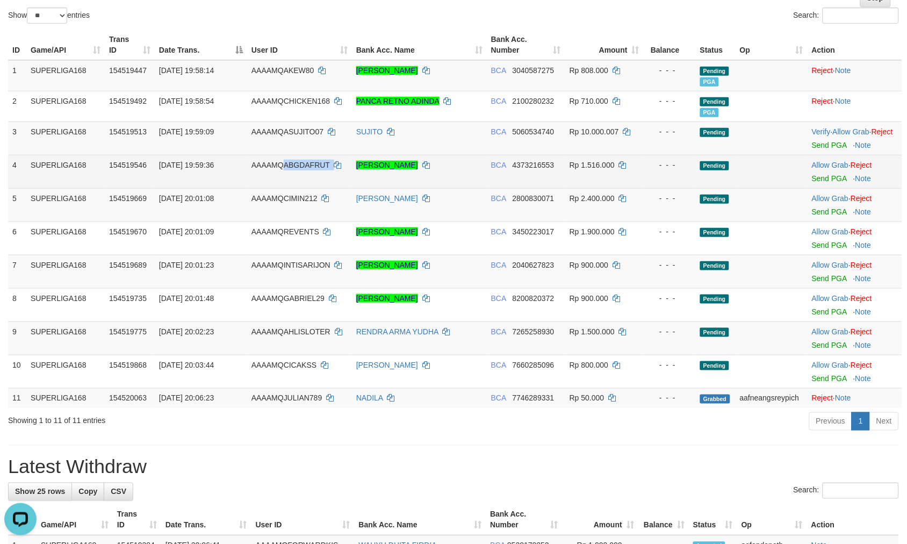
drag, startPoint x: 351, startPoint y: 178, endPoint x: 285, endPoint y: 185, distance: 66.0
click at [285, 185] on td "AAAAMQABGDAFRUT" at bounding box center [299, 171] width 105 height 33
copy td "ABGDAFRUT"
click at [527, 188] on td "BCA 4373216553" at bounding box center [526, 171] width 78 height 33
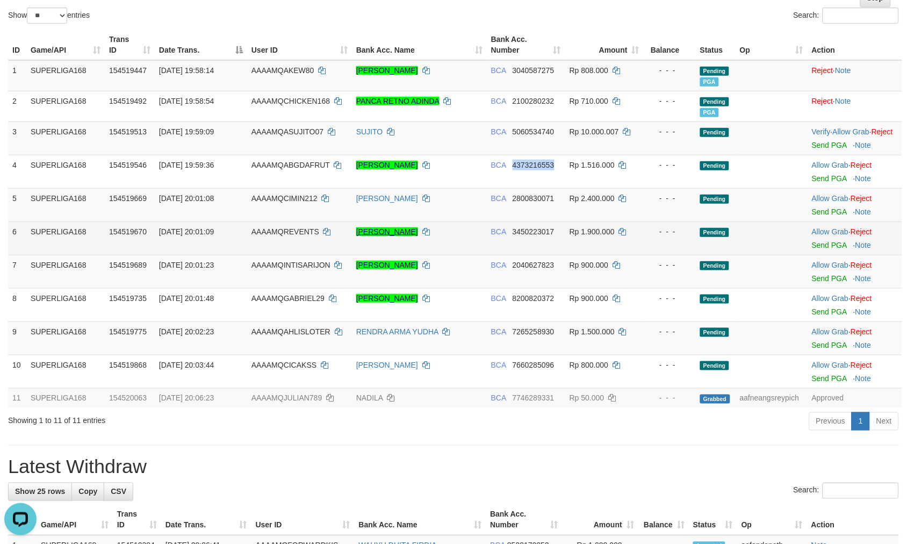
copy span "4373216553"
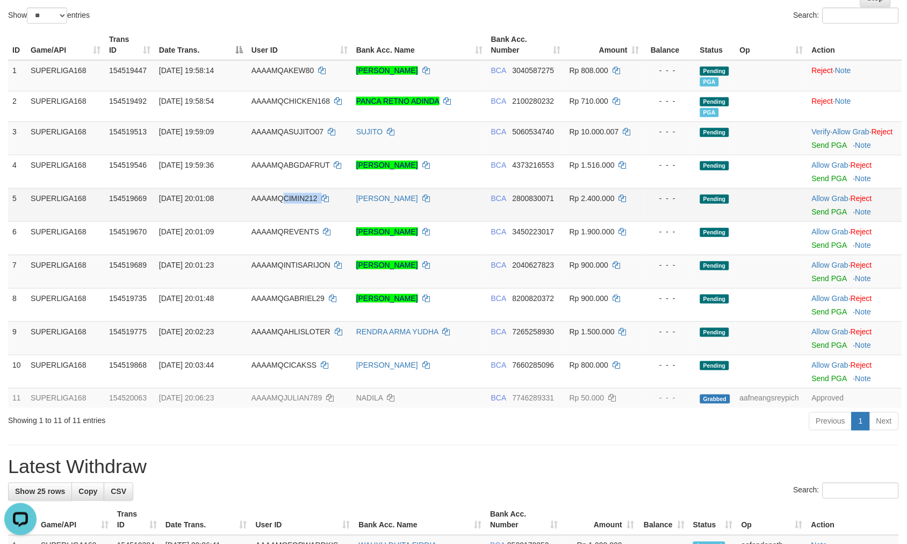
copy td "CIMIN212"
copy td "QCIMIN212"
copy td "CIMIN212"
copy td "IMIN212"
drag, startPoint x: 331, startPoint y: 217, endPoint x: 286, endPoint y: 208, distance: 45.3
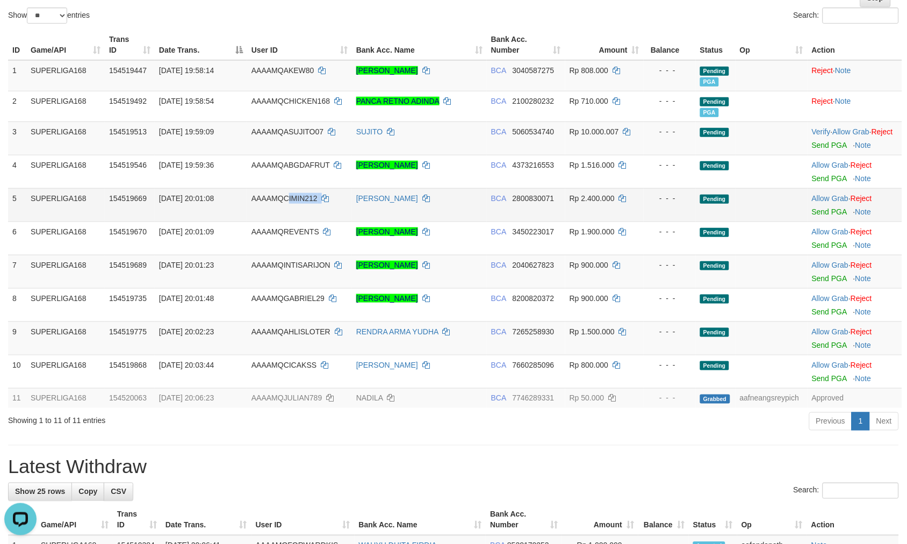
click at [286, 208] on td "AAAAMQCIMIN212" at bounding box center [299, 204] width 105 height 33
drag, startPoint x: 321, startPoint y: 207, endPoint x: 283, endPoint y: 207, distance: 38.7
click at [283, 207] on td "AAAAMQCIMIN212" at bounding box center [299, 204] width 105 height 33
copy td "CIMIN212"
click at [520, 217] on td "BCA 2800830071" at bounding box center [526, 204] width 78 height 33
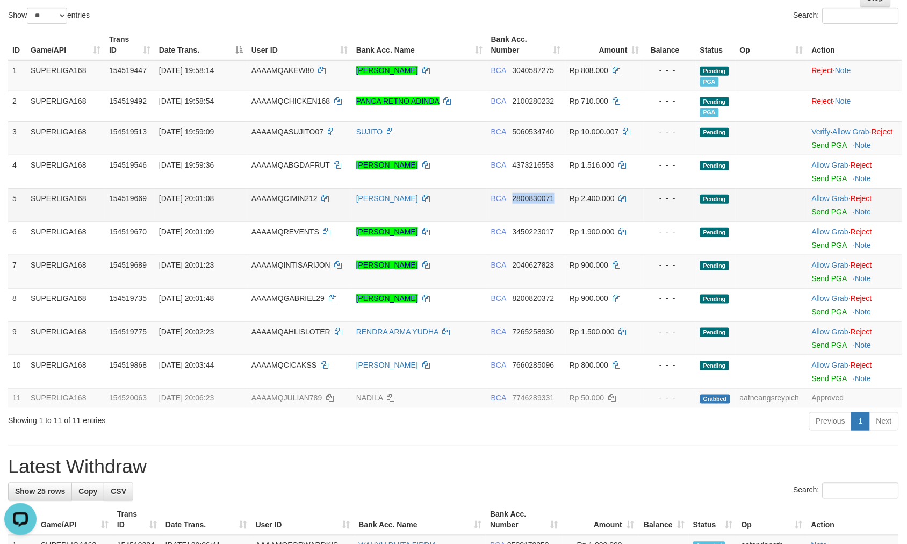
click at [520, 217] on td "BCA 2800830071" at bounding box center [526, 204] width 78 height 33
copy span "2800830071"
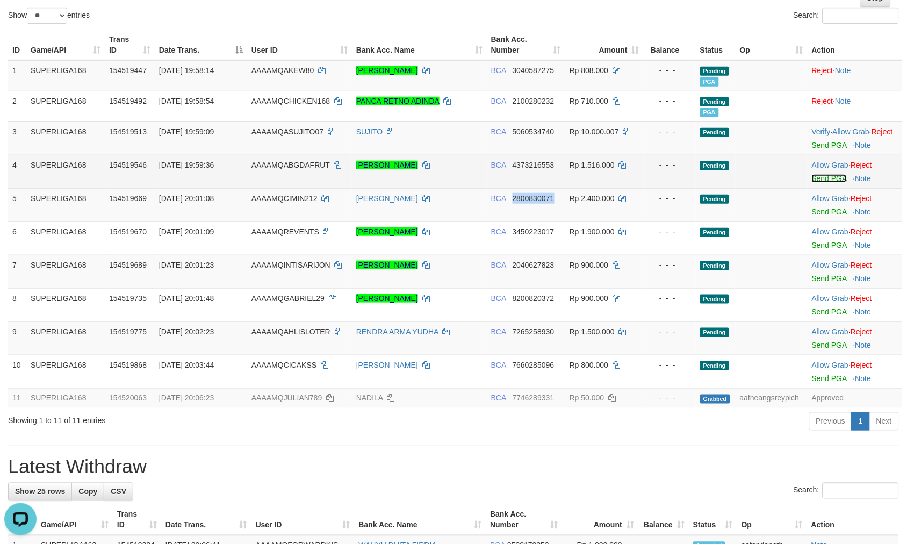
click at [829, 183] on link "Send PGA" at bounding box center [829, 178] width 35 height 9
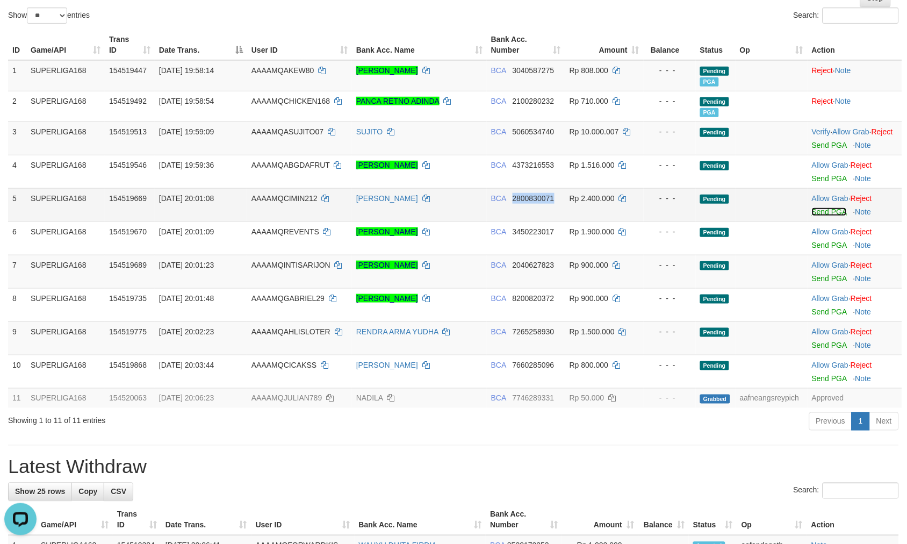
click at [830, 216] on link "Send PGA" at bounding box center [829, 211] width 35 height 9
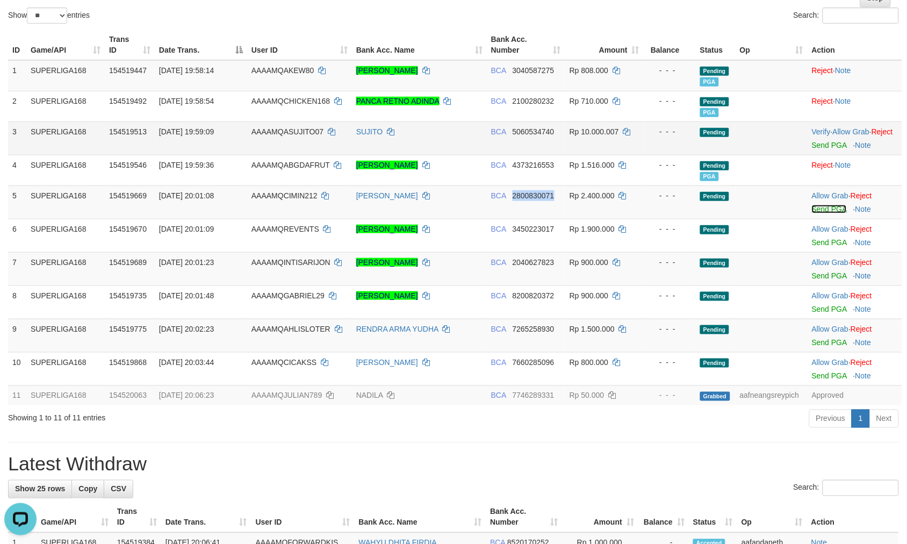
scroll to position [117, 0]
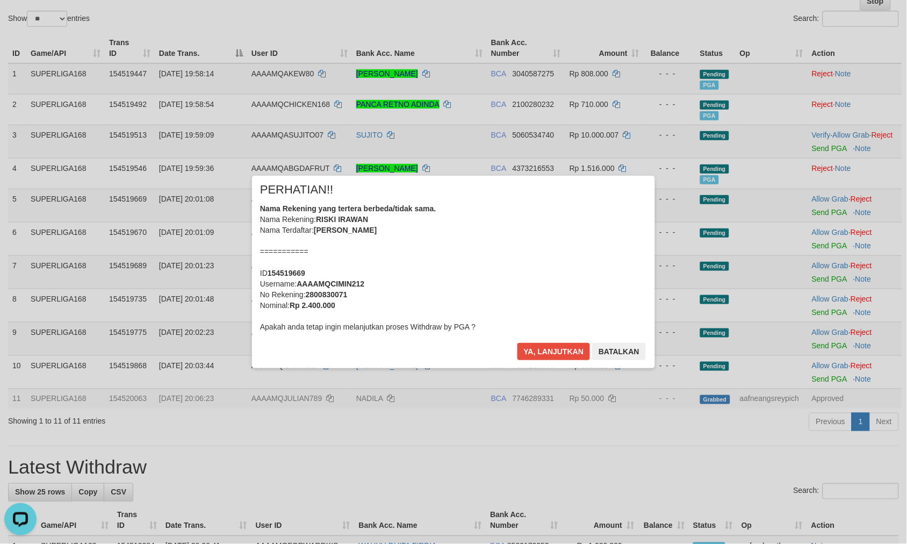
click at [540, 342] on div "× PERHATIAN!! Nama Rekening yang tertera berbeda/tidak sama. Nama Rekening: RIS…" at bounding box center [453, 272] width 403 height 192
click at [527, 350] on button "Ya, lanjutkan" at bounding box center [553, 351] width 73 height 17
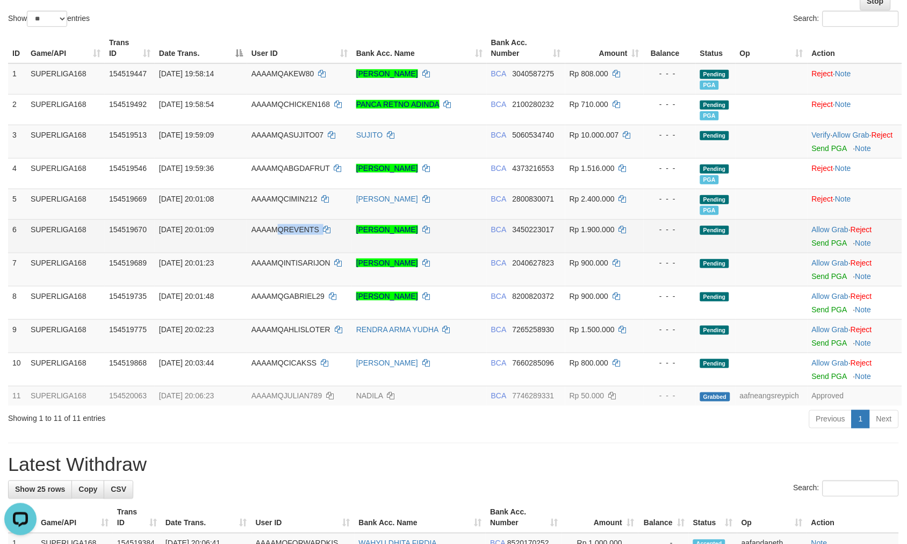
copy td "QREVENTS"
copy td "REVENTS"
drag, startPoint x: 310, startPoint y: 247, endPoint x: 266, endPoint y: 255, distance: 44.3
click at [285, 251] on td "AAAAMQREVENTS" at bounding box center [299, 235] width 105 height 33
drag, startPoint x: 342, startPoint y: 259, endPoint x: 292, endPoint y: 258, distance: 49.4
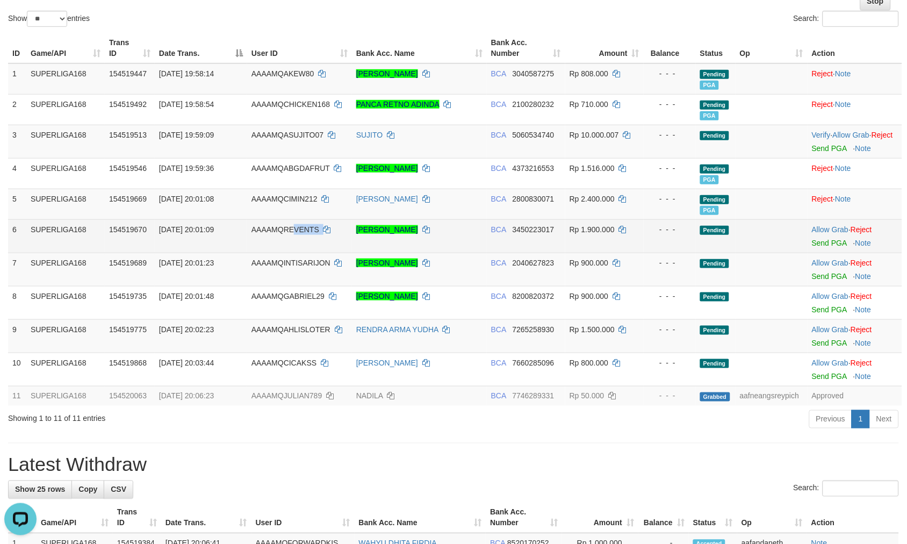
click at [292, 253] on td "AAAAMQREVENTS" at bounding box center [299, 235] width 105 height 33
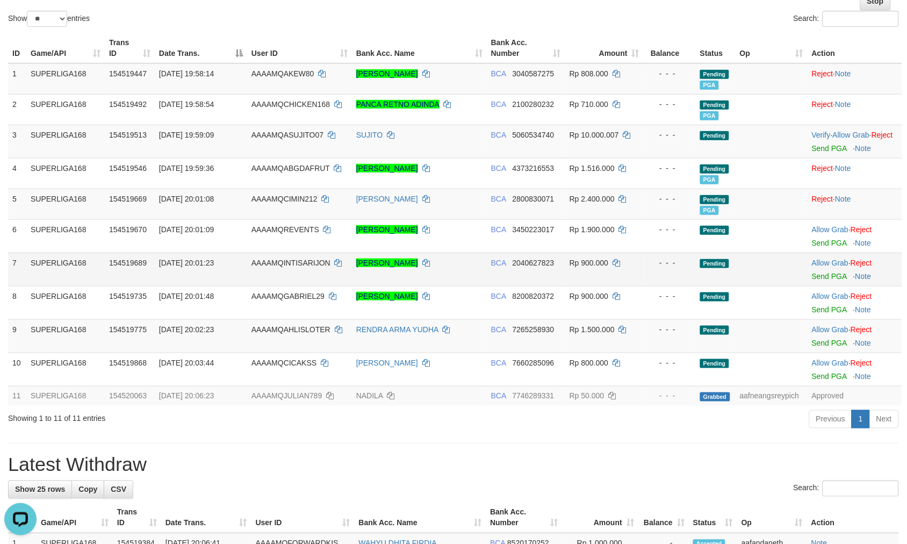
click at [332, 266] on td "AAAAMQINTISARIJON" at bounding box center [299, 269] width 105 height 33
drag, startPoint x: 347, startPoint y: 277, endPoint x: 284, endPoint y: 282, distance: 63.6
click at [284, 282] on td "AAAAMQINTISARIJON" at bounding box center [299, 269] width 105 height 33
click at [529, 286] on td "BCA 2040627823" at bounding box center [526, 269] width 78 height 33
click at [530, 286] on td "BCA 2040627823" at bounding box center [526, 269] width 78 height 33
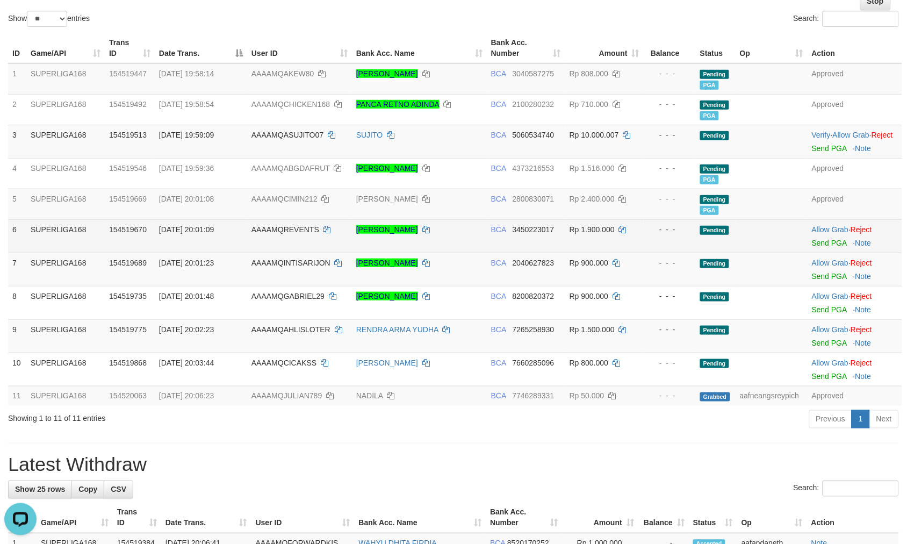
click at [834, 253] on td "Allow Grab · Reject Send PGA · Note" at bounding box center [854, 235] width 95 height 33
drag, startPoint x: 833, startPoint y: 256, endPoint x: 518, endPoint y: 152, distance: 331.1
click at [832, 247] on link "Send PGA" at bounding box center [829, 243] width 35 height 9
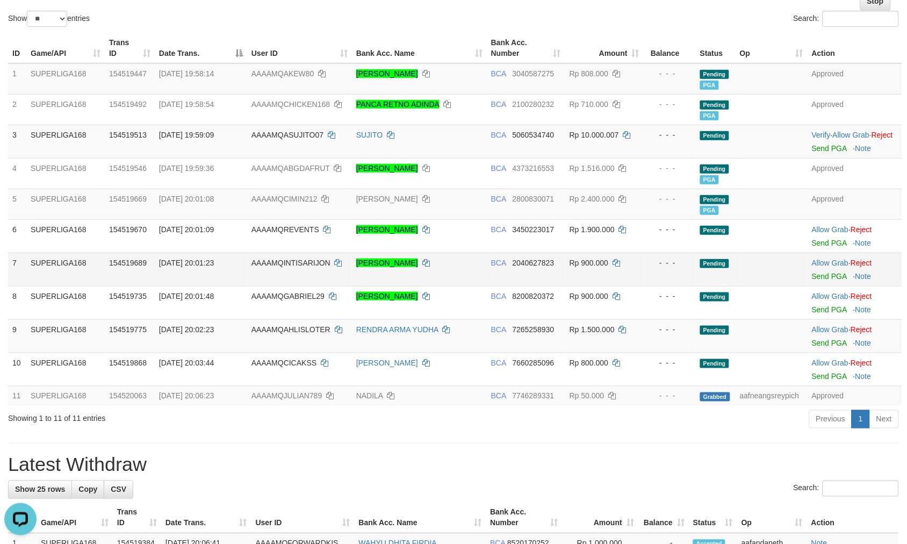
scroll to position [114, 0]
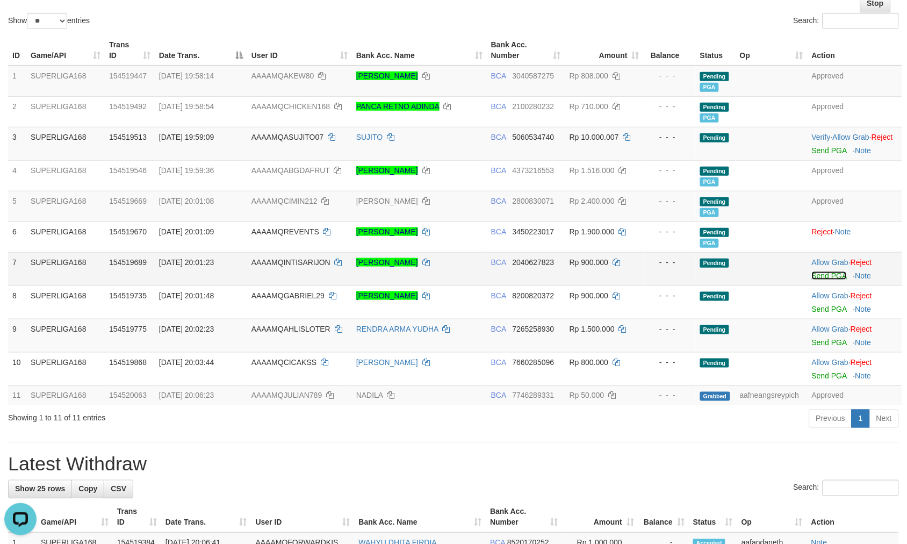
click at [828, 280] on link "Send PGA" at bounding box center [829, 275] width 35 height 9
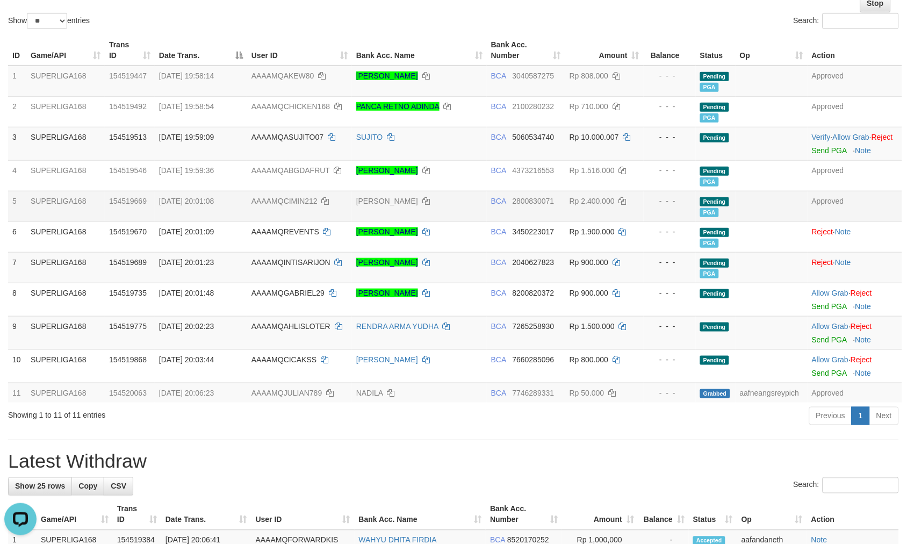
click at [775, 210] on td at bounding box center [771, 206] width 72 height 31
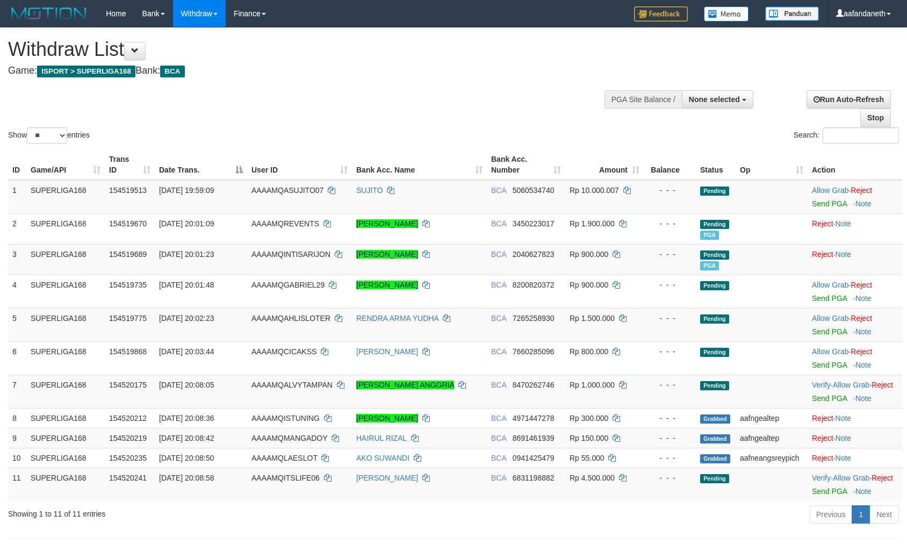
select select
select select "**"
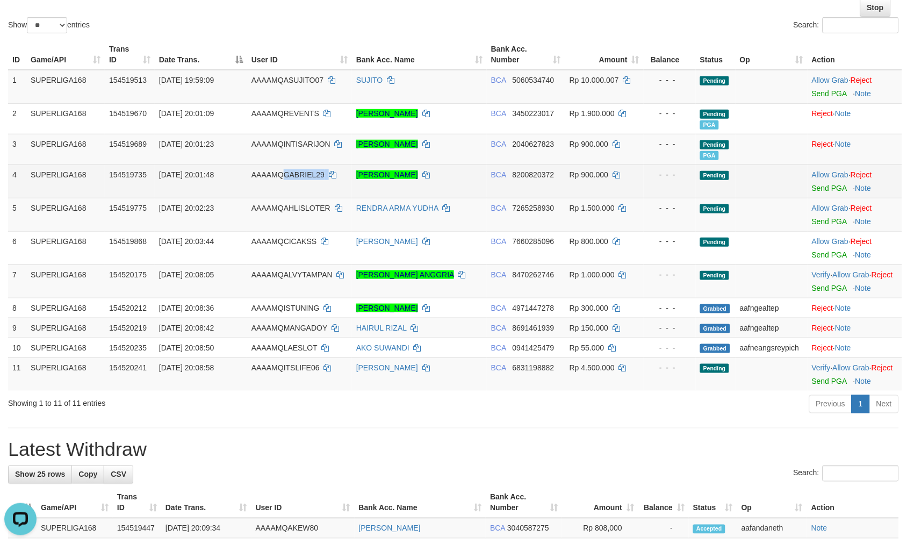
drag, startPoint x: 349, startPoint y: 176, endPoint x: 286, endPoint y: 176, distance: 63.4
click at [286, 176] on td "AAAAMQGABRIEL29" at bounding box center [299, 180] width 105 height 33
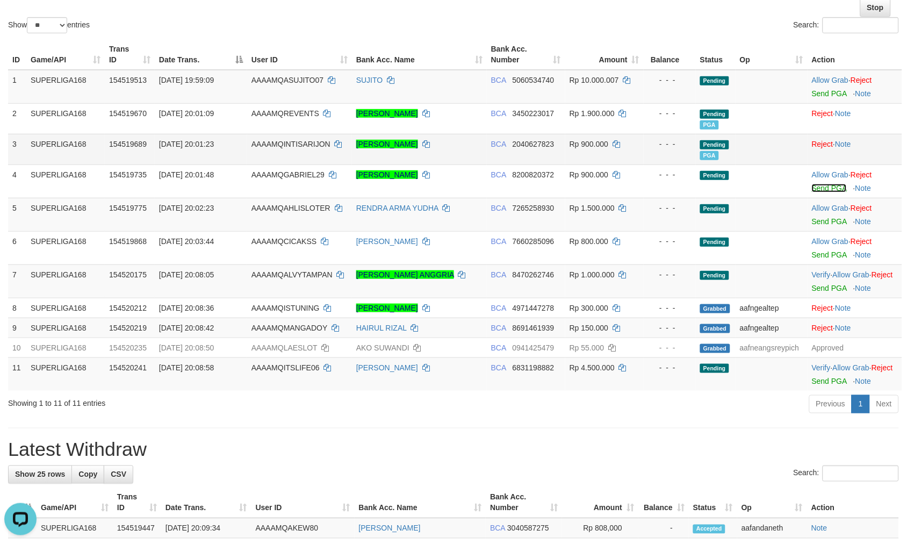
drag, startPoint x: 827, startPoint y: 183, endPoint x: 503, endPoint y: 138, distance: 327.1
click at [827, 184] on link "Send PGA" at bounding box center [829, 188] width 35 height 9
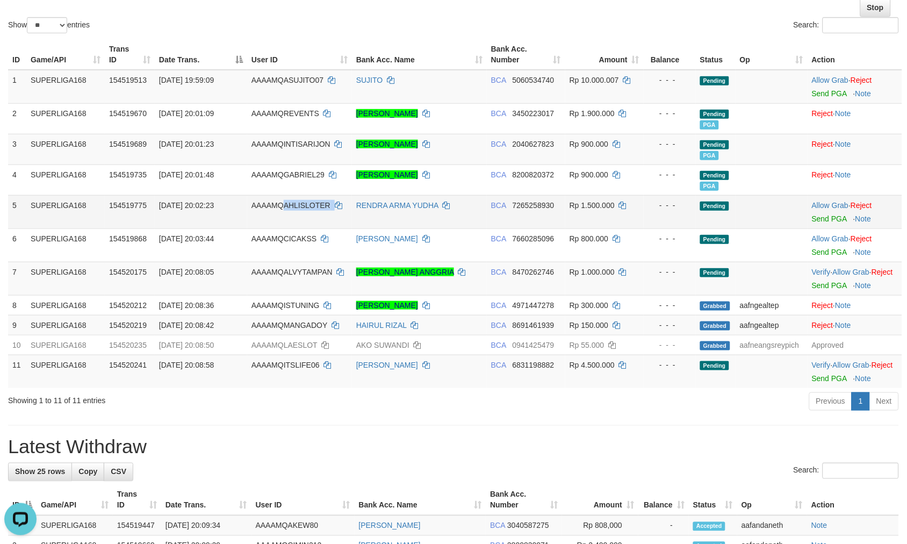
drag, startPoint x: 344, startPoint y: 215, endPoint x: 285, endPoint y: 213, distance: 59.1
click at [285, 213] on td "AAAAMQAHLISLOTER" at bounding box center [299, 211] width 105 height 33
copy td "AHLISLOTER"
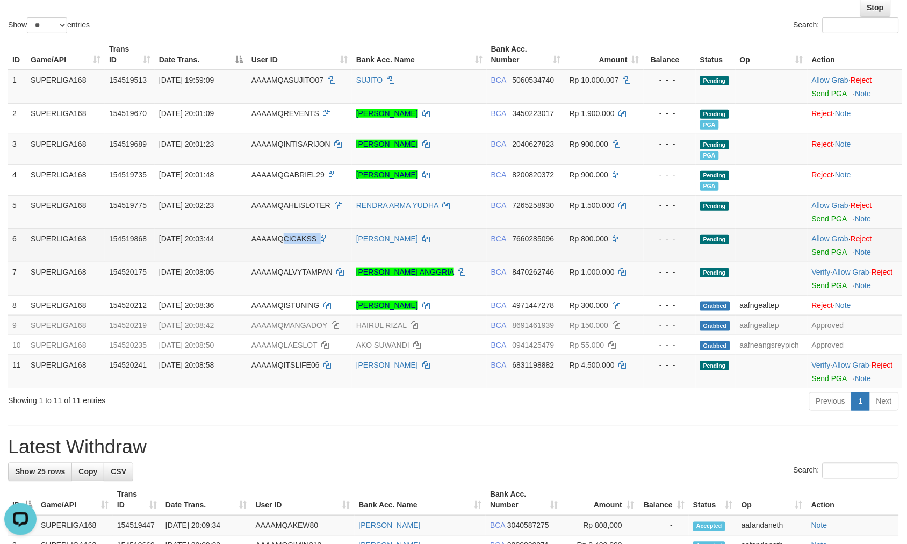
drag, startPoint x: 299, startPoint y: 248, endPoint x: 281, endPoint y: 251, distance: 17.9
click at [281, 251] on td "AAAAMQCICAKSS" at bounding box center [299, 244] width 105 height 33
copy td "CICAKSS"
drag, startPoint x: 338, startPoint y: 248, endPoint x: 284, endPoint y: 251, distance: 54.9
click at [284, 251] on tr "6 SUPERLIGA168 154519868 01/09/2025 20:03:44 AAAAMQCICAKSS ARLAN MULYA BCA 7660…" at bounding box center [455, 244] width 894 height 33
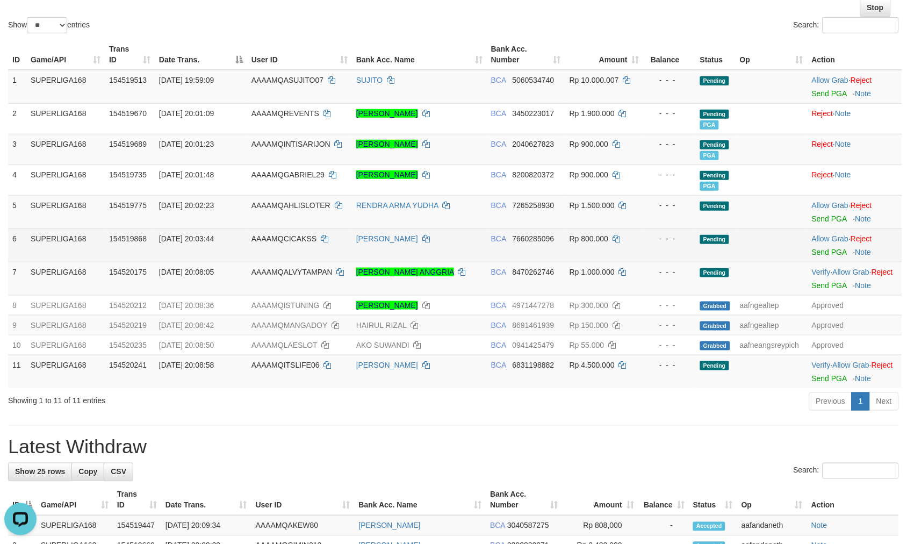
click at [536, 253] on td "BCA 7660285096" at bounding box center [526, 244] width 78 height 33
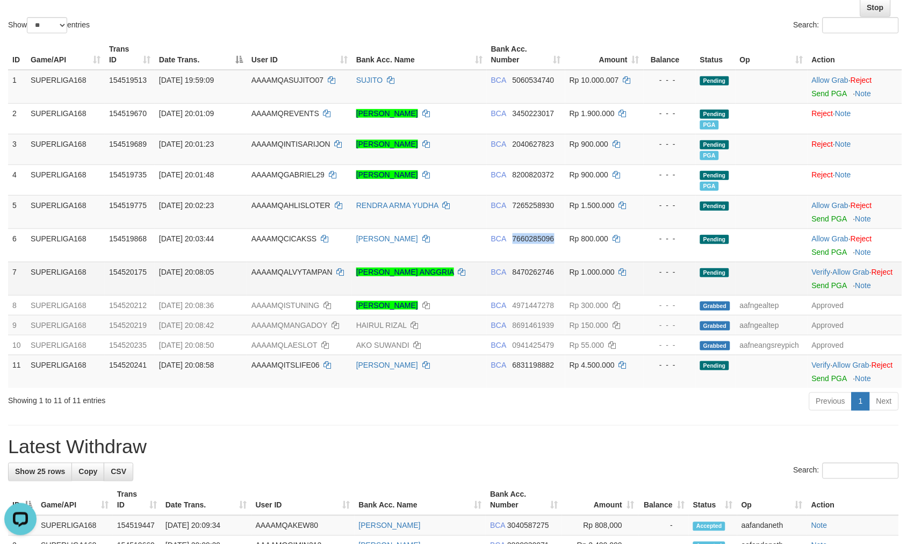
copy span "7660285096"
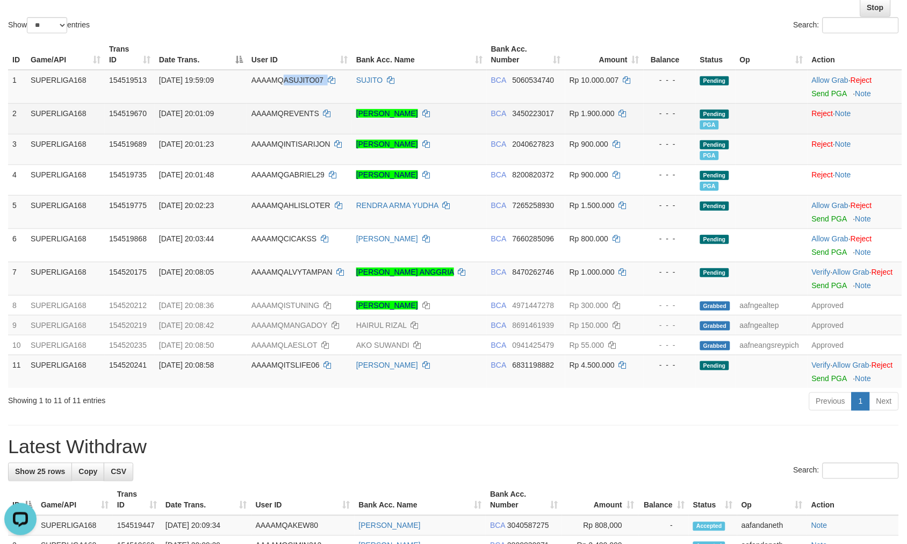
drag, startPoint x: 336, startPoint y: 79, endPoint x: 251, endPoint y: 119, distance: 94.2
click at [283, 84] on td "AAAAMQASUJITO07" at bounding box center [299, 87] width 105 height 34
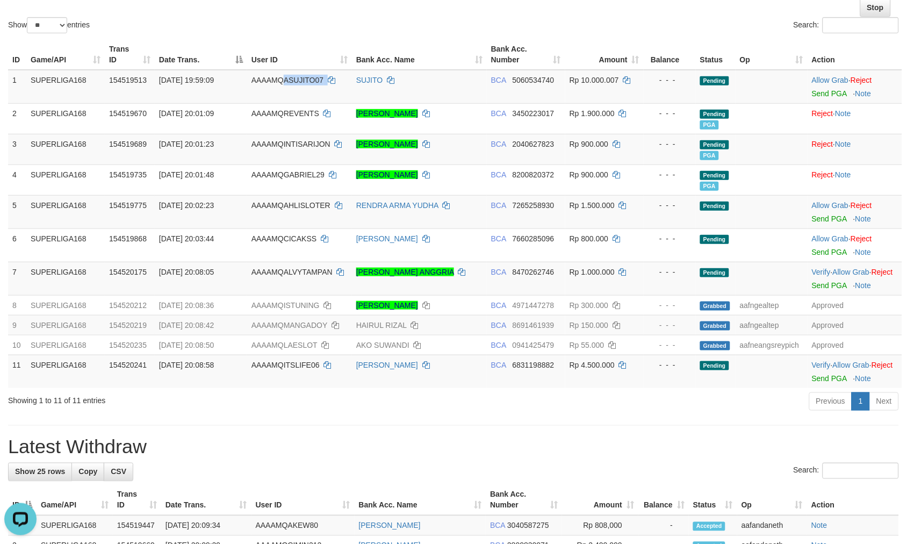
copy td "ASUJITO07"
drag, startPoint x: 344, startPoint y: 274, endPoint x: 281, endPoint y: 269, distance: 63.6
click at [281, 269] on td "AAAAMQALVYTAMPAN" at bounding box center [299, 278] width 105 height 33
copy td "ALVYTAMPAN"
click at [841, 219] on link "Send PGA" at bounding box center [829, 218] width 35 height 9
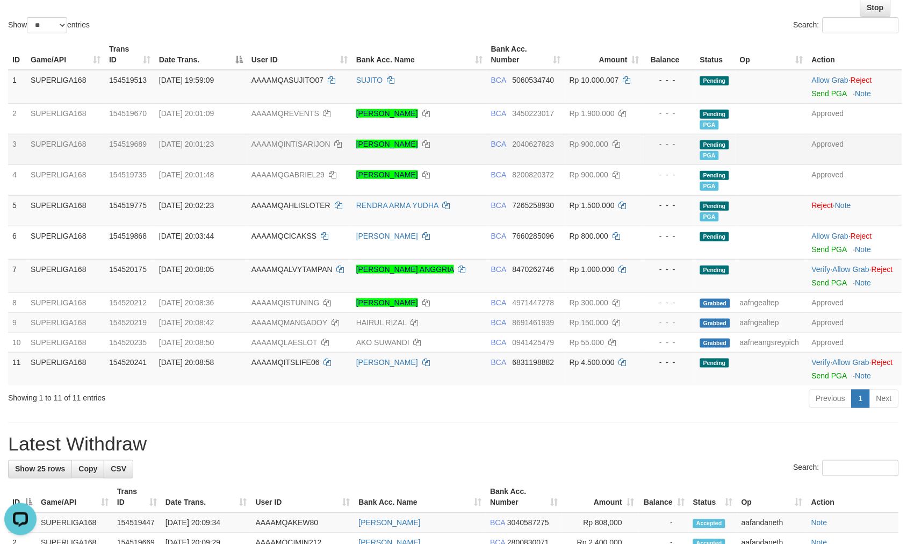
scroll to position [107, 0]
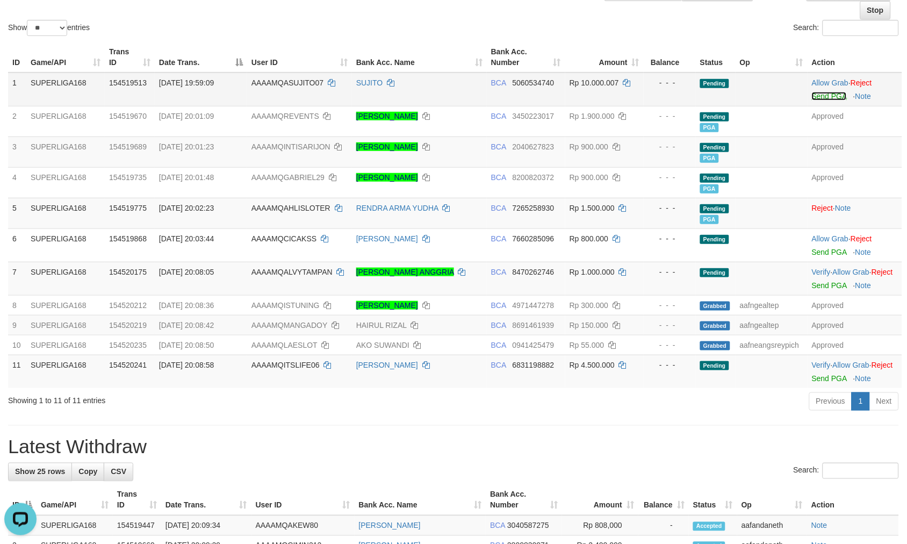
click at [825, 98] on link "Send PGA" at bounding box center [829, 96] width 35 height 9
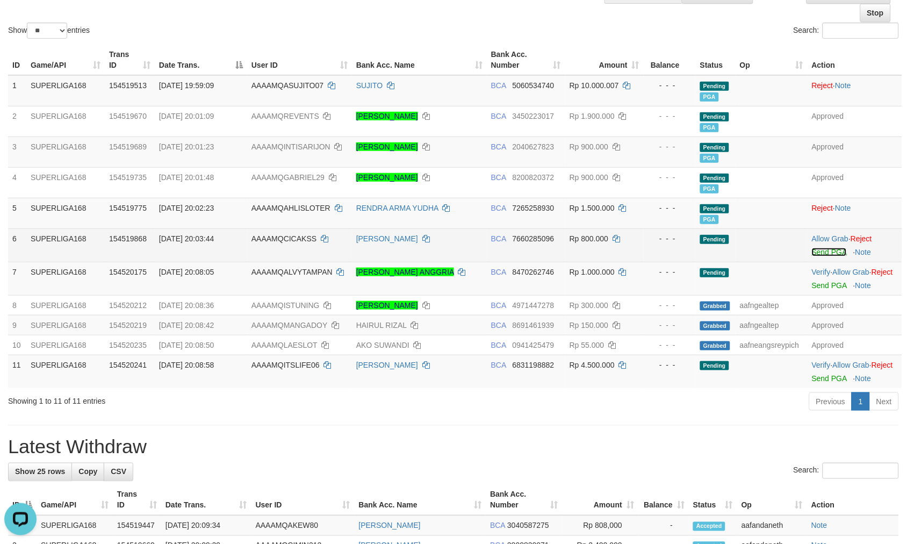
click at [825, 248] on link "Send PGA" at bounding box center [829, 252] width 35 height 9
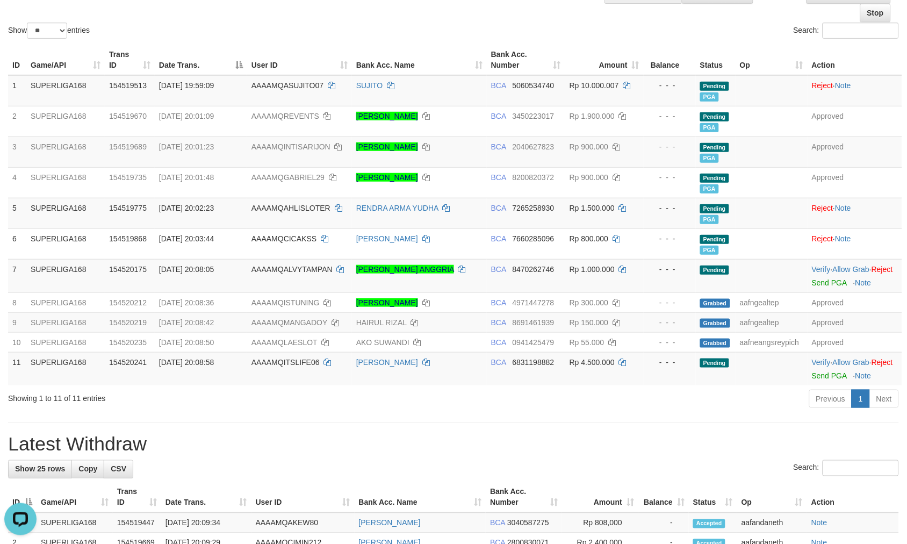
scroll to position [102, 0]
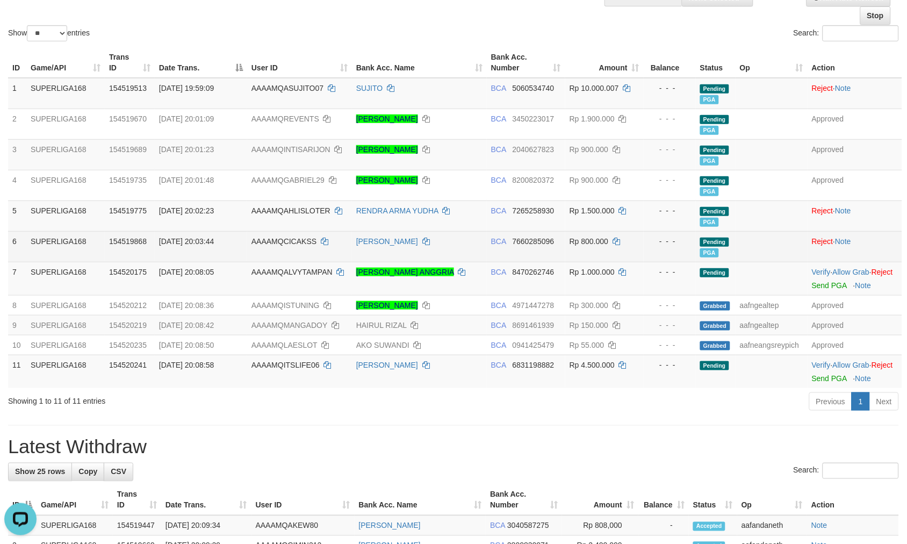
click at [747, 244] on td at bounding box center [771, 246] width 72 height 31
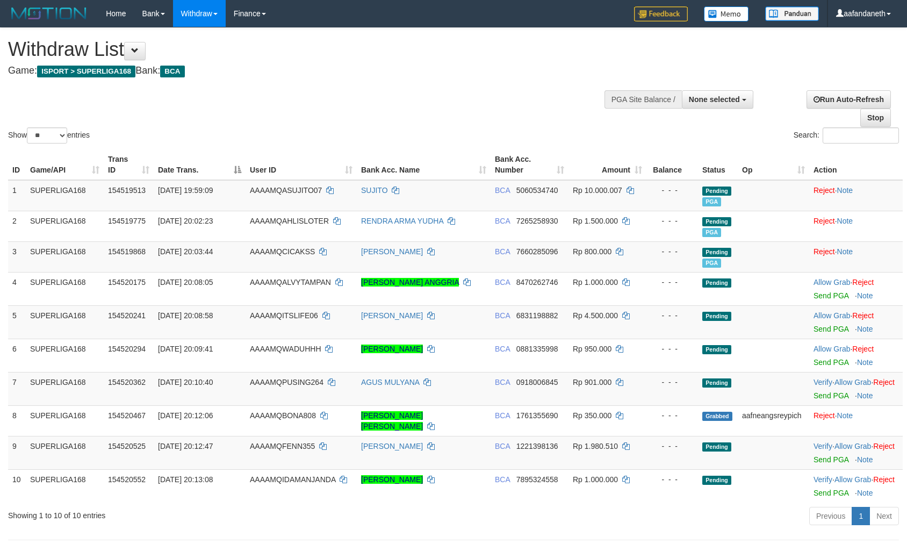
select select
select select "**"
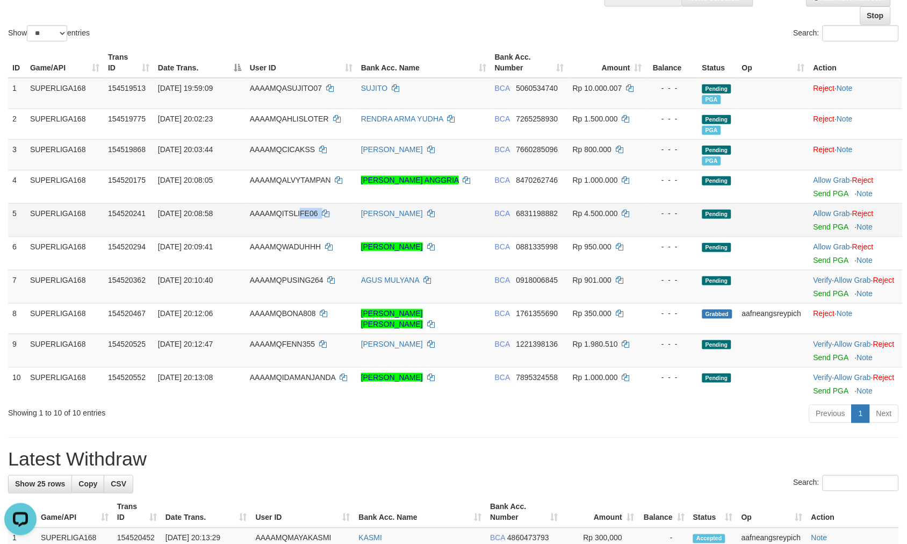
copy td "FE06"
copy td "TSLIFE06"
copy td "ITSLIFE06"
drag, startPoint x: 344, startPoint y: 211, endPoint x: 279, endPoint y: 222, distance: 65.4
click at [279, 222] on td "AAAAMQITSLIFE06" at bounding box center [301, 219] width 111 height 33
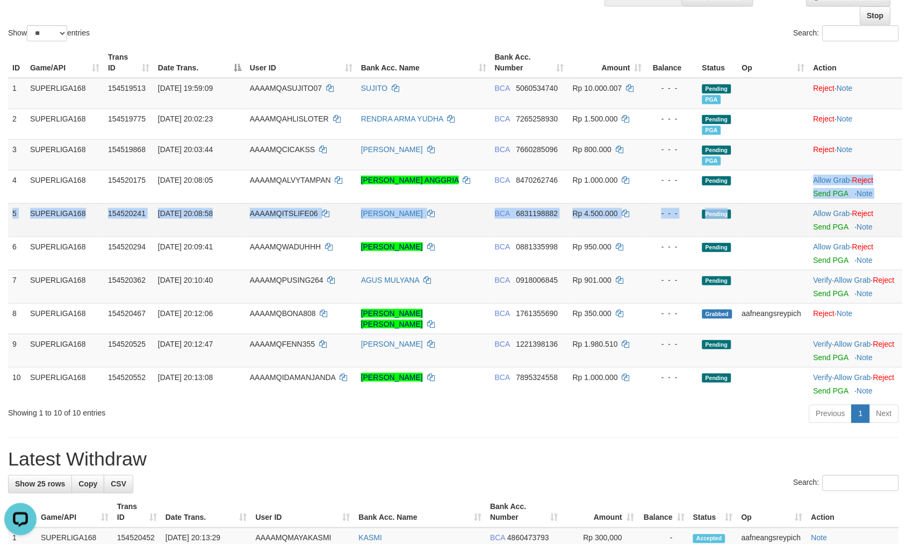
drag, startPoint x: 781, startPoint y: 203, endPoint x: 755, endPoint y: 217, distance: 28.9
click at [781, 203] on tbody "1 SUPERLIGA168 154519513 [DATE] 19:59:09 AAAAMQASUJITO07 SUJITO BCA 5060534740 …" at bounding box center [455, 239] width 895 height 322
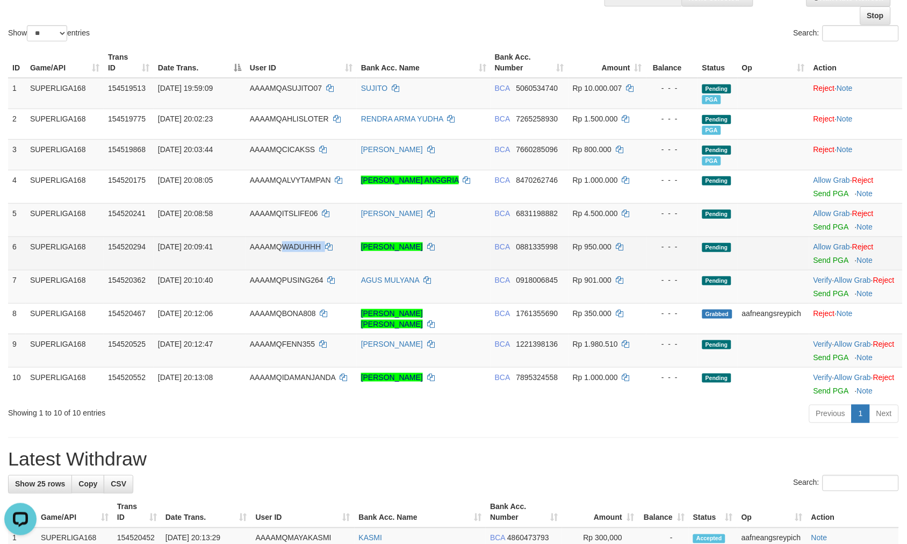
copy td "WADUHHH"
drag, startPoint x: 340, startPoint y: 254, endPoint x: 280, endPoint y: 248, distance: 59.4
click at [280, 248] on td "AAAAMQWADUHHH" at bounding box center [301, 252] width 111 height 33
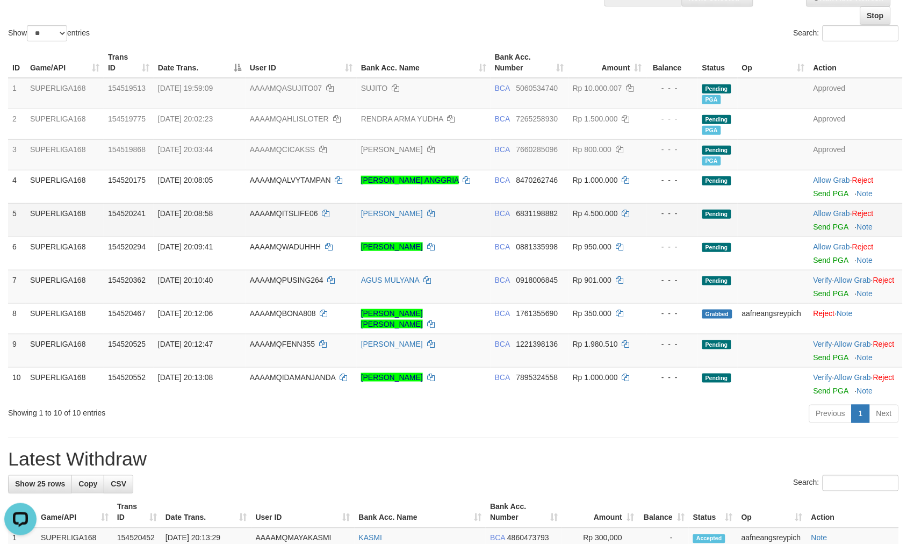
click at [775, 226] on td at bounding box center [773, 219] width 71 height 33
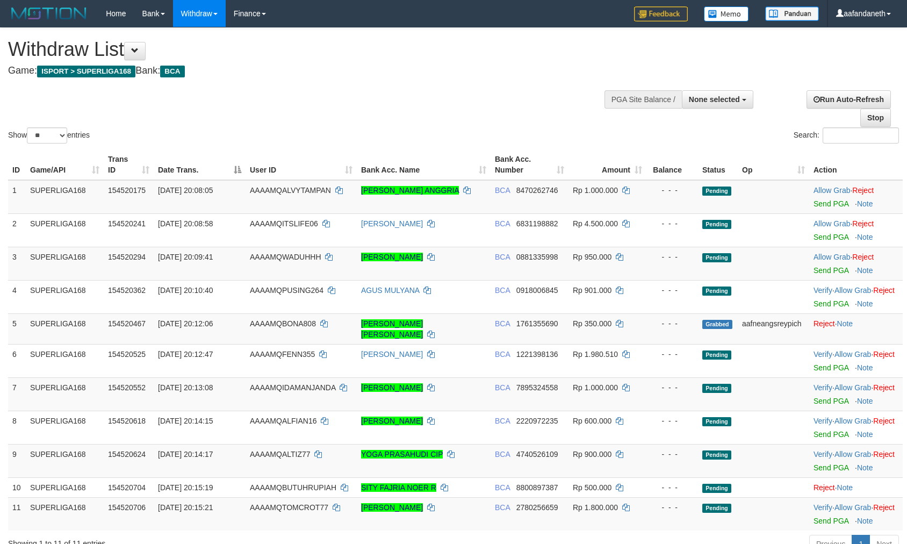
select select
select select "**"
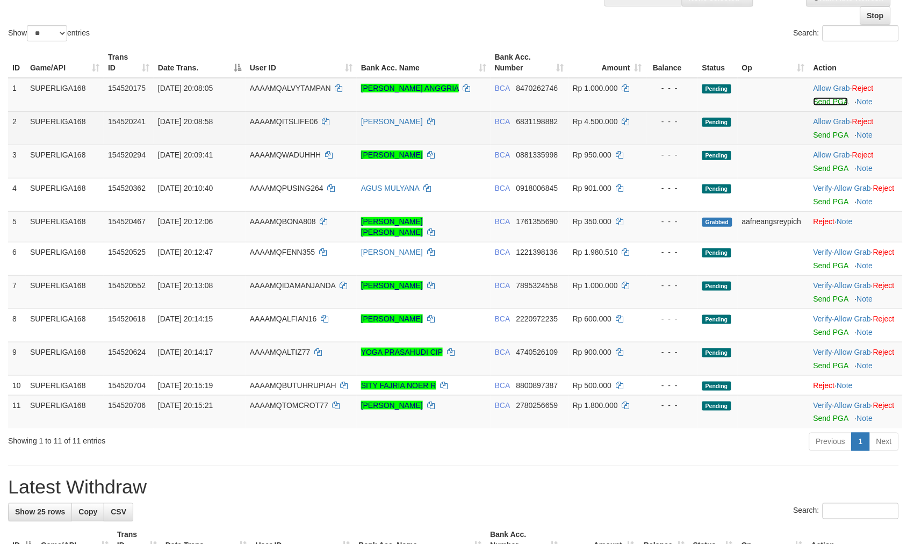
drag, startPoint x: 834, startPoint y: 103, endPoint x: 507, endPoint y: 140, distance: 329.2
click at [834, 104] on link "Send PGA" at bounding box center [830, 101] width 35 height 9
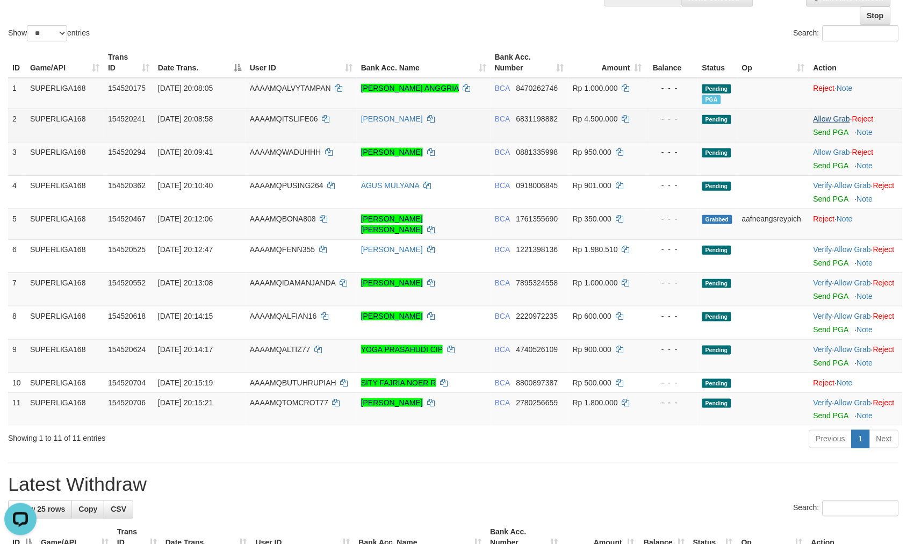
scroll to position [99, 0]
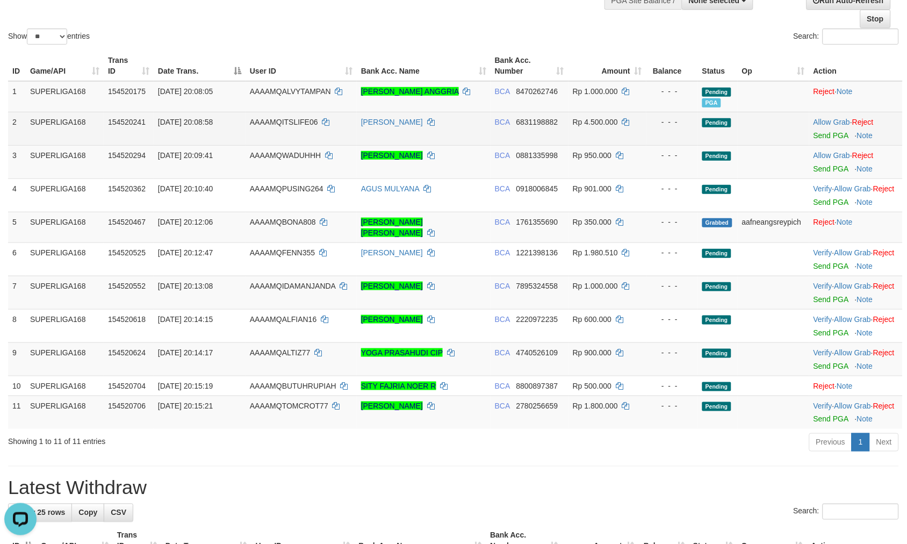
click at [836, 128] on div at bounding box center [855, 128] width 85 height 3
click at [835, 129] on td "Allow Grab · Reject Send PGA · Note" at bounding box center [855, 128] width 93 height 33
click at [825, 132] on link "Send PGA" at bounding box center [830, 135] width 35 height 9
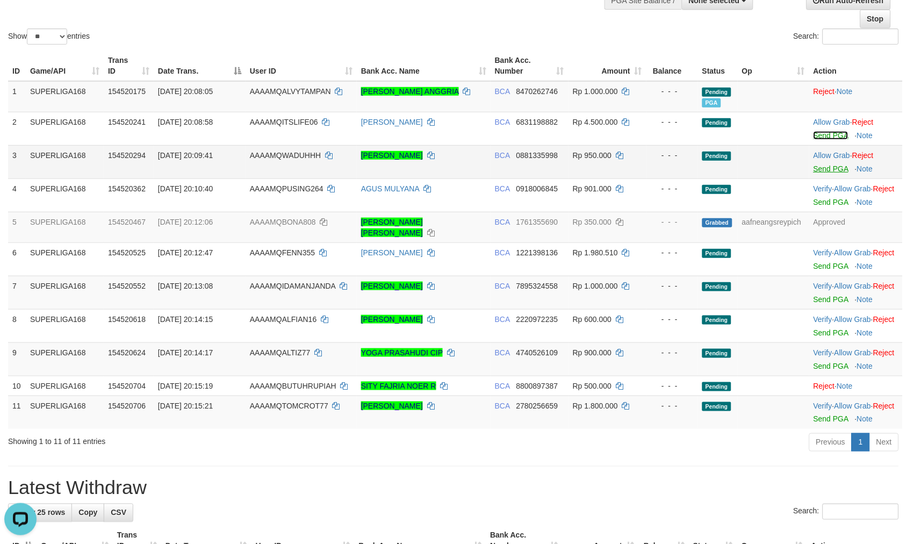
scroll to position [97, 0]
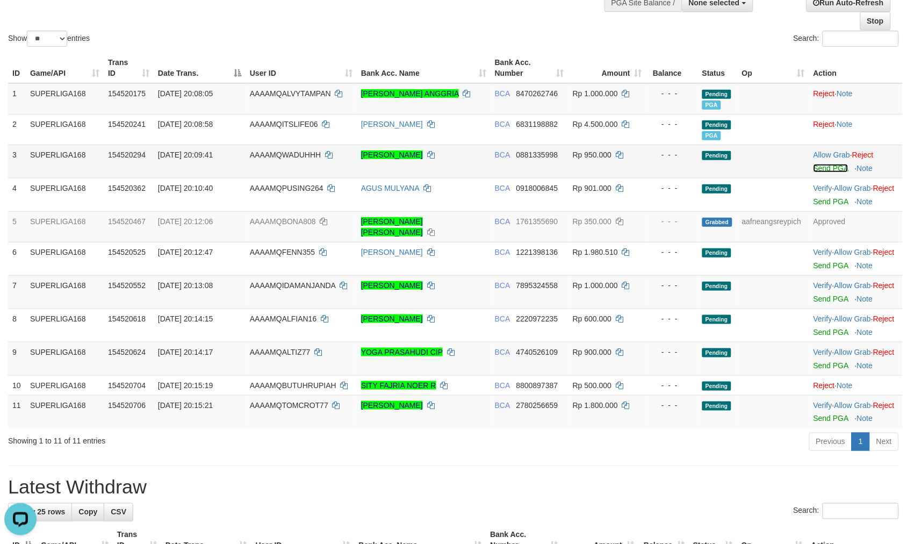
click at [823, 168] on link "Send PGA" at bounding box center [830, 168] width 35 height 9
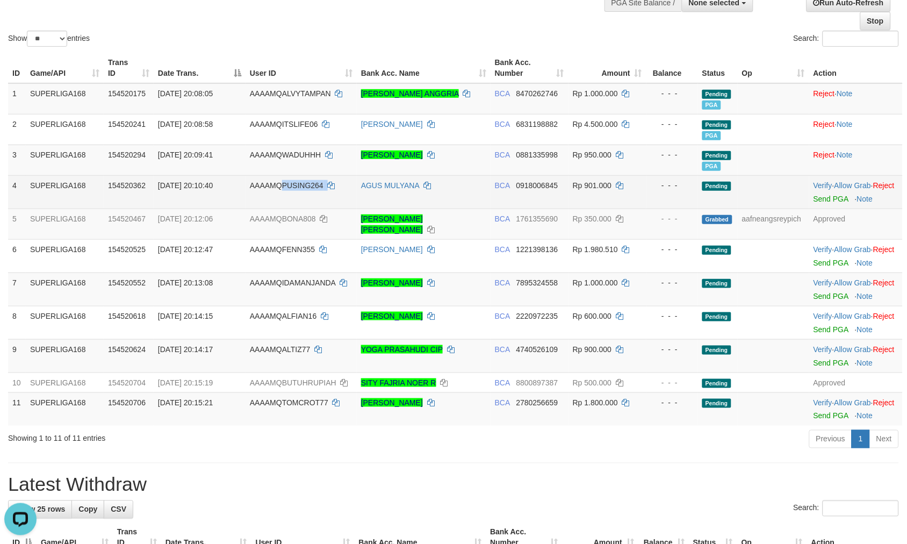
drag, startPoint x: 305, startPoint y: 183, endPoint x: 280, endPoint y: 186, distance: 24.9
click at [280, 186] on td "AAAAMQPUSING264" at bounding box center [301, 191] width 111 height 33
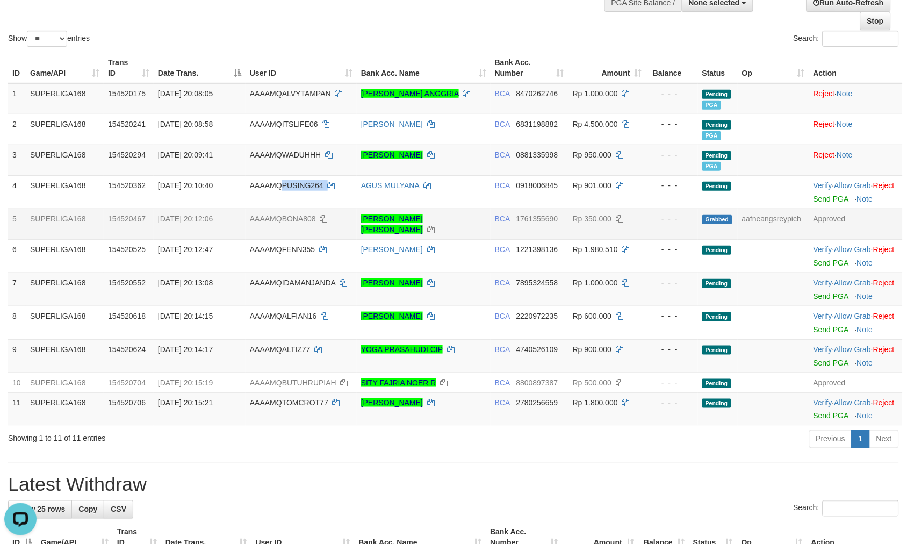
copy td "PUSING264"
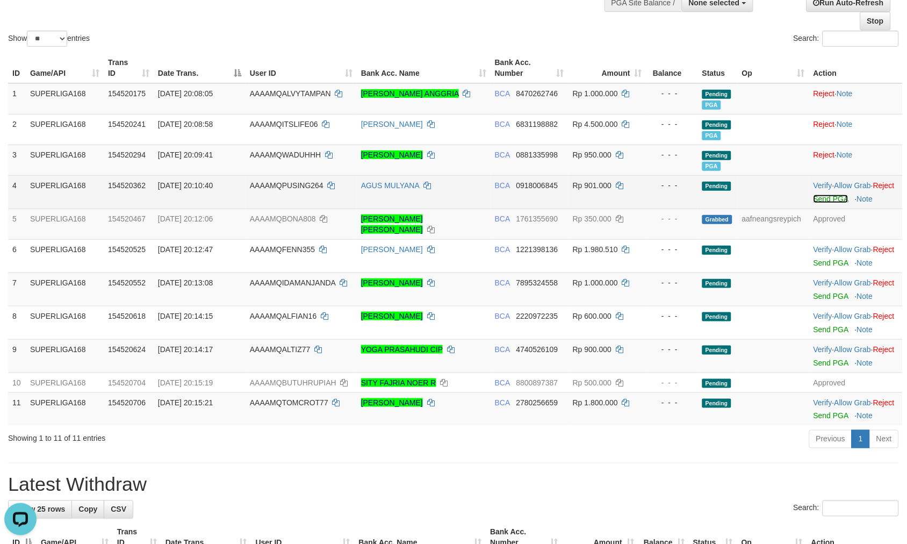
click at [831, 203] on link "Send PGA" at bounding box center [830, 198] width 35 height 9
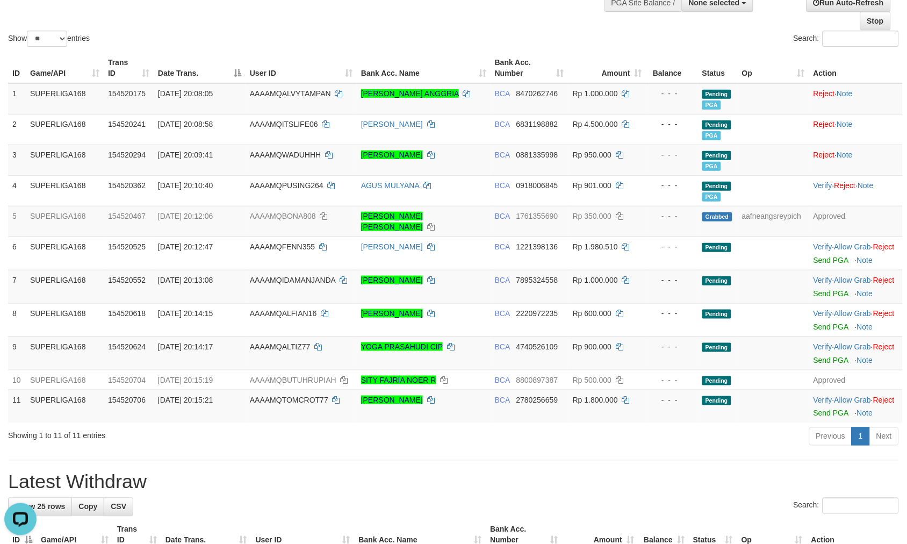
drag, startPoint x: 562, startPoint y: 473, endPoint x: 559, endPoint y: 466, distance: 8.0
click at [562, 449] on div "Previous 1 Next" at bounding box center [642, 437] width 513 height 23
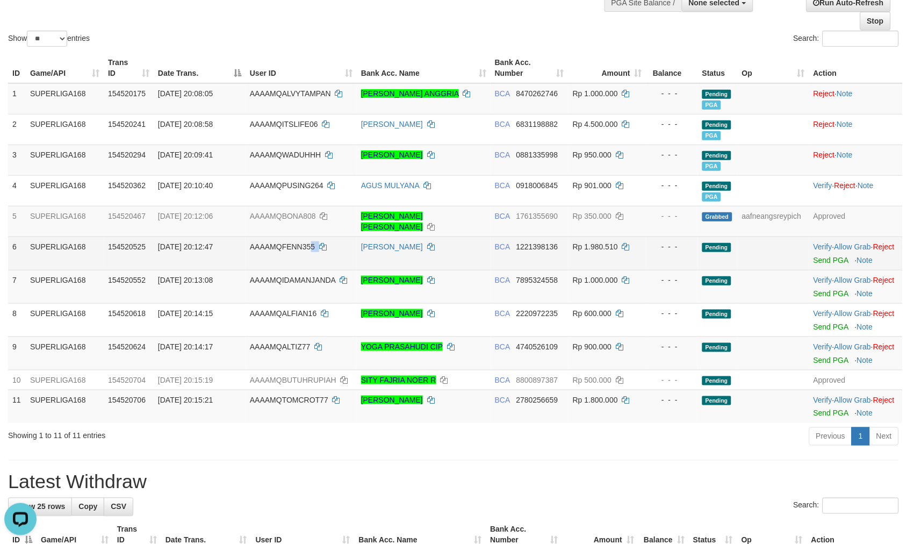
copy td "5"
copy td "NN355"
copy td "ENN355"
copy td "FENN355"
drag, startPoint x: 343, startPoint y: 239, endPoint x: 283, endPoint y: 243, distance: 59.8
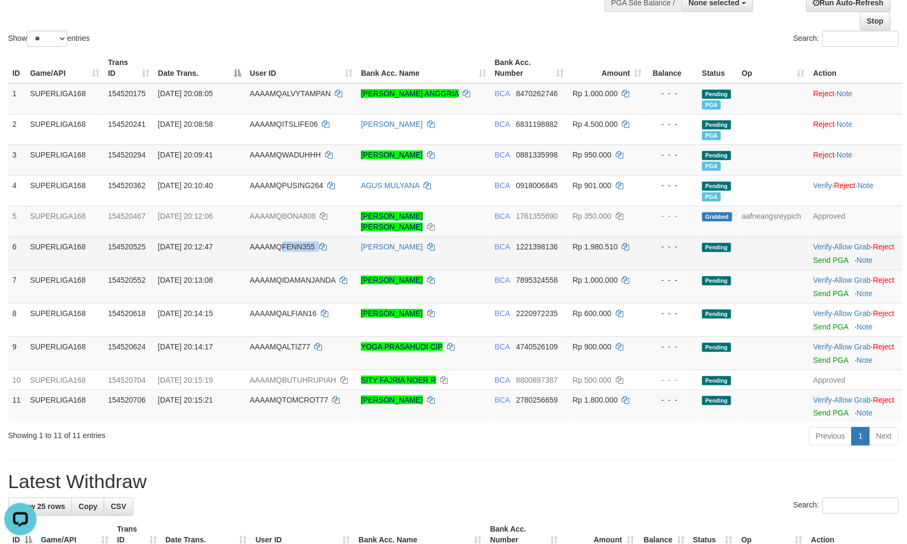
click at [283, 243] on td "AAAAMQFENN355" at bounding box center [301, 252] width 111 height 33
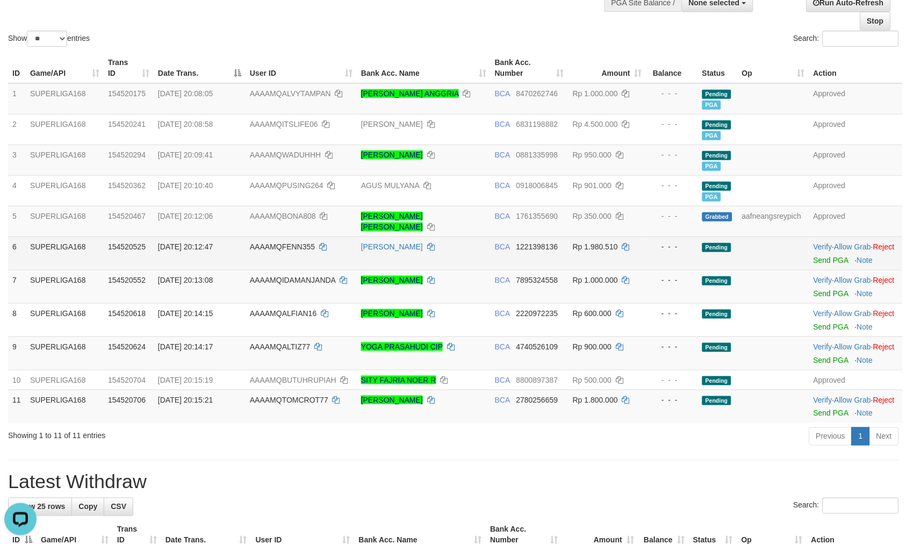
click at [536, 251] on td "BCA 1221398136" at bounding box center [530, 252] width 78 height 33
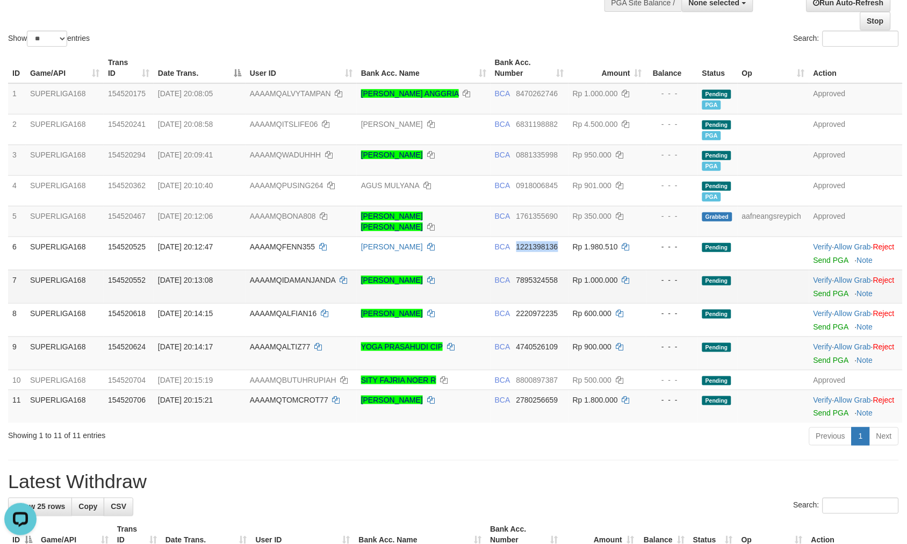
copy span "1221398136"
drag, startPoint x: 275, startPoint y: 44, endPoint x: 80, endPoint y: 103, distance: 204.1
click at [276, 44] on div "Show ** ** ** *** entries" at bounding box center [226, 40] width 437 height 19
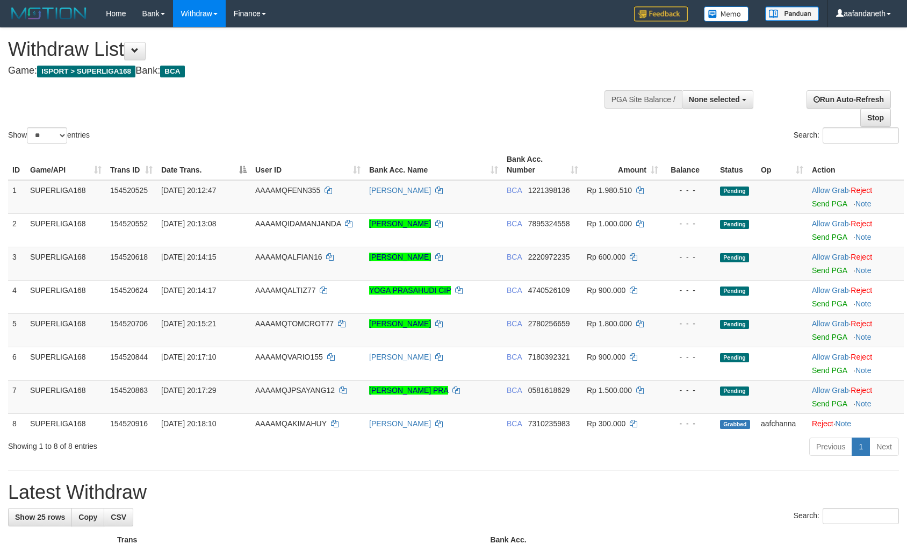
select select
select select "**"
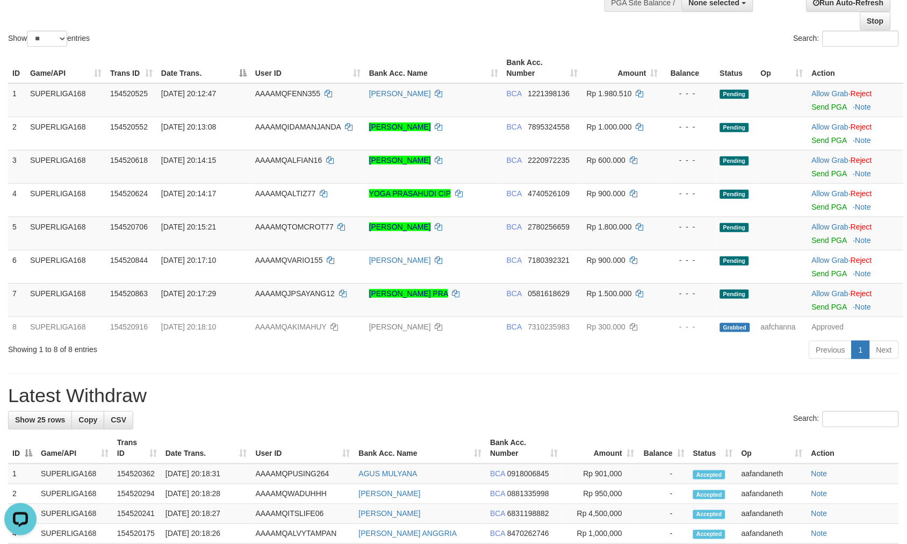
click at [412, 56] on th "Bank Acc. Name" at bounding box center [434, 68] width 138 height 31
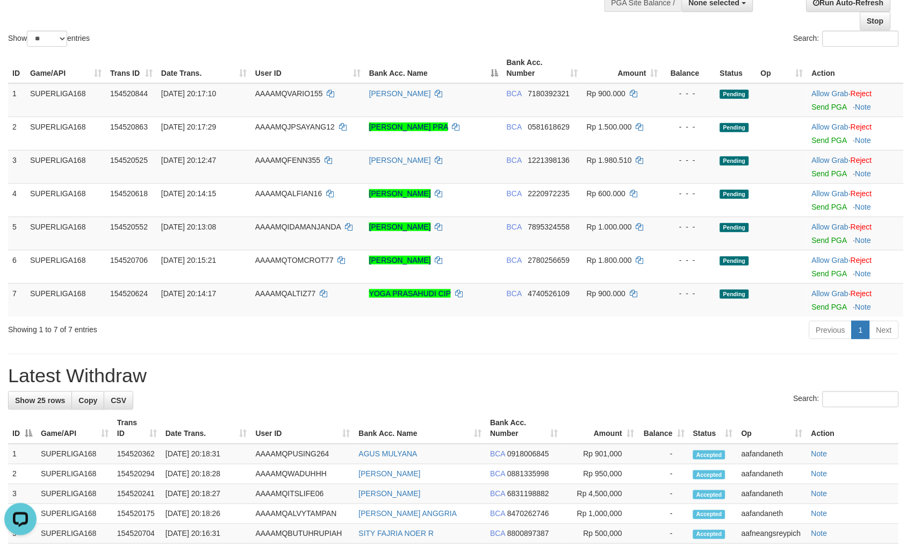
click at [409, 41] on div "Show ** ** ** *** entries" at bounding box center [226, 40] width 437 height 19
click at [408, 47] on div "Show ** ** ** *** entries" at bounding box center [226, 40] width 437 height 19
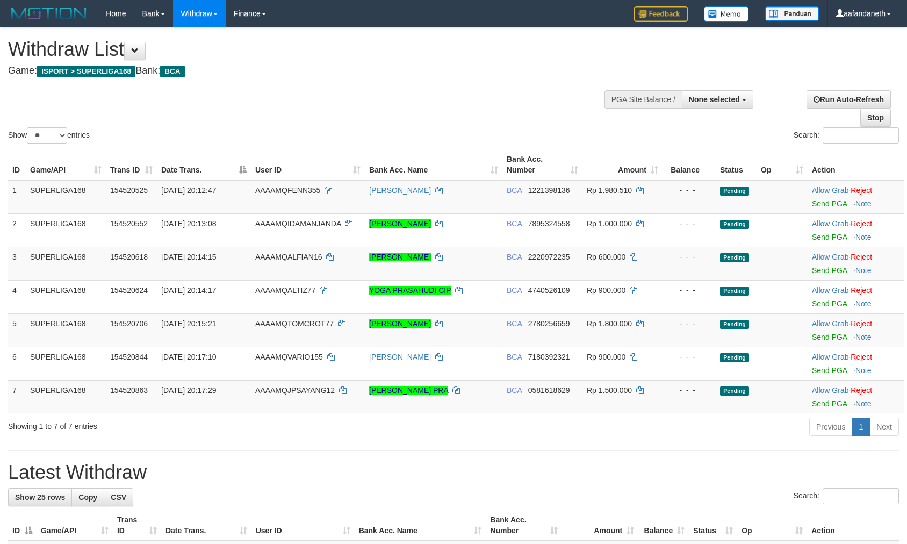
select select
select select "**"
click at [407, 127] on div "Show ** ** ** *** entries" at bounding box center [226, 136] width 437 height 19
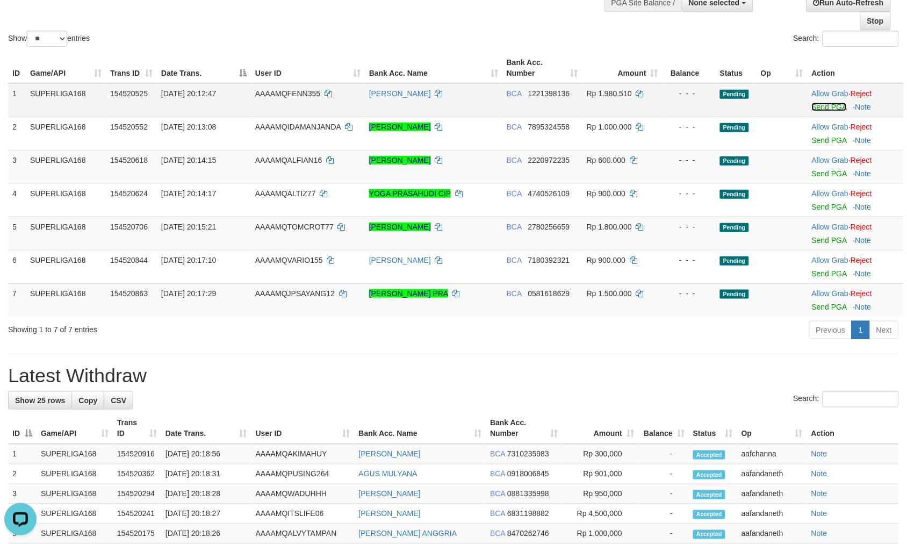
click at [825, 109] on link "Send PGA" at bounding box center [829, 107] width 35 height 9
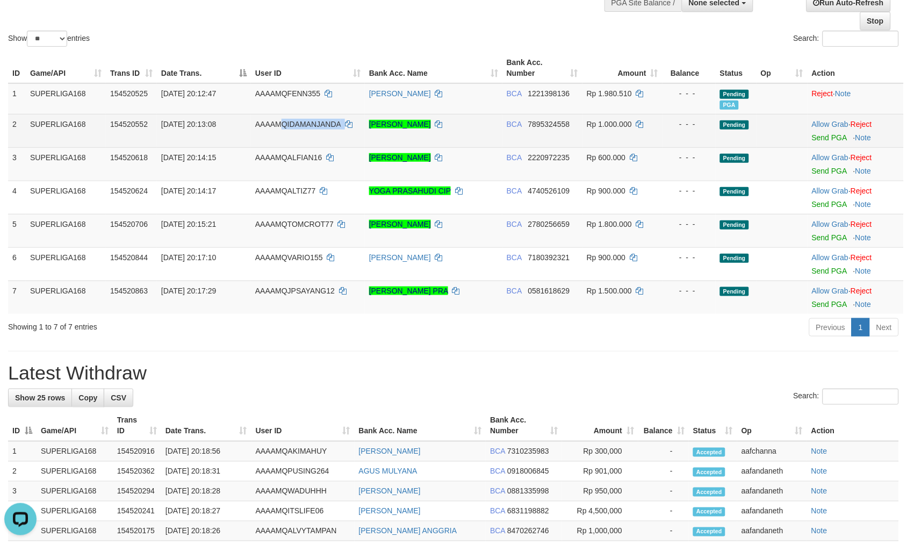
drag, startPoint x: 349, startPoint y: 127, endPoint x: 284, endPoint y: 124, distance: 65.6
click at [284, 124] on td "AAAAMQIDAMANJANDA" at bounding box center [308, 130] width 114 height 33
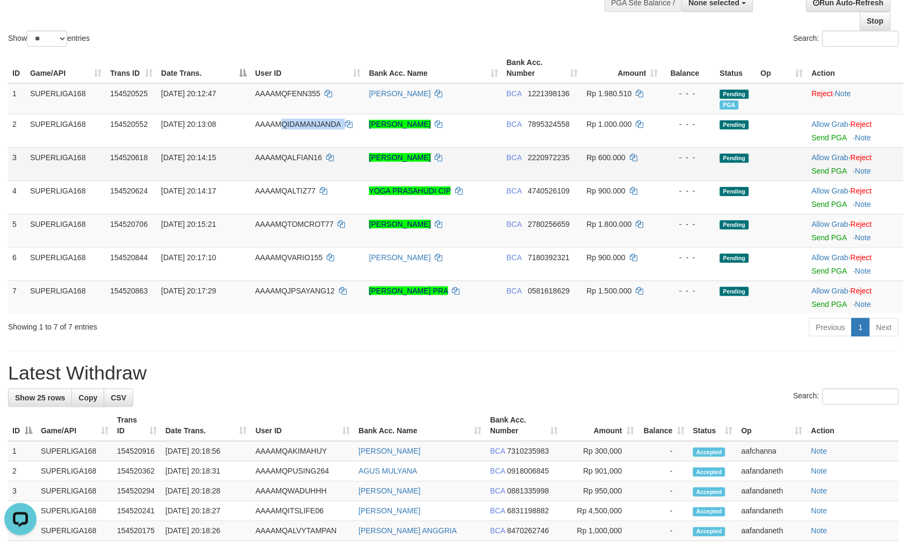
copy td "QIDAMANJANDA"
click at [254, 104] on td "AAAAMQFENN355" at bounding box center [308, 98] width 114 height 31
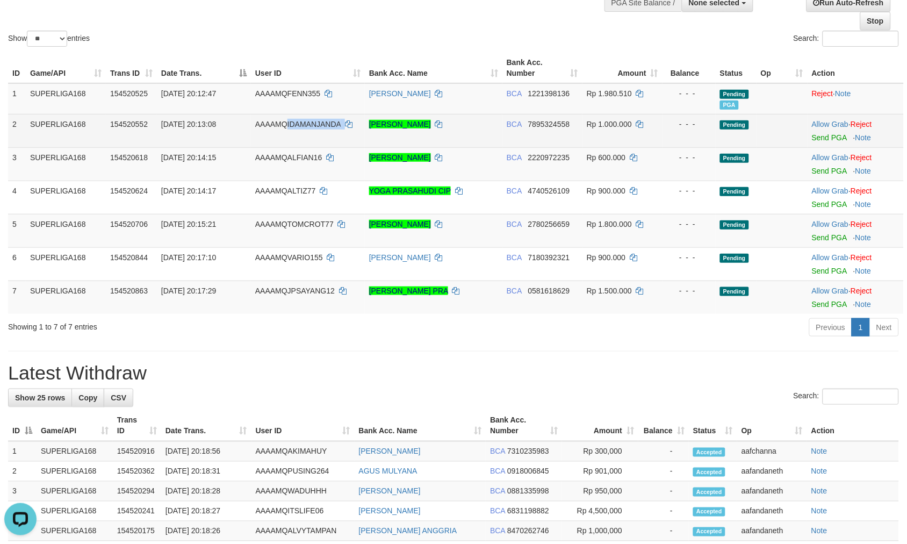
drag, startPoint x: 355, startPoint y: 121, endPoint x: 286, endPoint y: 119, distance: 68.8
click at [286, 119] on td "AAAAMQIDAMANJANDA" at bounding box center [308, 130] width 114 height 33
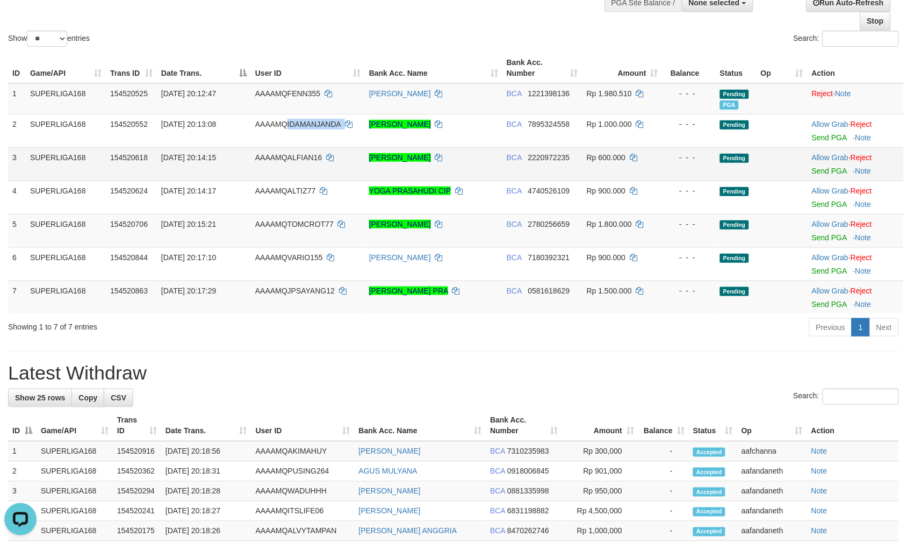
copy td "IDAMANJANDA"
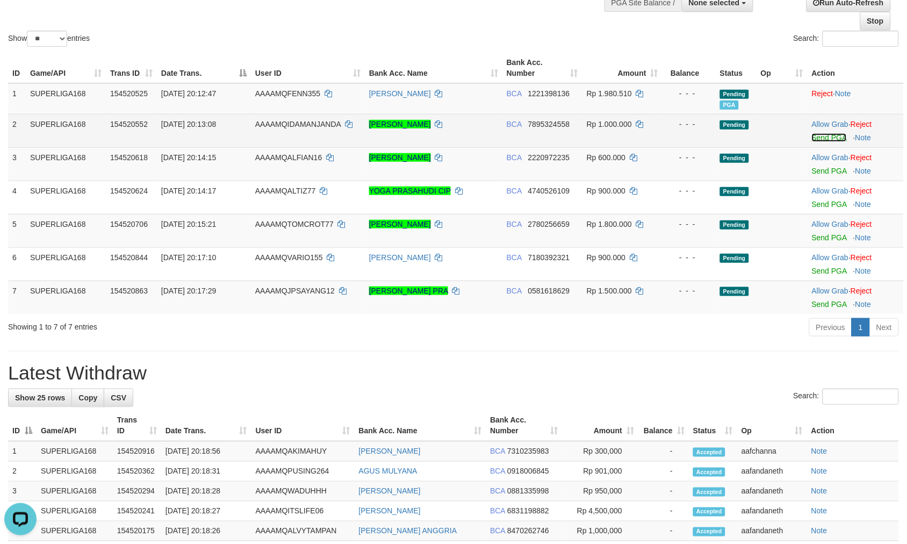
drag, startPoint x: 829, startPoint y: 139, endPoint x: 509, endPoint y: 143, distance: 319.7
click at [829, 139] on link "Send PGA" at bounding box center [829, 137] width 35 height 9
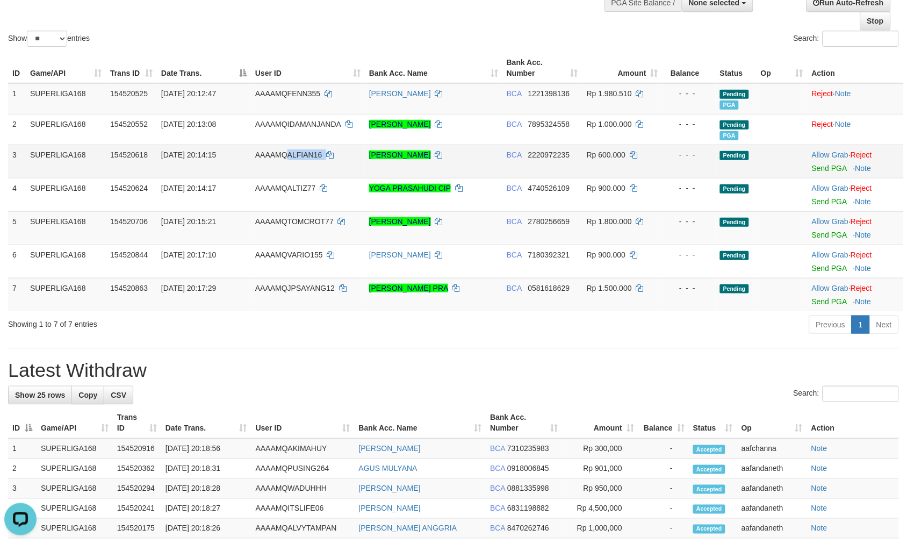
drag, startPoint x: 308, startPoint y: 163, endPoint x: 286, endPoint y: 162, distance: 21.5
click at [286, 162] on td "AAAAMQALFIAN16" at bounding box center [308, 161] width 114 height 33
copy td "ALFIAN16"
click at [782, 157] on td at bounding box center [781, 161] width 51 height 33
click at [840, 172] on td "Allow Grab · Reject Send PGA · Note" at bounding box center [855, 161] width 96 height 33
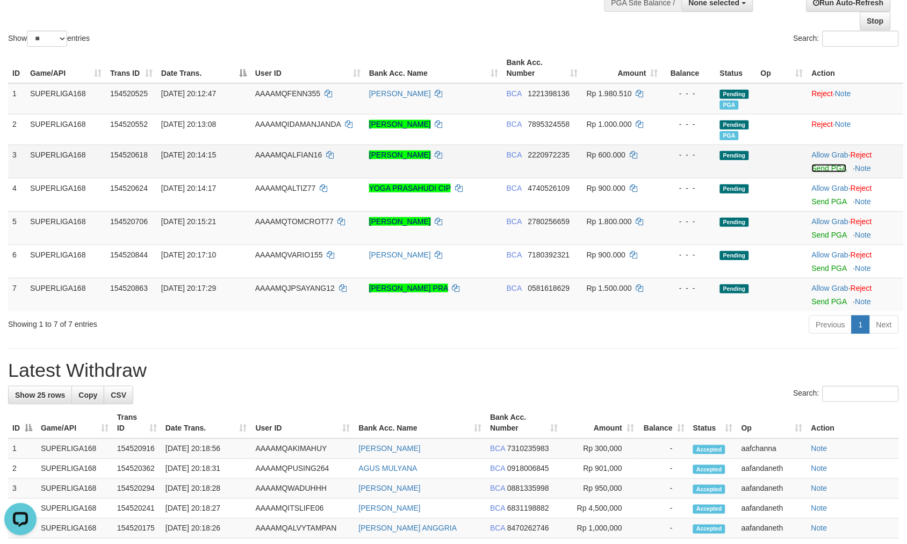
click at [840, 169] on link "Send PGA" at bounding box center [829, 168] width 35 height 9
click at [523, 145] on td "BCA 2220972235" at bounding box center [542, 161] width 80 height 33
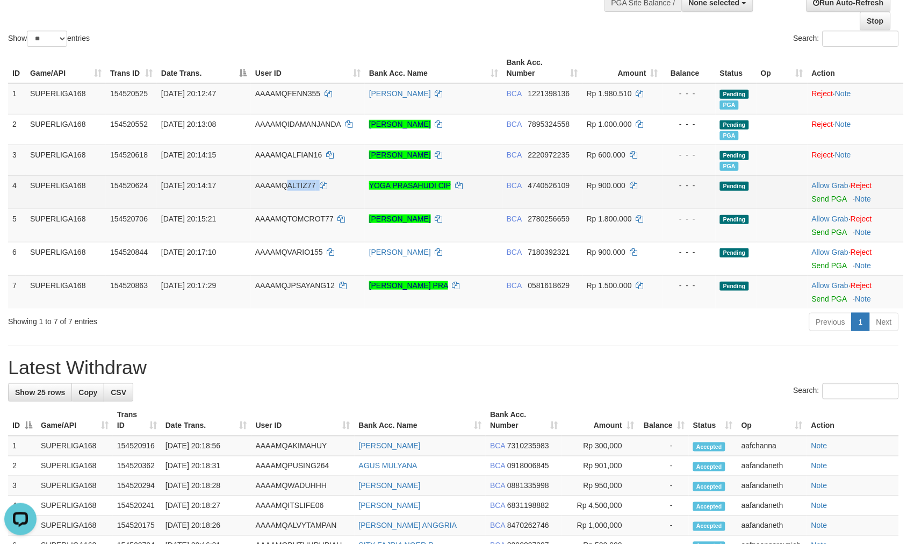
copy td "ALTIZ77"
drag, startPoint x: 318, startPoint y: 191, endPoint x: 285, endPoint y: 194, distance: 32.9
click at [285, 194] on td "AAAAMQALTIZ77" at bounding box center [308, 191] width 114 height 33
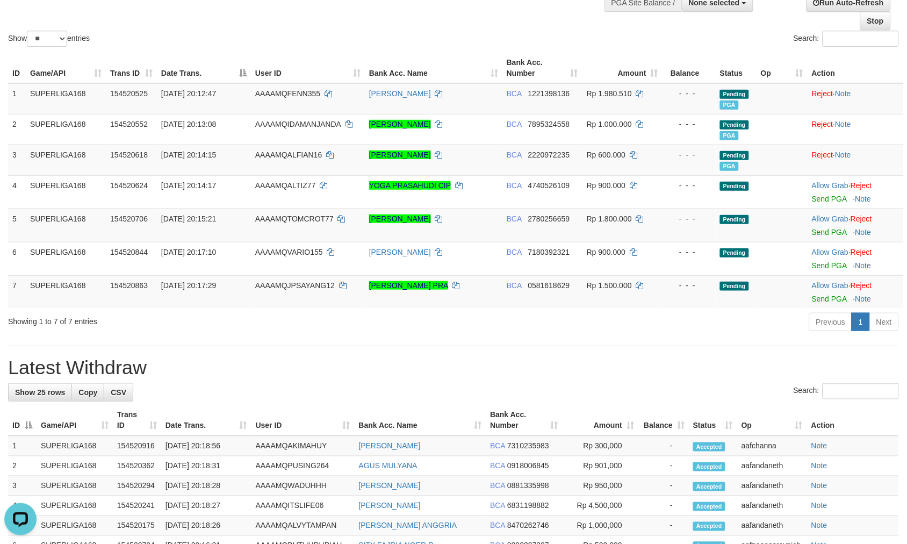
click at [366, 353] on div "**********" at bounding box center [453, 467] width 907 height 1073
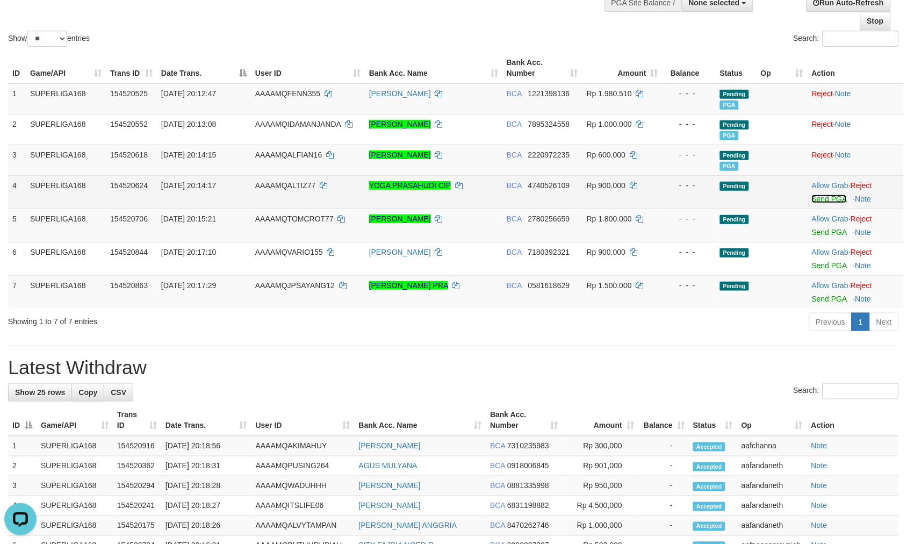
click at [839, 198] on link "Send PGA" at bounding box center [829, 198] width 35 height 9
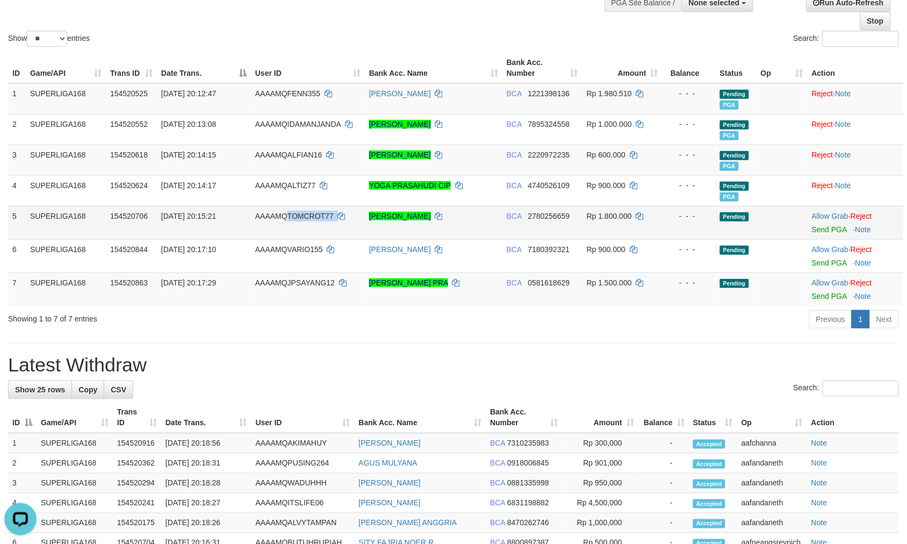
copy td "TOMCROT77"
drag, startPoint x: 357, startPoint y: 213, endPoint x: 287, endPoint y: 215, distance: 69.9
click at [287, 215] on td "AAAAMQTOMCROT77" at bounding box center [308, 222] width 114 height 33
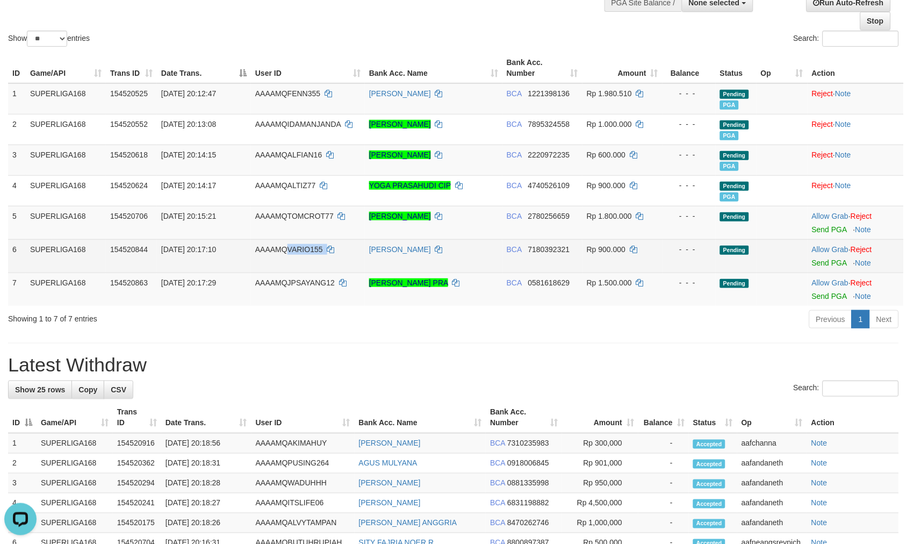
drag, startPoint x: 337, startPoint y: 248, endPoint x: 224, endPoint y: 291, distance: 121.2
click at [288, 251] on td "AAAAMQVARIO155" at bounding box center [308, 255] width 114 height 33
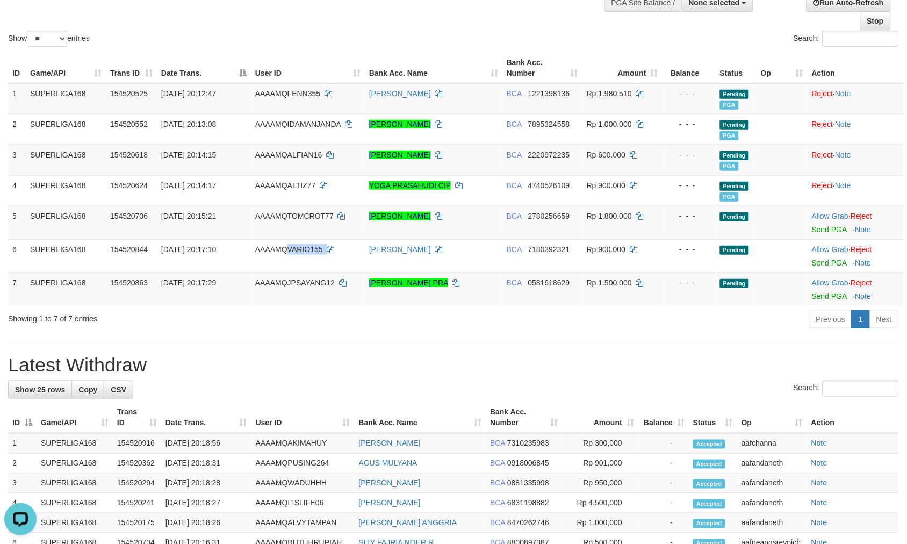
copy td "VARIO155"
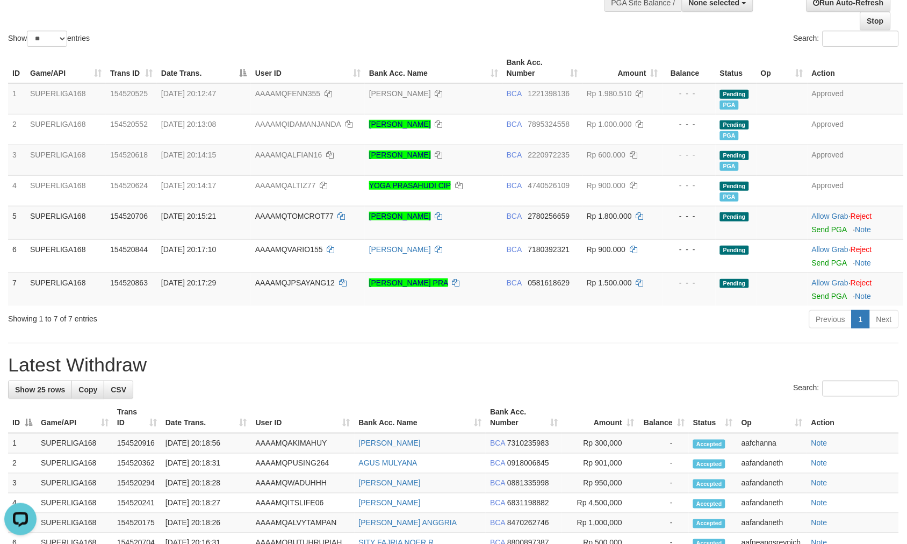
click at [650, 330] on div "Previous 1 Next" at bounding box center [642, 320] width 513 height 23
click at [825, 228] on link "Send PGA" at bounding box center [829, 229] width 35 height 9
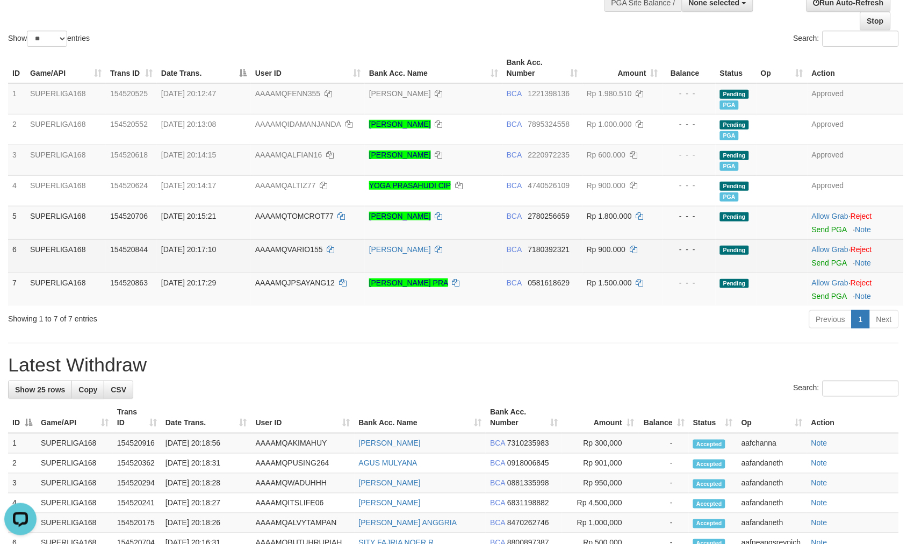
scroll to position [94, 0]
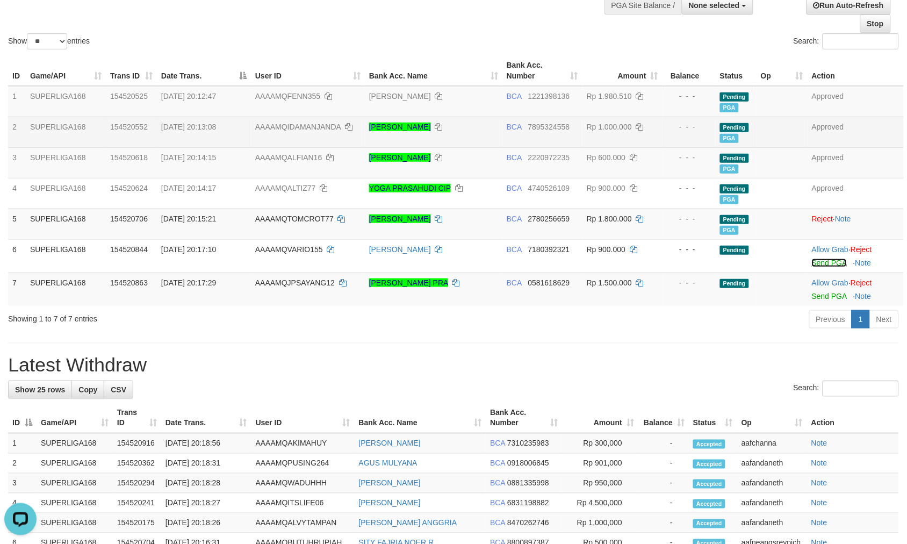
drag, startPoint x: 817, startPoint y: 261, endPoint x: 507, endPoint y: 141, distance: 331.8
click at [817, 261] on link "Send PGA" at bounding box center [829, 262] width 35 height 9
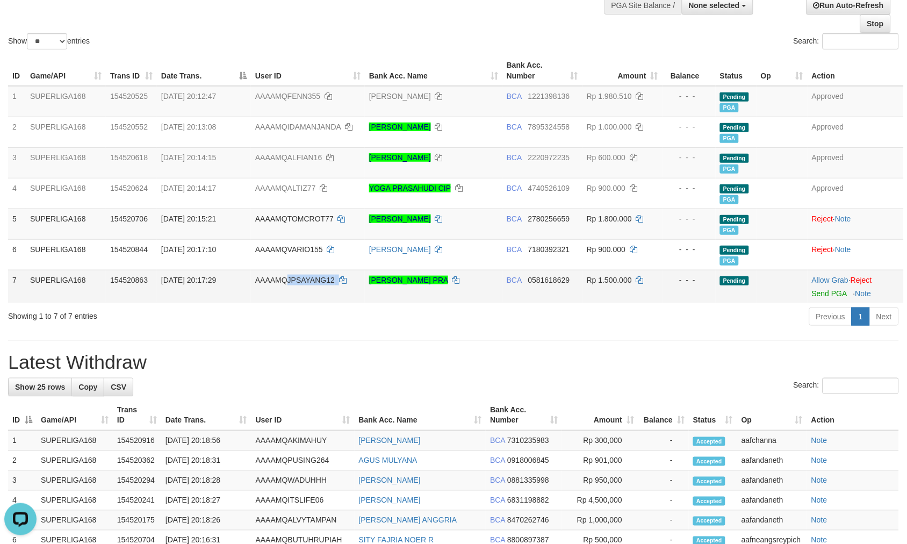
drag, startPoint x: 352, startPoint y: 282, endPoint x: 286, endPoint y: 287, distance: 66.8
click at [286, 287] on td "AAAAMQJPSAYANG12" at bounding box center [308, 286] width 114 height 33
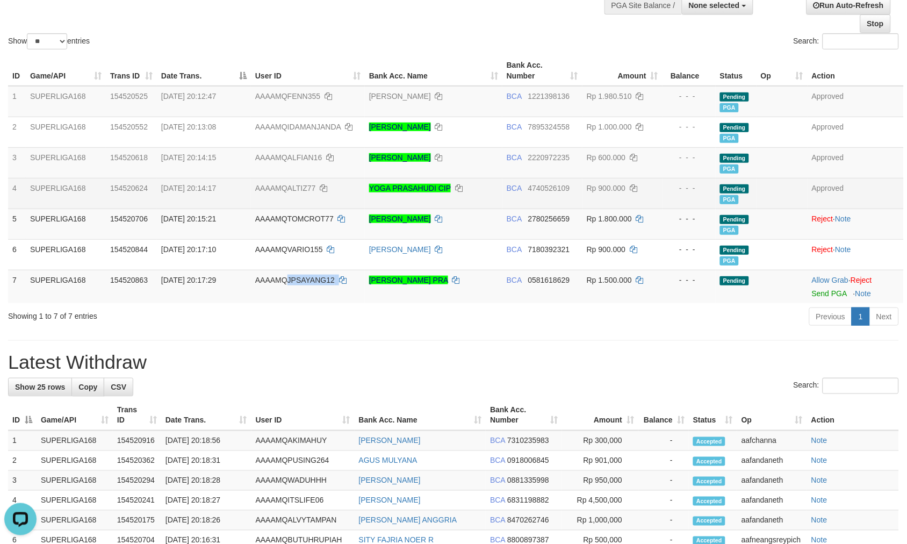
copy td "JPSAYANG12"
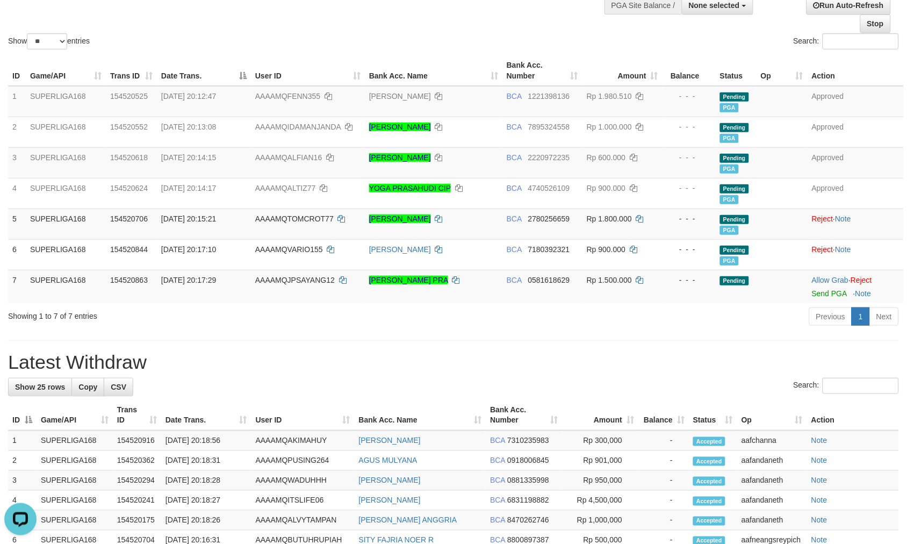
click at [704, 369] on h1 "Latest Withdraw" at bounding box center [453, 361] width 891 height 21
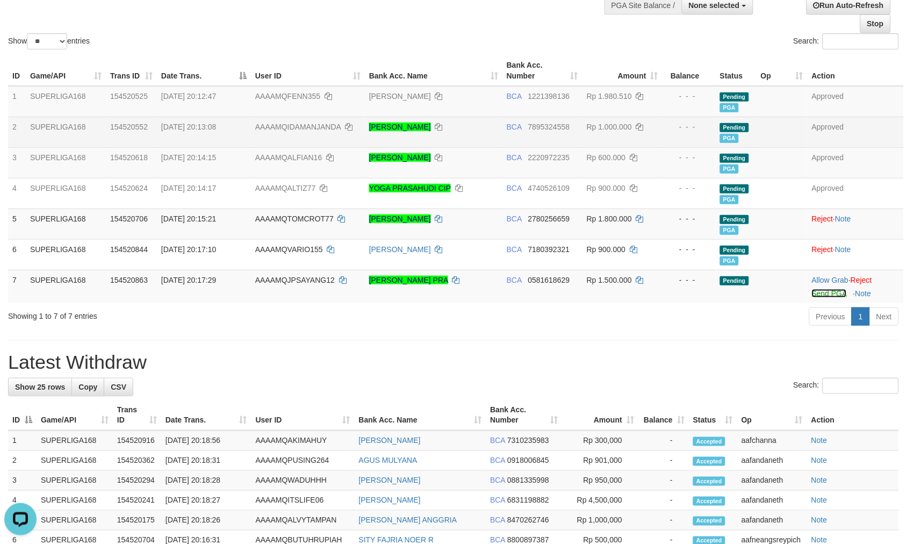
drag, startPoint x: 823, startPoint y: 291, endPoint x: 508, endPoint y: 136, distance: 351.0
click at [823, 291] on link "Send PGA" at bounding box center [829, 293] width 35 height 9
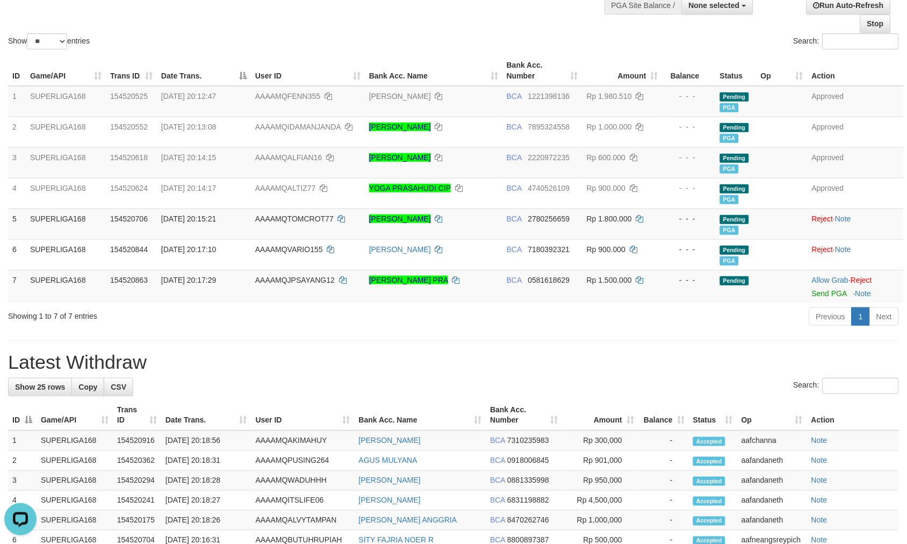
click at [549, 314] on div "Previous 1 Next" at bounding box center [642, 317] width 513 height 23
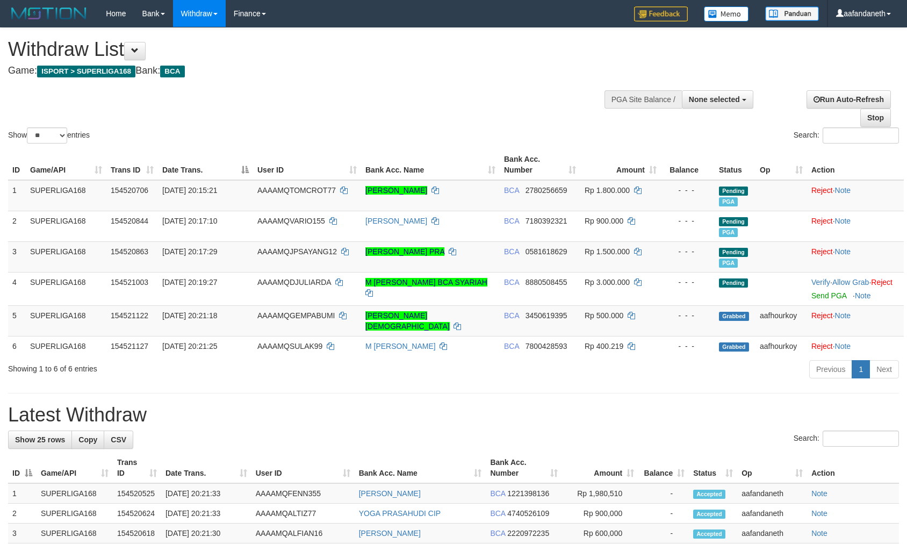
select select
select select "**"
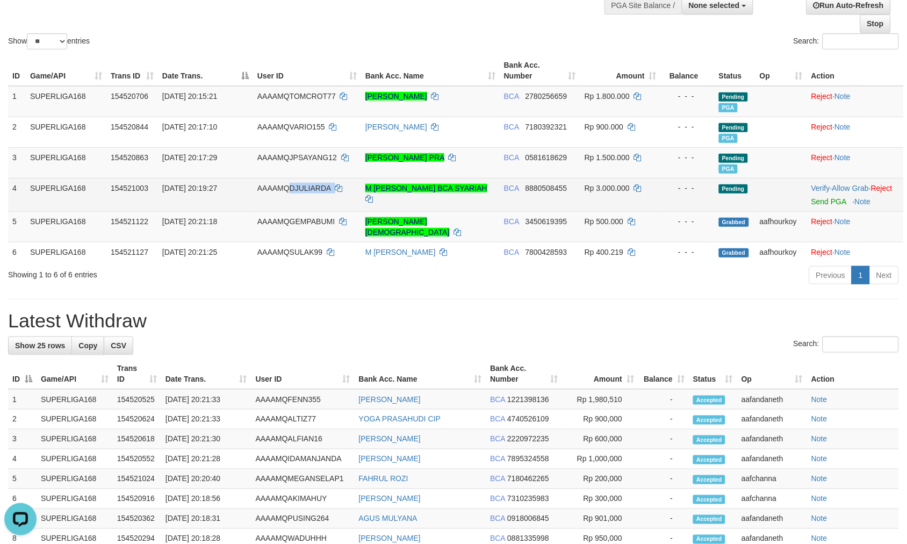
drag, startPoint x: 344, startPoint y: 189, endPoint x: 290, endPoint y: 200, distance: 55.3
click at [290, 200] on td "AAAAMQDJULIARDA" at bounding box center [307, 194] width 108 height 33
copy td "DJULIARDA"
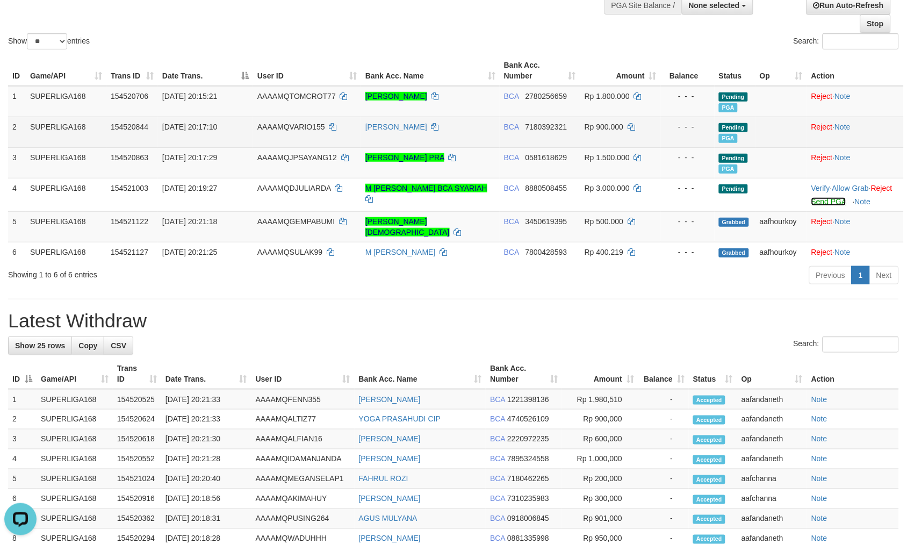
drag, startPoint x: 817, startPoint y: 210, endPoint x: 518, endPoint y: 141, distance: 306.1
click at [817, 206] on link "Send PGA" at bounding box center [828, 201] width 35 height 9
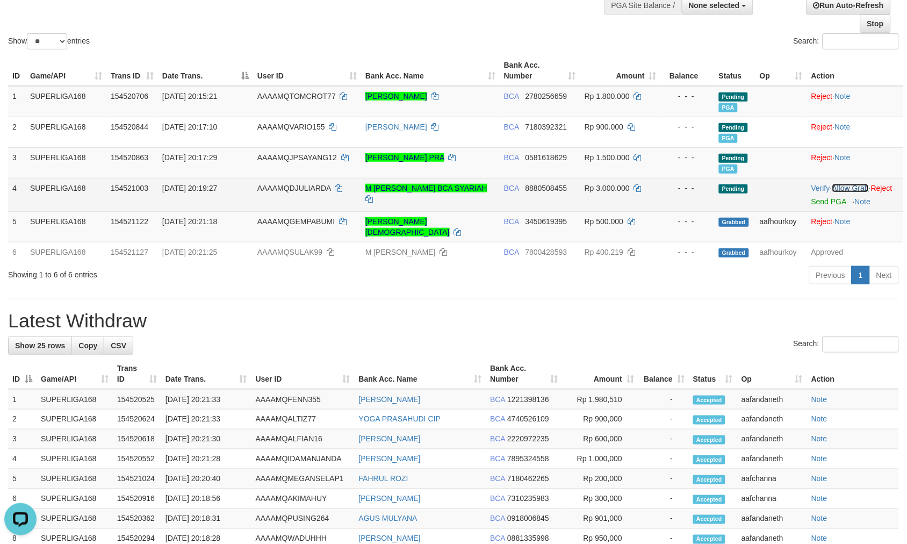
click at [860, 185] on link "Allow Grab" at bounding box center [850, 188] width 37 height 9
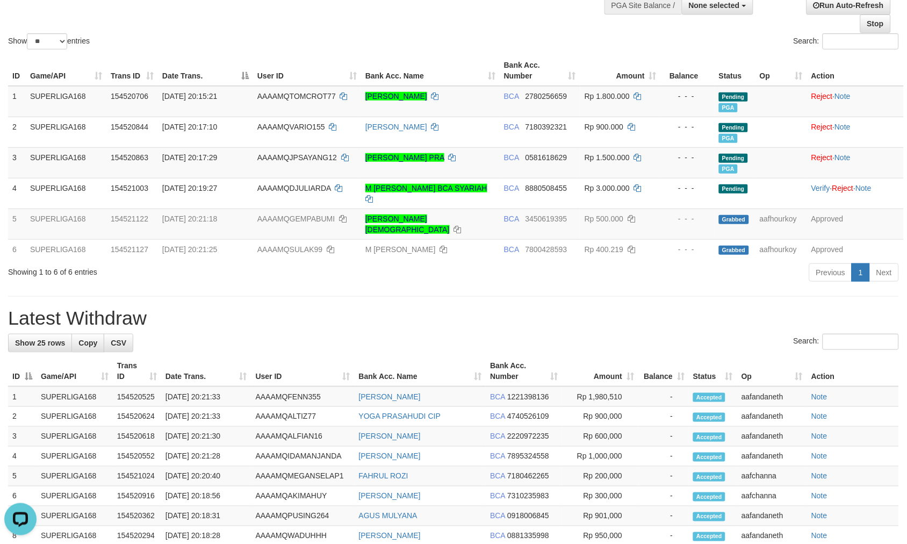
click at [428, 307] on h1 "Latest Withdraw" at bounding box center [453, 317] width 891 height 21
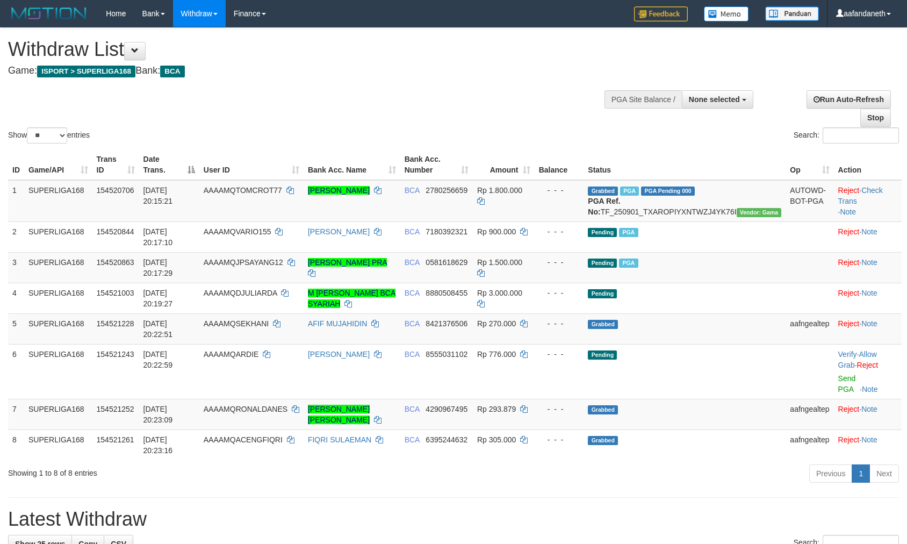
select select
select select "**"
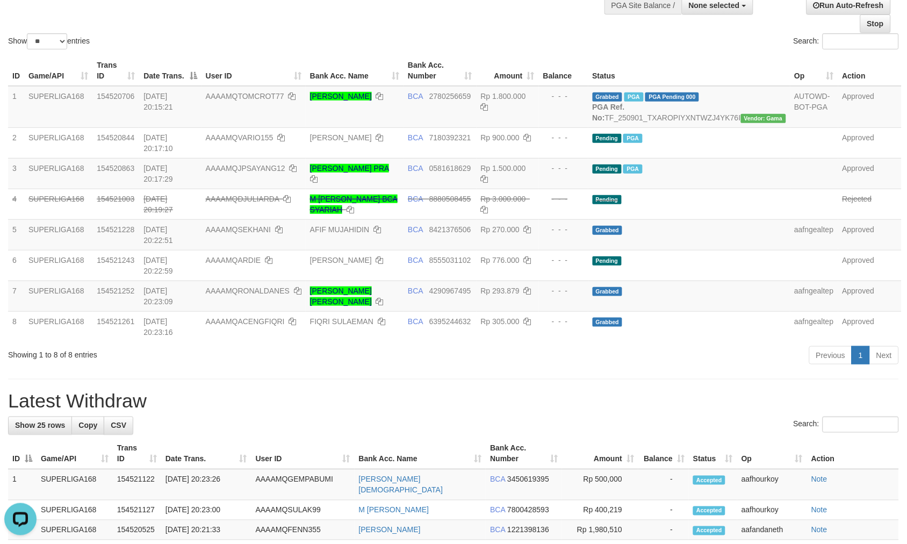
drag, startPoint x: 487, startPoint y: 331, endPoint x: 475, endPoint y: 332, distance: 11.9
click at [474, 332] on div "**********" at bounding box center [453, 491] width 907 height 1115
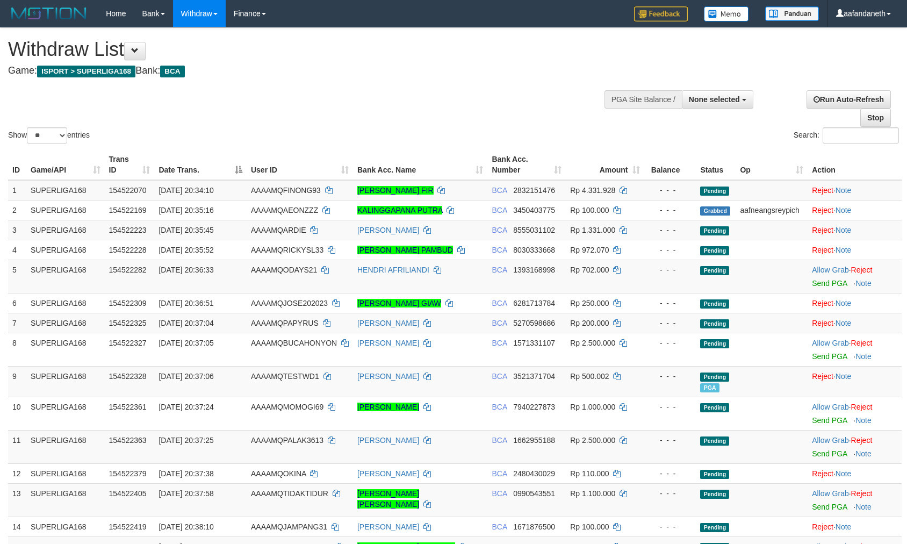
select select
select select "**"
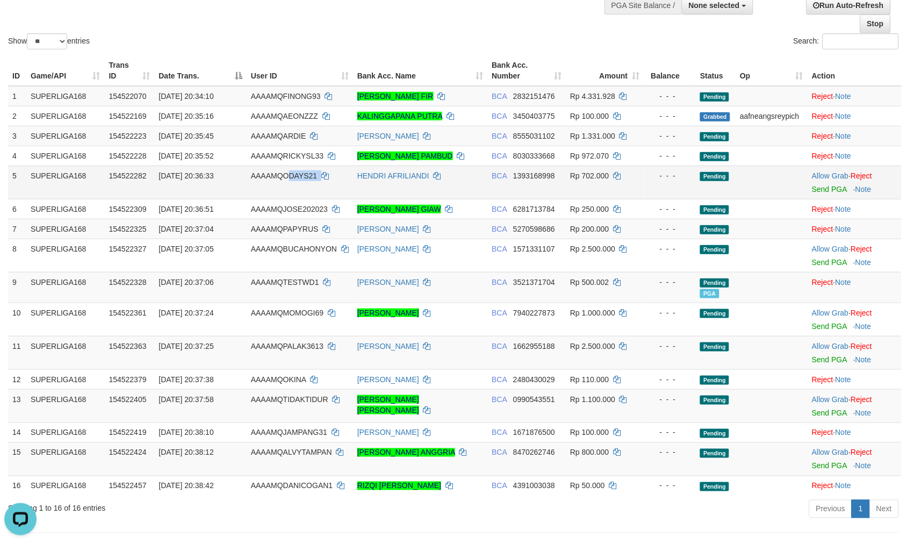
copy td "DAYS21"
copy td "ODAYS21"
drag, startPoint x: 344, startPoint y: 171, endPoint x: 284, endPoint y: 179, distance: 61.3
click at [284, 179] on td "AAAAMQODAYS21" at bounding box center [300, 181] width 106 height 33
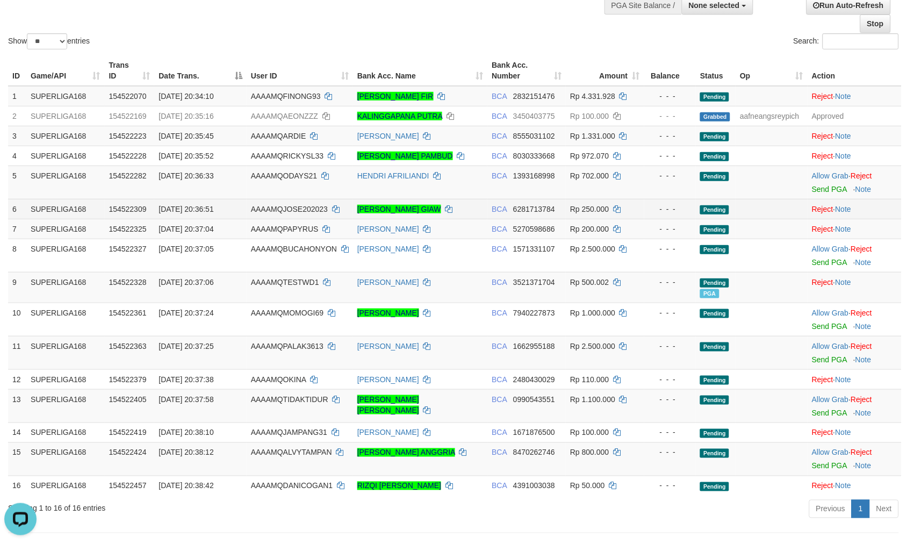
click at [778, 199] on td at bounding box center [771, 209] width 72 height 20
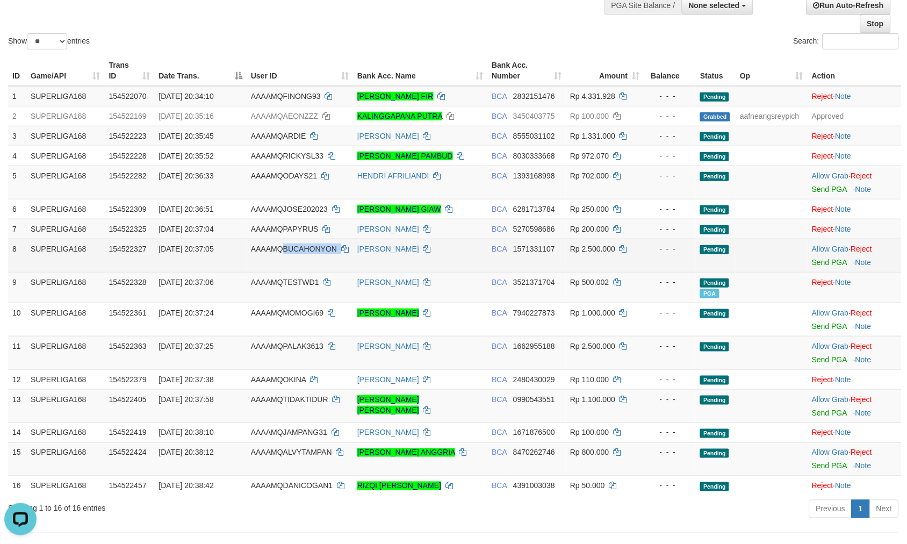
drag, startPoint x: 350, startPoint y: 247, endPoint x: 282, endPoint y: 254, distance: 68.6
click at [282, 254] on td "AAAAMQBUCAHONYON" at bounding box center [300, 255] width 106 height 33
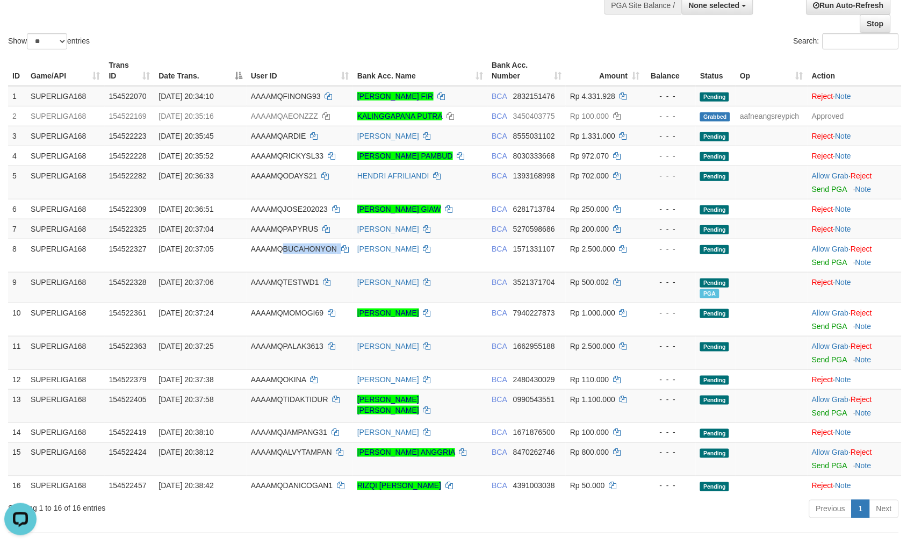
copy td "BUCAHONYON"
drag, startPoint x: 834, startPoint y: 173, endPoint x: 519, endPoint y: 40, distance: 341.6
click at [834, 173] on link "Allow Grab" at bounding box center [830, 175] width 37 height 9
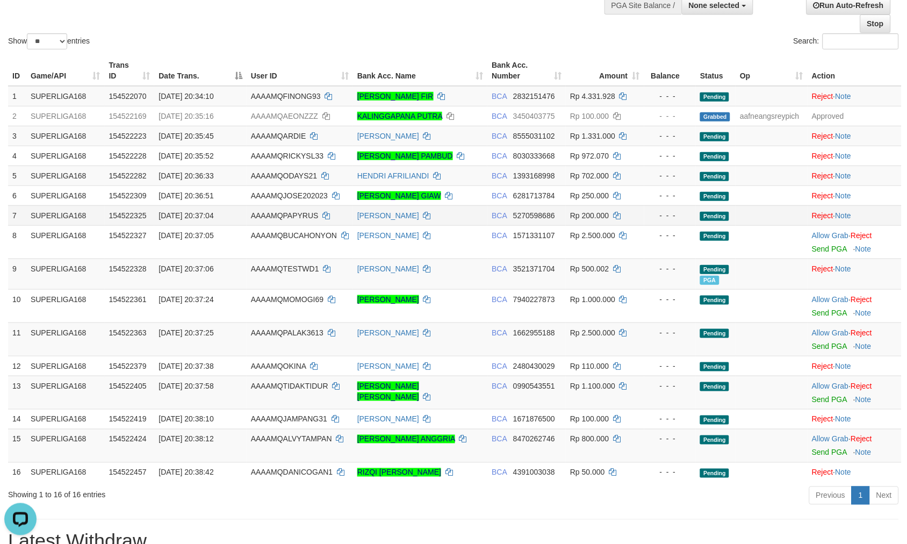
scroll to position [81, 0]
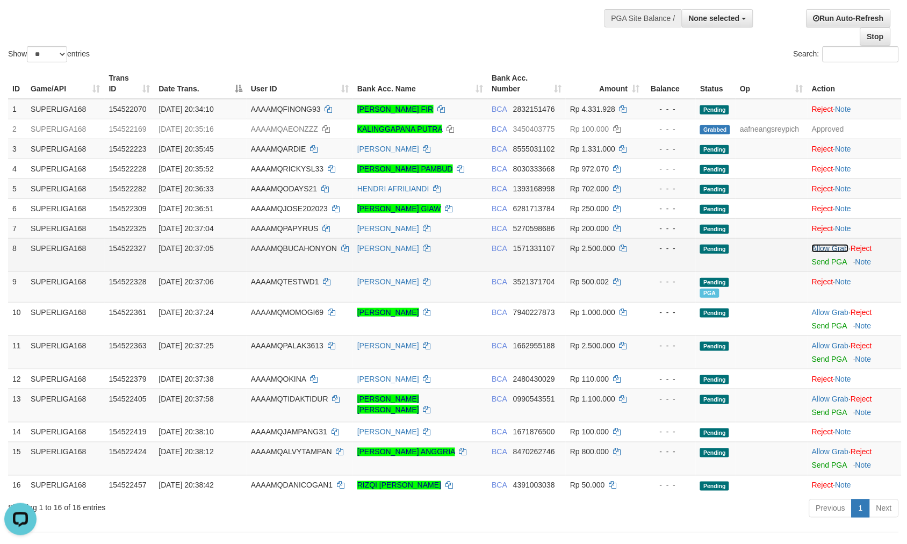
click at [820, 244] on link "Allow Grab" at bounding box center [830, 248] width 37 height 9
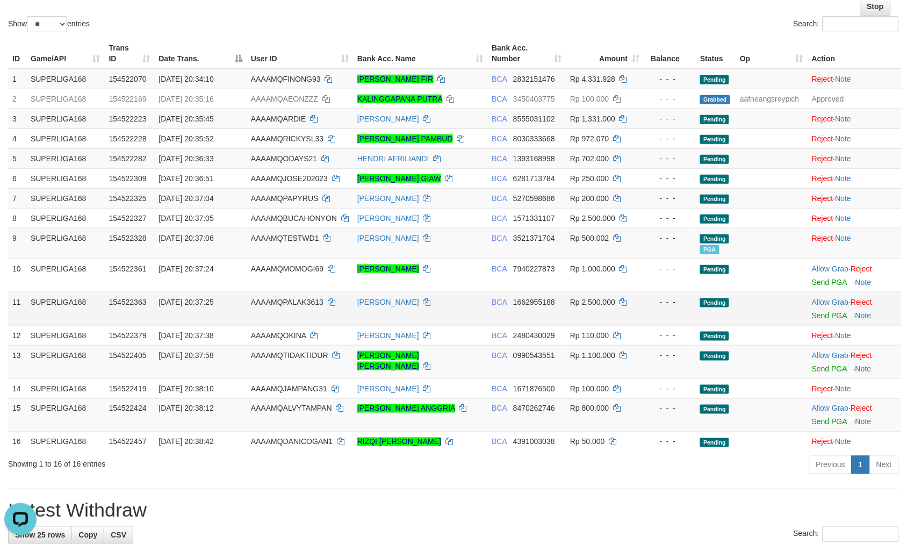
scroll to position [141, 0]
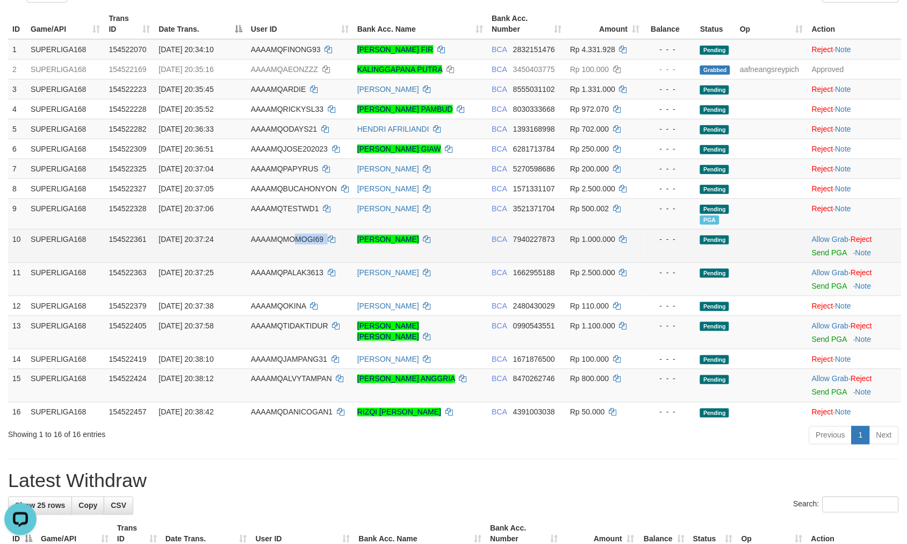
copy td "MOGI69"
copy td "OMOGI69"
copy td "MOMOGI69"
drag, startPoint x: 341, startPoint y: 240, endPoint x: 283, endPoint y: 240, distance: 58.6
click at [283, 240] on td "AAAAMQMOMOGI69" at bounding box center [300, 245] width 106 height 33
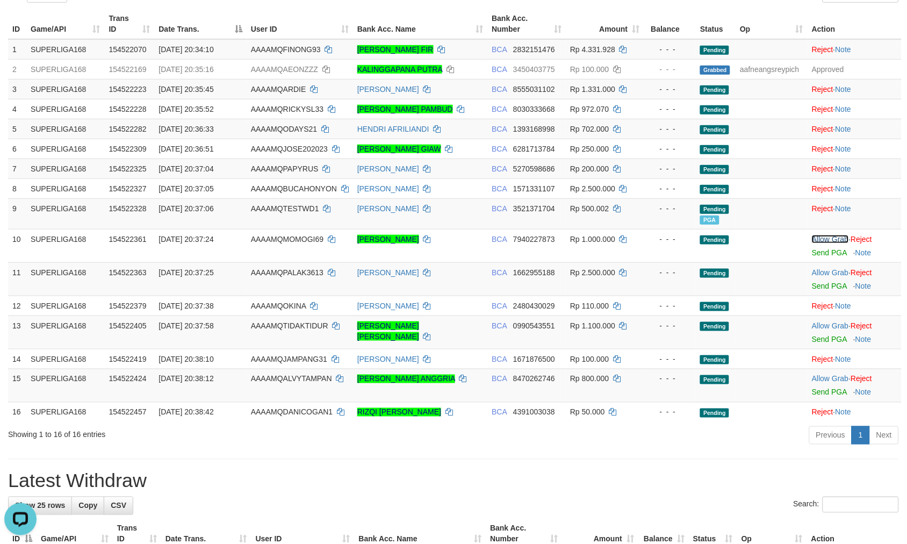
drag, startPoint x: 821, startPoint y: 235, endPoint x: 524, endPoint y: 38, distance: 356.1
click at [821, 235] on link "Allow Grab" at bounding box center [830, 239] width 37 height 9
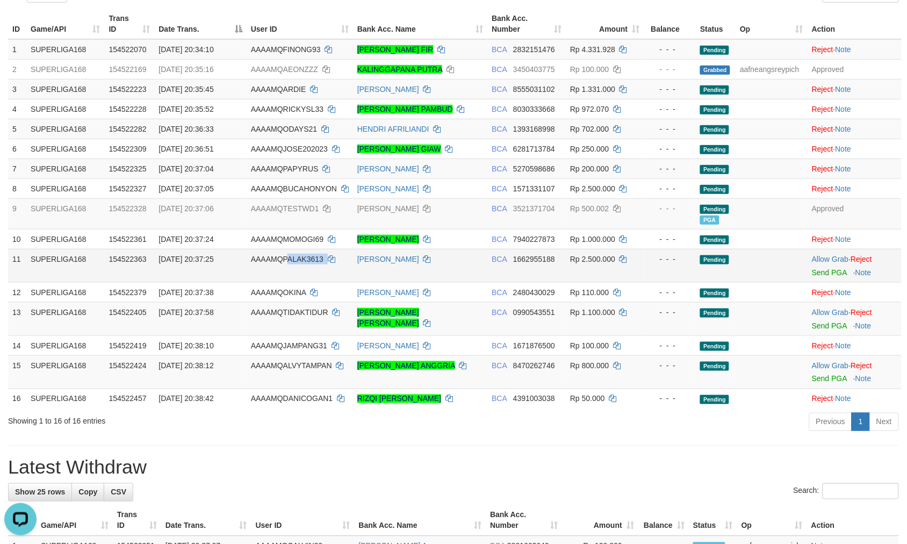
copy td "ALAK3613"
copy td "PALAK3613"
drag, startPoint x: 329, startPoint y: 263, endPoint x: 283, endPoint y: 269, distance: 46.5
click at [283, 269] on td "AAAAMQPALAK3613" at bounding box center [300, 265] width 106 height 33
click at [823, 256] on link "Allow Grab" at bounding box center [830, 259] width 37 height 9
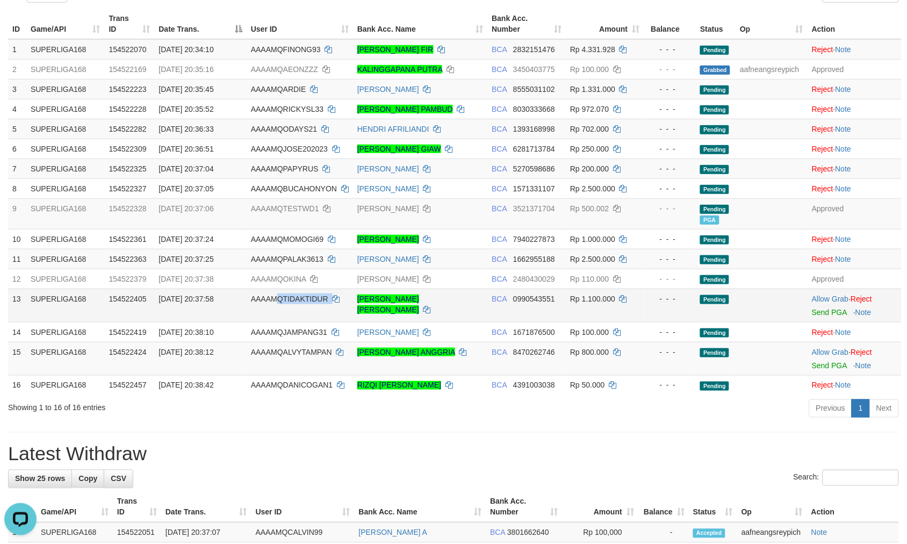
copy td "QTIDAKTIDUR"
copy td "TIDAKTIDUR"
drag, startPoint x: 351, startPoint y: 296, endPoint x: 280, endPoint y: 297, distance: 70.4
click at [280, 297] on td "AAAAMQTIDAKTIDUR" at bounding box center [300, 304] width 106 height 33
drag, startPoint x: 822, startPoint y: 296, endPoint x: 515, endPoint y: 34, distance: 403.9
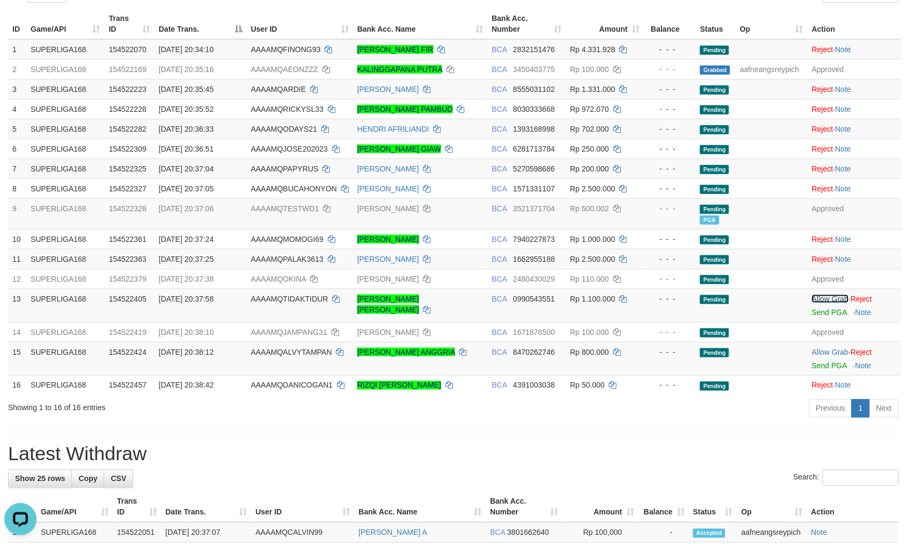
click at [823, 296] on link "Allow Grab" at bounding box center [830, 298] width 37 height 9
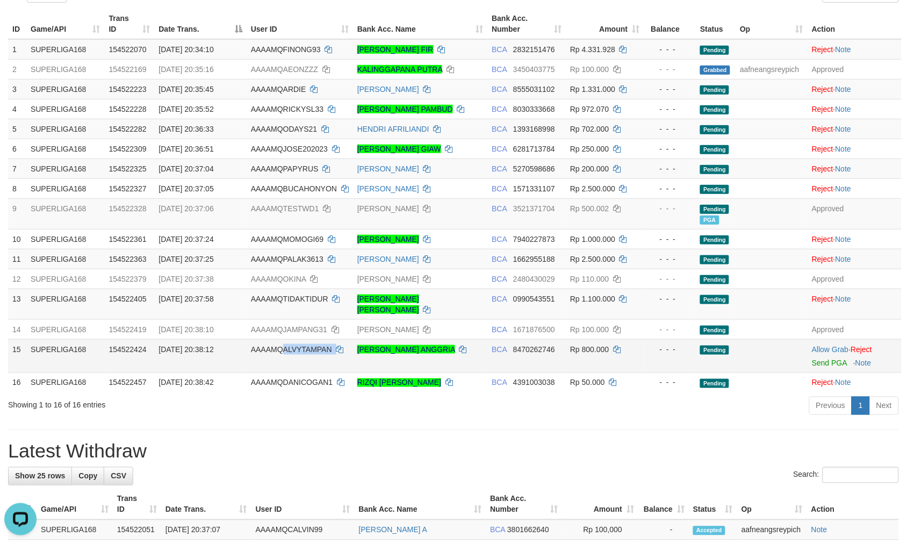
drag, startPoint x: 350, startPoint y: 342, endPoint x: 284, endPoint y: 341, distance: 66.6
click at [284, 341] on td "AAAAMQALVYTAMPAN" at bounding box center [300, 355] width 106 height 33
click at [839, 345] on link "Allow Grab" at bounding box center [830, 349] width 37 height 9
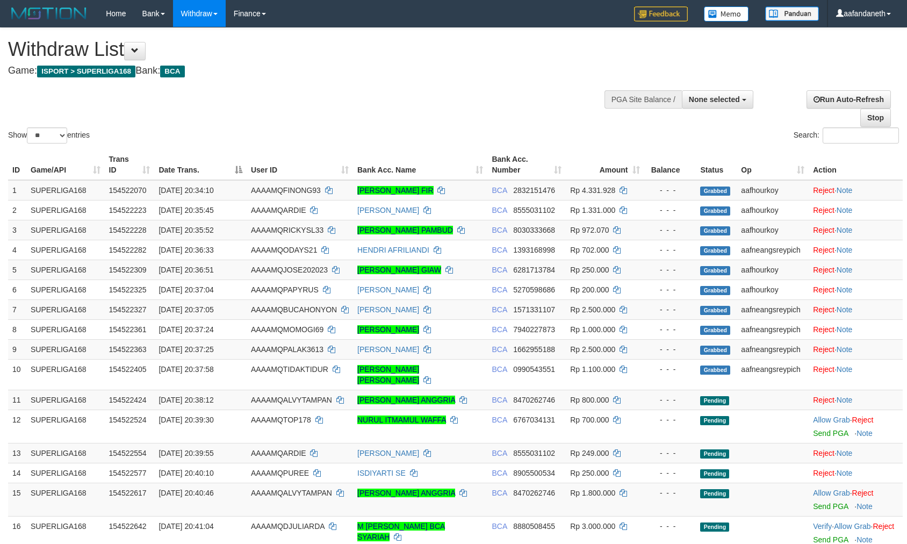
select select
select select "**"
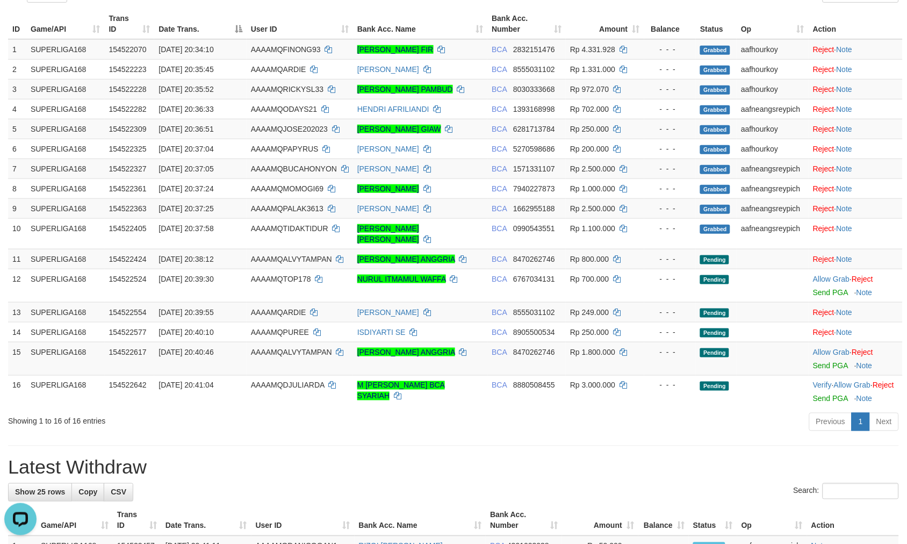
click at [342, 458] on h1 "Latest Withdraw" at bounding box center [453, 467] width 891 height 21
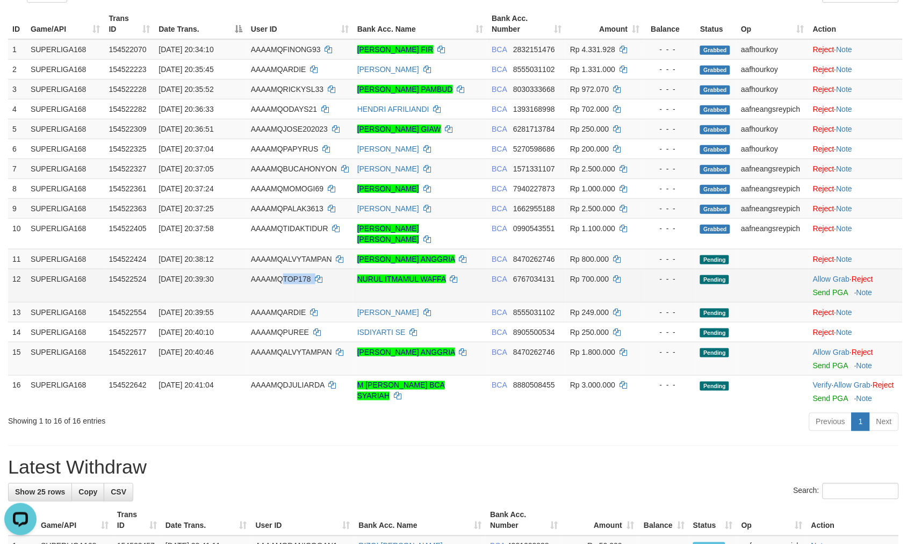
copy td "TOP178"
drag, startPoint x: 321, startPoint y: 269, endPoint x: 283, endPoint y: 267, distance: 37.7
click at [283, 269] on td "AAAAMQTOP178" at bounding box center [300, 285] width 106 height 33
click at [819, 275] on link "Allow Grab" at bounding box center [831, 279] width 37 height 9
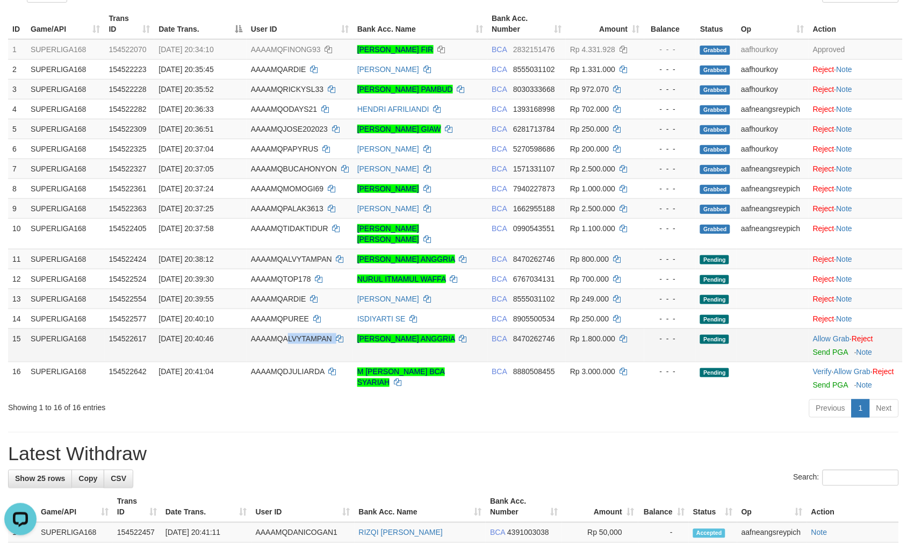
copy td "LVYTAMPAN"
copy td "ALVYTAMPAN"
drag, startPoint x: 347, startPoint y: 331, endPoint x: 283, endPoint y: 330, distance: 64.5
click at [283, 330] on td "AAAAMQALVYTAMPAN" at bounding box center [300, 344] width 106 height 33
drag, startPoint x: 833, startPoint y: 326, endPoint x: 505, endPoint y: 48, distance: 429.2
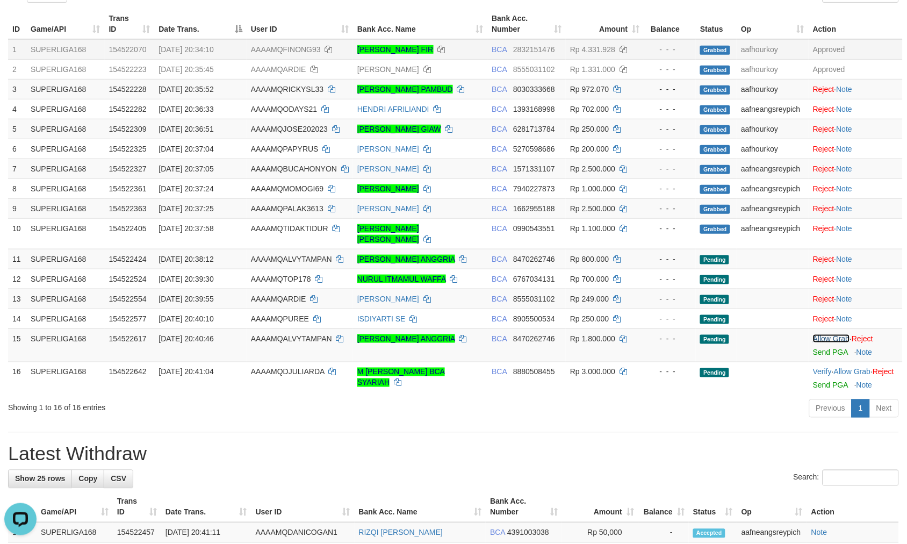
click at [833, 334] on link "Allow Grab" at bounding box center [831, 338] width 37 height 9
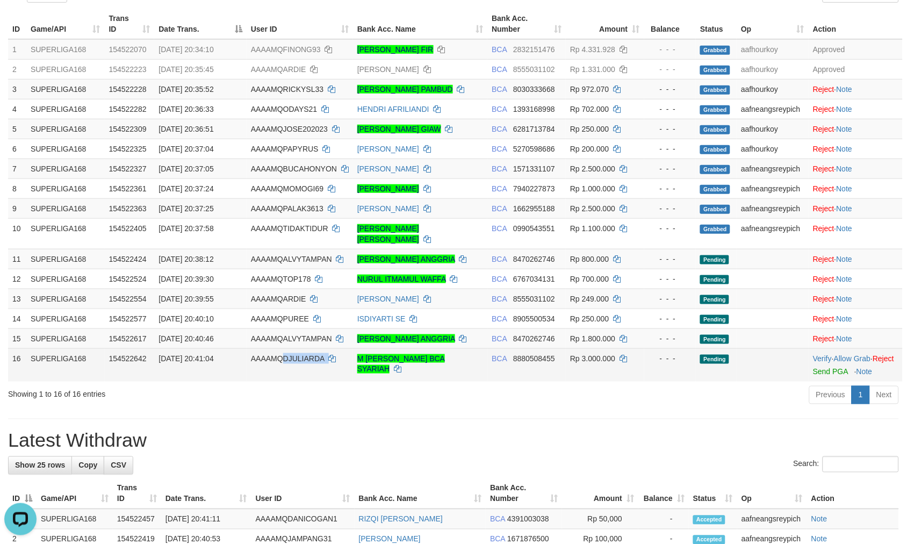
drag, startPoint x: 325, startPoint y: 347, endPoint x: 281, endPoint y: 347, distance: 44.1
click at [281, 348] on td "AAAAMQDJULIARDA" at bounding box center [300, 364] width 106 height 33
copy td "DJULIARDA"
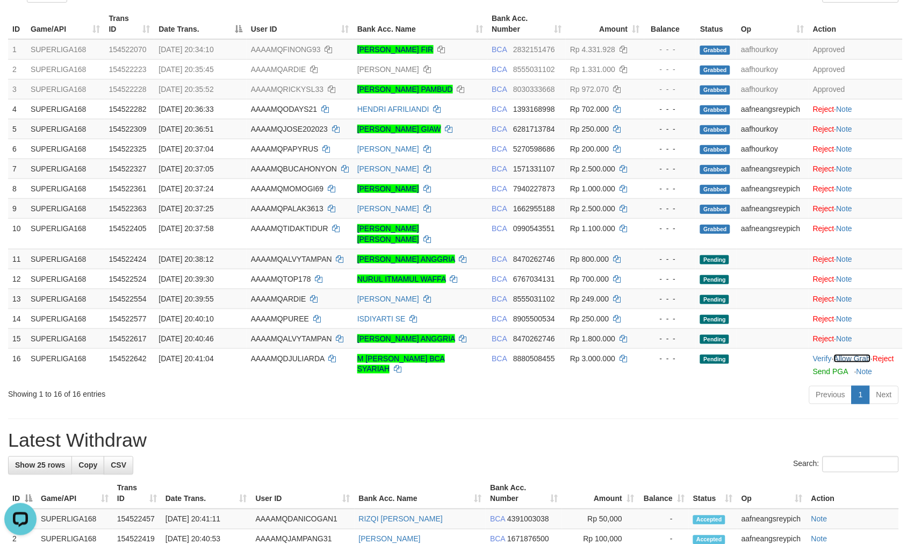
drag, startPoint x: 852, startPoint y: 345, endPoint x: 514, endPoint y: 34, distance: 459.3
click at [852, 354] on link "Allow Grab" at bounding box center [852, 358] width 37 height 9
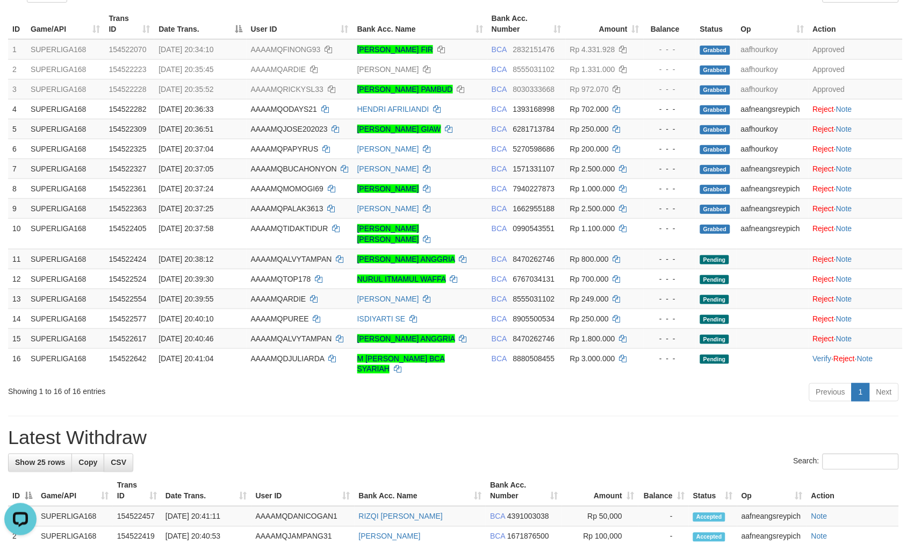
drag, startPoint x: 218, startPoint y: 389, endPoint x: 211, endPoint y: 387, distance: 7.3
click at [217, 389] on div "Showing 1 to 16 of 16 entries Previous 1 Next" at bounding box center [453, 393] width 907 height 23
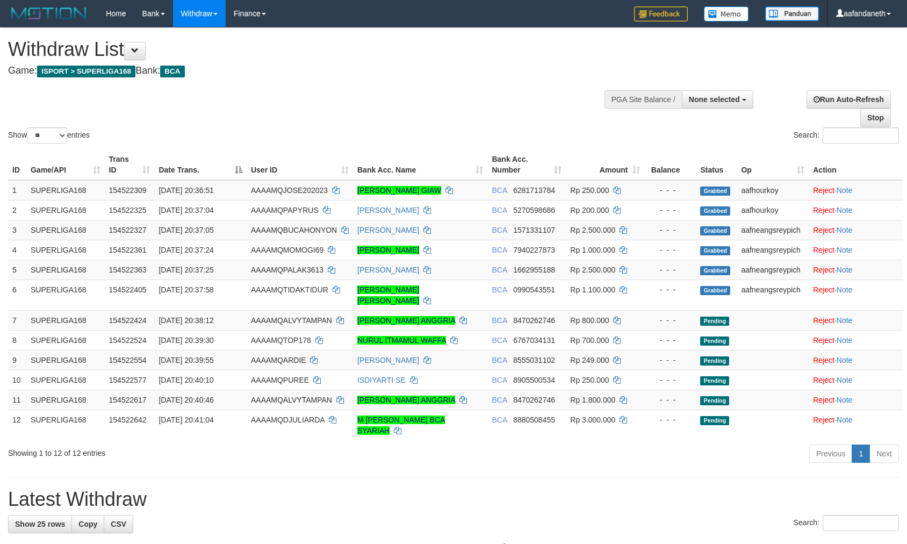
select select
select select "**"
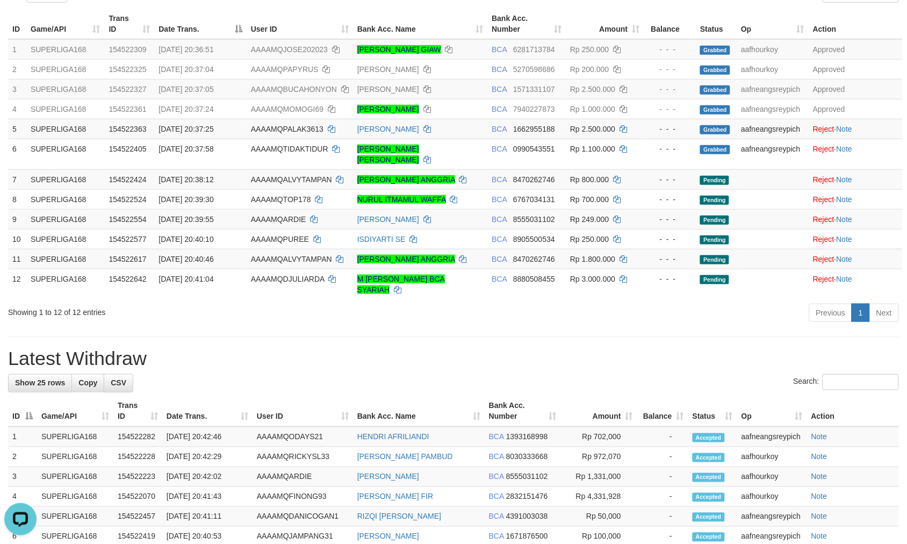
click at [348, 361] on div "**********" at bounding box center [453, 436] width 907 height 1098
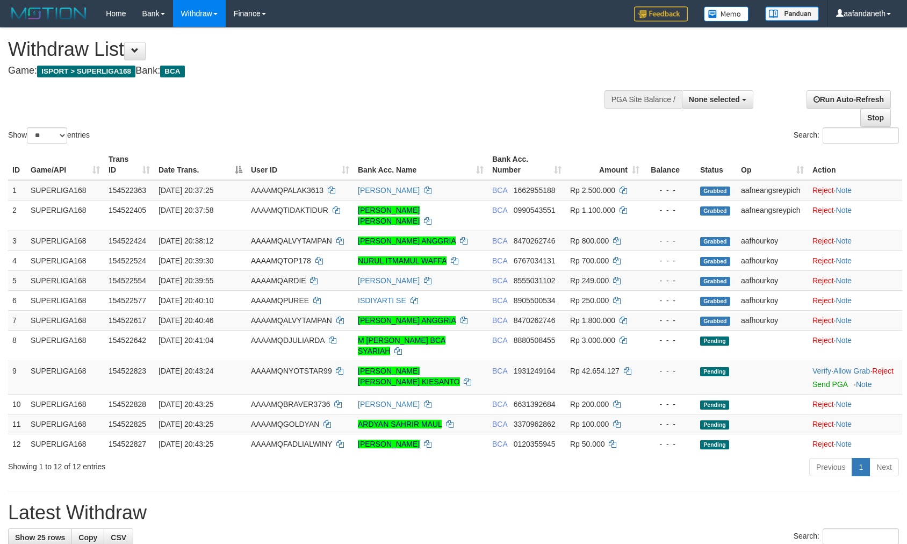
select select
select select "**"
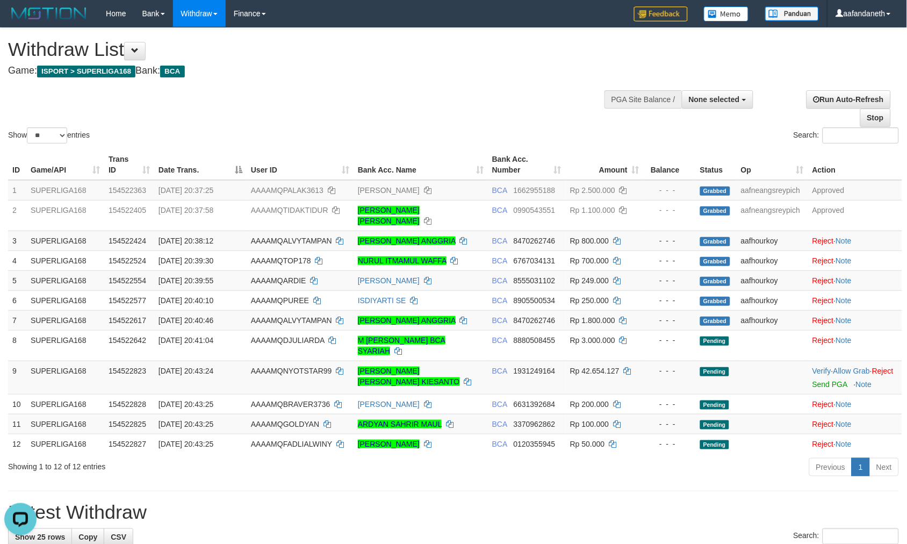
drag, startPoint x: 538, startPoint y: 6, endPoint x: 508, endPoint y: 76, distance: 76.3
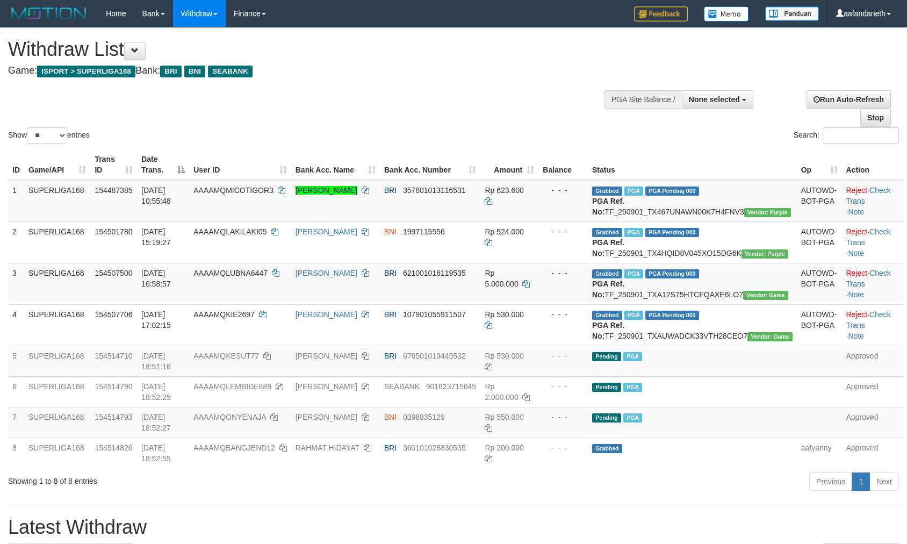
select select
select select "**"
click at [452, 101] on div "Show ** ** ** *** entries Search:" at bounding box center [453, 87] width 907 height 118
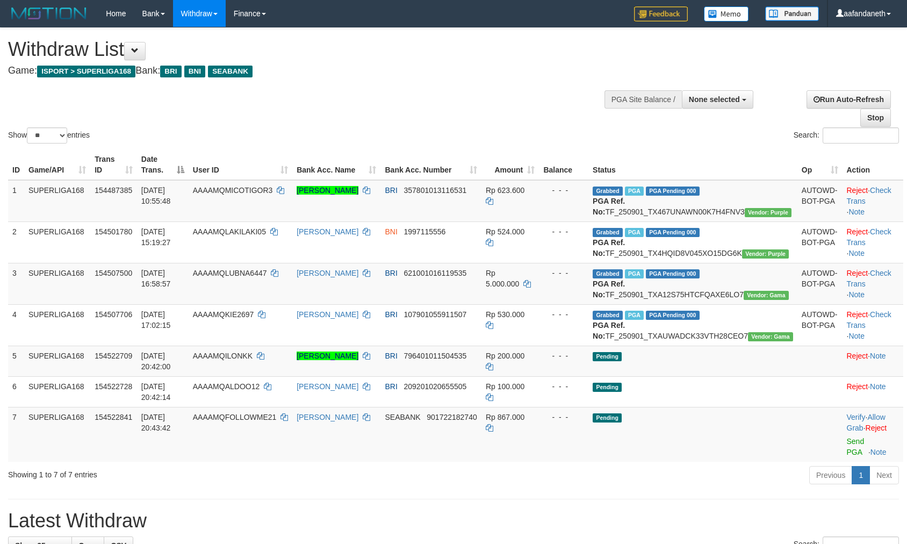
select select
select select "**"
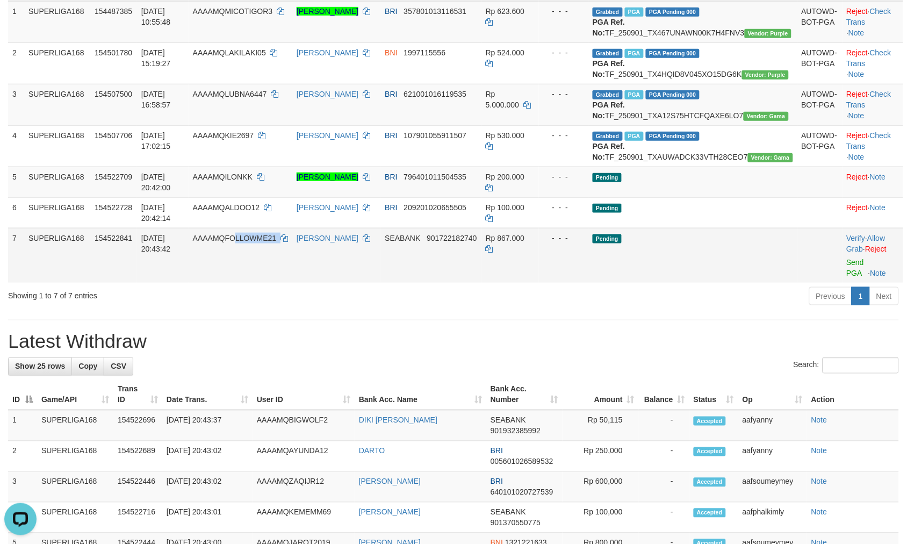
copy td "LLOWME21"
copy td "FOLLOWME21"
drag, startPoint x: 313, startPoint y: 278, endPoint x: 245, endPoint y: 287, distance: 68.3
click at [245, 283] on td "AAAAMQFOLLOWME21" at bounding box center [241, 255] width 104 height 55
click at [849, 277] on link "Send PGA" at bounding box center [856, 267] width 18 height 19
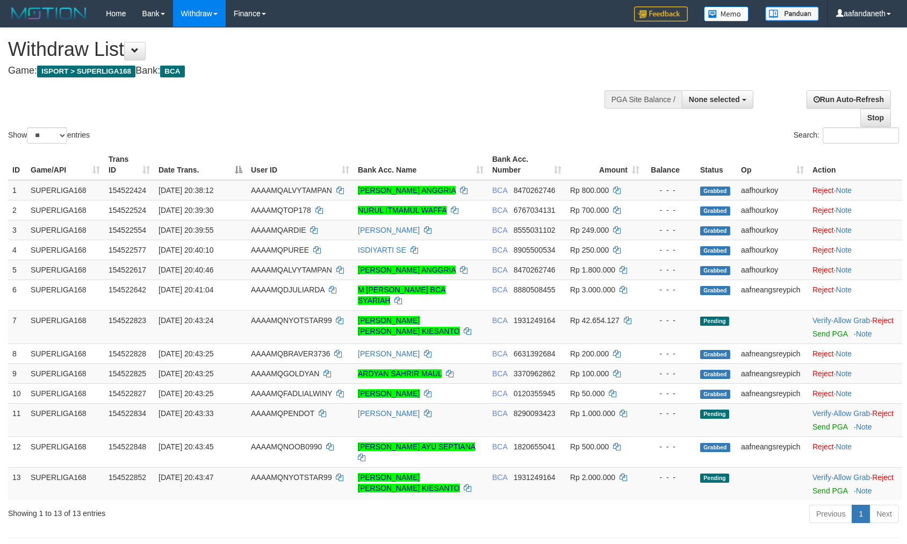
select select
select select "**"
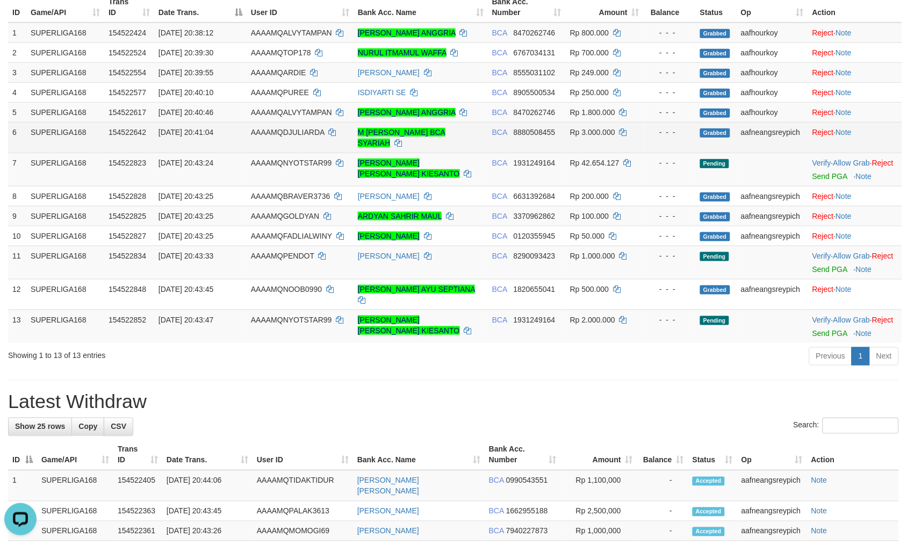
scroll to position [179, 0]
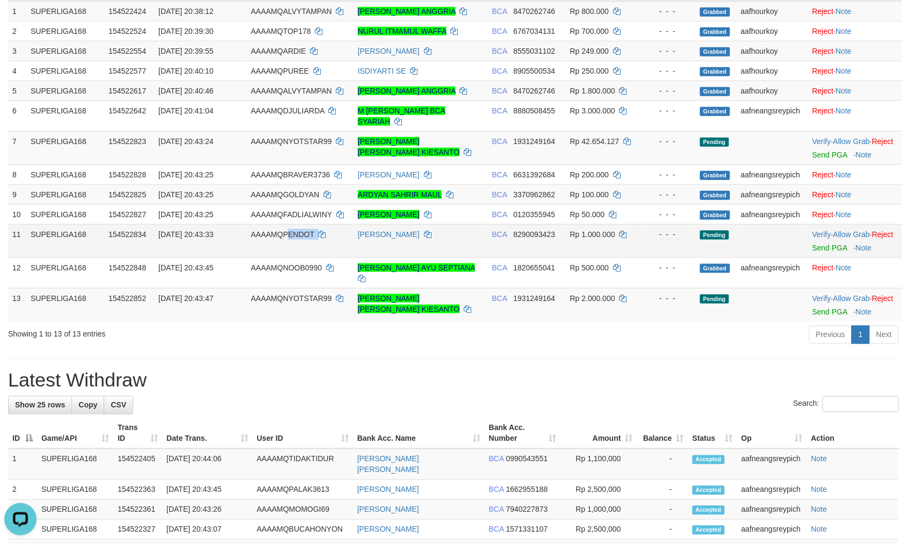
copy td "ENDOT"
copy td "QPENDOT"
copy td "PENDOT"
drag, startPoint x: 315, startPoint y: 247, endPoint x: 281, endPoint y: 249, distance: 33.9
click at [281, 249] on td "AAAAMQPENDOT" at bounding box center [300, 240] width 107 height 33
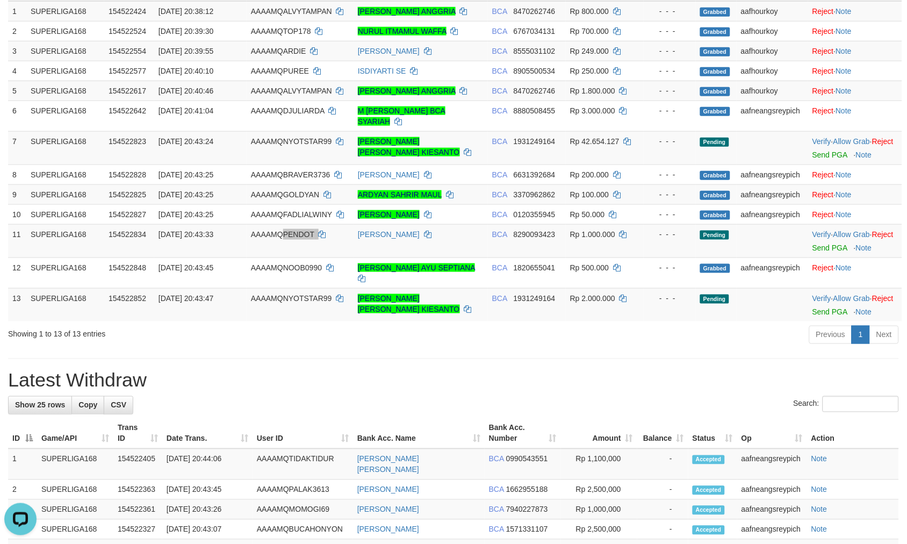
scroll to position [726, 0]
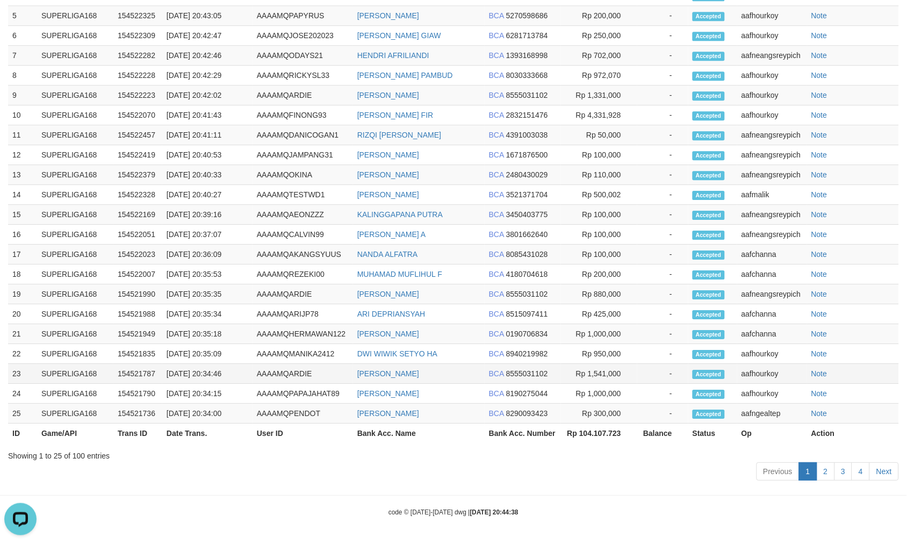
click at [473, 366] on td "[PERSON_NAME]" at bounding box center [419, 374] width 132 height 20
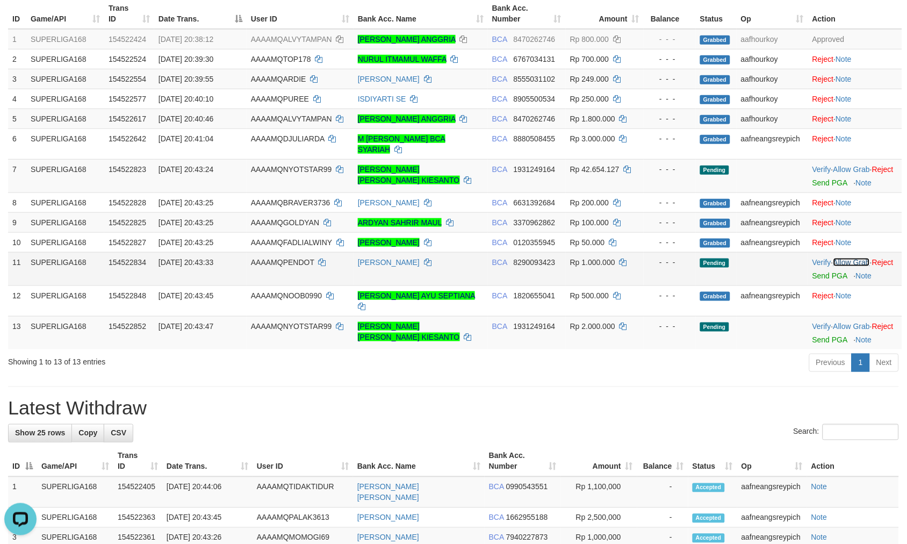
click at [860, 266] on link "Allow Grab" at bounding box center [851, 262] width 37 height 9
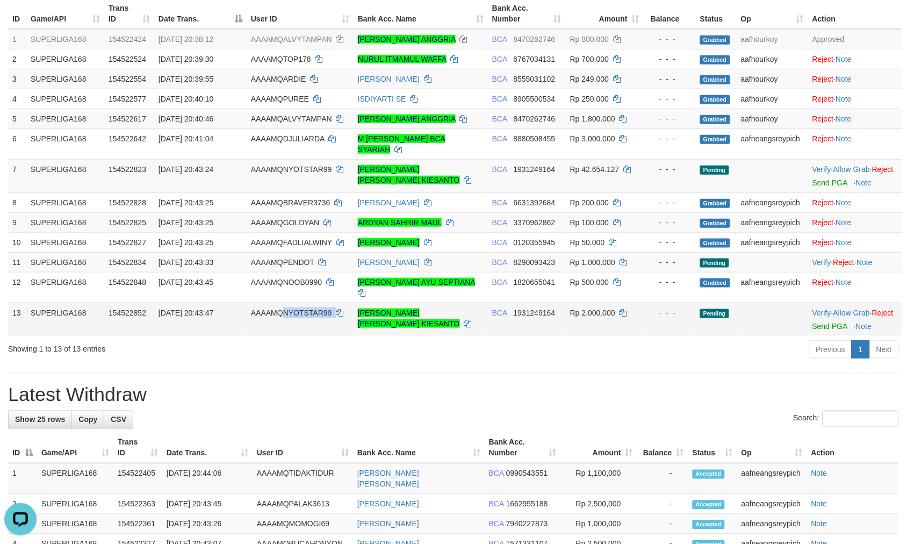
drag, startPoint x: 346, startPoint y: 307, endPoint x: 280, endPoint y: 310, distance: 65.6
click at [280, 310] on td "AAAAMQNYOTSTAR99" at bounding box center [300, 318] width 107 height 33
copy td "NYOTSTAR99"
click at [759, 378] on div "**********" at bounding box center [453, 454] width 907 height 1155
click at [853, 313] on link "Allow Grab" at bounding box center [851, 312] width 37 height 9
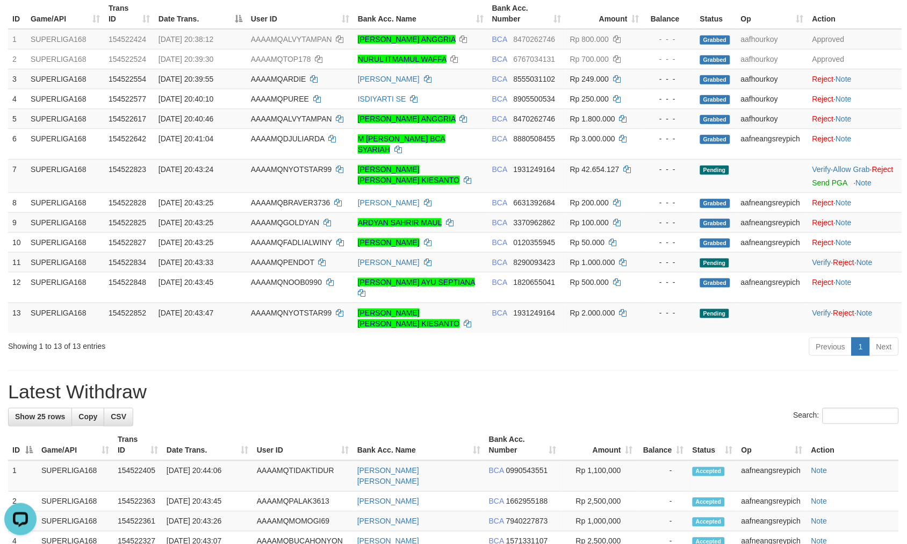
click at [804, 408] on label "Search:" at bounding box center [846, 416] width 105 height 16
click at [823, 408] on input "Search:" at bounding box center [861, 416] width 76 height 16
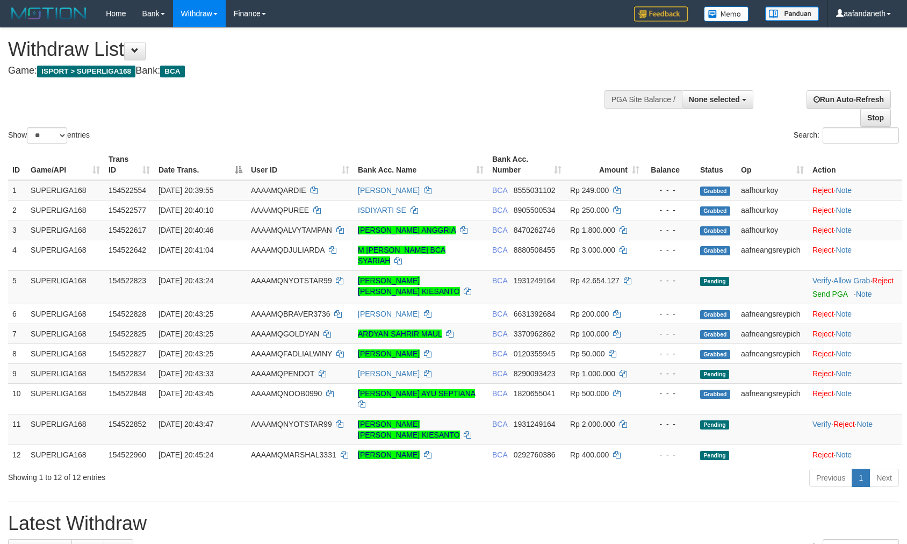
select select
select select "**"
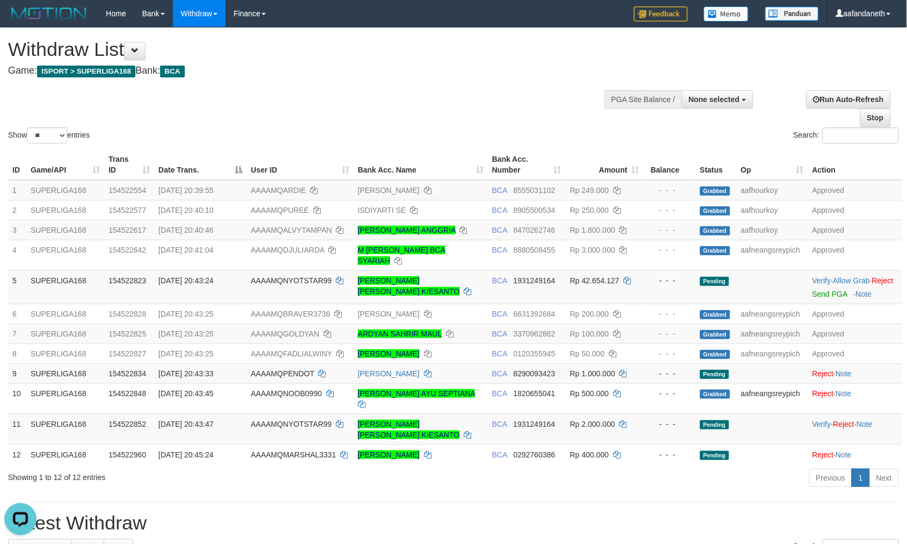
drag, startPoint x: 487, startPoint y: 104, endPoint x: 481, endPoint y: 106, distance: 6.5
click at [487, 104] on div "Show ** ** ** *** entries Search:" at bounding box center [453, 87] width 907 height 118
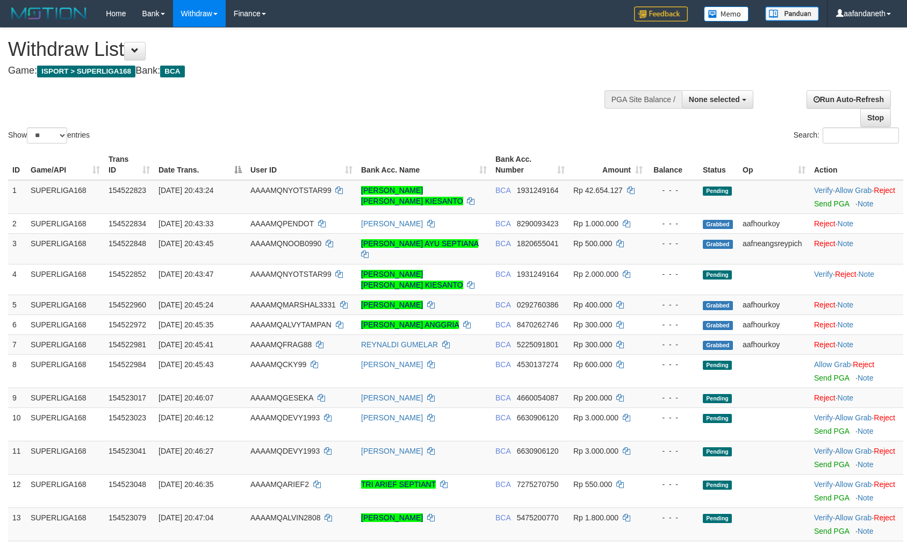
select select
select select "**"
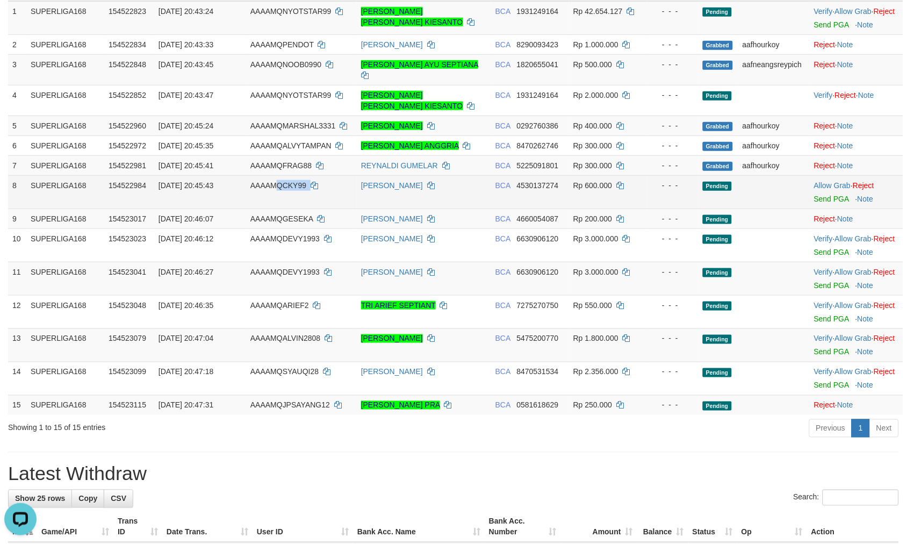
copy td "QCKY99"
copy td "CKY99"
drag, startPoint x: 300, startPoint y: 183, endPoint x: 283, endPoint y: 183, distance: 16.7
click at [283, 183] on td "AAAAMQCKY99" at bounding box center [301, 191] width 111 height 33
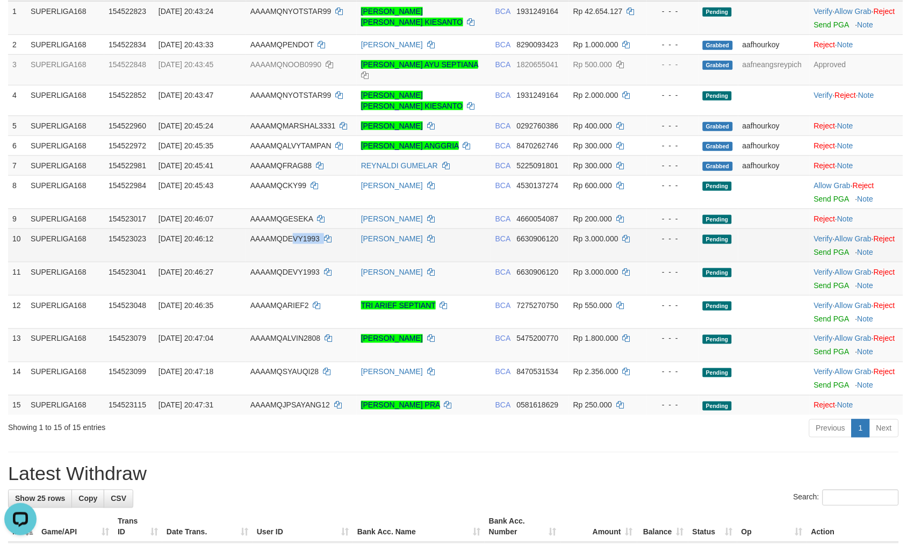
copy td "VY1993"
copy td "DEVY1993"
drag, startPoint x: 341, startPoint y: 222, endPoint x: 283, endPoint y: 227, distance: 58.2
click at [283, 228] on td "AAAAMQDEVY1993" at bounding box center [301, 244] width 111 height 33
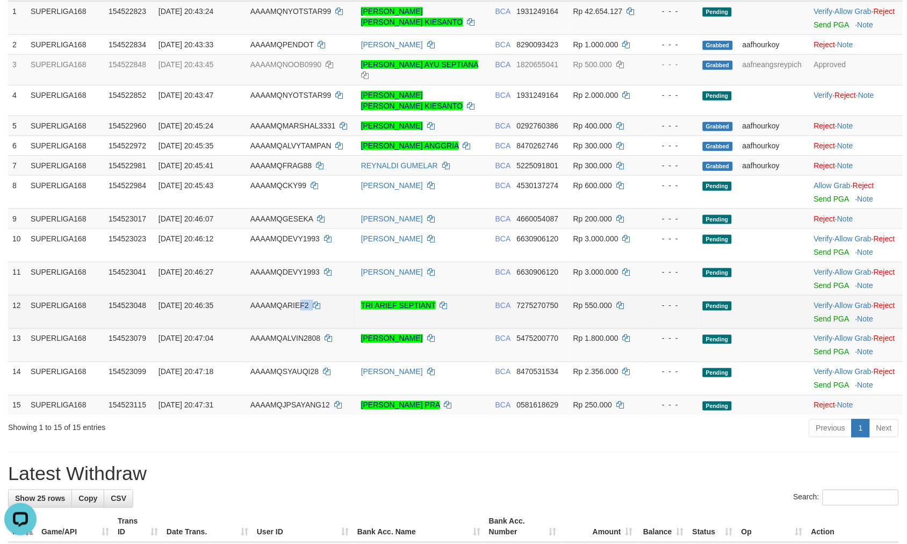
copy td "F2"
copy td "RIEF2"
copy td "ARIEF2"
copy td "QARIEF2"
copy td "ARIEF2"
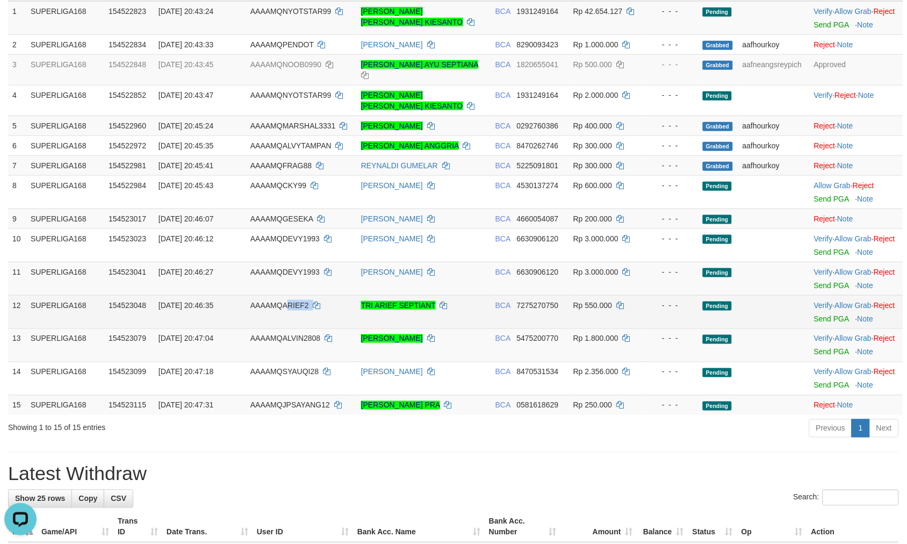
copy td "RIEF2"
drag, startPoint x: 338, startPoint y: 314, endPoint x: 282, endPoint y: 330, distance: 58.7
click at [282, 328] on td "AAAAMQARIEF2" at bounding box center [301, 311] width 111 height 33
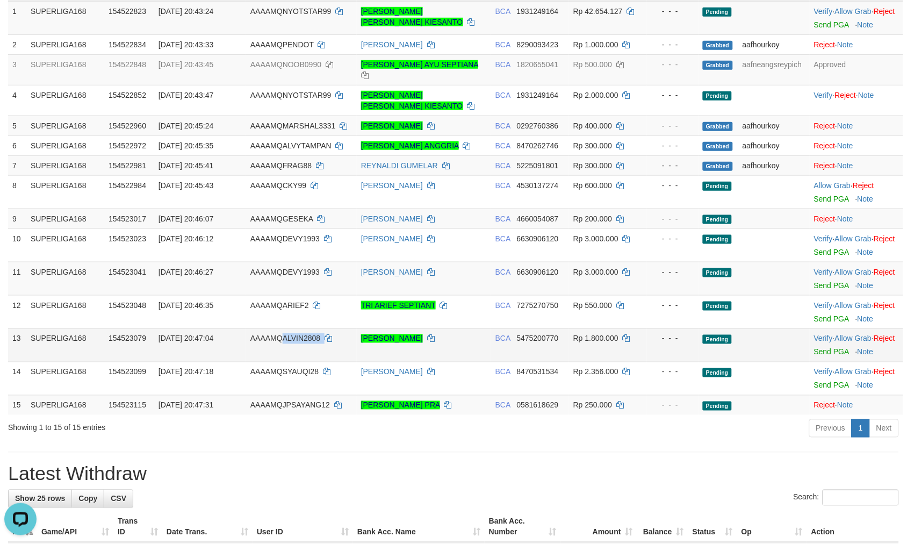
drag, startPoint x: 337, startPoint y: 369, endPoint x: 284, endPoint y: 368, distance: 53.2
click at [284, 362] on td "AAAAMQALVIN2808" at bounding box center [301, 344] width 111 height 33
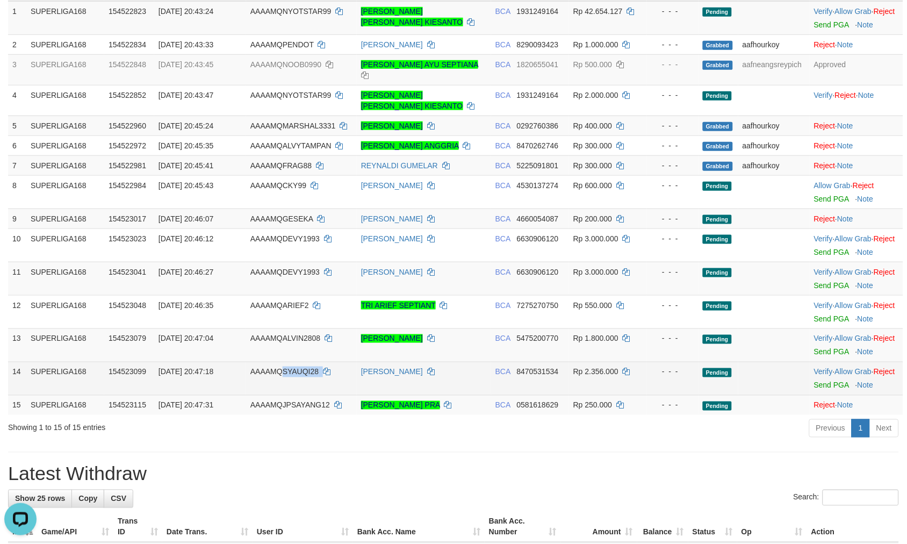
drag, startPoint x: 344, startPoint y: 402, endPoint x: 281, endPoint y: 401, distance: 63.4
click at [281, 395] on td "AAAAMQSYAUQI28" at bounding box center [301, 378] width 111 height 33
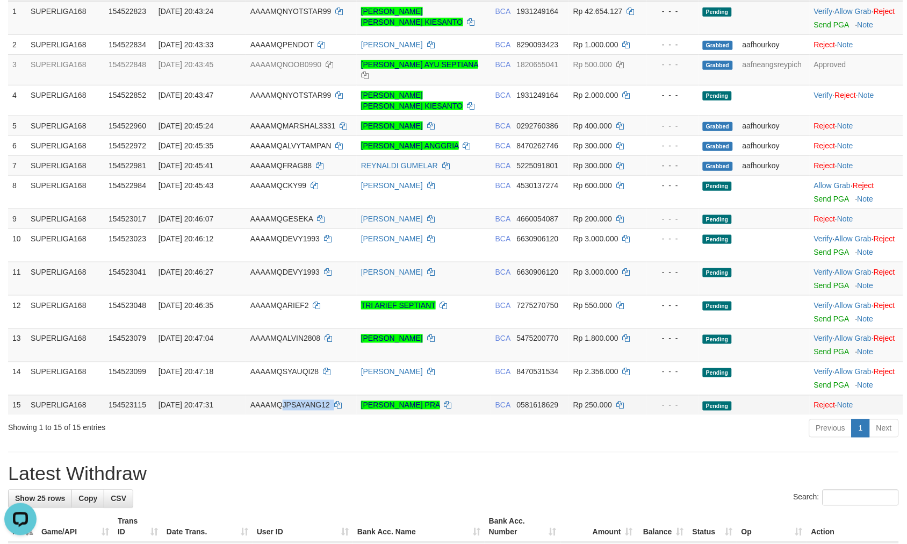
drag, startPoint x: 355, startPoint y: 450, endPoint x: 282, endPoint y: 453, distance: 72.6
click at [282, 415] on td "AAAAMQJPSAYANG12" at bounding box center [301, 405] width 111 height 20
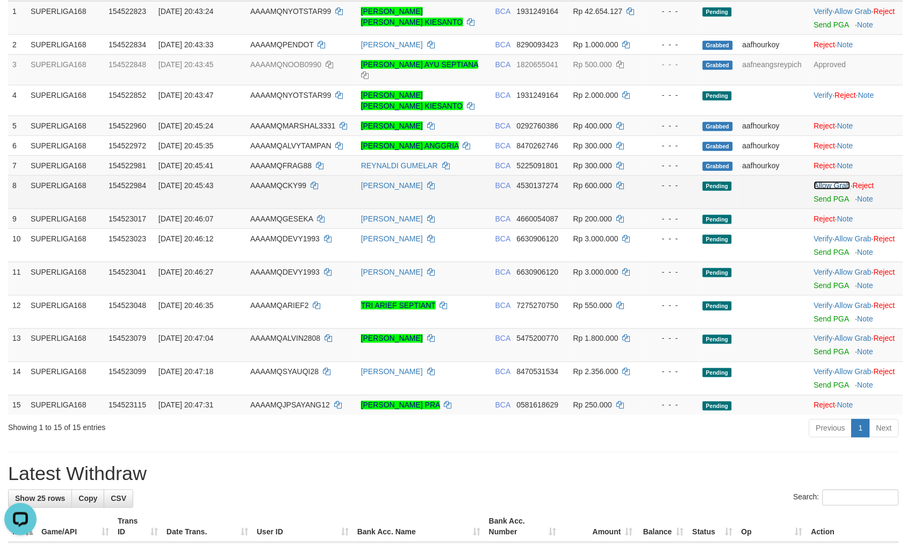
click at [836, 181] on link "Allow Grab" at bounding box center [832, 185] width 37 height 9
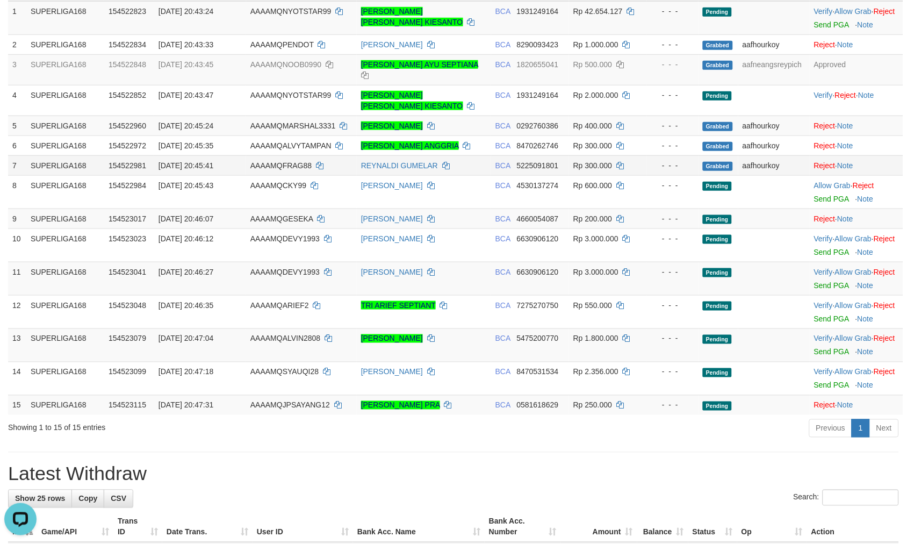
scroll to position [165, 0]
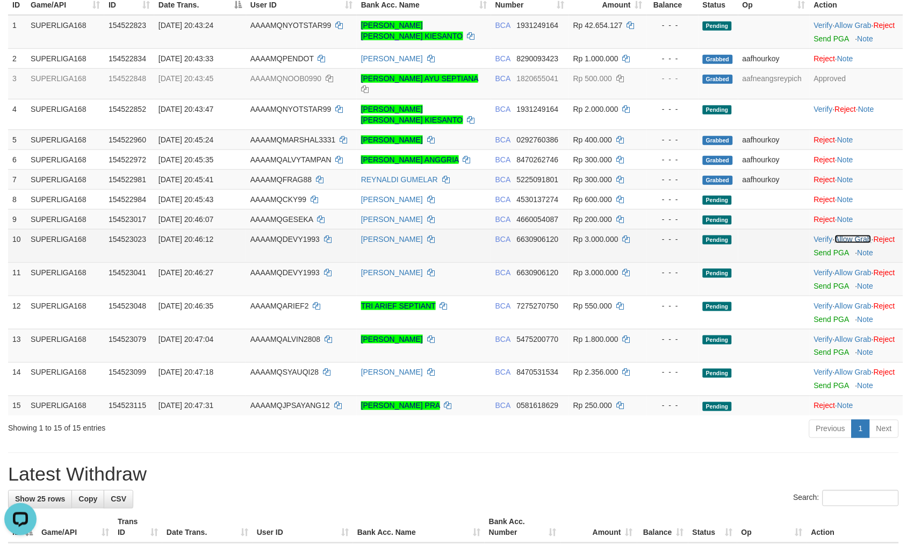
click at [858, 235] on link "Allow Grab" at bounding box center [853, 239] width 37 height 9
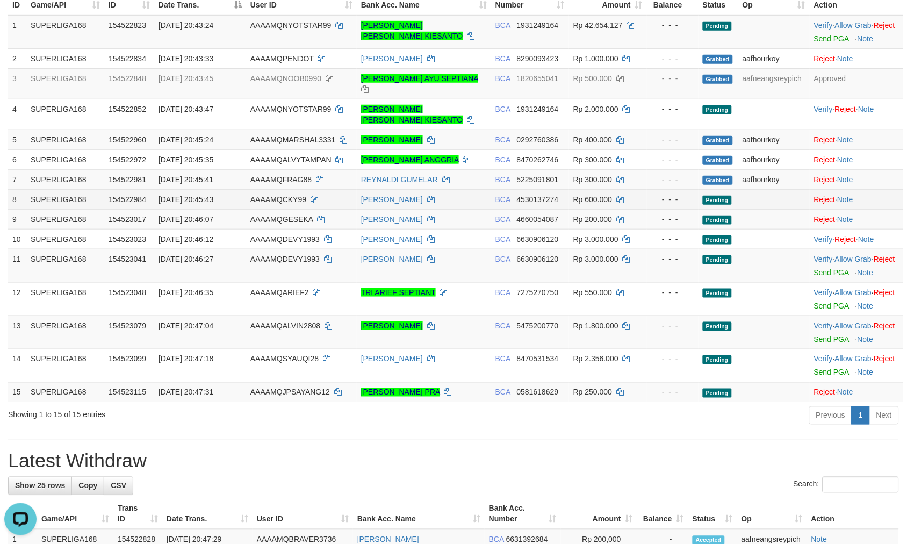
scroll to position [141, 0]
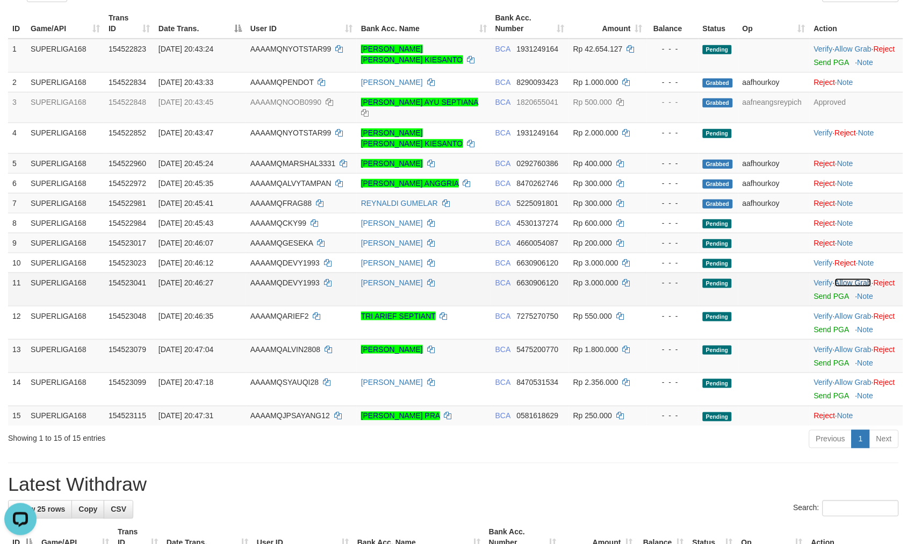
click at [848, 278] on link "Allow Grab" at bounding box center [853, 282] width 37 height 9
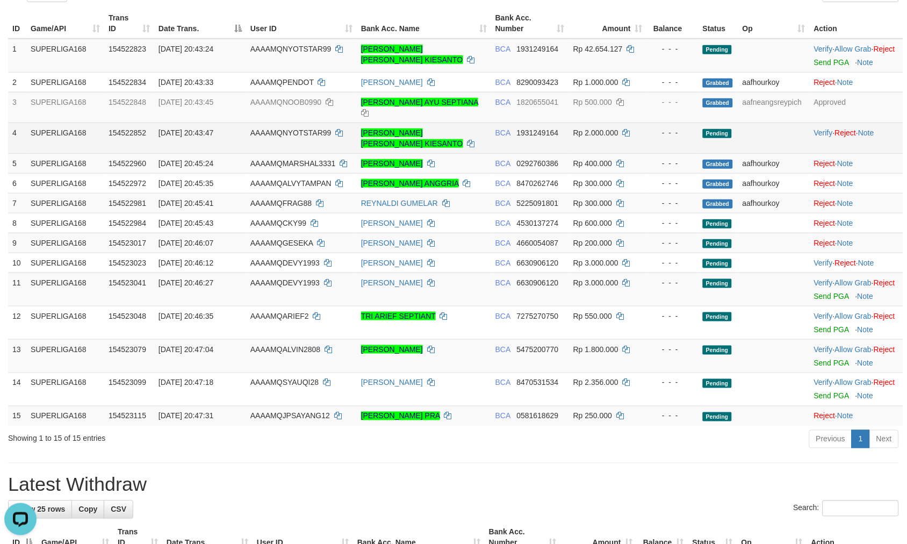
scroll to position [117, 0]
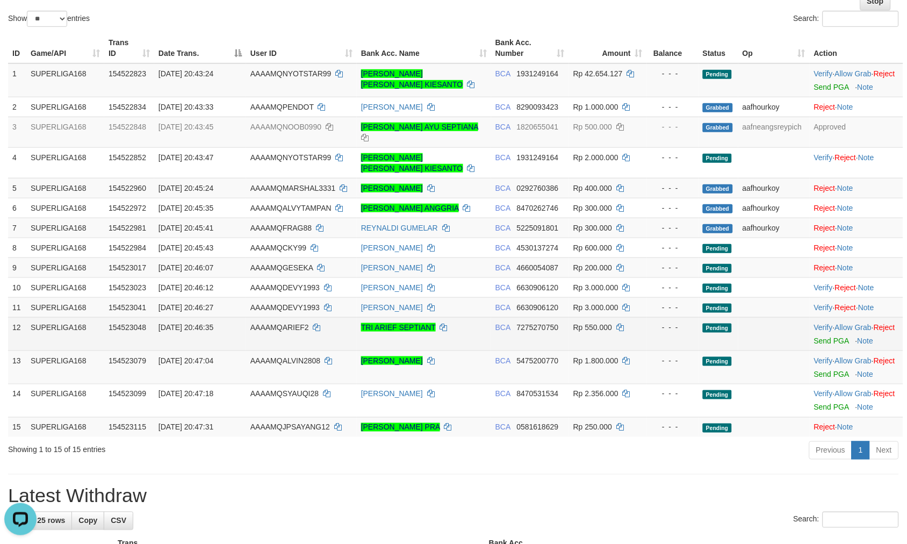
click at [856, 321] on td "Verify · Allow Grab · Reject Send PGA · Note" at bounding box center [856, 333] width 93 height 33
click at [854, 323] on link "Allow Grab" at bounding box center [853, 327] width 37 height 9
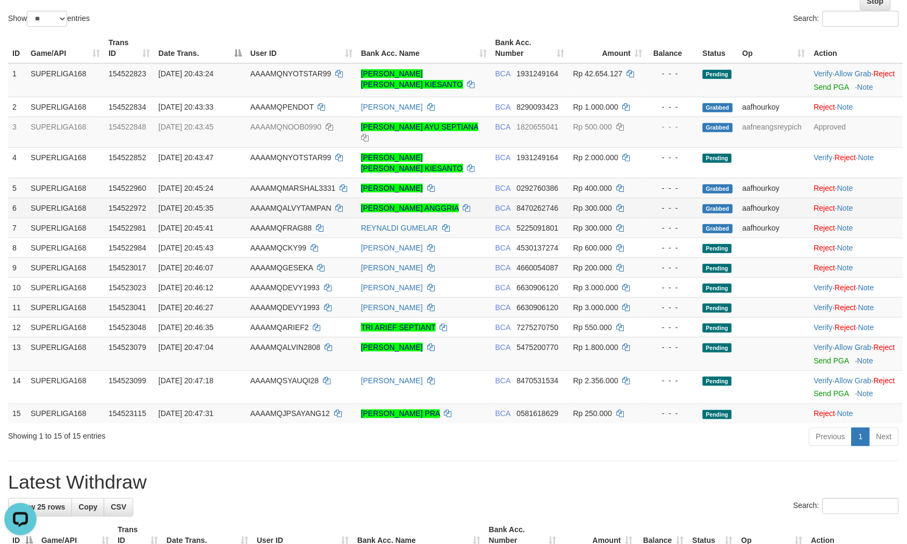
scroll to position [93, 0]
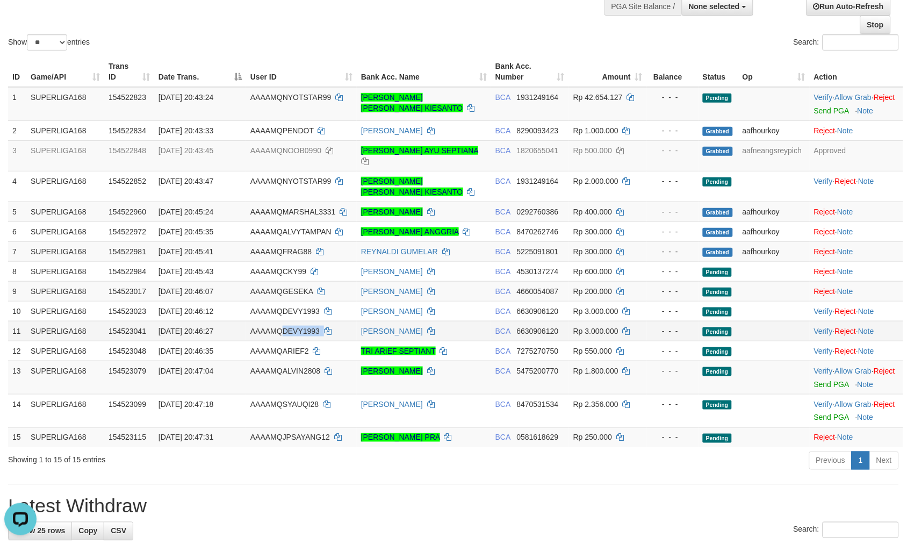
drag, startPoint x: 339, startPoint y: 325, endPoint x: 283, endPoint y: 318, distance: 56.8
click at [283, 321] on td "AAAAMQDEVY1993" at bounding box center [301, 331] width 111 height 20
click at [756, 301] on td at bounding box center [773, 311] width 71 height 20
click at [861, 366] on link "Allow Grab" at bounding box center [853, 370] width 37 height 9
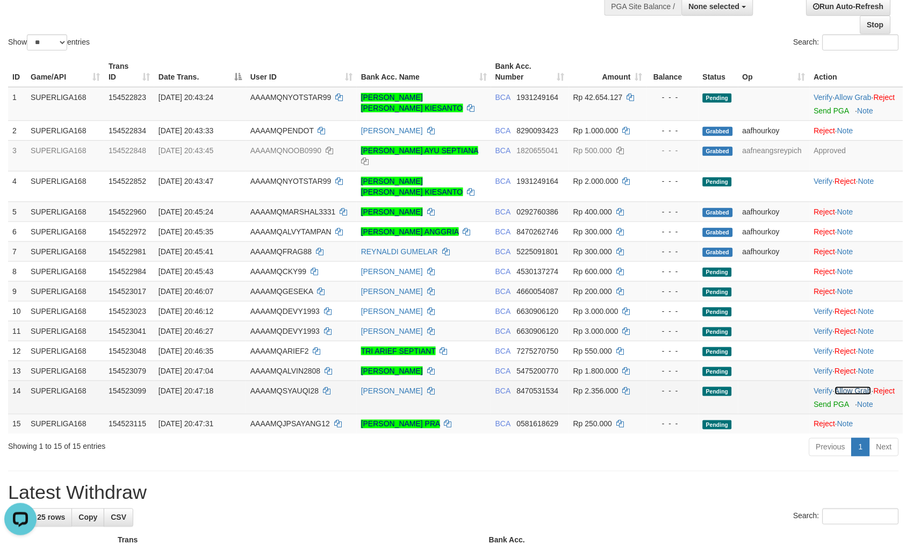
click at [856, 386] on link "Allow Grab" at bounding box center [853, 390] width 37 height 9
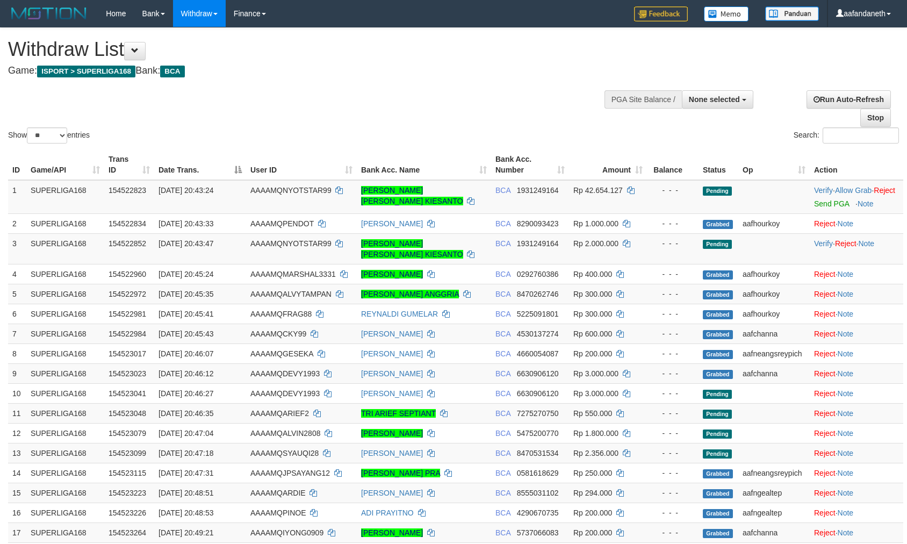
select select
select select "**"
click at [495, 121] on div "Show ** ** ** *** entries Search:" at bounding box center [453, 87] width 907 height 118
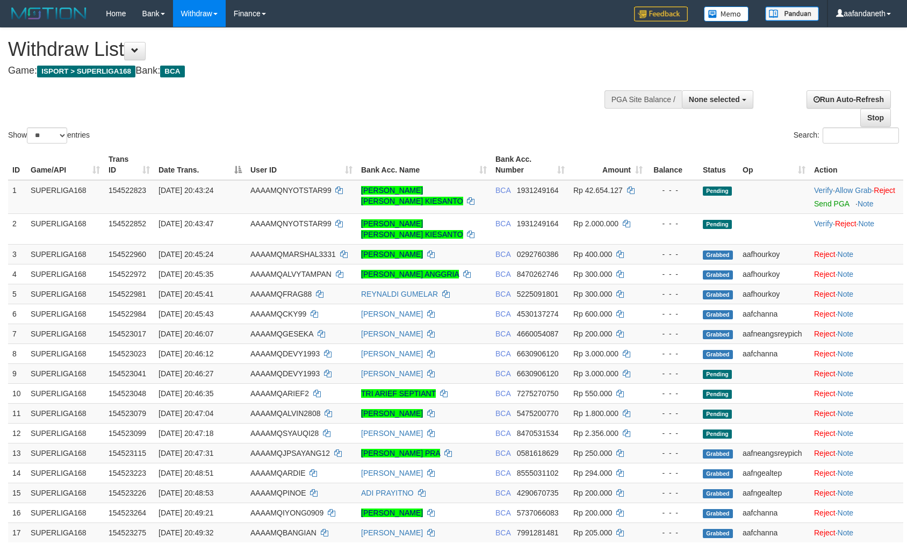
select select
select select "**"
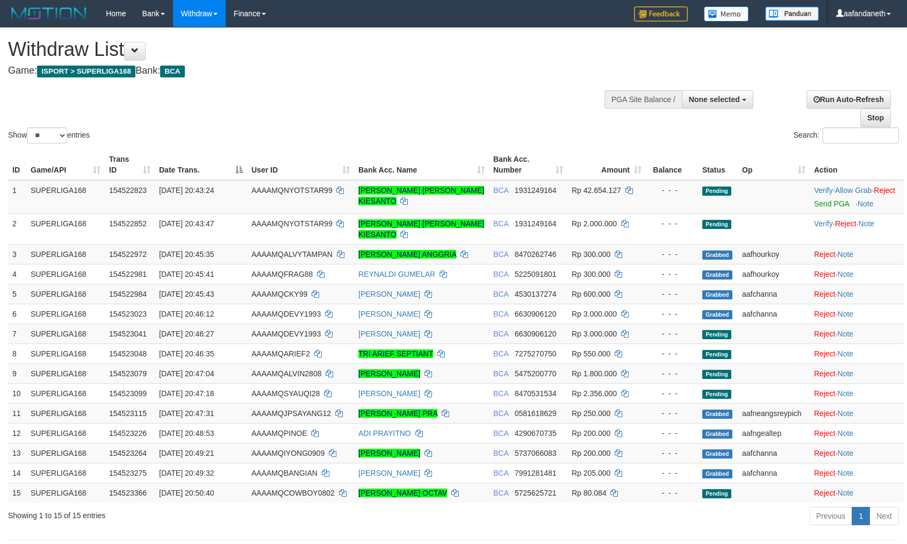
select select
select select "**"
select select
select select "**"
select select
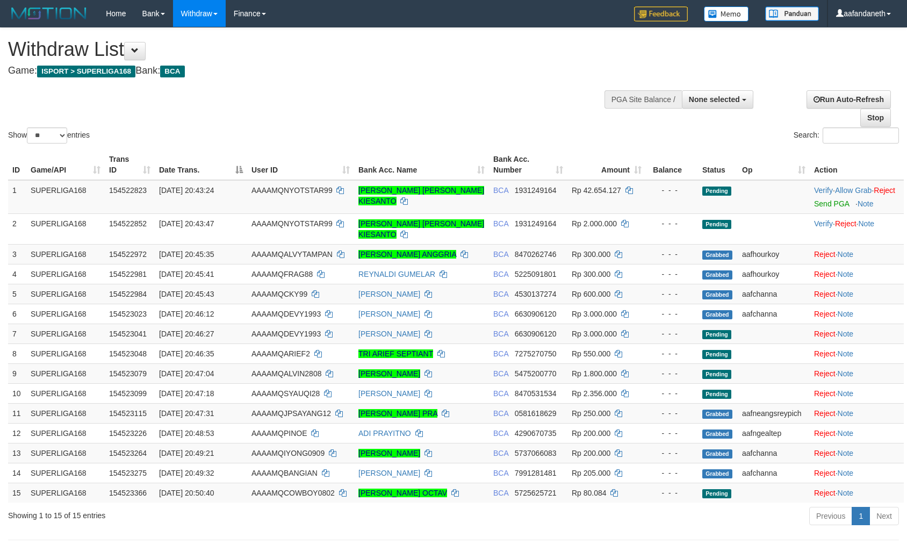
select select "**"
select select
select select "**"
drag, startPoint x: 351, startPoint y: 125, endPoint x: 352, endPoint y: 132, distance: 6.6
drag, startPoint x: 352, startPoint y: 132, endPoint x: 338, endPoint y: 63, distance: 70.2
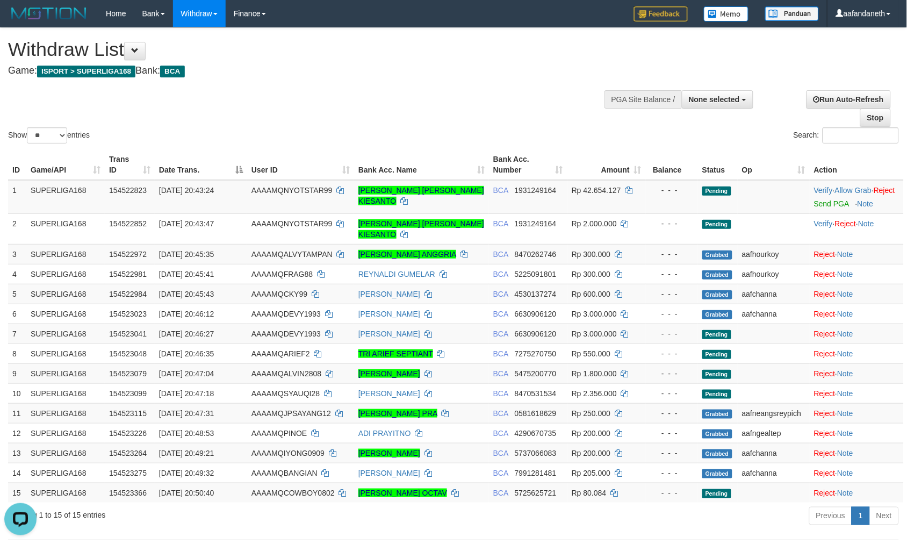
click at [338, 63] on div "Withdraw List Game: ISPORT > SUPERLIGA168 Bank: BCA" at bounding box center [301, 57] width 586 height 37
select select
select select "**"
drag, startPoint x: 433, startPoint y: 121, endPoint x: 331, endPoint y: 113, distance: 101.9
click at [331, 113] on div "Show ** ** ** *** entries Search:" at bounding box center [453, 87] width 907 height 118
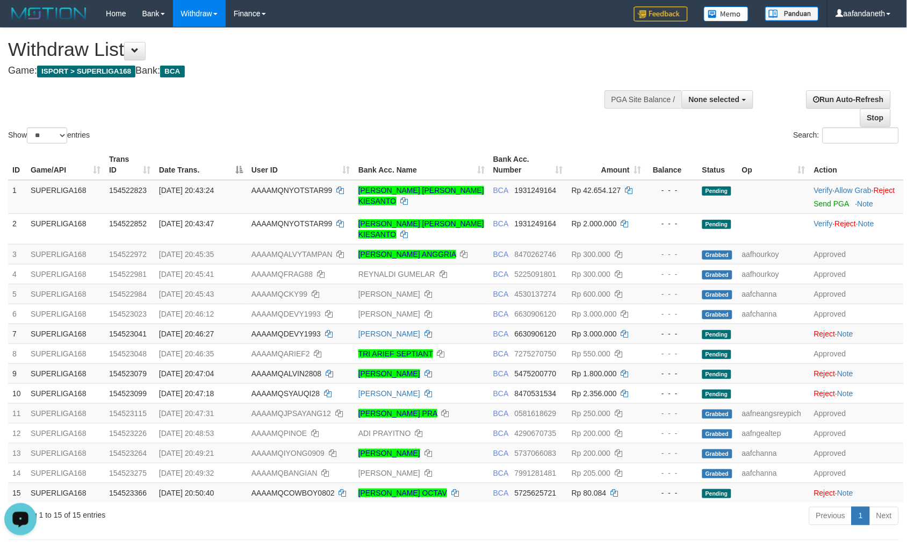
click at [410, 127] on div at bounding box center [453, 127] width 891 height 1
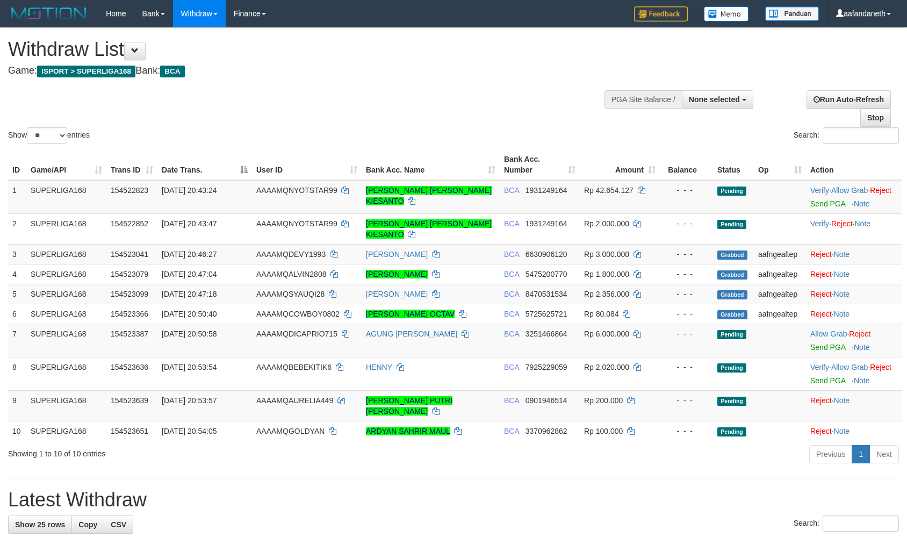
select select
select select "**"
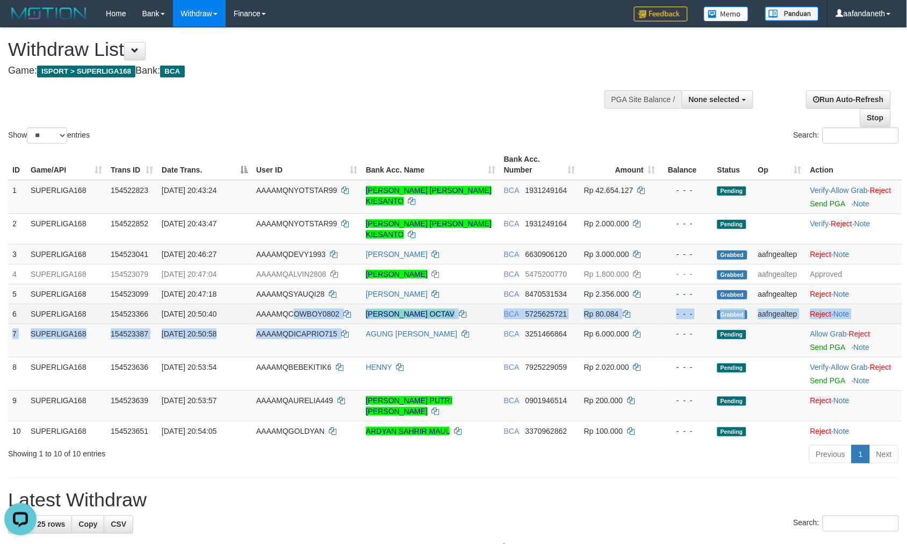
copy tbody "OWBOY0802 ACHMAD DANDY OCTAV BCA 5725625721 Rp 80.084 - - - Grabbed aafngealtep…"
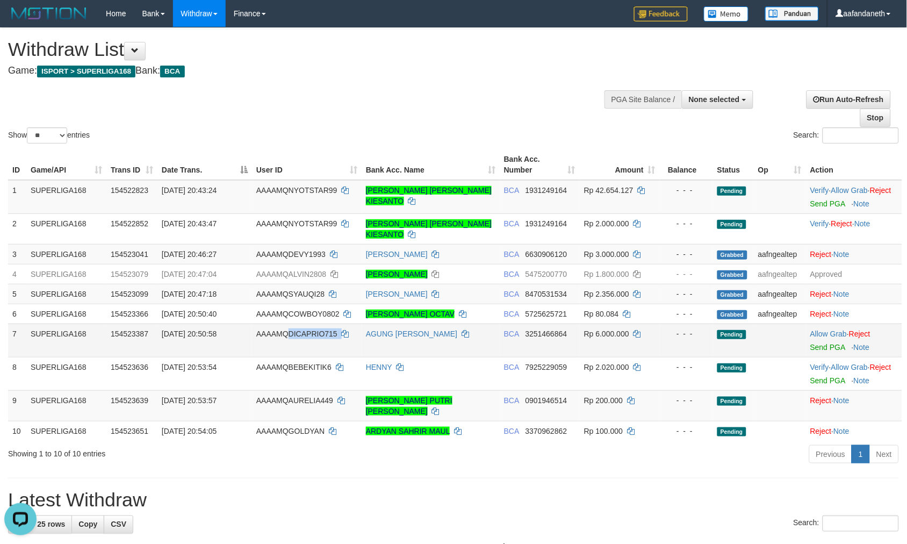
copy td "DICAPRIO715"
drag, startPoint x: 354, startPoint y: 336, endPoint x: 290, endPoint y: 329, distance: 63.8
click at [290, 329] on td "AAAAMQDICAPRIO715" at bounding box center [307, 339] width 110 height 33
click at [818, 329] on link "Allow Grab" at bounding box center [828, 333] width 37 height 9
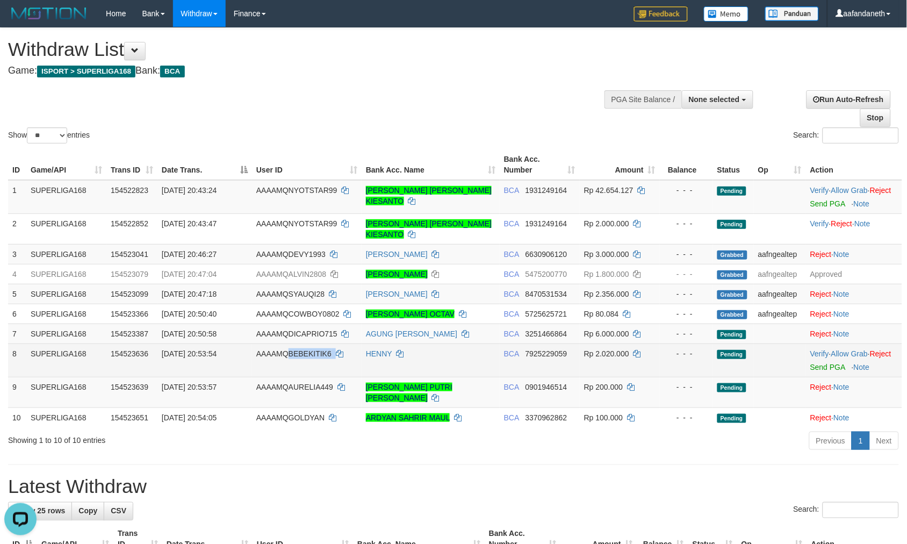
copy td "BEBEKITIK6"
drag, startPoint x: 350, startPoint y: 357, endPoint x: 287, endPoint y: 359, distance: 62.9
click at [287, 359] on td "AAAAMQBEBEKITIK6" at bounding box center [307, 359] width 110 height 33
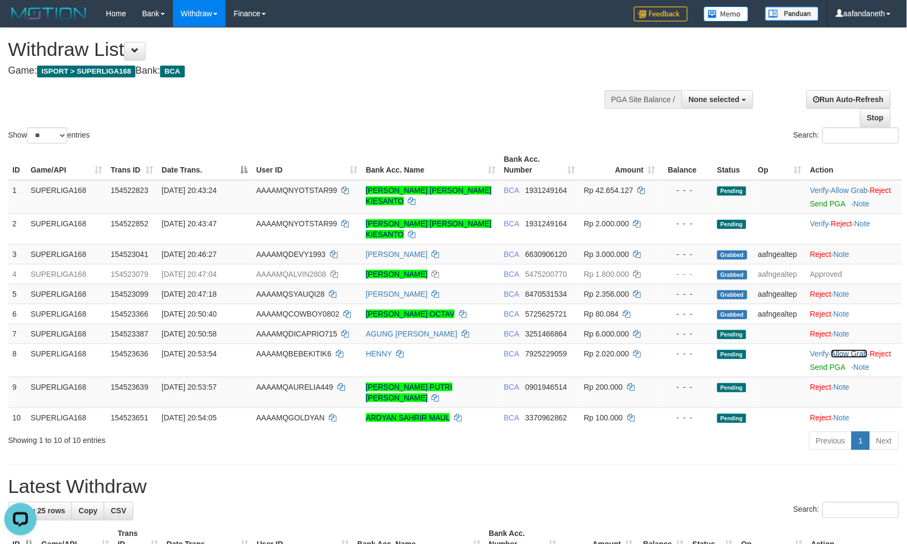
drag, startPoint x: 851, startPoint y: 351, endPoint x: 502, endPoint y: 45, distance: 464.1
click at [851, 351] on link "Allow Grab" at bounding box center [849, 353] width 37 height 9
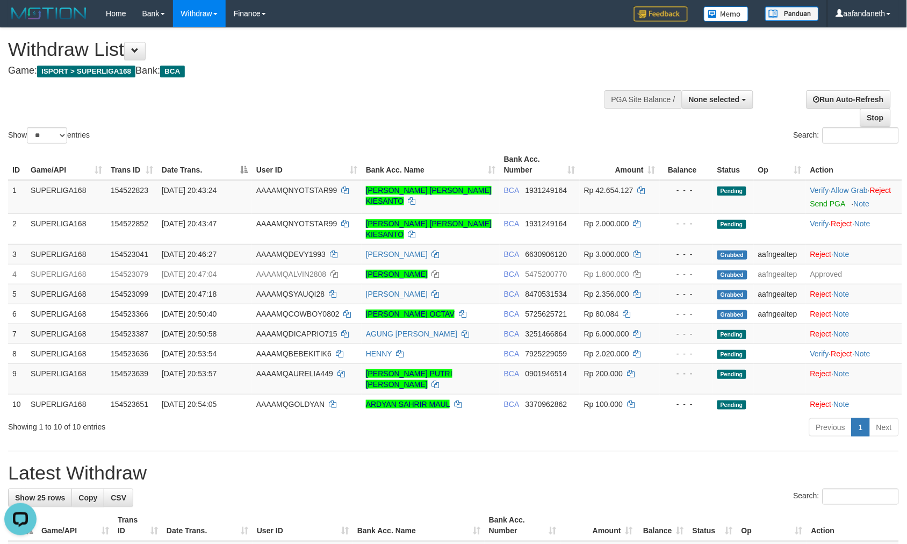
click at [179, 117] on div "Show ** ** ** *** entries Search:" at bounding box center [453, 87] width 907 height 118
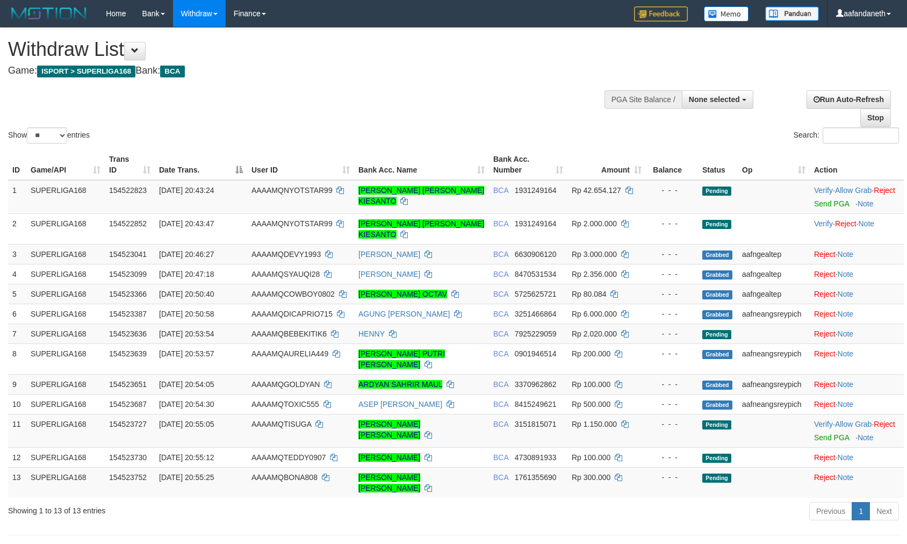
select select
select select "**"
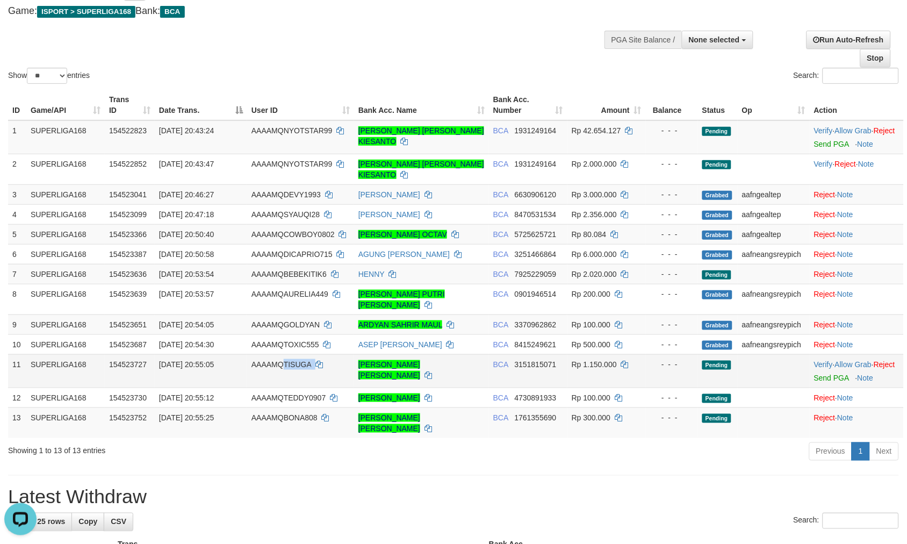
drag, startPoint x: 333, startPoint y: 348, endPoint x: 283, endPoint y: 351, distance: 50.6
click at [283, 354] on td "AAAAMQTISUGA" at bounding box center [300, 370] width 107 height 33
drag, startPoint x: 849, startPoint y: 351, endPoint x: 497, endPoint y: 43, distance: 468.3
click at [849, 360] on link "Allow Grab" at bounding box center [853, 364] width 37 height 9
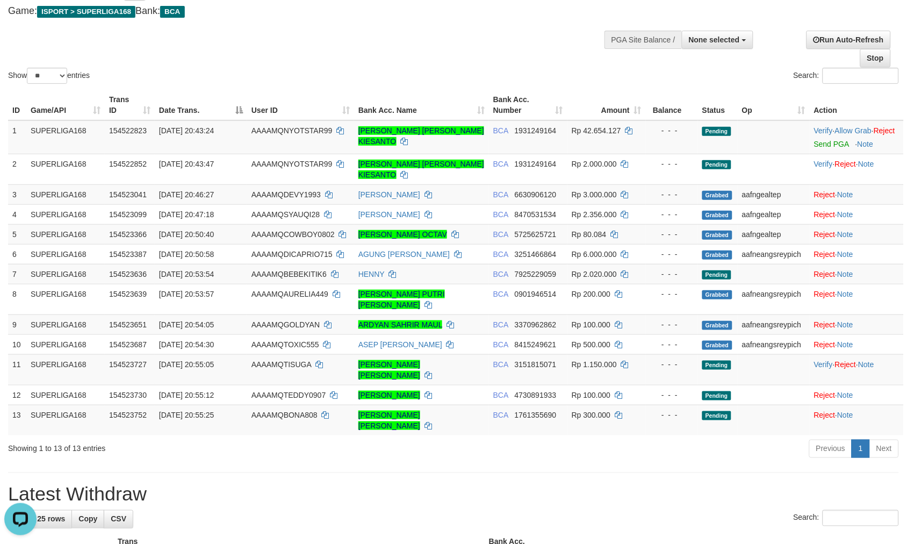
click at [456, 53] on div "Show ** ** ** *** entries Search:" at bounding box center [453, 27] width 907 height 118
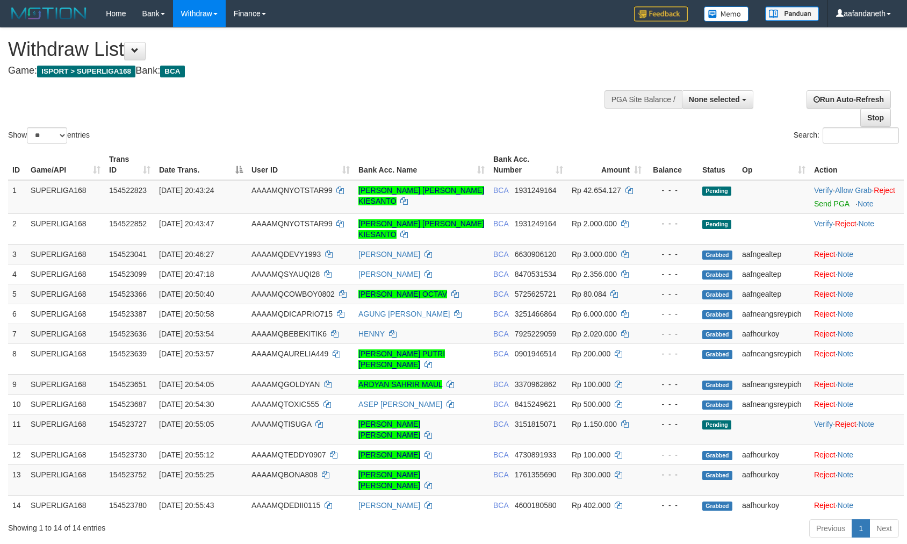
select select
select select "**"
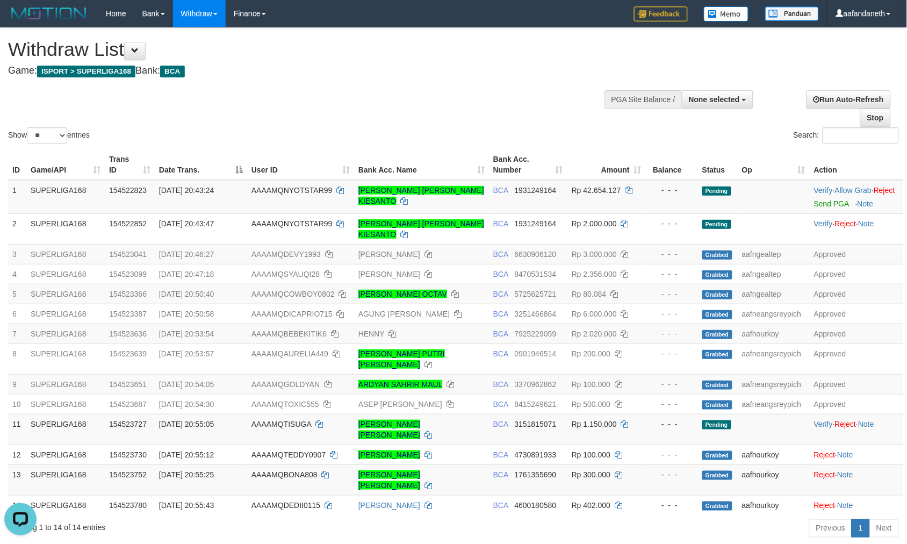
click at [421, 113] on div "Show ** ** ** *** entries Search:" at bounding box center [453, 87] width 907 height 118
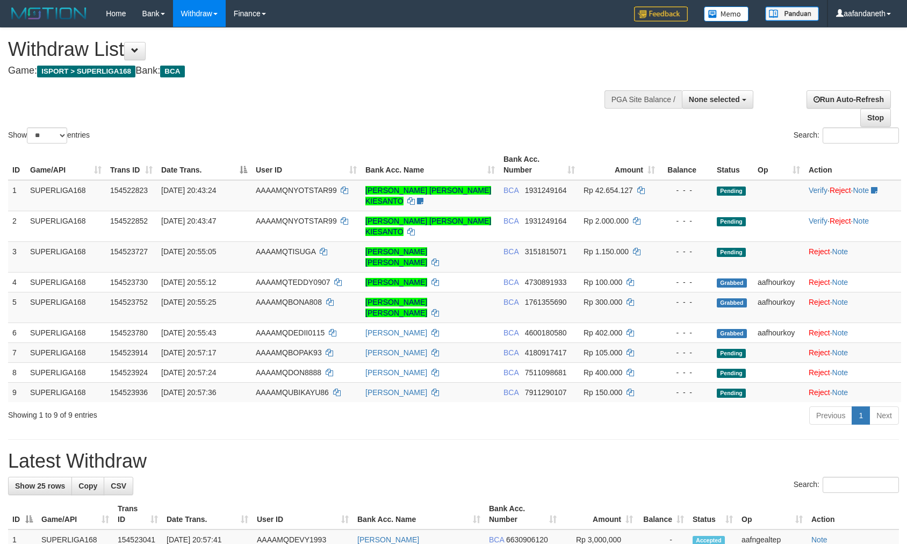
select select
select select "**"
drag, startPoint x: 351, startPoint y: 116, endPoint x: 307, endPoint y: 133, distance: 48.0
click at [352, 115] on div "Show ** ** ** *** entries Search:" at bounding box center [453, 87] width 907 height 118
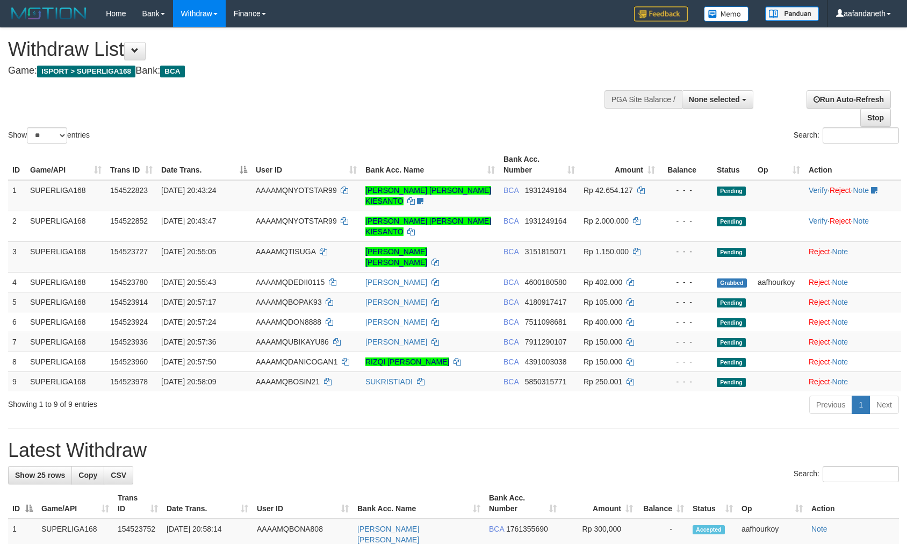
select select
select select "**"
